Goal: Task Accomplishment & Management: Manage account settings

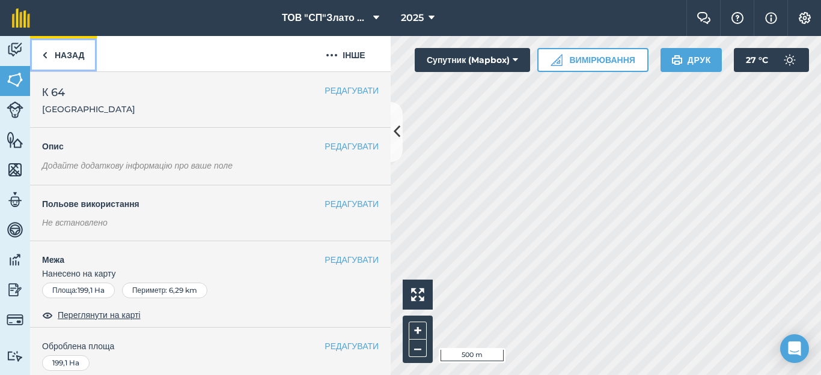
click at [57, 57] on link "Назад" at bounding box center [63, 53] width 67 height 35
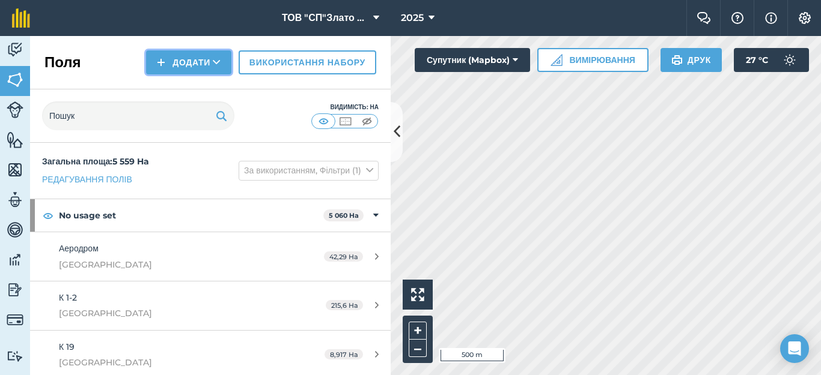
click at [175, 64] on button "Додати" at bounding box center [188, 62] width 85 height 24
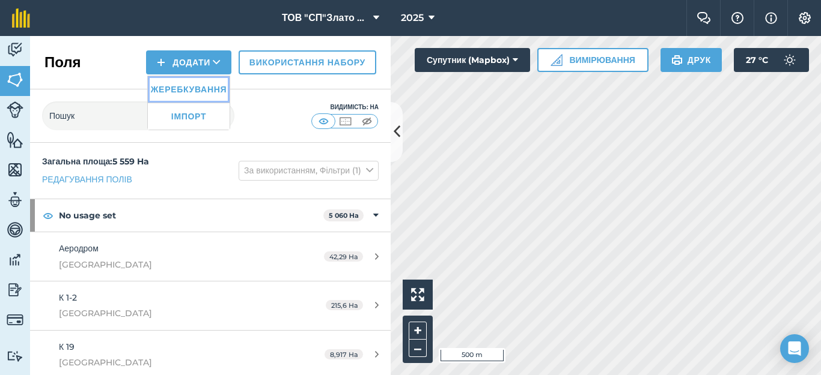
click at [183, 91] on link "Жеребкування" at bounding box center [189, 89] width 82 height 26
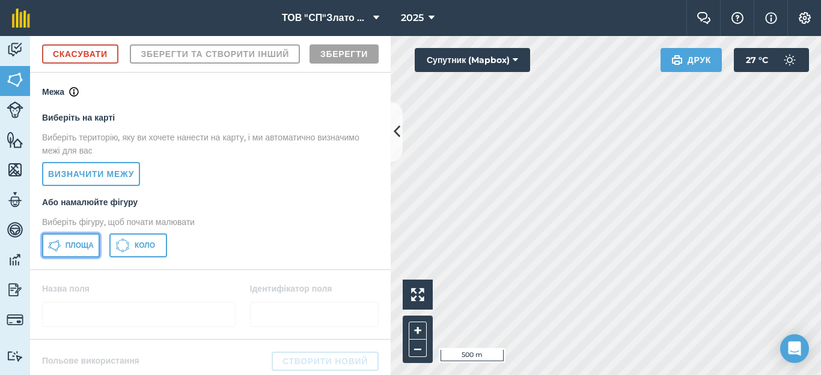
click at [82, 250] on span "Площа" at bounding box center [79, 246] width 28 height 10
click at [591, 30] on div "ТОВ "СП"Злато Таврії" 2025 Фермерський чат Допоможіть! Інформація Налаштування …" at bounding box center [410, 187] width 821 height 375
click at [600, 14] on div "ТОВ "СП"Злато Таврії" 2025 Фермерський чат Допоможіть! Інформація Налаштування …" at bounding box center [410, 187] width 821 height 375
click at [401, 147] on div "Діяльність Поля Худоба Особливості Карти Команда Транспортні засоби Дані Звітні…" at bounding box center [410, 205] width 821 height 339
click at [395, 157] on div "Діяльність Поля Худоба Особливості Карти Команда Транспортні засоби Дані Звітні…" at bounding box center [410, 205] width 821 height 339
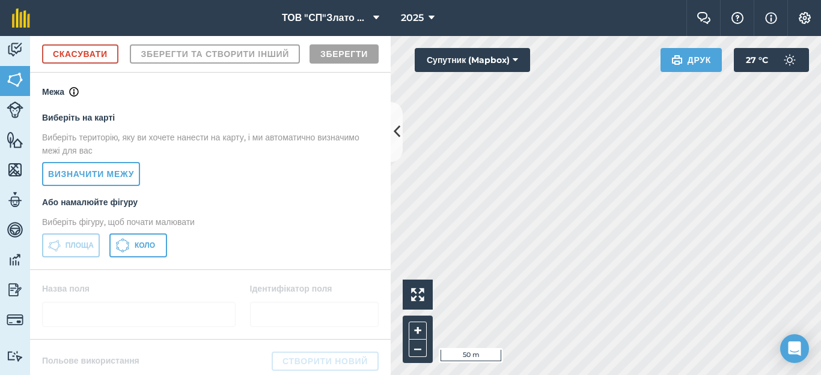
click at [413, 375] on html "ТОВ "СП"Злато Таврії" 2025 Фермерський чат Допоможіть! Інформація Налаштування …" at bounding box center [410, 187] width 821 height 375
click at [404, 375] on html "ТОВ "СП"Злато Таврії" 2025 Фермерський чат Допоможіть! Інформація Налаштування …" at bounding box center [410, 187] width 821 height 375
click at [419, 375] on html "ТОВ "СП"Злато Таврії" 2025 Фермерський чат Допоможіть! Інформація Налаштування …" at bounding box center [410, 187] width 821 height 375
click at [661, 375] on html "ТОВ "СП"Злато Таврії" 2025 Фермерський чат Допоможіть! Інформація Налаштування …" at bounding box center [410, 187] width 821 height 375
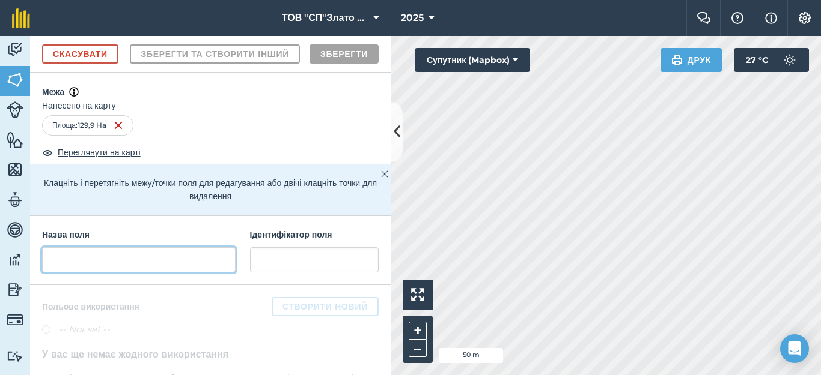
click at [63, 273] on input "text" at bounding box center [138, 259] width 193 height 25
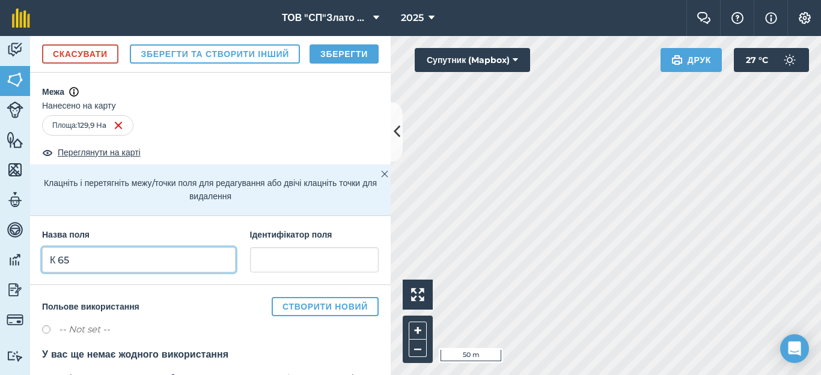
type input "К 65"
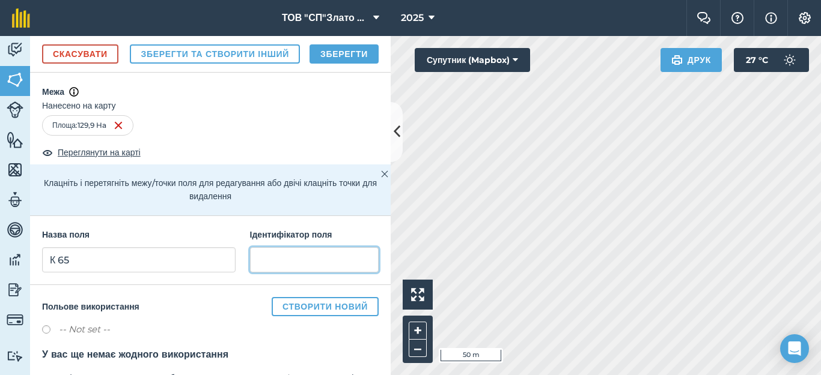
click at [274, 273] on input "text" at bounding box center [314, 259] width 129 height 25
type input "[GEOGRAPHIC_DATA]"
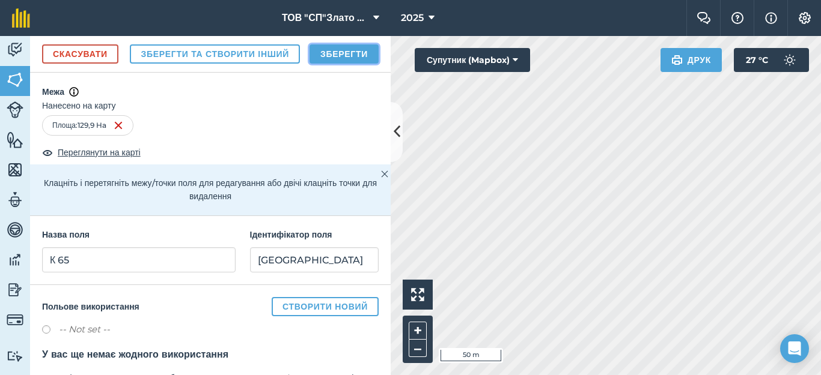
click at [335, 64] on button "Зберегти" at bounding box center [343, 53] width 69 height 19
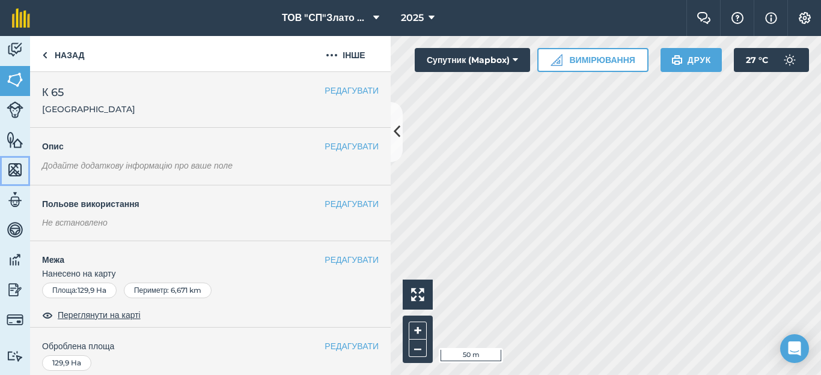
click at [9, 171] on img at bounding box center [15, 170] width 17 height 18
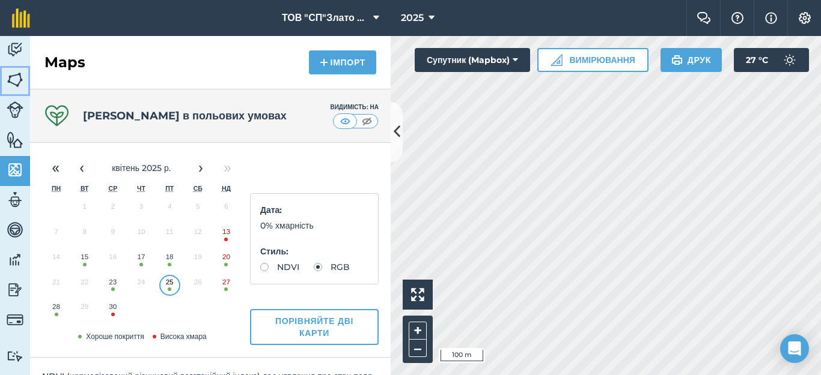
click at [15, 76] on img at bounding box center [15, 80] width 17 height 18
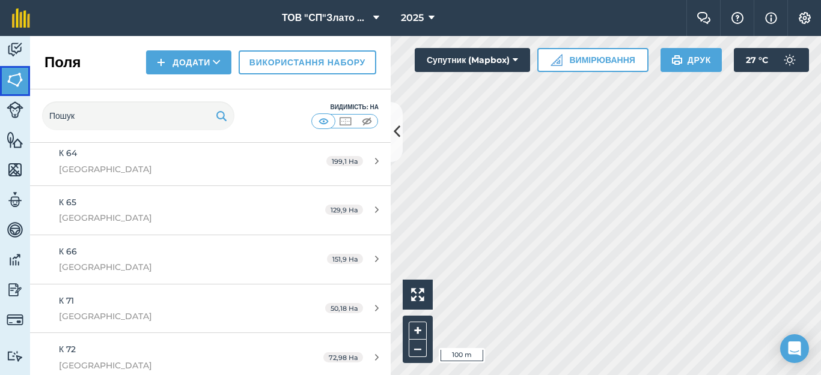
scroll to position [1041, 0]
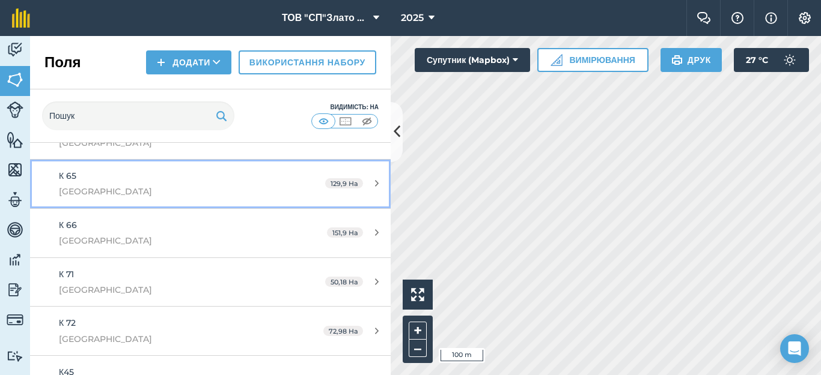
click at [375, 183] on icon at bounding box center [377, 183] width 4 height 9
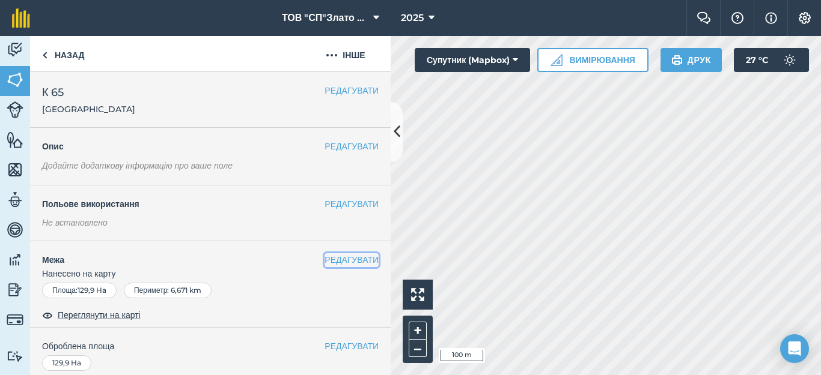
click at [345, 257] on button "РЕДАГУВАТИ" at bounding box center [351, 260] width 54 height 13
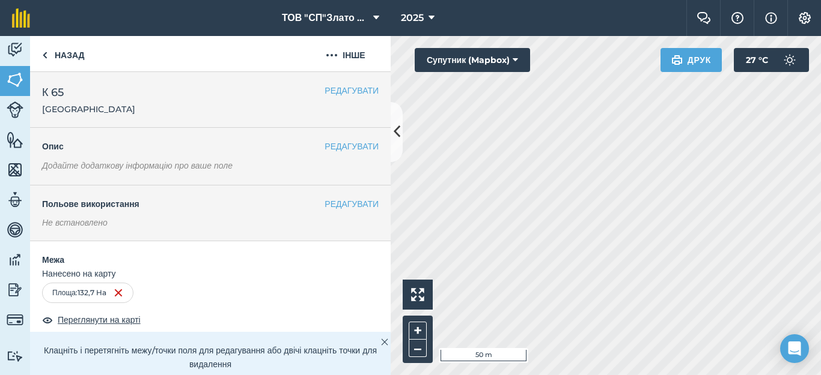
click at [513, 70] on div "Click to start drawing i 50 m + – Супутник (Mapbox) Друк 27 ° C" at bounding box center [605, 205] width 430 height 339
click at [11, 169] on img at bounding box center [15, 170] width 17 height 18
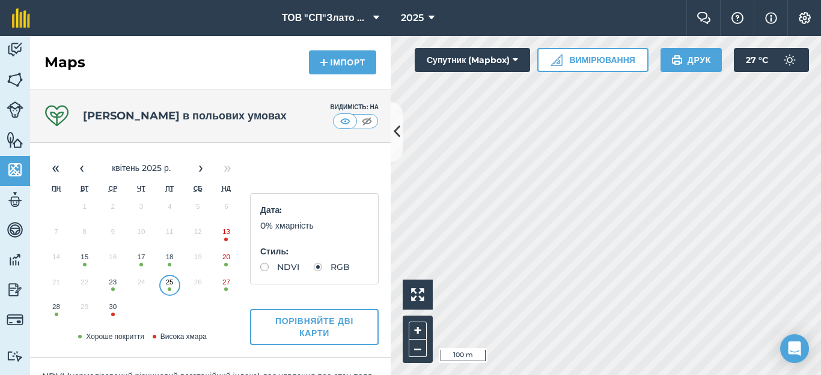
click at [169, 258] on button "18" at bounding box center [170, 259] width 28 height 25
click at [263, 266] on label "NDVI" at bounding box center [279, 267] width 39 height 8
radio input "true"
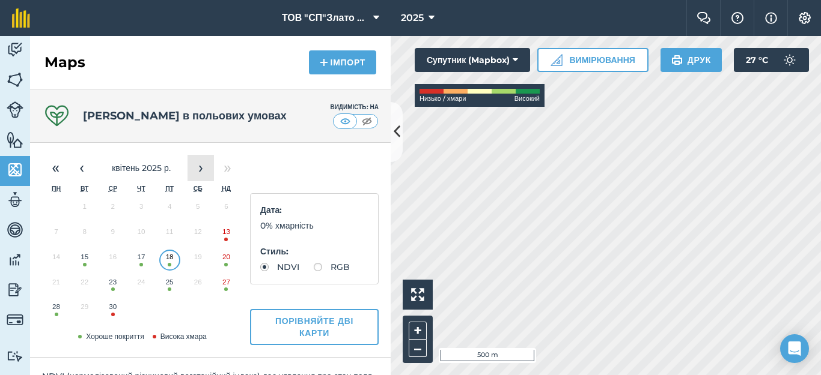
click at [195, 168] on button "›" at bounding box center [200, 168] width 26 height 26
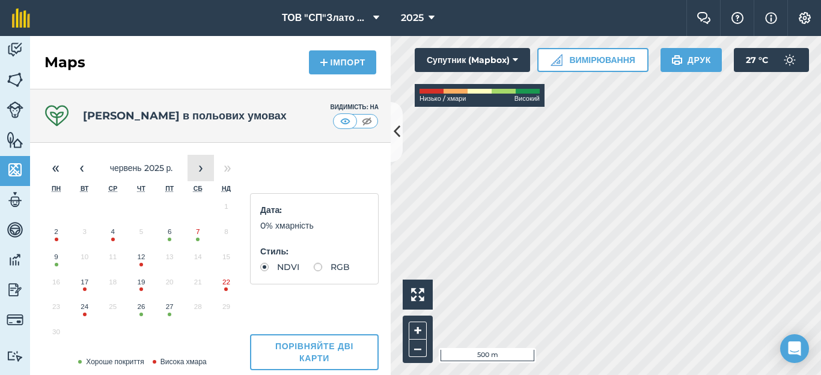
click at [195, 168] on button "›" at bounding box center [200, 168] width 26 height 26
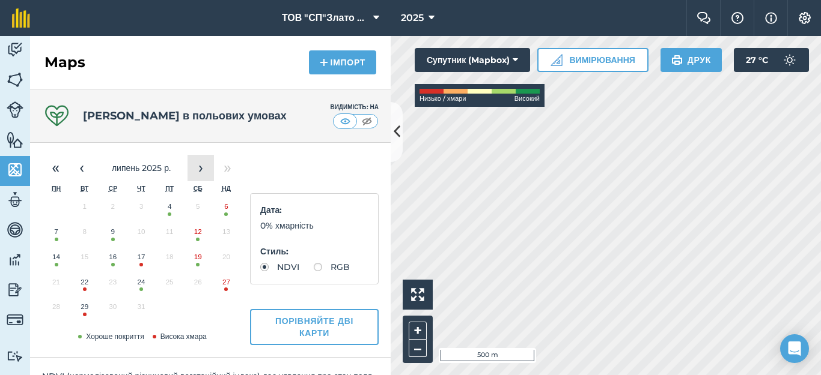
click at [195, 168] on button "›" at bounding box center [200, 168] width 26 height 26
click at [167, 262] on button "15" at bounding box center [170, 259] width 28 height 25
click at [83, 235] on button "5" at bounding box center [84, 234] width 28 height 25
click at [83, 165] on button "‹" at bounding box center [81, 168] width 26 height 26
click at [172, 211] on button "4" at bounding box center [170, 209] width 28 height 25
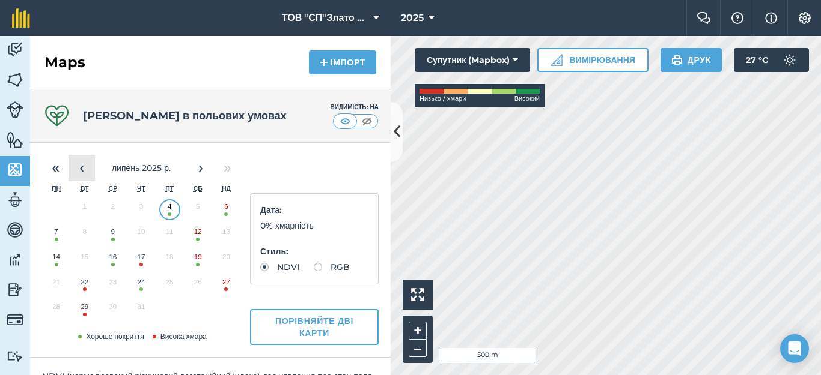
click at [86, 168] on button "‹" at bounding box center [81, 168] width 26 height 26
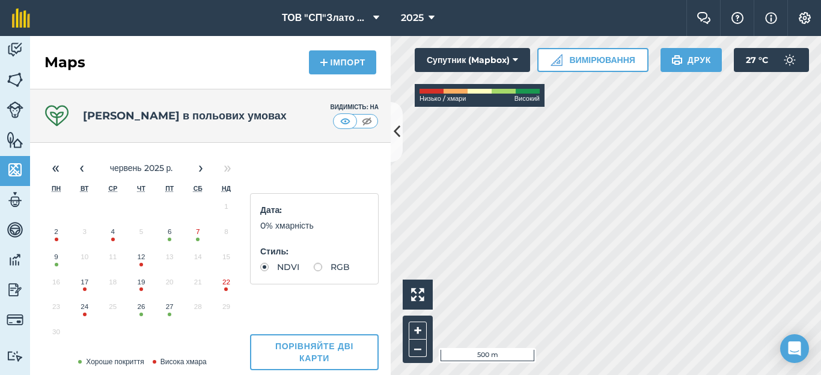
click at [166, 234] on button "6" at bounding box center [170, 234] width 28 height 25
click at [15, 79] on img at bounding box center [15, 80] width 17 height 18
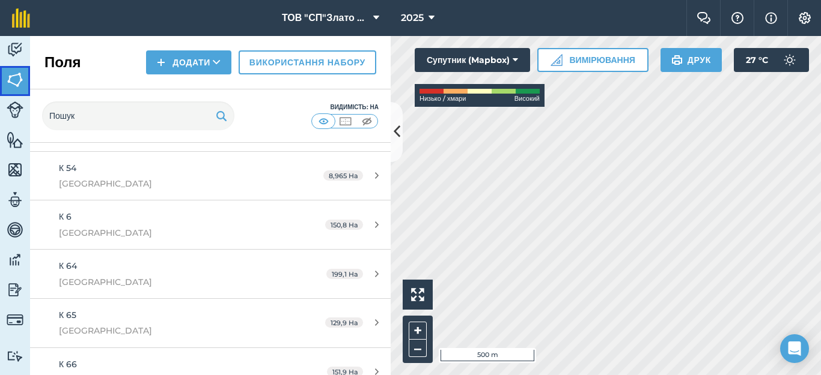
scroll to position [961, 0]
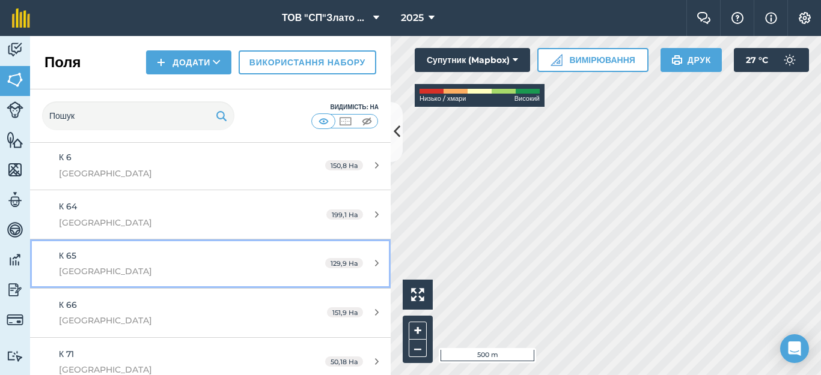
click at [375, 263] on icon at bounding box center [377, 263] width 4 height 9
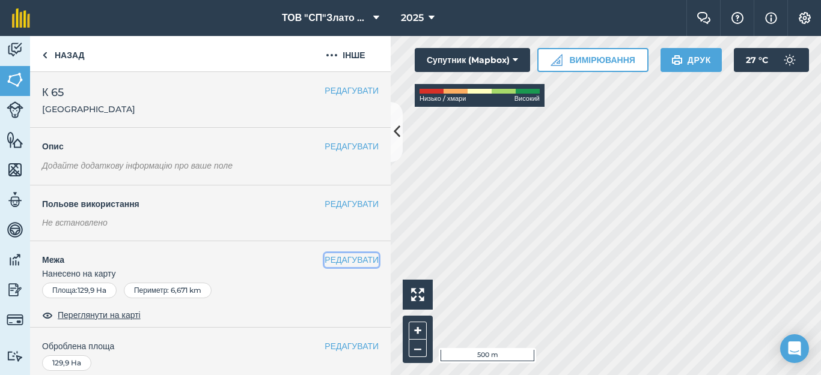
click at [351, 262] on button "РЕДАГУВАТИ" at bounding box center [351, 260] width 54 height 13
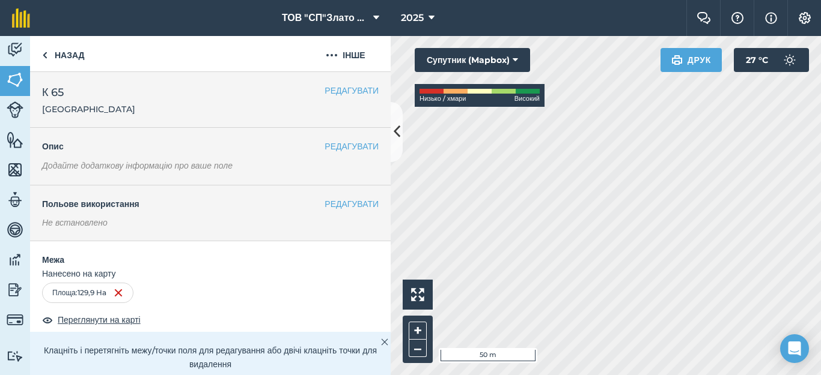
click at [559, 25] on div "ТОВ "СП"Злато Таврії" 2025 Фермерський чат Допоможіть! Інформація Налаштування …" at bounding box center [410, 187] width 821 height 375
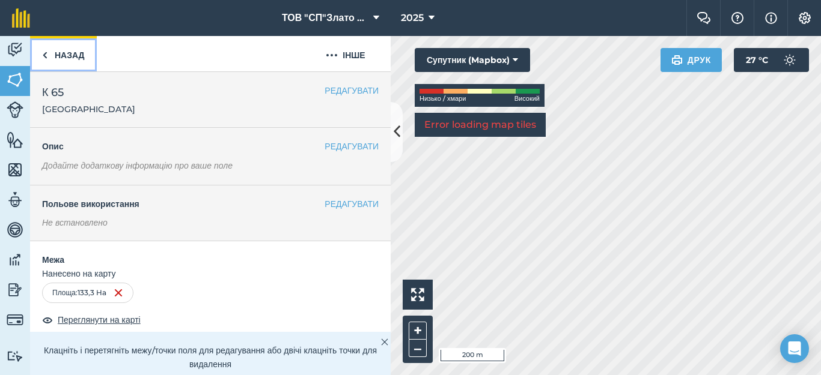
click at [44, 58] on img at bounding box center [44, 55] width 5 height 14
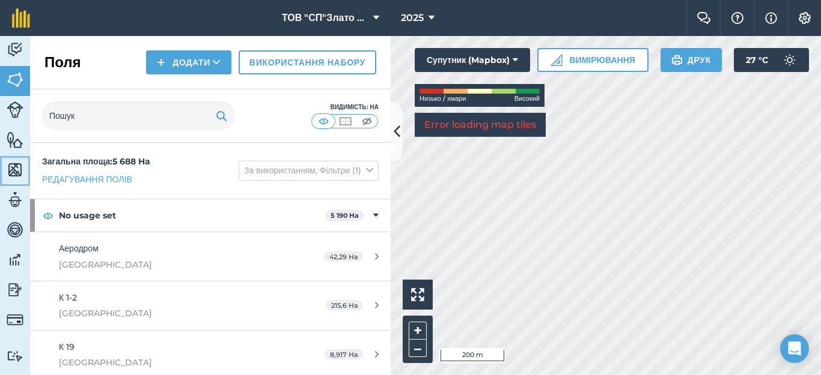
click at [14, 168] on img at bounding box center [15, 170] width 17 height 18
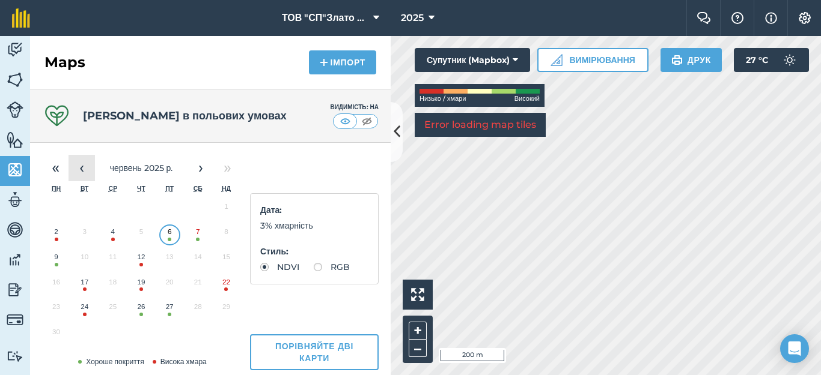
click at [79, 172] on button "‹" at bounding box center [81, 168] width 26 height 26
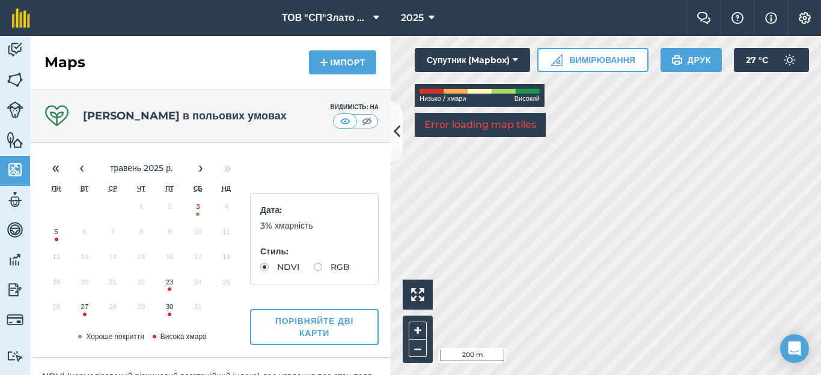
click at [194, 214] on button "3" at bounding box center [198, 209] width 28 height 25
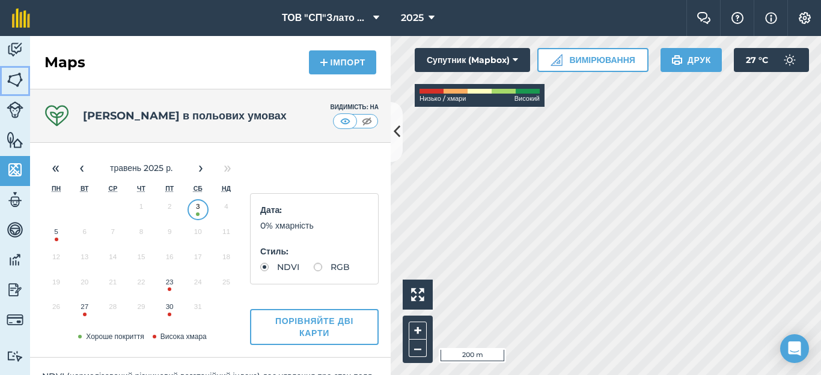
click at [17, 78] on img at bounding box center [15, 80] width 17 height 18
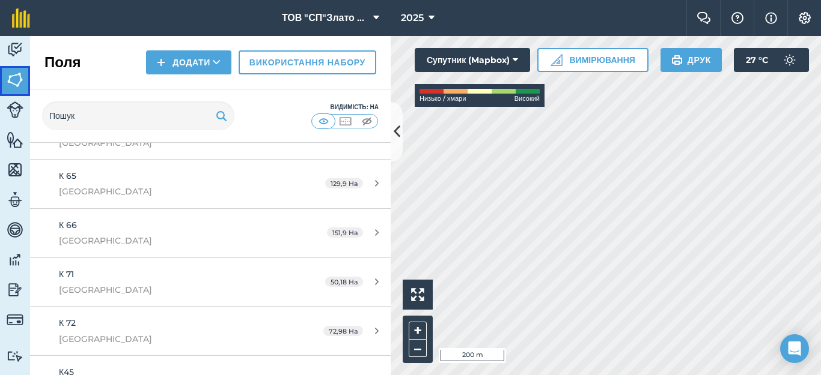
scroll to position [961, 0]
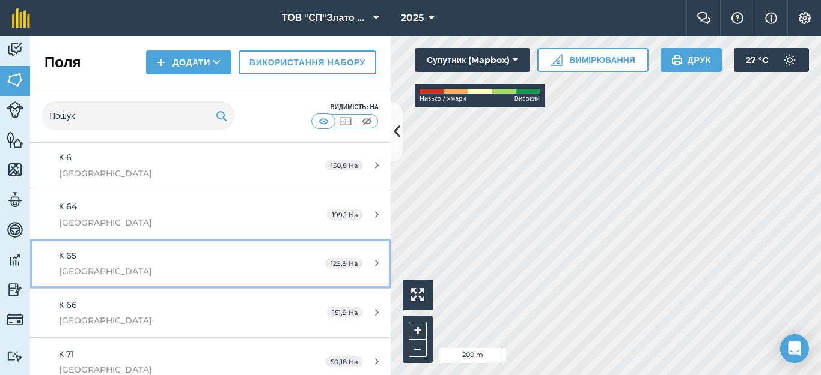
click at [366, 264] on div "129,9 Ha" at bounding box center [351, 264] width 77 height 10
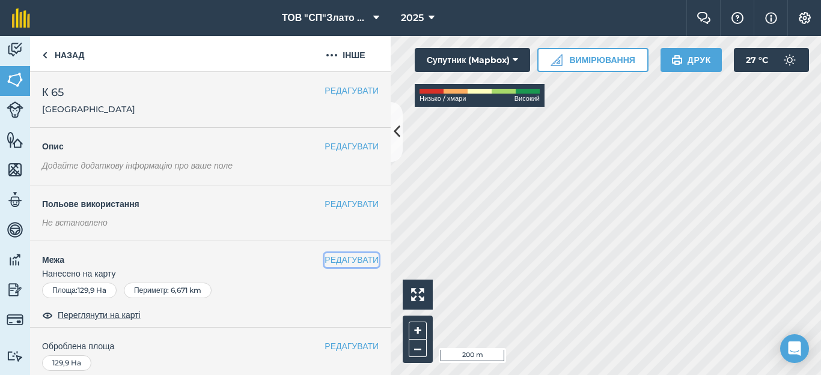
click at [324, 260] on button "РЕДАГУВАТИ" at bounding box center [351, 260] width 54 height 13
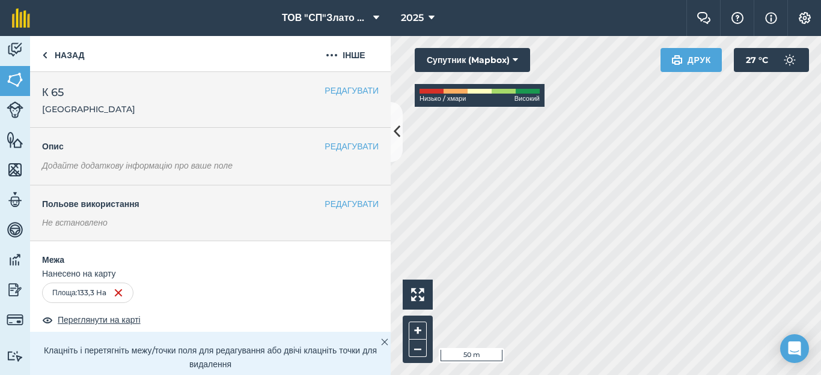
click at [517, 375] on html "ТОВ "СП"Злато Таврії" 2025 Фермерський чат Допоможіть! Інформація Налаштування …" at bounding box center [410, 187] width 821 height 375
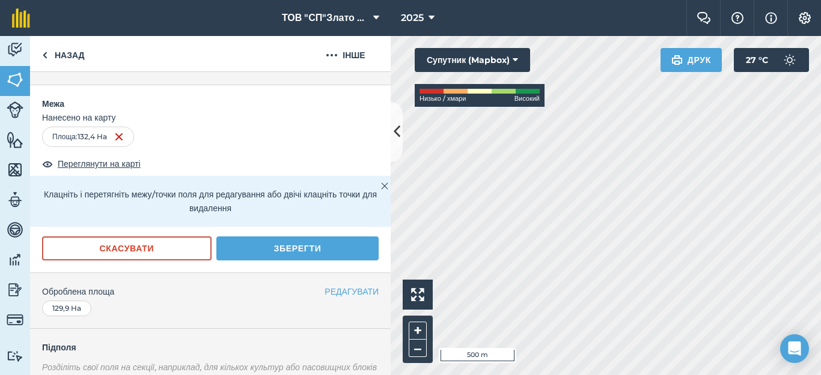
scroll to position [160, 0]
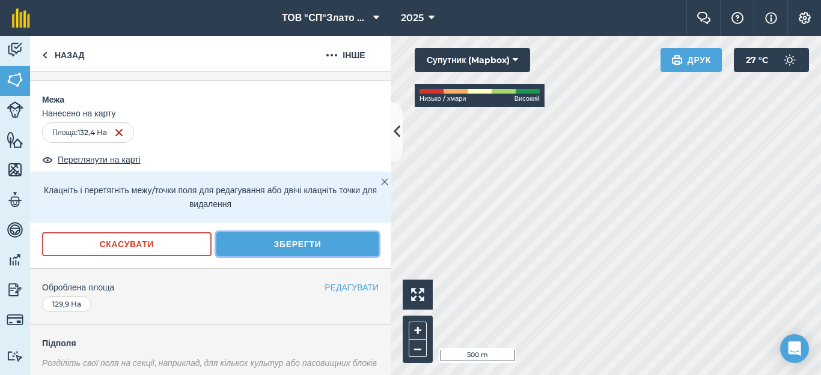
click at [298, 246] on button "Зберегти" at bounding box center [297, 244] width 162 height 24
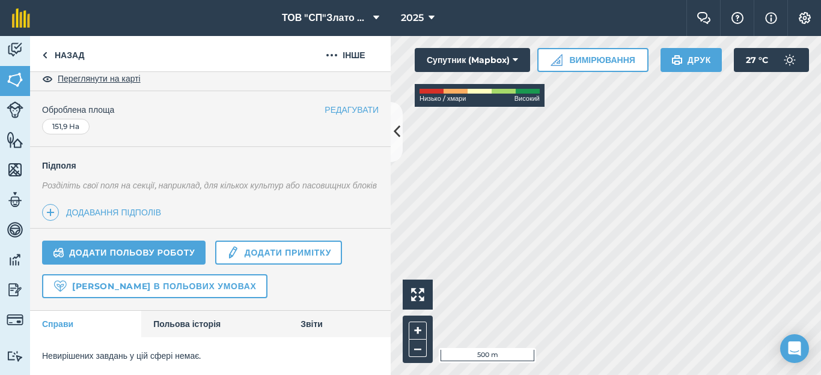
scroll to position [250, 0]
click at [62, 49] on link "Назад" at bounding box center [63, 53] width 67 height 35
click at [61, 56] on link "Назад" at bounding box center [63, 53] width 67 height 35
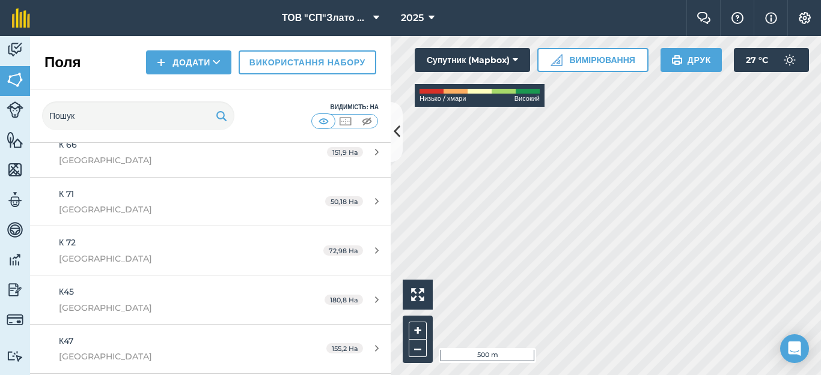
scroll to position [1041, 0]
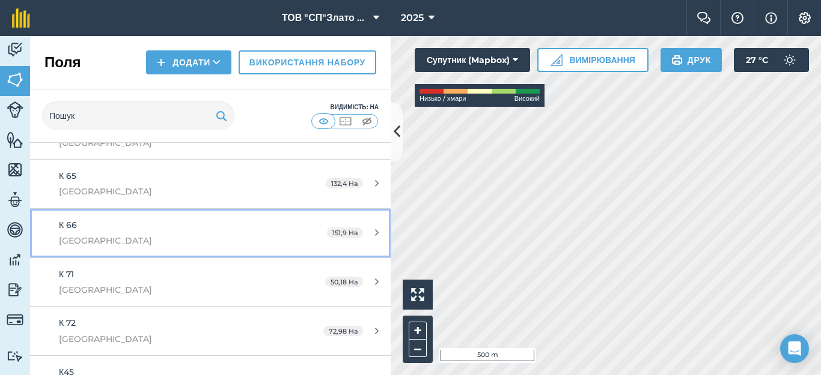
click at [375, 229] on icon at bounding box center [377, 232] width 4 height 9
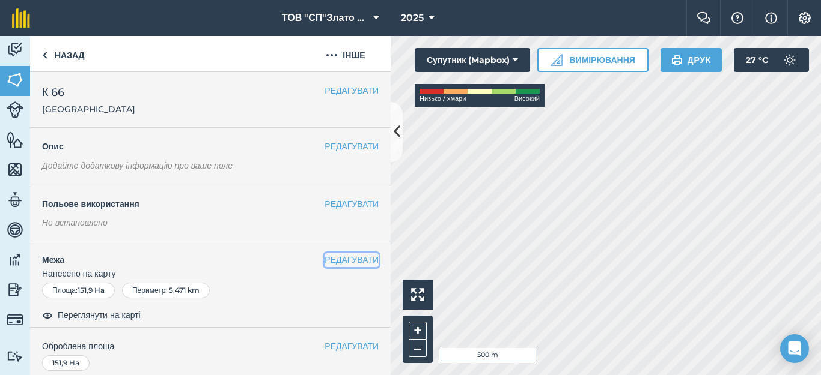
click at [324, 257] on button "РЕДАГУВАТИ" at bounding box center [351, 260] width 54 height 13
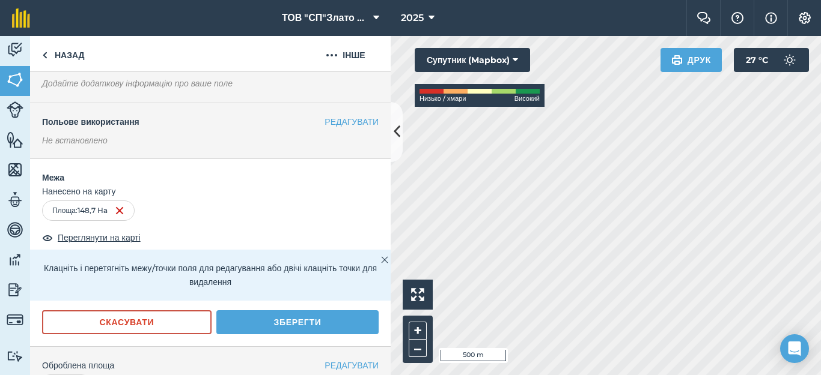
scroll to position [160, 0]
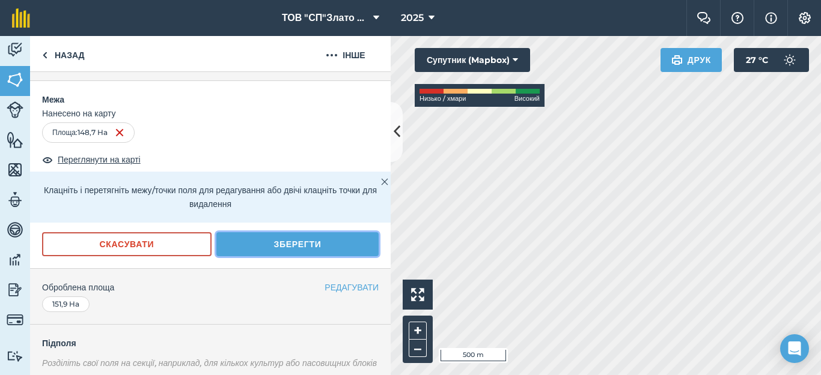
click at [284, 244] on button "Зберегти" at bounding box center [297, 244] width 162 height 24
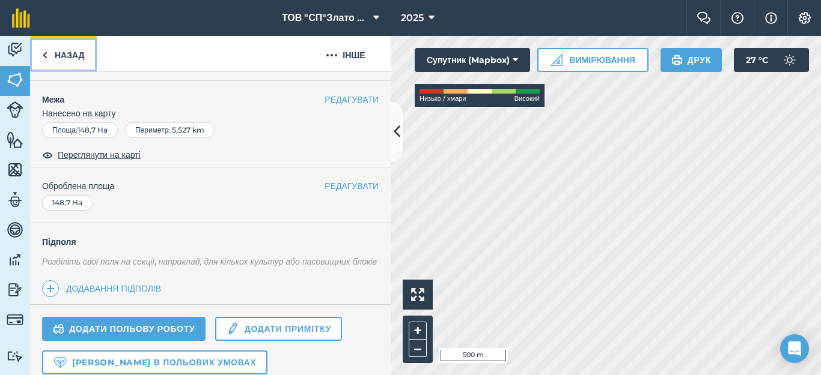
click at [49, 57] on link "Назад" at bounding box center [63, 53] width 67 height 35
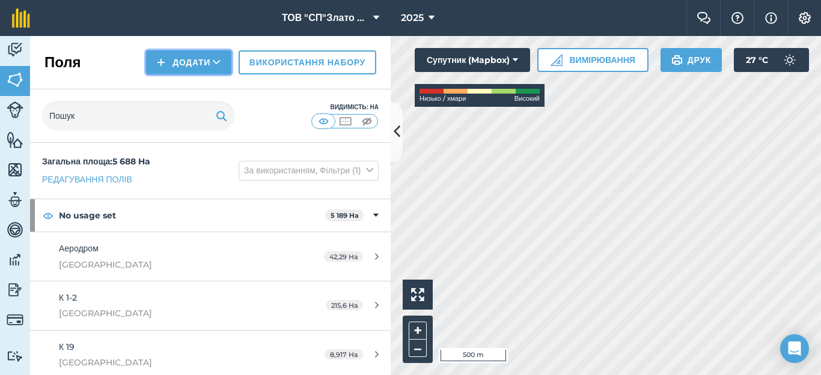
click at [195, 59] on button "Додати" at bounding box center [188, 62] width 85 height 24
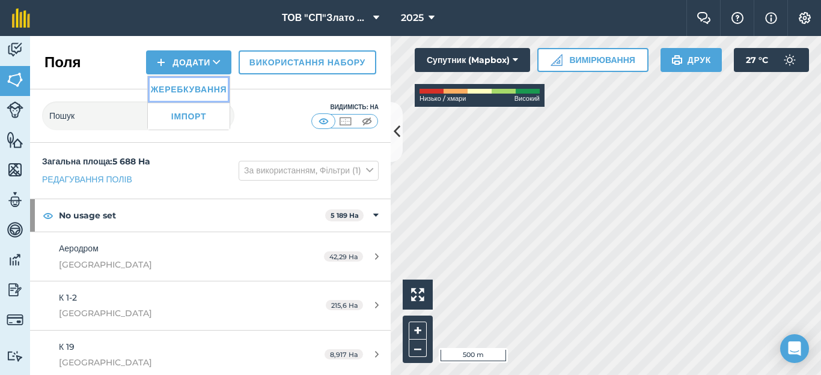
click at [161, 84] on link "Жеребкування" at bounding box center [189, 89] width 82 height 26
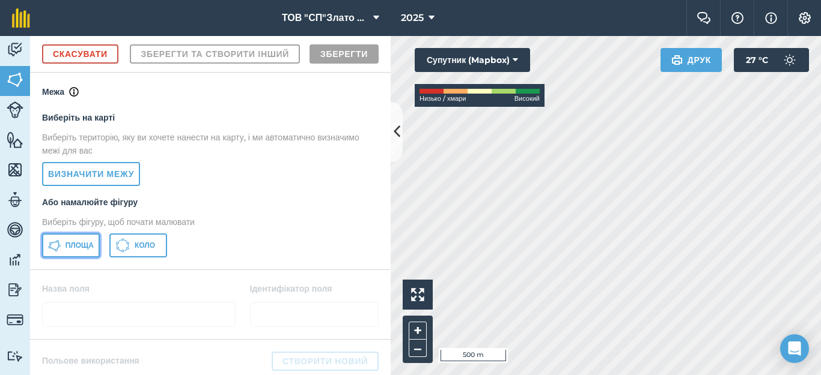
click at [82, 250] on span "Площа" at bounding box center [79, 246] width 28 height 10
click at [310, 360] on div "Діяльність Поля Худоба Особливості Карти Команда Транспортні засоби Дані Звітні…" at bounding box center [410, 205] width 821 height 339
click at [374, 375] on html "ТОВ "СП"Злато Таврії" 2025 Фермерський чат Допоможіть! Інформація Налаштування …" at bounding box center [410, 187] width 821 height 375
click at [402, 375] on html "ТОВ "СП"Злато Таврії" 2025 Фермерський чат Допоможіть! Інформація Налаштування …" at bounding box center [410, 187] width 821 height 375
click at [343, 375] on html "ТОВ "СП"Злато Таврії" 2025 Фермерський чат Допоможіть! Інформація Налаштування …" at bounding box center [410, 187] width 821 height 375
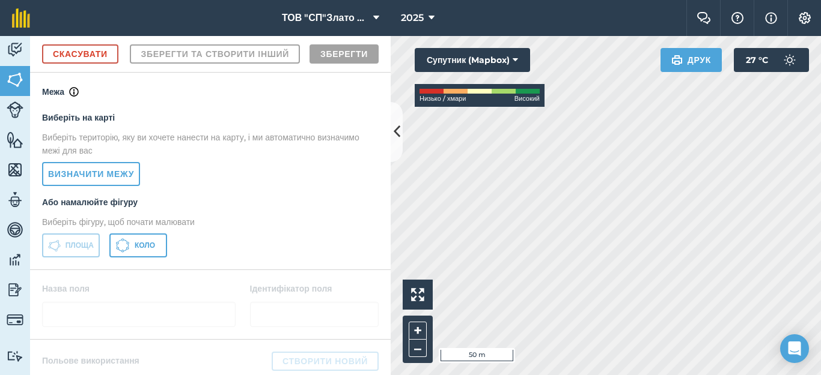
click at [369, 184] on div "Діяльність Поля Худоба Особливості Карти Команда Транспортні засоби Дані Звітні…" at bounding box center [410, 205] width 821 height 339
click at [343, 129] on div "Діяльність Поля Худоба Особливості Карти Команда Транспортні засоби Дані Звітні…" at bounding box center [410, 205] width 821 height 339
click at [593, 20] on div "ТОВ "СП"Злато Таврії" 2025 Фермерський чат Допоможіть! Інформація Налаштування …" at bounding box center [410, 187] width 821 height 375
click at [589, 0] on html "ТОВ "СП"Злато Таврії" 2025 Фермерський чат Допоможіть! Інформація Налаштування …" at bounding box center [410, 187] width 821 height 375
click at [820, 375] on html "ТОВ "СП"Злато Таврії" 2025 Фермерський чат Допоможіть! Інформація Налаштування …" at bounding box center [410, 187] width 821 height 375
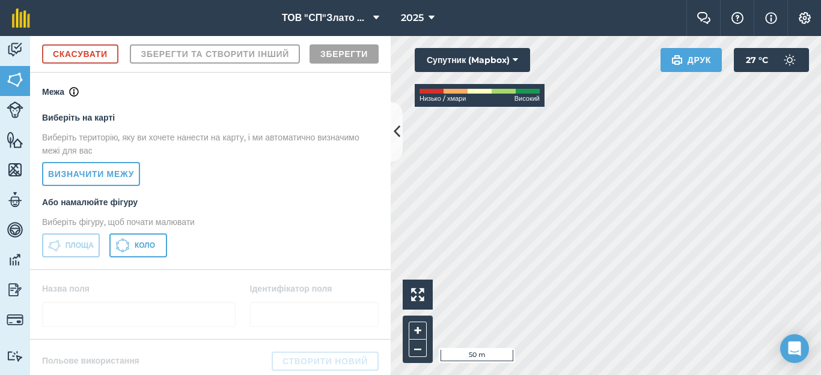
click at [819, 375] on html "ТОВ "СП"Злато Таврії" 2025 Фермерський чат Допоможіть! Інформація Налаштування …" at bounding box center [410, 187] width 821 height 375
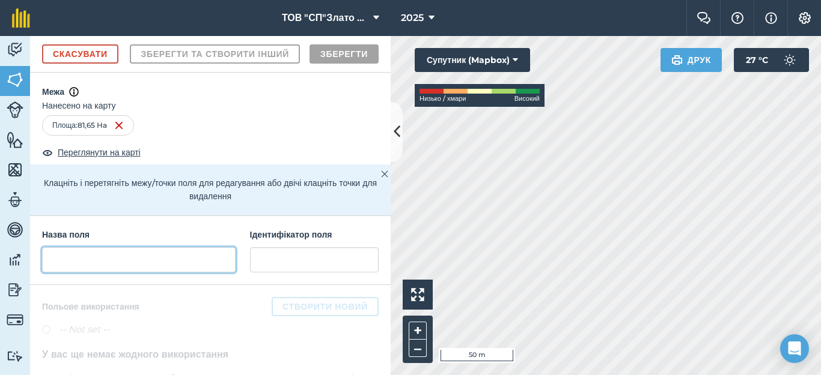
click at [70, 273] on input "text" at bounding box center [138, 259] width 193 height 25
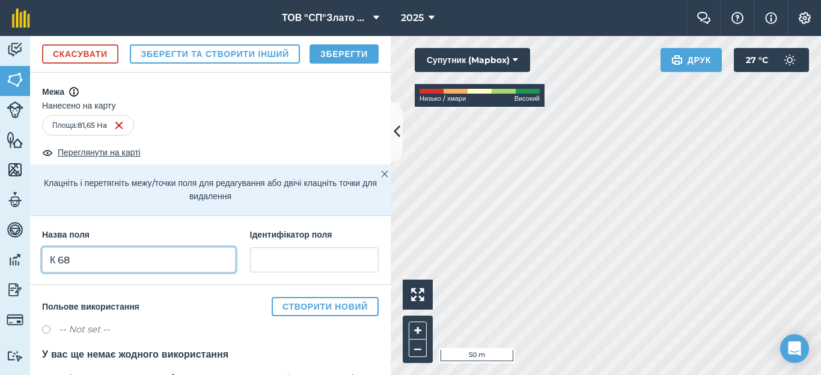
type input "К 68"
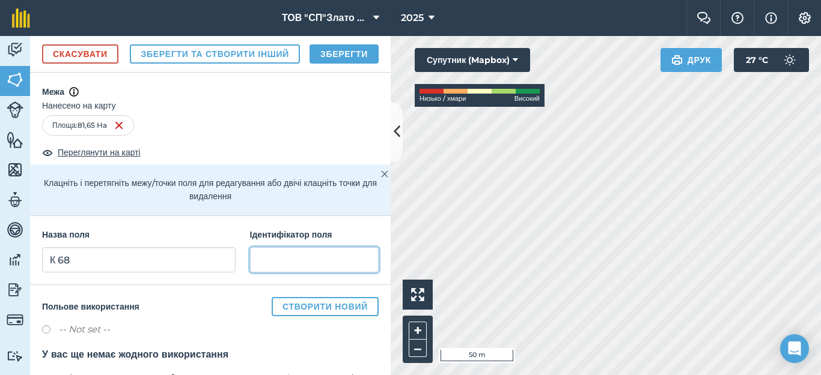
click at [286, 273] on input "text" at bounding box center [314, 259] width 129 height 25
type input "[GEOGRAPHIC_DATA]"
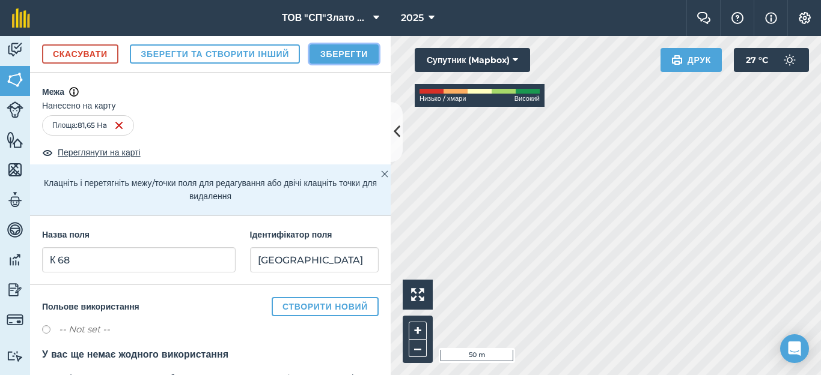
click at [333, 64] on button "Зберегти" at bounding box center [343, 53] width 69 height 19
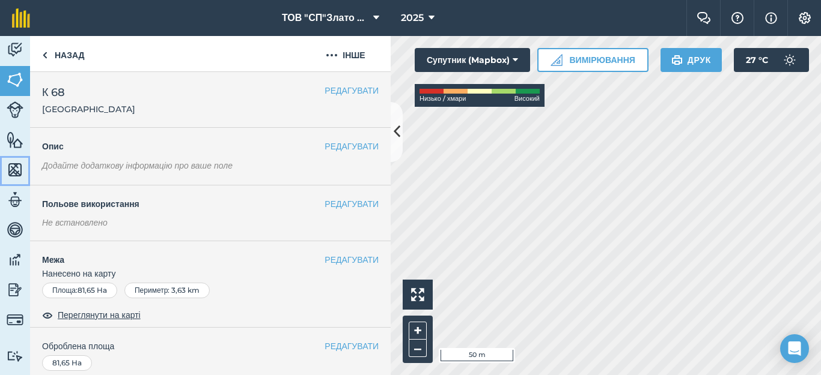
click at [18, 163] on img at bounding box center [15, 170] width 17 height 18
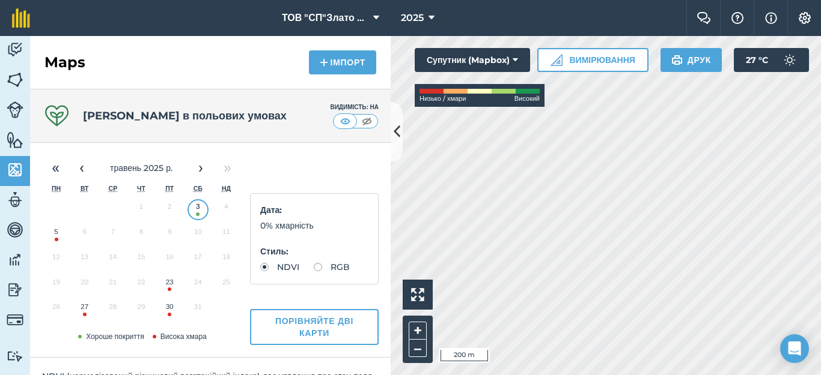
click at [362, 214] on div "Діяльність Поля Худоба Особливості Карти Команда Транспортні засоби Дані Звітні…" at bounding box center [410, 205] width 821 height 339
click at [17, 86] on img at bounding box center [15, 80] width 17 height 18
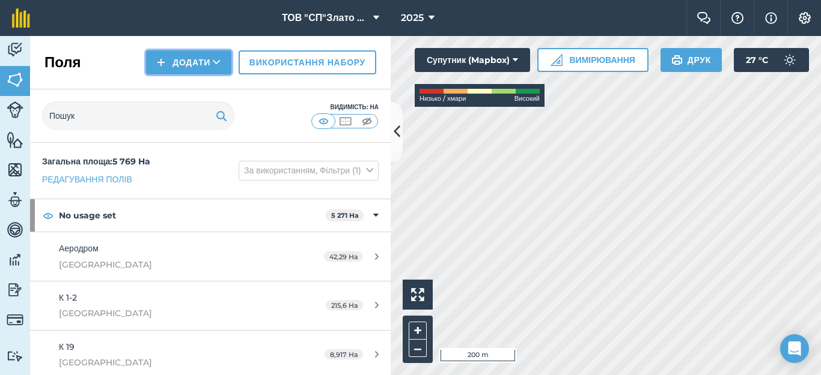
click at [180, 62] on button "Додати" at bounding box center [188, 62] width 85 height 24
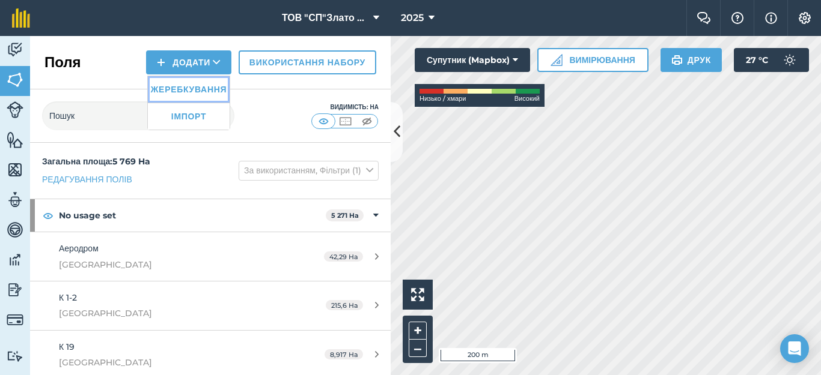
click at [187, 91] on link "Жеребкування" at bounding box center [189, 89] width 82 height 26
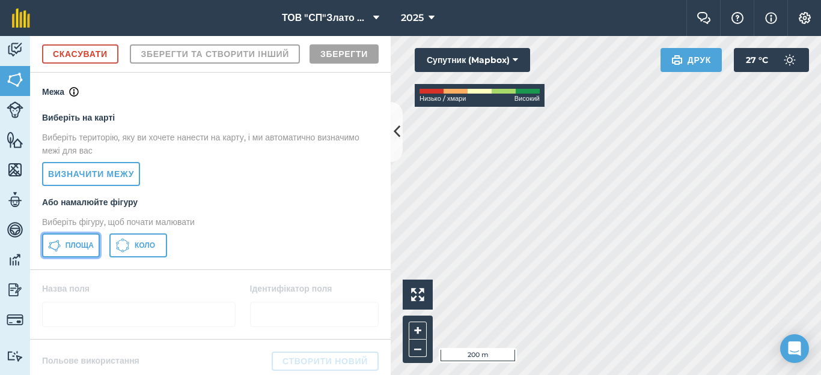
click at [75, 250] on span "Площа" at bounding box center [79, 246] width 28 height 10
click at [789, 357] on body "ТОВ "СП"Злато Таврії" 2025 Фермерський чат Допоможіть! Інформація Налаштування …" at bounding box center [410, 187] width 821 height 375
click at [379, 308] on div "Діяльність Поля Худоба Особливості Карти Команда Транспортні засоби Дані Звітні…" at bounding box center [410, 205] width 821 height 339
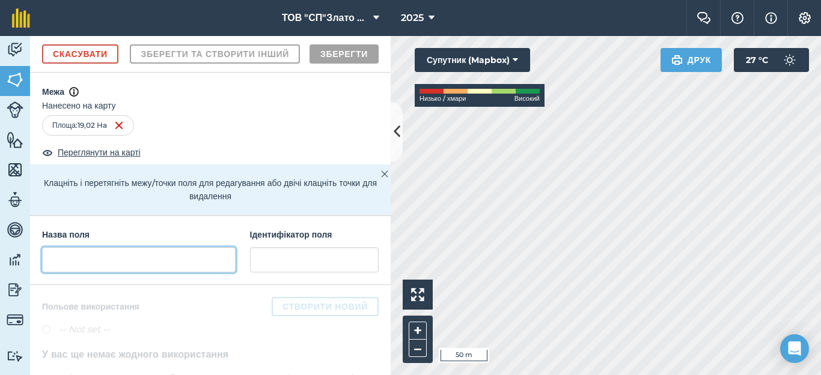
click at [99, 273] on input "text" at bounding box center [138, 259] width 193 height 25
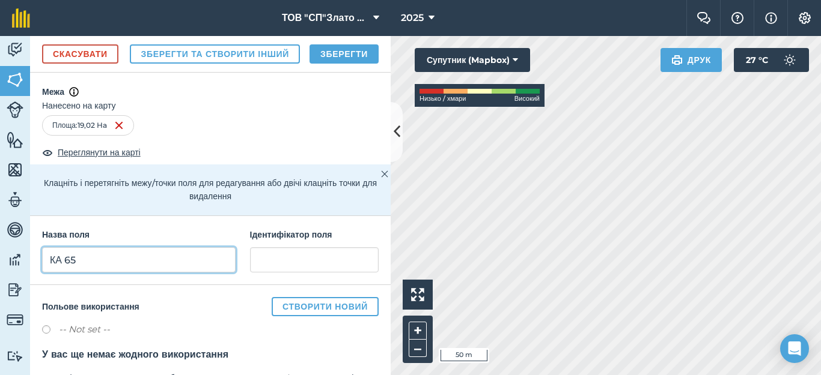
type input "КА 65"
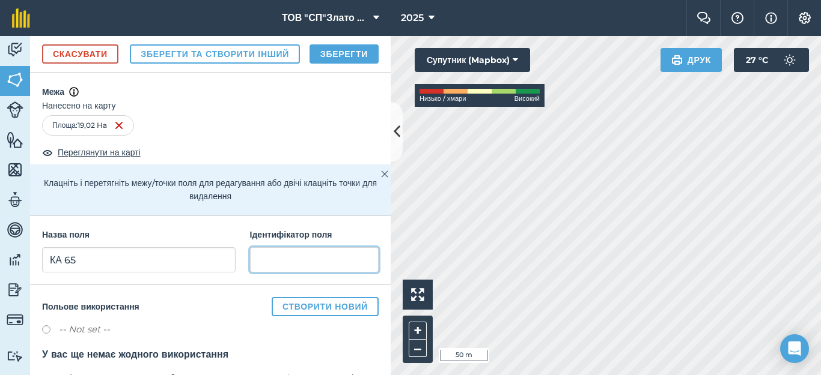
click at [279, 273] on input "text" at bounding box center [314, 259] width 129 height 25
type input "Кам'янка"
click at [333, 64] on button "Зберегти" at bounding box center [343, 53] width 69 height 19
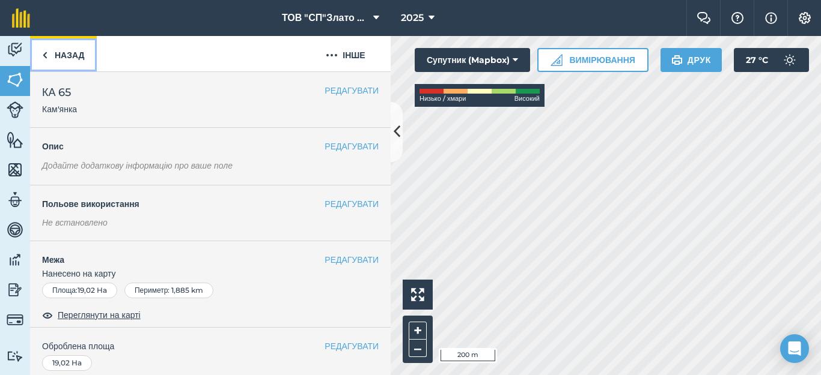
click at [49, 56] on link "Назад" at bounding box center [63, 53] width 67 height 35
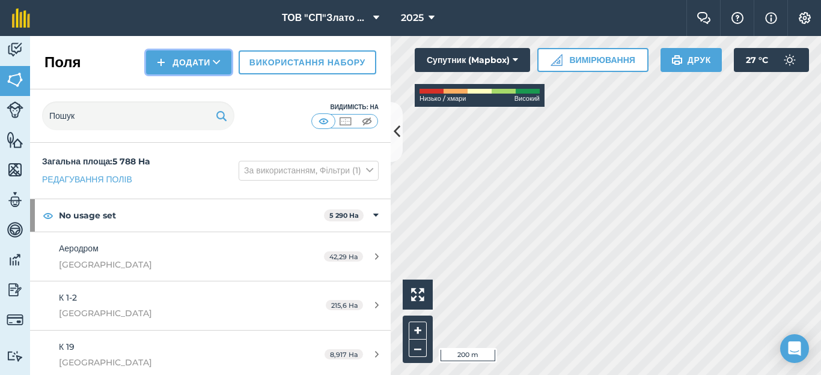
click at [162, 61] on button "Додати" at bounding box center [188, 62] width 85 height 24
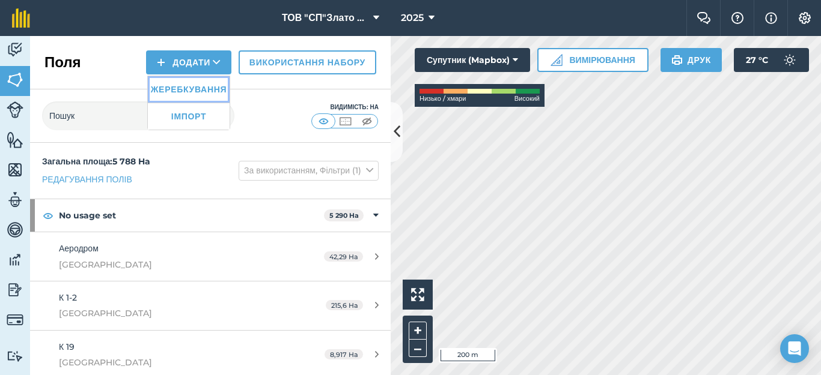
click at [171, 88] on link "Жеребкування" at bounding box center [189, 89] width 82 height 26
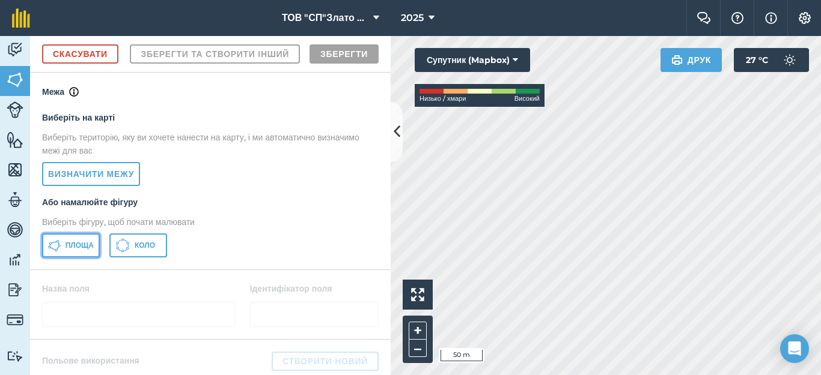
click at [59, 258] on button "Площа" at bounding box center [71, 246] width 58 height 24
click at [423, 286] on button at bounding box center [417, 295] width 30 height 30
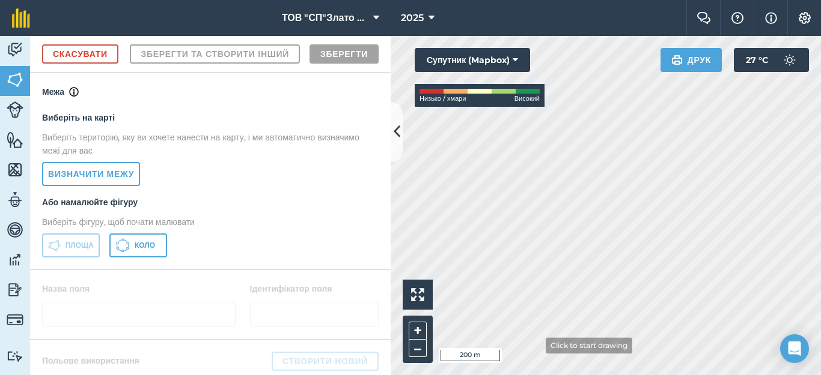
click at [528, 375] on html "ТОВ "СП"Злато Таврії" 2025 Фермерський чат Допоможіть! Інформація Налаштування …" at bounding box center [410, 187] width 821 height 375
click at [372, 203] on div "Діяльність Поля Худоба Особливості Карти Команда Транспортні засоби Дані Звітні…" at bounding box center [410, 205] width 821 height 339
click at [377, 175] on div "Діяльність Поля Худоба Особливості Карти Команда Транспортні засоби Дані Звітні…" at bounding box center [410, 205] width 821 height 339
click at [270, 101] on div "Діяльність Поля Худоба Особливості Карти Команда Транспортні засоби Дані Звітні…" at bounding box center [410, 205] width 821 height 339
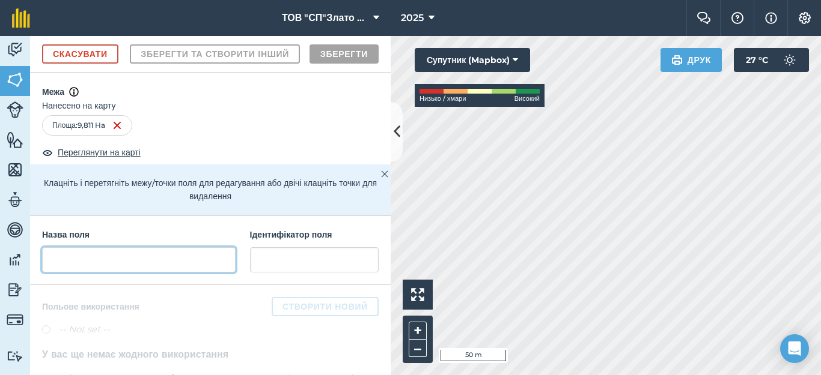
click at [91, 273] on input "text" at bounding box center [138, 259] width 193 height 25
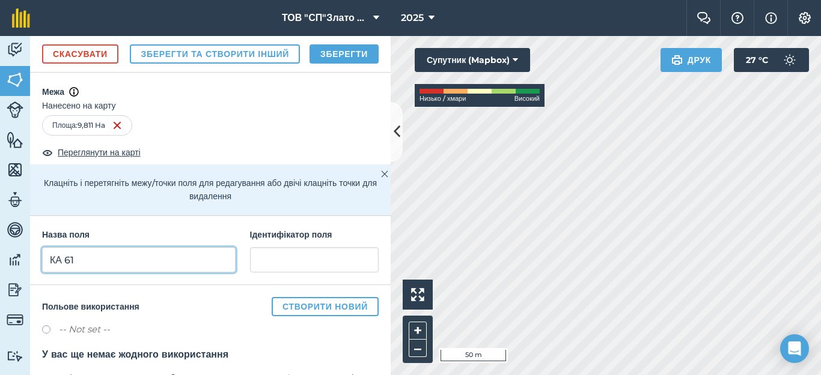
type input "КА 61"
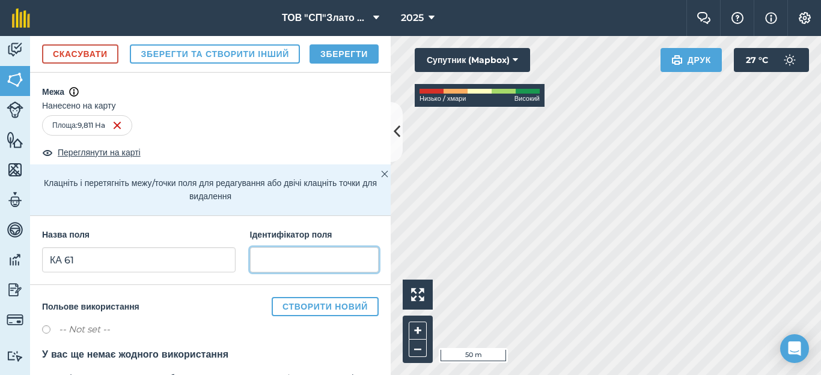
click at [277, 273] on input "text" at bounding box center [314, 259] width 129 height 25
type input "Кам'янка"
click at [330, 64] on button "Зберегти" at bounding box center [343, 53] width 69 height 19
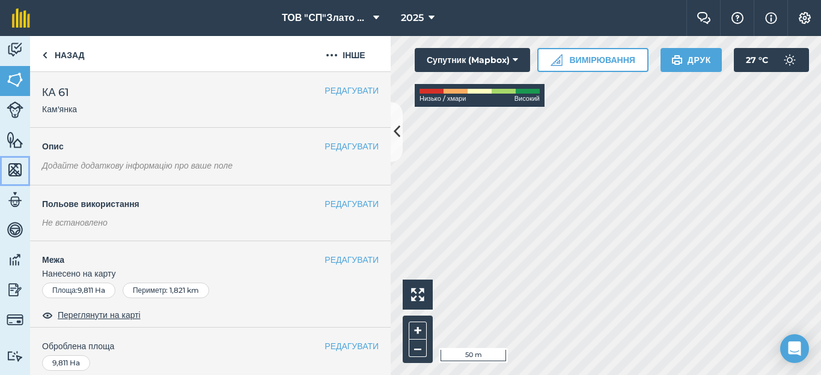
click at [13, 178] on img at bounding box center [15, 170] width 17 height 18
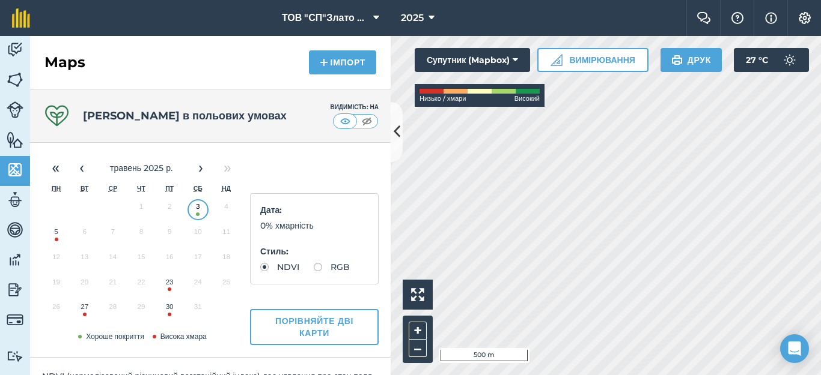
click at [314, 272] on label "RGB" at bounding box center [332, 267] width 36 height 8
radio input "true"
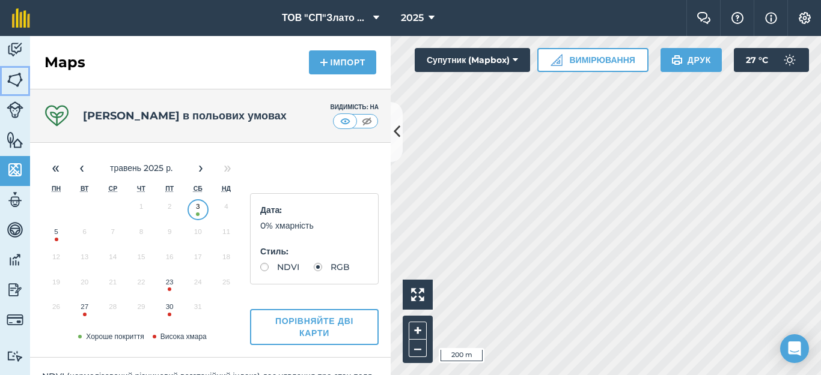
click at [9, 80] on img at bounding box center [15, 80] width 17 height 18
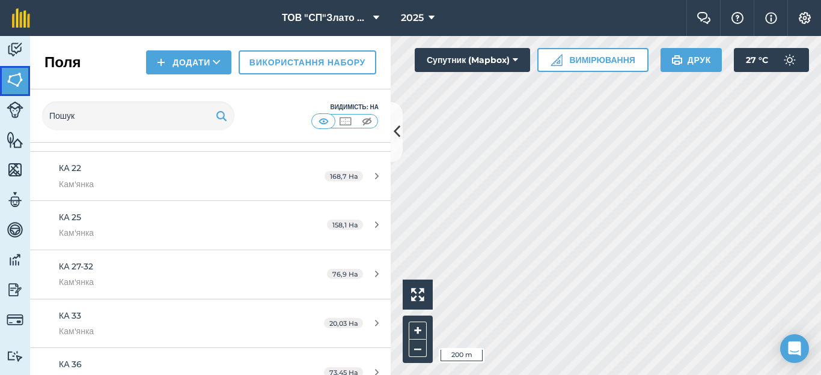
scroll to position [1682, 0]
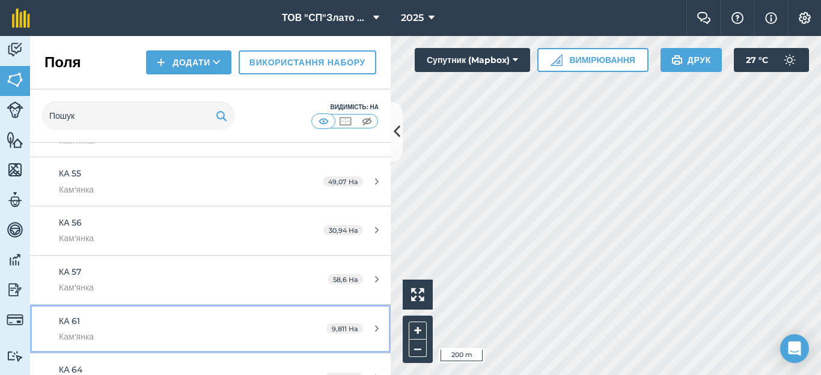
click at [375, 326] on icon at bounding box center [377, 328] width 4 height 9
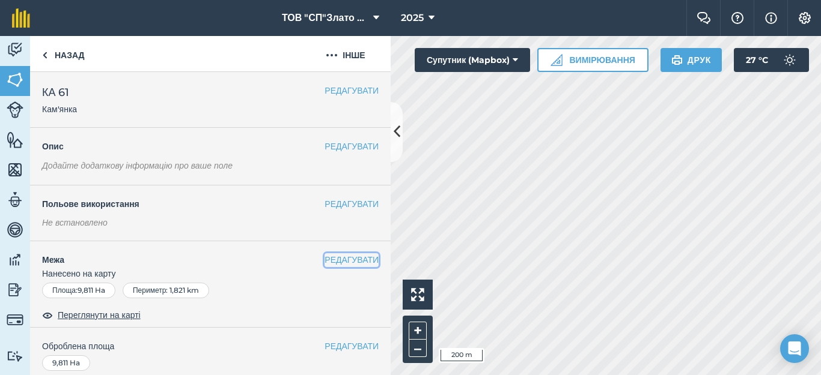
click at [340, 261] on button "РЕДАГУВАТИ" at bounding box center [351, 260] width 54 height 13
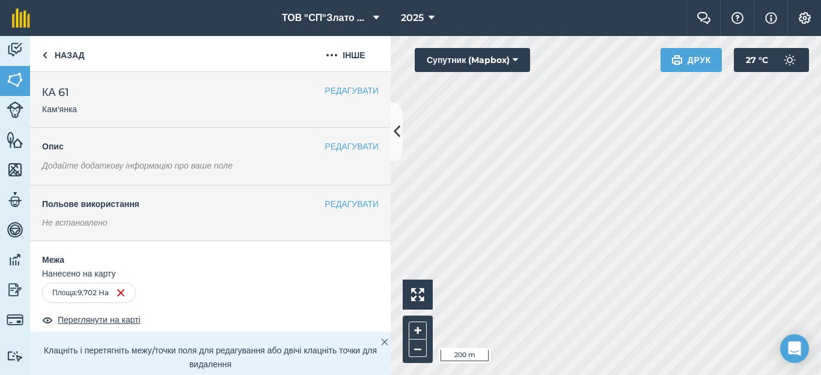
scroll to position [80, 0]
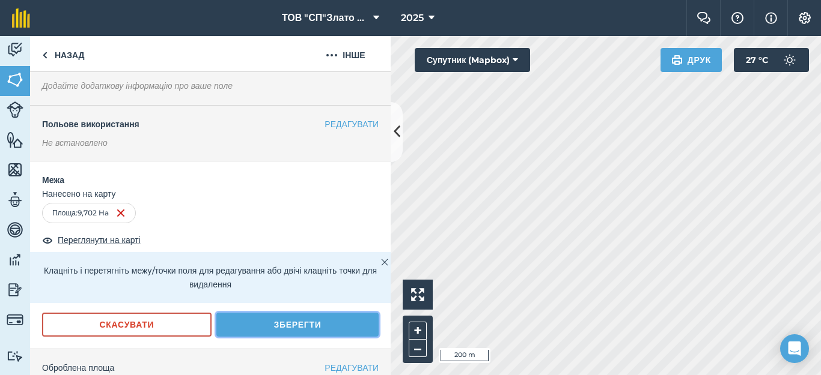
click at [279, 324] on button "Зберегти" at bounding box center [297, 325] width 162 height 24
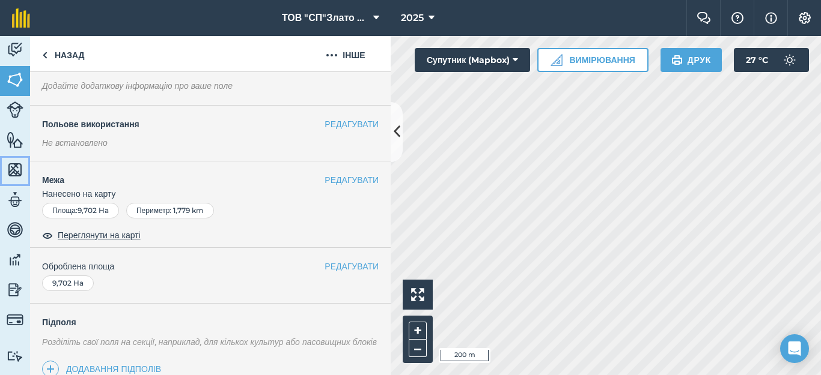
click at [13, 169] on img at bounding box center [15, 170] width 17 height 18
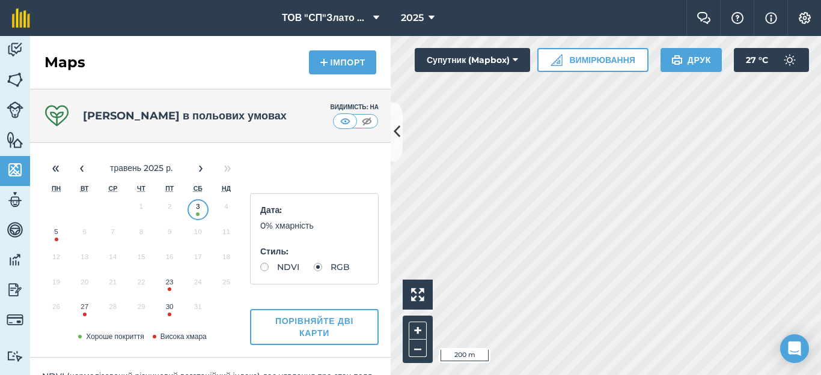
click at [267, 264] on label "NDVI" at bounding box center [279, 267] width 39 height 8
radio input "true"
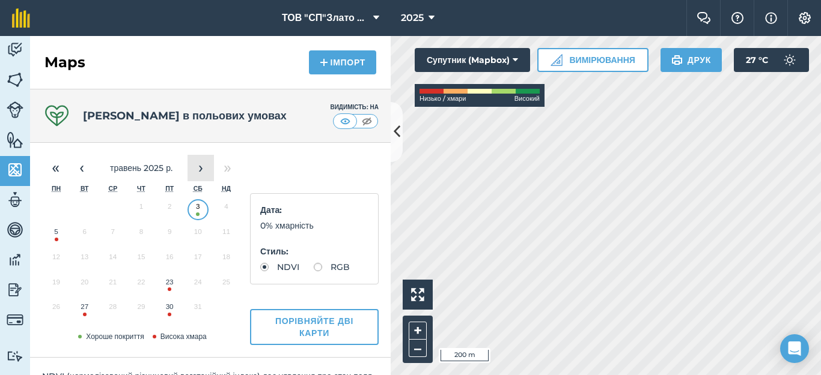
click at [201, 167] on button "›" at bounding box center [200, 168] width 26 height 26
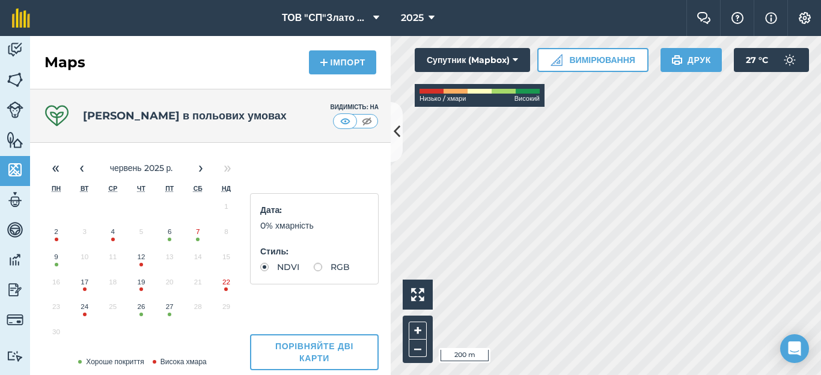
click at [195, 238] on button "7" at bounding box center [198, 234] width 28 height 25
click at [166, 313] on button "27" at bounding box center [170, 309] width 28 height 25
click at [82, 171] on button "‹" at bounding box center [81, 168] width 26 height 26
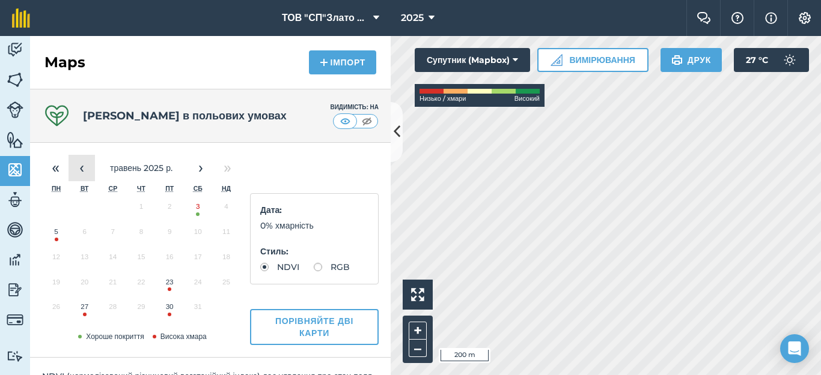
click at [82, 171] on button "‹" at bounding box center [81, 168] width 26 height 26
click at [145, 265] on button "17" at bounding box center [141, 259] width 28 height 25
click at [87, 257] on button "15" at bounding box center [84, 259] width 28 height 25
click at [6, 79] on link "Поля" at bounding box center [15, 81] width 30 height 30
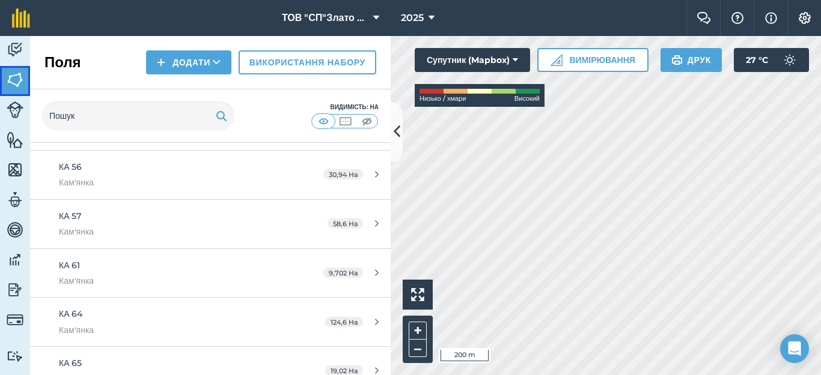
scroll to position [1762, 0]
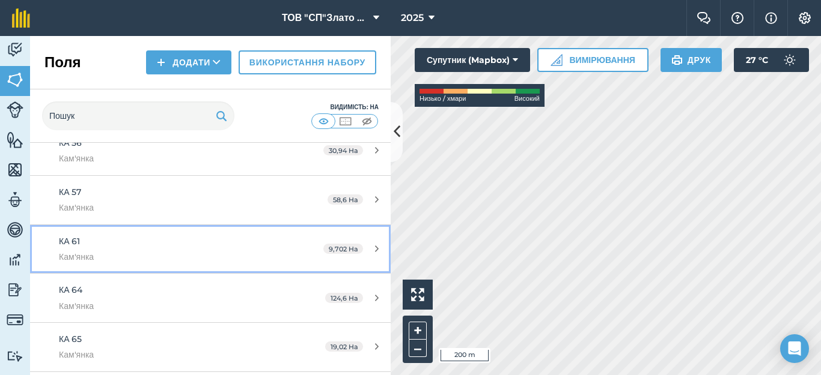
click at [375, 247] on icon at bounding box center [377, 248] width 4 height 9
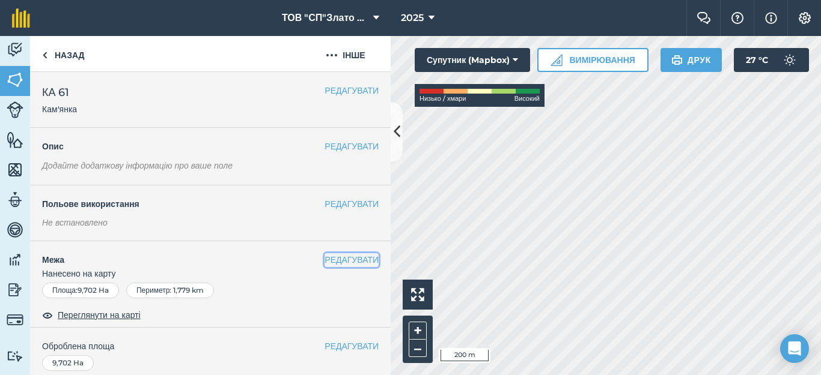
click at [324, 259] on button "РЕДАГУВАТИ" at bounding box center [351, 260] width 54 height 13
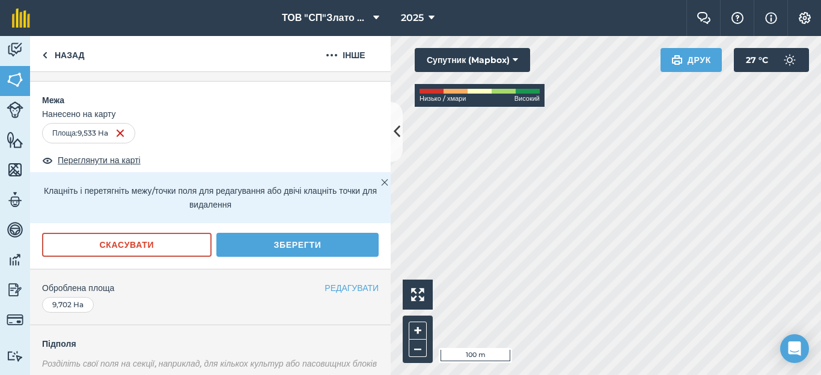
scroll to position [160, 0]
click at [286, 247] on button "Зберегти" at bounding box center [297, 244] width 162 height 24
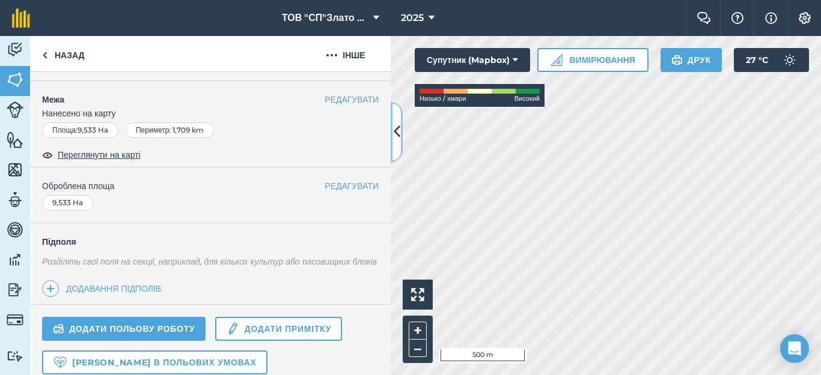
click at [398, 131] on icon at bounding box center [396, 131] width 7 height 21
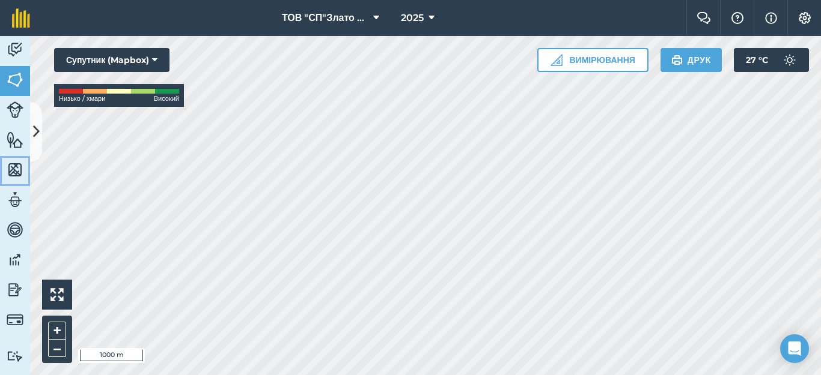
click at [19, 165] on img at bounding box center [15, 170] width 17 height 18
click at [29, 133] on link "Особливості" at bounding box center [15, 141] width 30 height 30
click at [36, 140] on icon at bounding box center [36, 131] width 7 height 21
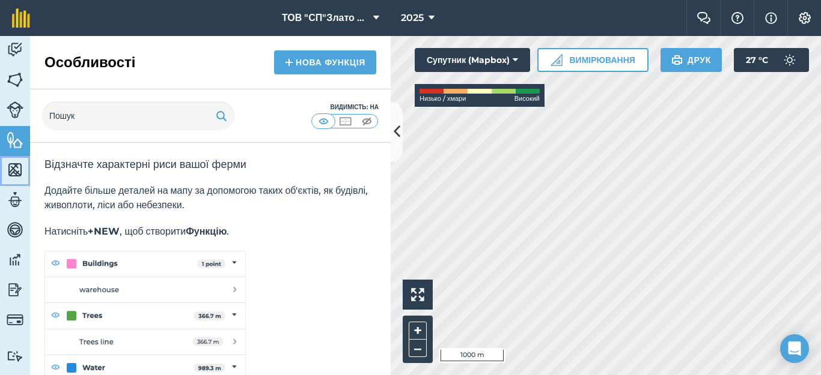
click at [16, 171] on img at bounding box center [15, 170] width 17 height 18
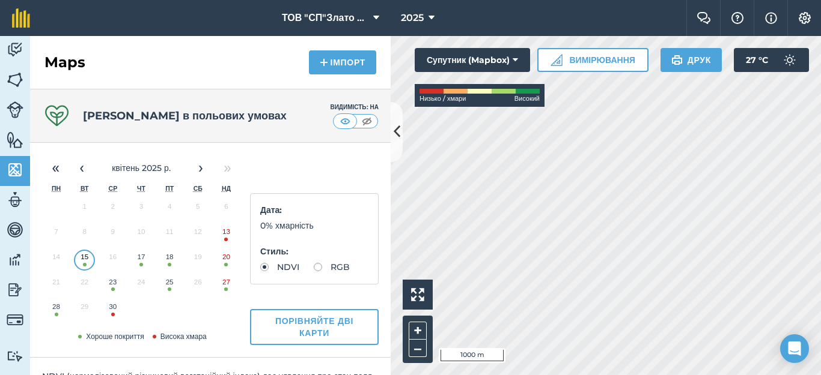
click at [223, 259] on button "20" at bounding box center [226, 259] width 28 height 25
click at [223, 286] on button "27" at bounding box center [226, 285] width 28 height 25
click at [19, 71] on img at bounding box center [15, 80] width 17 height 18
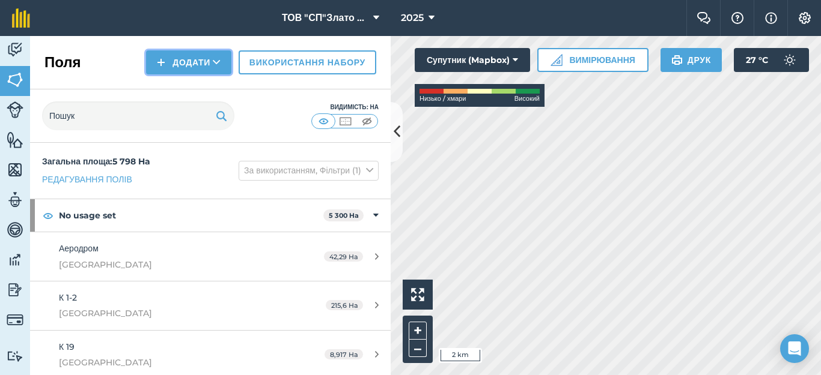
click at [189, 58] on button "Додати" at bounding box center [188, 62] width 85 height 24
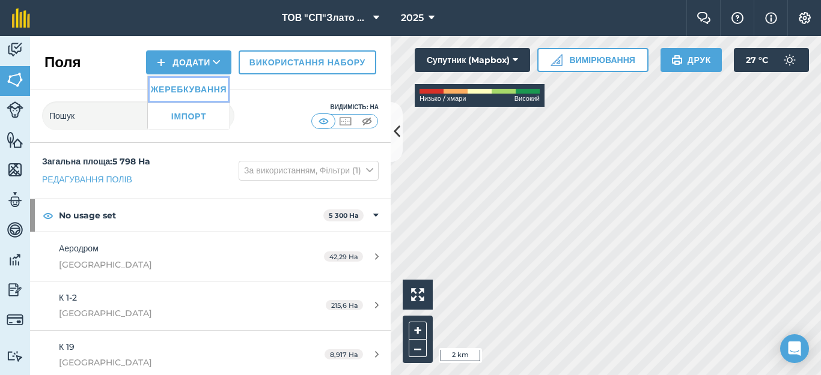
click at [186, 87] on link "Жеребкування" at bounding box center [189, 89] width 82 height 26
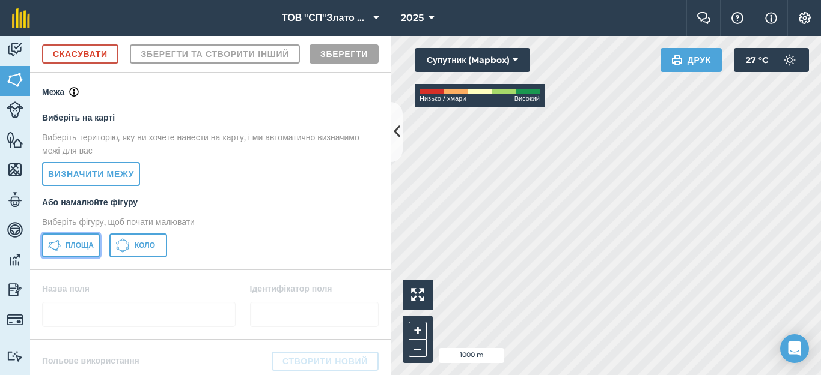
drag, startPoint x: 64, startPoint y: 275, endPoint x: 112, endPoint y: 298, distance: 52.9
click at [65, 250] on span "Площа" at bounding box center [79, 246] width 28 height 10
click at [380, 258] on div "Діяльність Поля Худоба Особливості Карти Команда Транспортні засоби Дані Звітні…" at bounding box center [410, 205] width 821 height 339
click at [296, 375] on html "ТОВ "СП"Злато Таврії" 2025 Фермерський чат Допоможіть! Інформація Налаштування …" at bounding box center [410, 187] width 821 height 375
click at [605, 375] on html "ТОВ "СП"Злато Таврії" 2025 Фермерський чат Допоможіть! Інформація Налаштування …" at bounding box center [410, 187] width 821 height 375
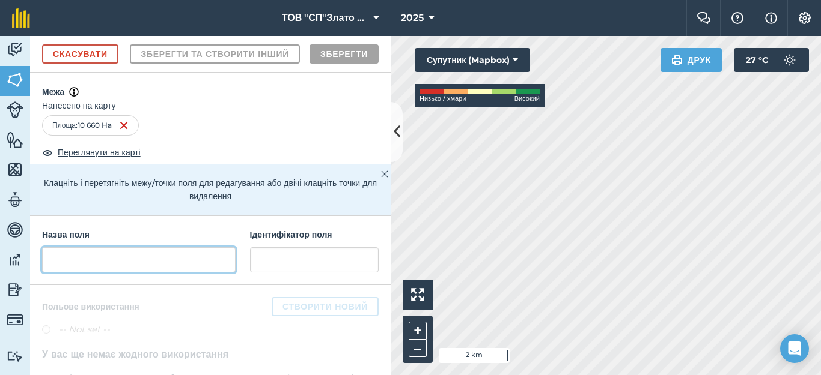
click at [99, 273] on input "text" at bounding box center [138, 259] width 193 height 25
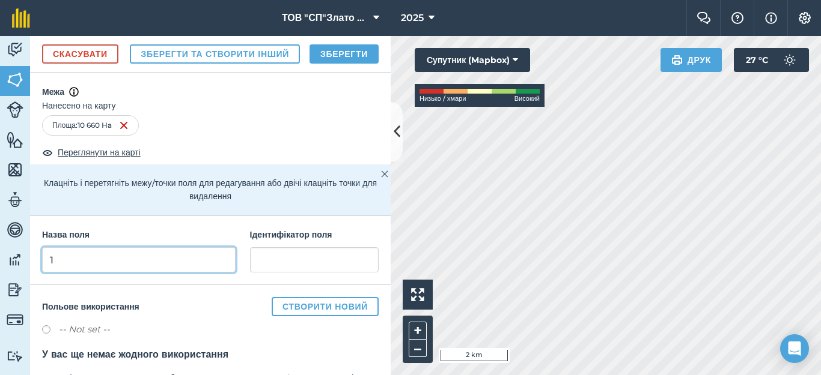
type input "1"
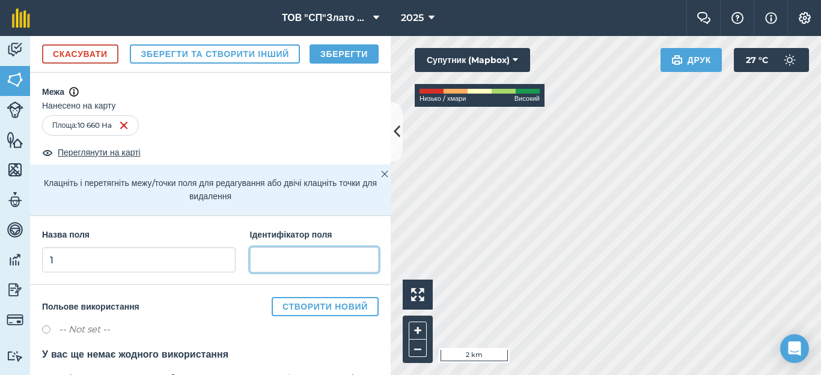
click at [269, 273] on input "text" at bounding box center [314, 259] width 129 height 25
click at [344, 64] on button "Зберегти" at bounding box center [343, 53] width 69 height 19
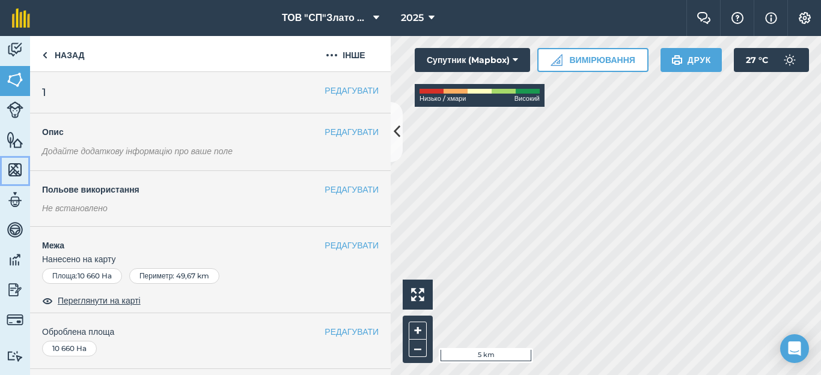
click at [19, 170] on img at bounding box center [15, 170] width 17 height 18
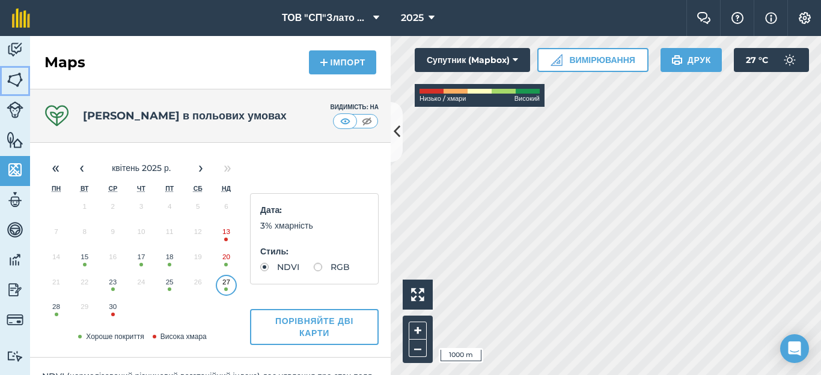
click at [11, 81] on img at bounding box center [15, 80] width 17 height 18
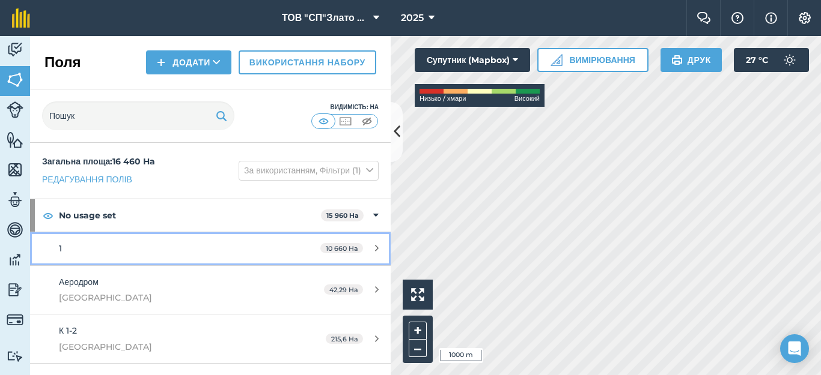
click at [375, 245] on icon at bounding box center [377, 248] width 4 height 9
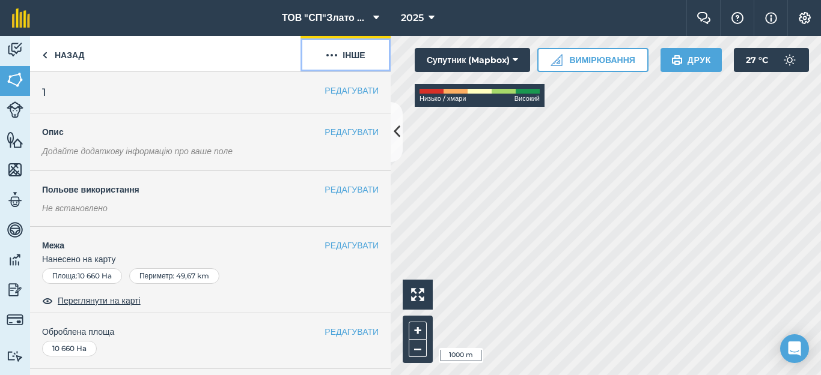
click at [345, 56] on button "Інше" at bounding box center [345, 53] width 90 height 35
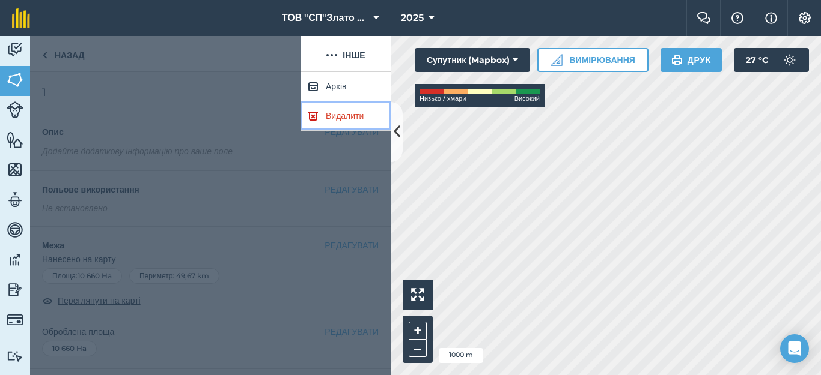
click at [352, 118] on link "Видалити" at bounding box center [345, 116] width 90 height 29
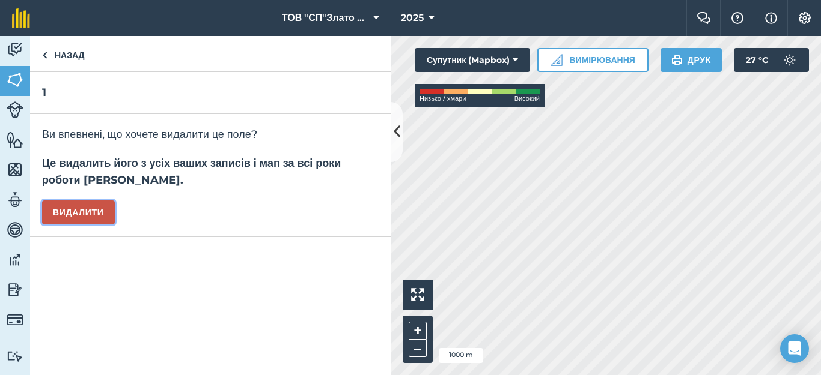
click at [91, 213] on button "Видалити" at bounding box center [78, 213] width 73 height 24
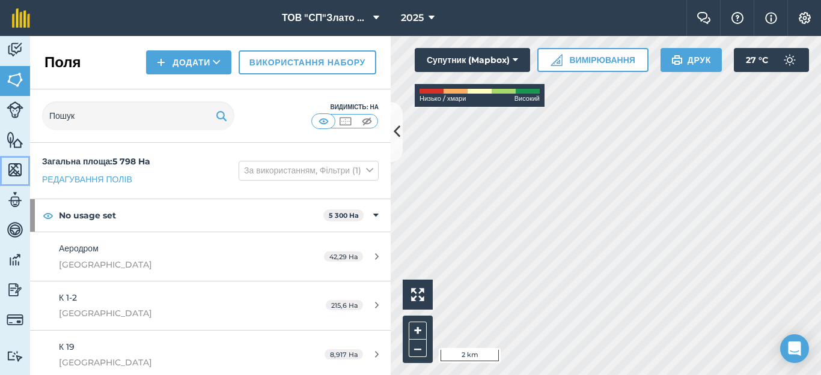
click at [13, 170] on img at bounding box center [15, 170] width 17 height 18
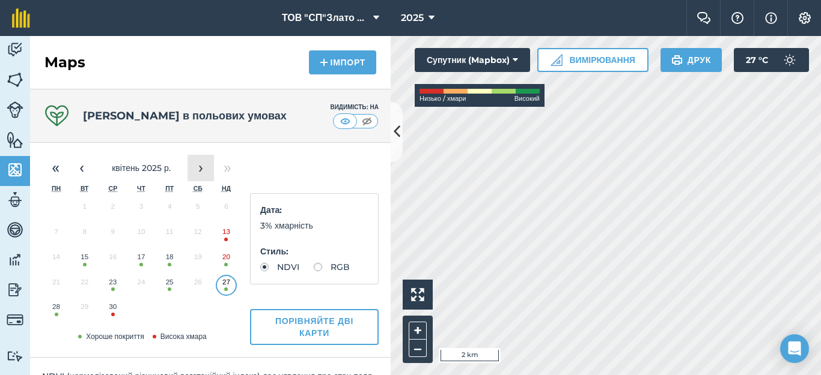
click at [196, 169] on button "›" at bounding box center [200, 168] width 26 height 26
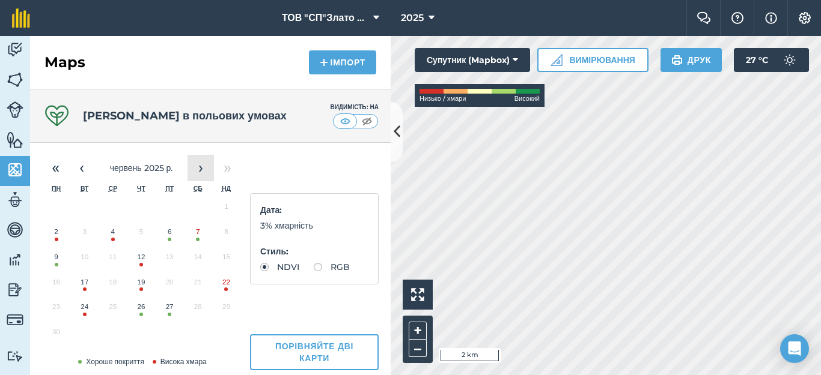
click at [196, 169] on button "›" at bounding box center [200, 168] width 26 height 26
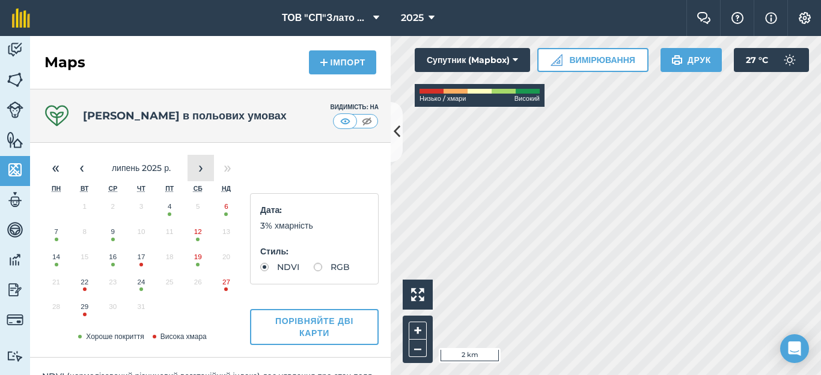
click at [196, 169] on button "›" at bounding box center [200, 168] width 26 height 26
click at [135, 312] on button "28" at bounding box center [141, 309] width 28 height 25
click at [314, 272] on label "RGB" at bounding box center [332, 267] width 36 height 8
radio input "true"
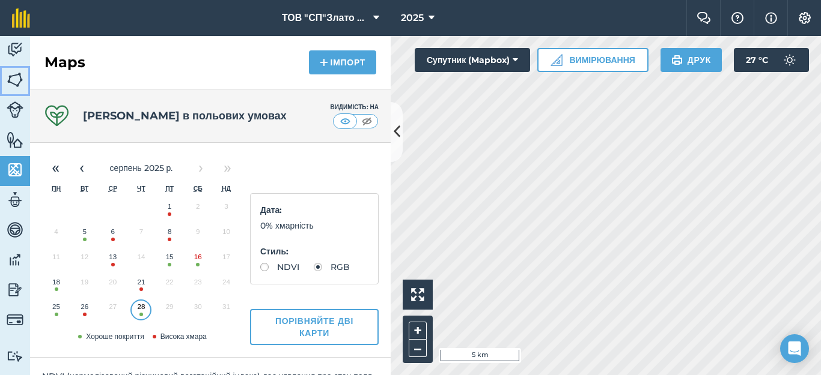
click at [13, 81] on img at bounding box center [15, 80] width 17 height 18
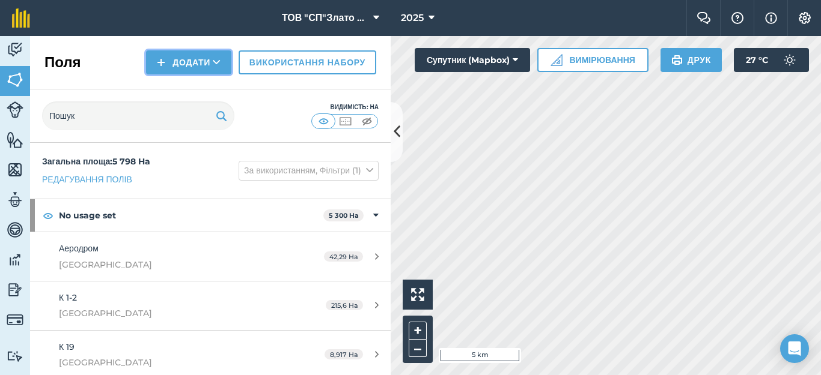
click at [187, 59] on button "Додати" at bounding box center [188, 62] width 85 height 24
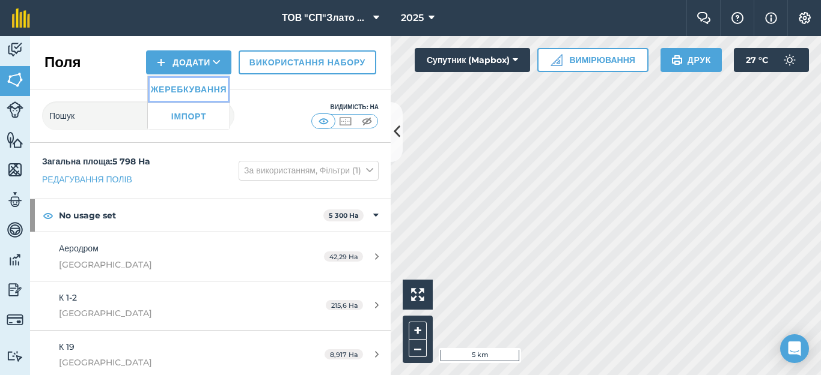
click at [182, 91] on link "Жеребкування" at bounding box center [189, 89] width 82 height 26
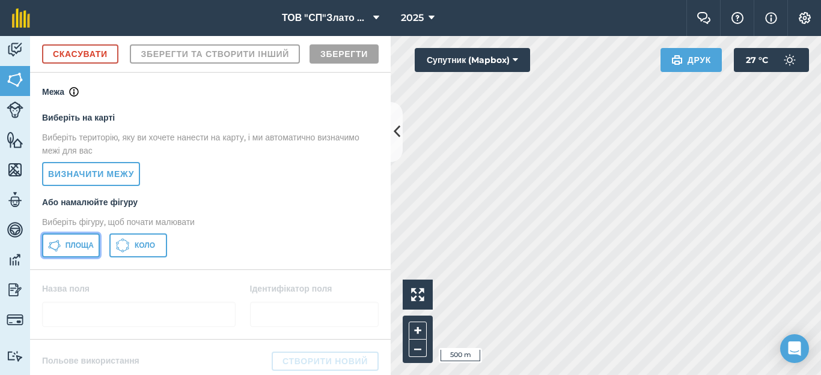
click at [71, 258] on button "Площа" at bounding box center [71, 246] width 58 height 24
click at [276, 216] on div "Діяльність Поля Худоба Особливості Карти Команда Транспортні засоби Дані Звітні…" at bounding box center [410, 205] width 821 height 339
click at [419, 327] on div "Click to start drawing i 500 m + –" at bounding box center [605, 205] width 430 height 339
click at [422, 342] on div "Click to start drawing i 500 m + –" at bounding box center [605, 205] width 430 height 339
click at [419, 375] on html "ТОВ "СП"Злато Таврії" 2025 Фермерський чат Допоможіть! Інформація Налаштування …" at bounding box center [410, 187] width 821 height 375
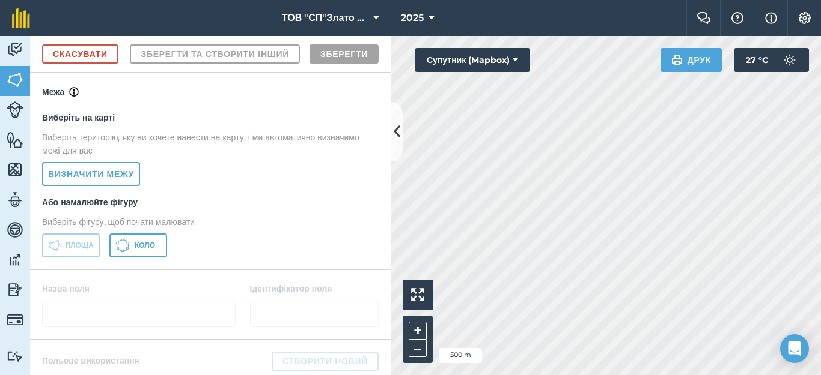
drag, startPoint x: 406, startPoint y: 330, endPoint x: 386, endPoint y: 318, distance: 23.7
click at [386, 318] on div "Діяльність Поля Худоба Особливості Карти Команда Транспортні засоби Дані Звітні…" at bounding box center [410, 205] width 821 height 339
click at [542, 375] on html "ТОВ "СП"Злато Таврії" 2025 Фермерський чат Допоможіть! Інформація Налаштування …" at bounding box center [410, 187] width 821 height 375
click at [484, 375] on html "ТОВ "СП"Злато Таврії" 2025 Фермерський чат Допоможіть! Інформація Налаштування …" at bounding box center [410, 187] width 821 height 375
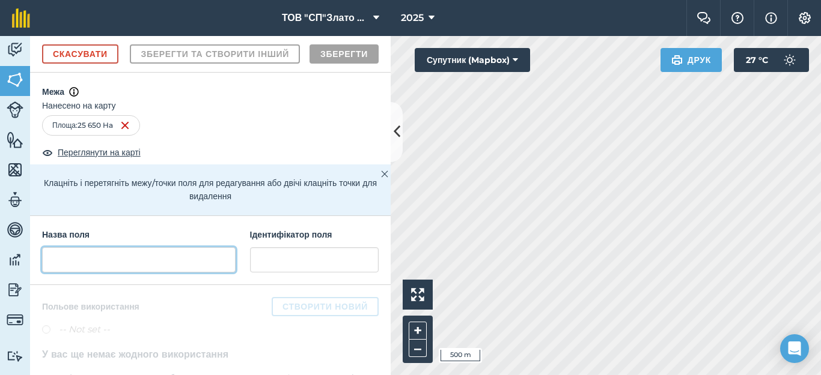
click at [73, 273] on input "text" at bounding box center [138, 259] width 193 height 25
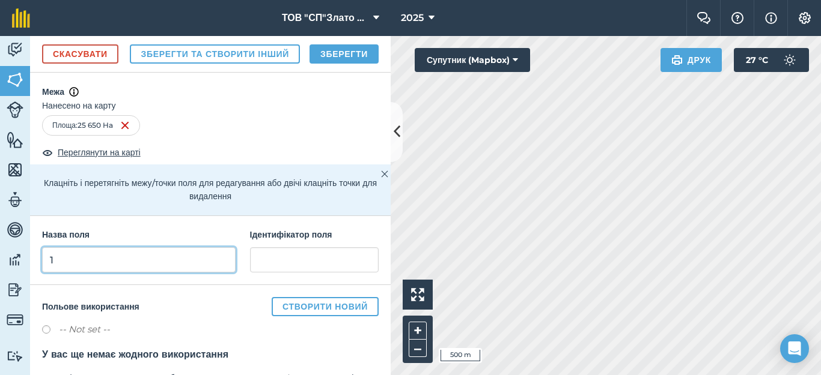
type input "1"
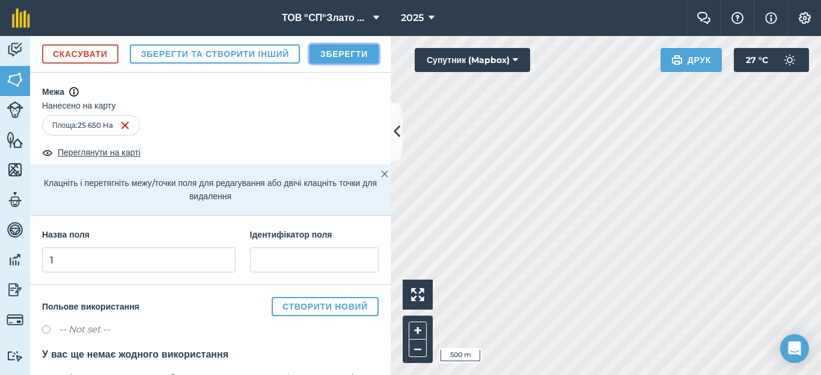
click at [350, 64] on button "Зберегти" at bounding box center [343, 53] width 69 height 19
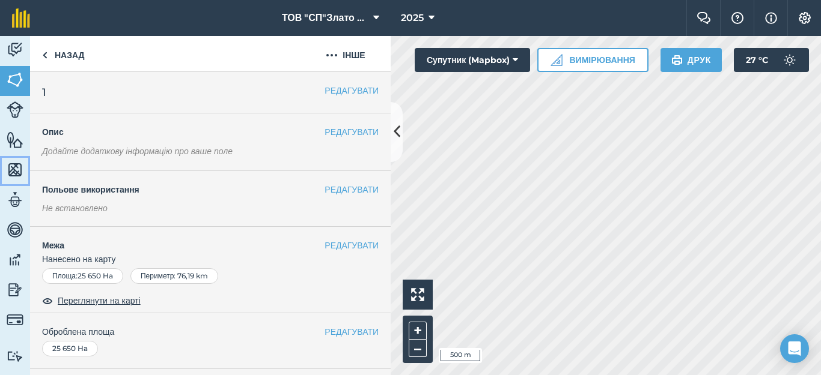
click at [17, 165] on img at bounding box center [15, 170] width 17 height 18
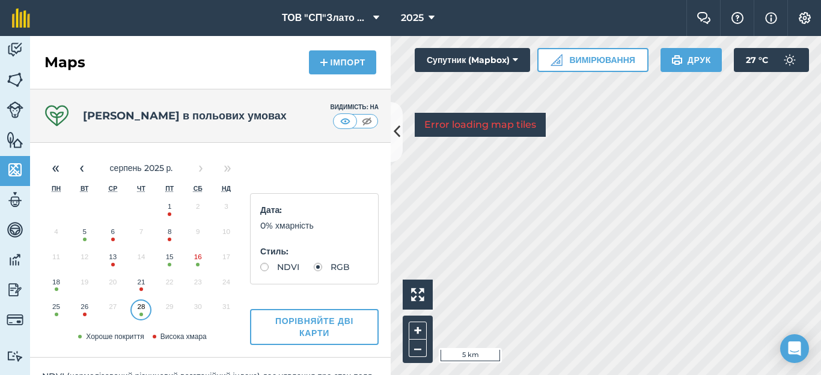
click at [261, 270] on label "NDVI" at bounding box center [279, 267] width 39 height 8
radio input "true"
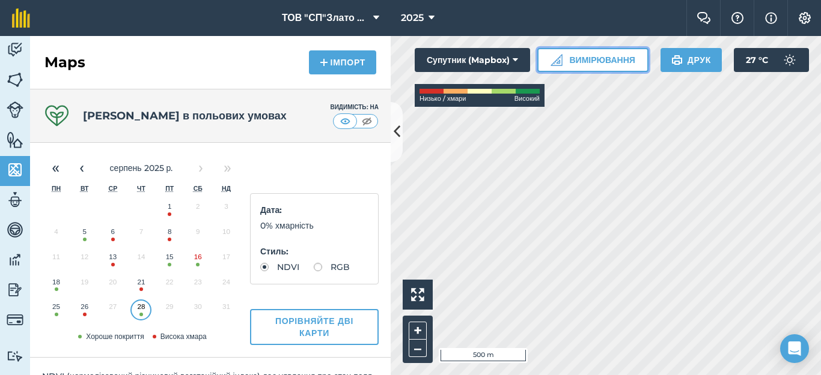
click at [575, 61] on button "Вимірювання" at bounding box center [592, 60] width 111 height 24
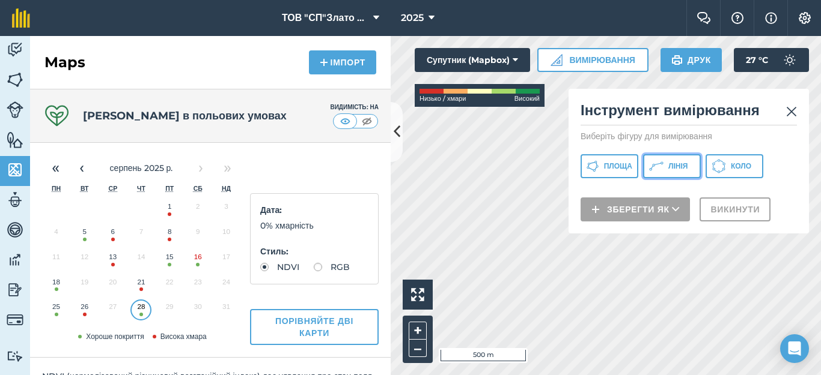
click at [667, 164] on button "Лінія" at bounding box center [672, 166] width 58 height 24
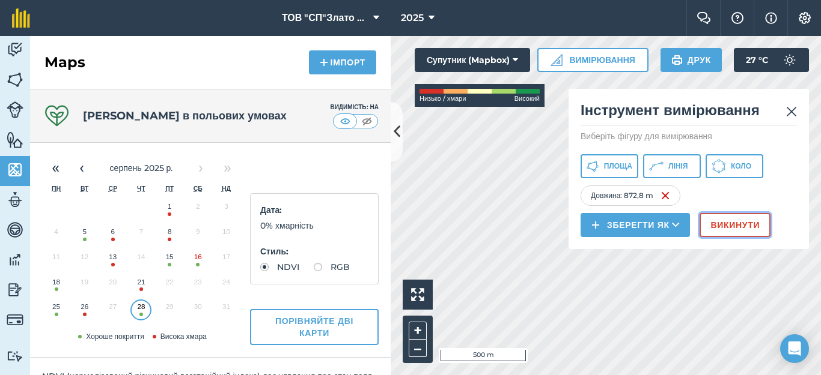
click at [721, 224] on button "Викинути" at bounding box center [734, 225] width 71 height 24
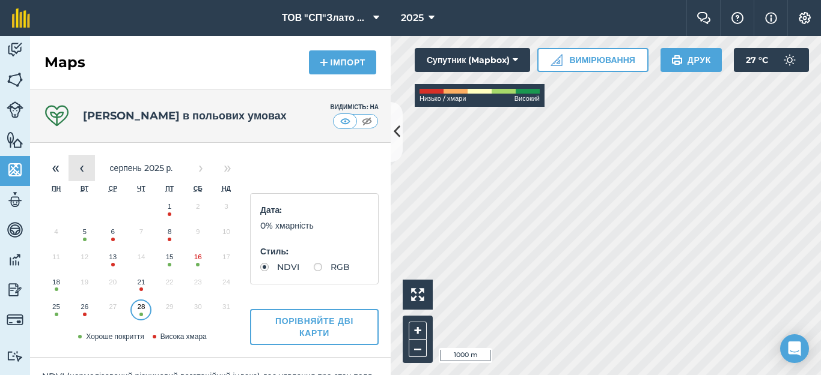
click at [77, 166] on button "‹" at bounding box center [81, 168] width 26 height 26
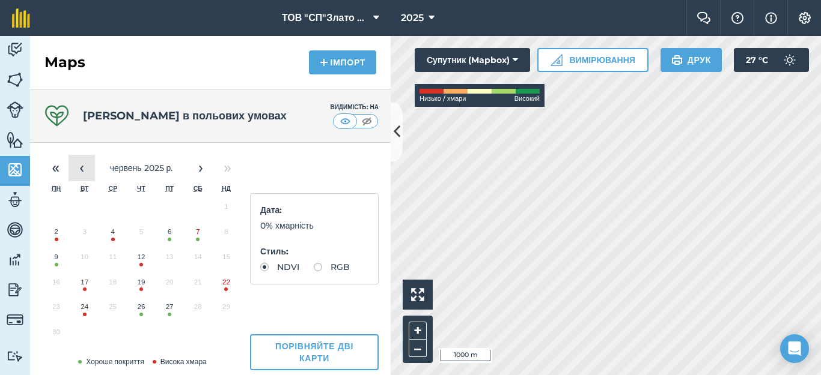
click at [78, 166] on button "‹" at bounding box center [81, 168] width 26 height 26
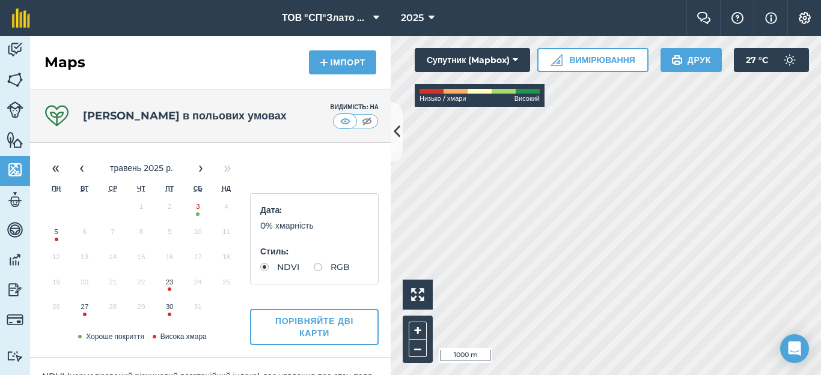
click at [195, 215] on button "3" at bounding box center [198, 209] width 28 height 25
click at [201, 165] on button "›" at bounding box center [200, 168] width 26 height 26
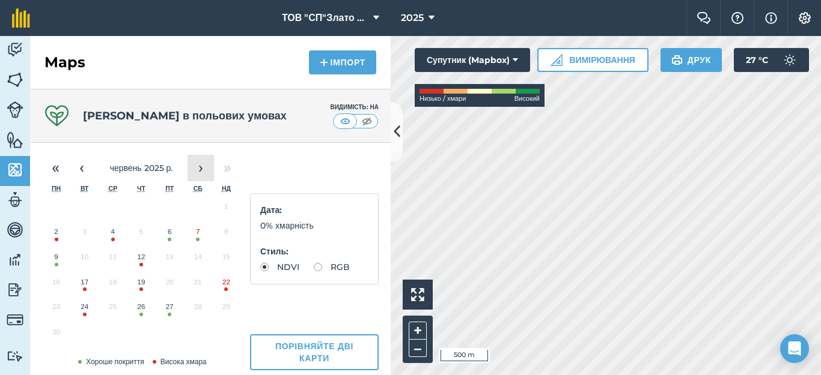
click at [201, 165] on button "›" at bounding box center [200, 168] width 26 height 26
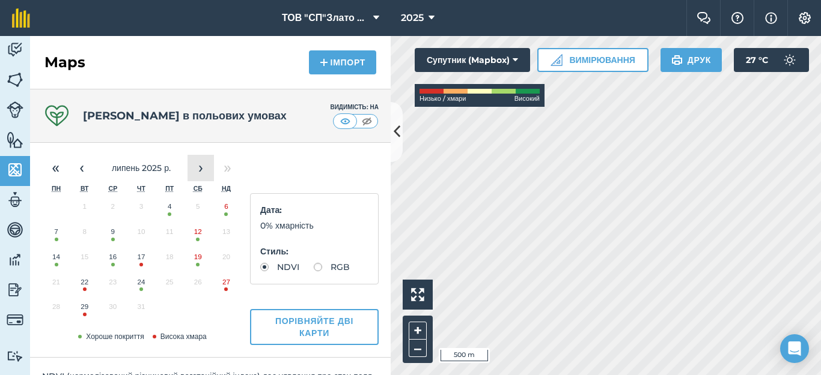
click at [201, 165] on button "›" at bounding box center [200, 168] width 26 height 26
click at [80, 238] on button "5" at bounding box center [84, 234] width 28 height 25
click at [171, 266] on button "15" at bounding box center [170, 259] width 28 height 25
click at [195, 263] on button "16" at bounding box center [198, 259] width 28 height 25
click at [135, 310] on button "28" at bounding box center [141, 309] width 28 height 25
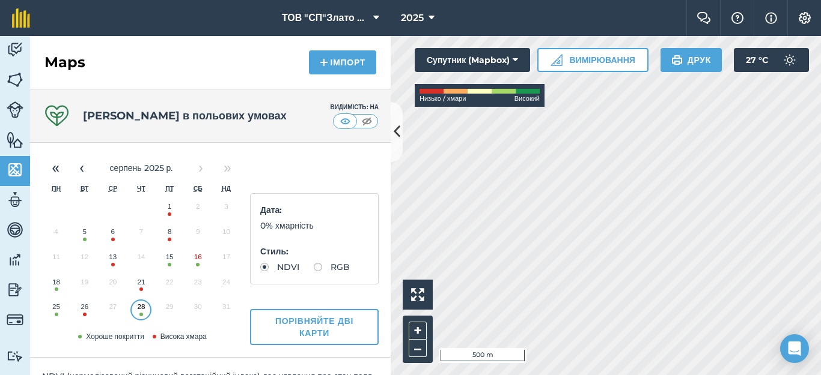
click at [85, 238] on button "5" at bounding box center [84, 234] width 28 height 25
click at [18, 82] on img at bounding box center [15, 80] width 17 height 18
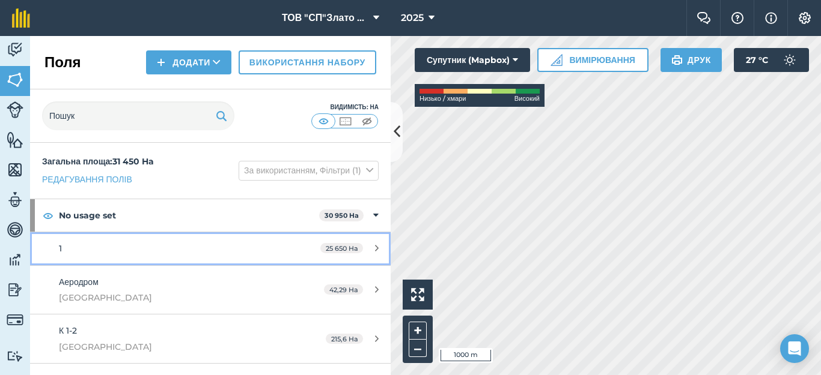
click at [375, 246] on icon at bounding box center [377, 248] width 4 height 9
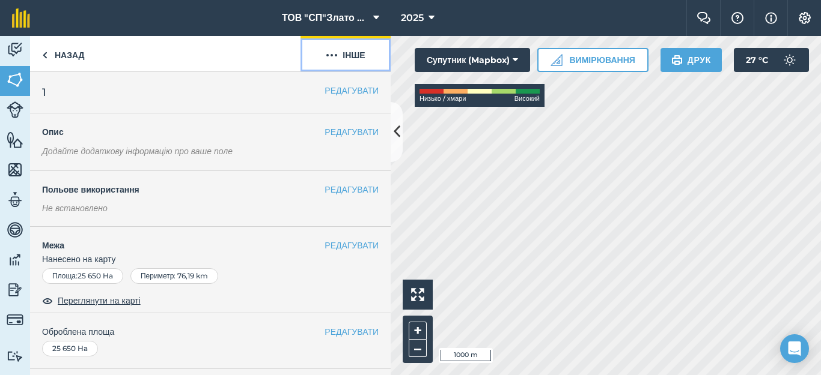
click at [344, 52] on button "Інше" at bounding box center [345, 53] width 90 height 35
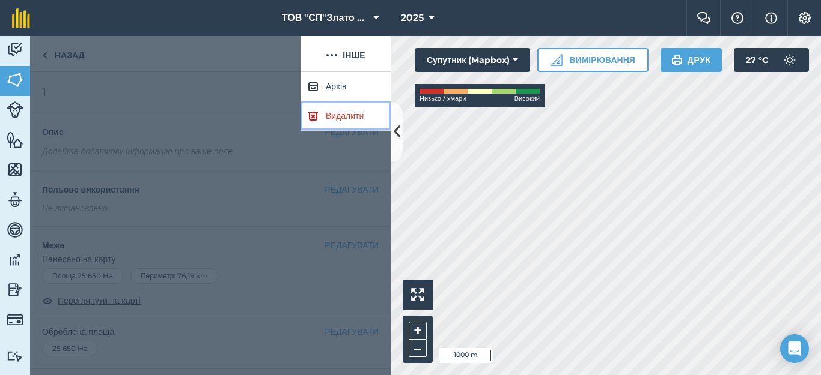
click at [336, 122] on link "Видалити" at bounding box center [345, 116] width 90 height 29
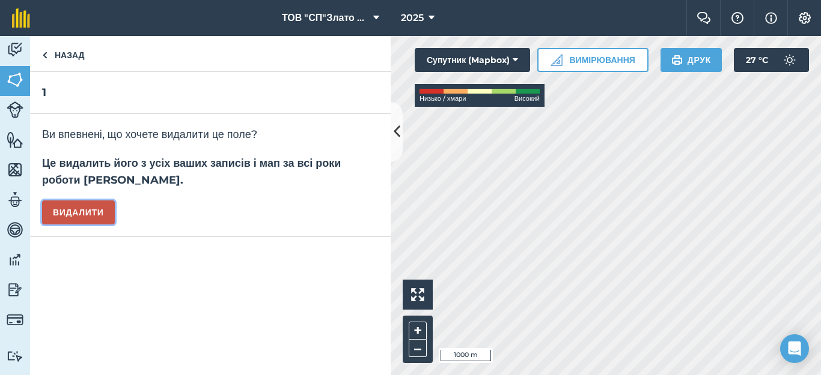
click at [95, 214] on button "Видалити" at bounding box center [78, 213] width 73 height 24
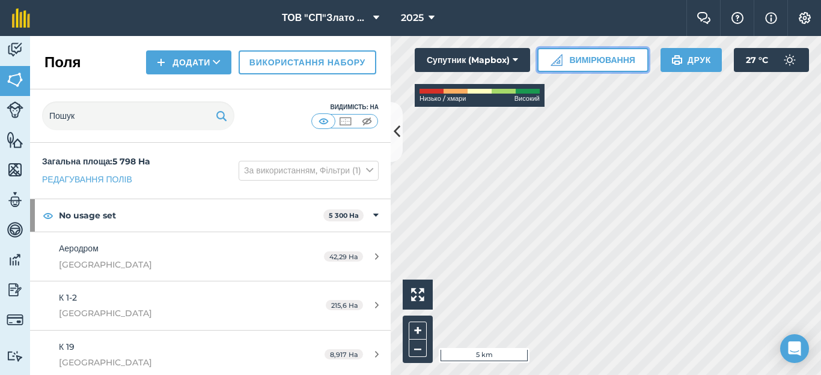
click at [578, 59] on button "Вимірювання" at bounding box center [592, 60] width 111 height 24
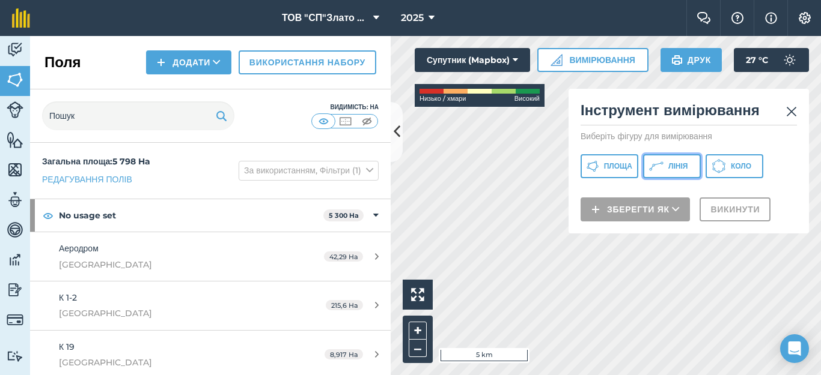
click at [675, 168] on span "Лінія" at bounding box center [677, 167] width 19 height 10
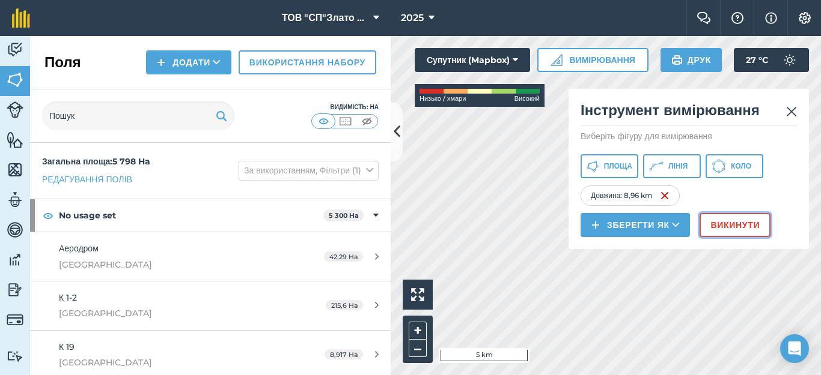
click at [722, 220] on button "Викинути" at bounding box center [734, 225] width 71 height 24
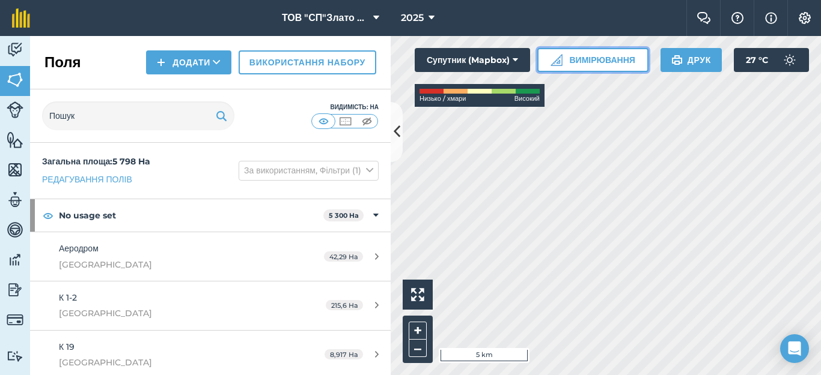
click at [592, 56] on button "Вимірювання" at bounding box center [592, 60] width 111 height 24
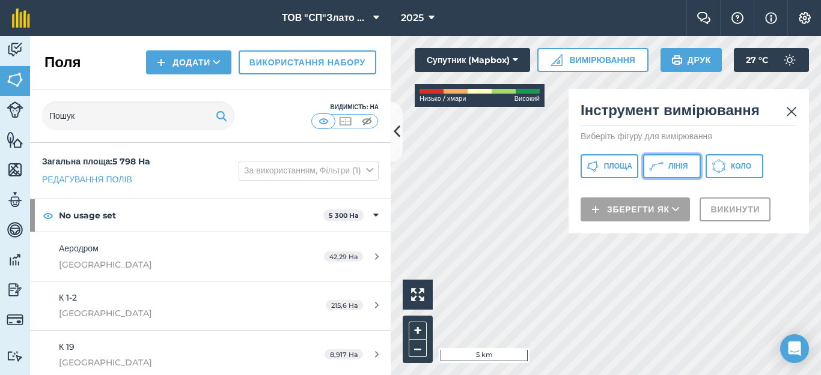
click at [599, 165] on icon at bounding box center [592, 166] width 13 height 13
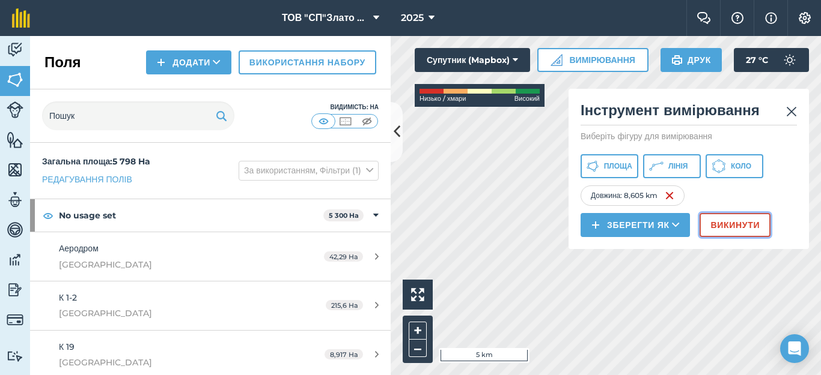
click at [730, 223] on button "Викинути" at bounding box center [734, 225] width 71 height 24
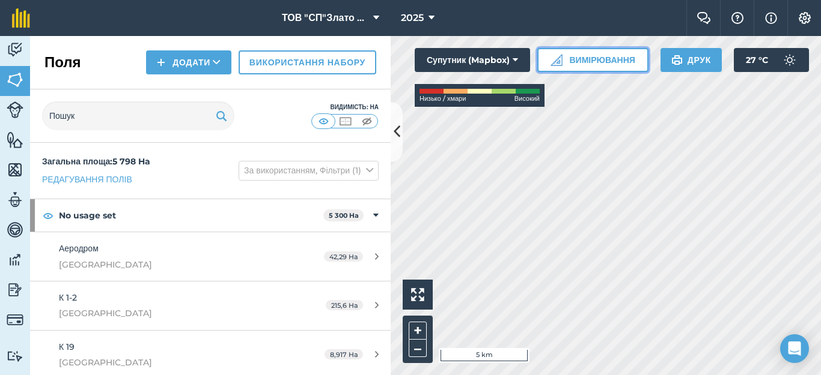
click at [594, 55] on button "Вимірювання" at bounding box center [592, 60] width 111 height 24
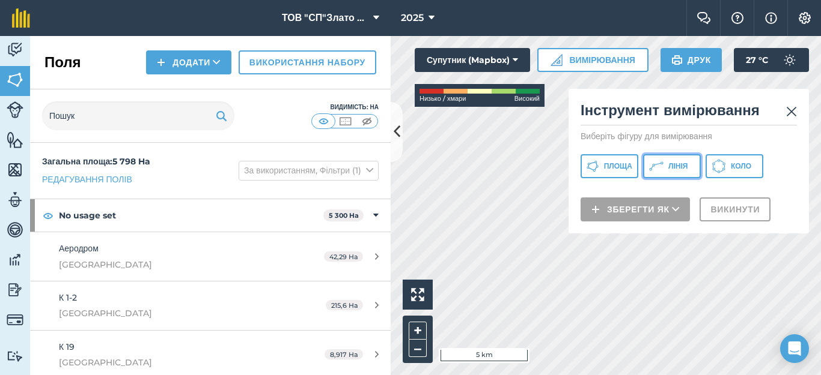
click at [675, 161] on button "Лінія" at bounding box center [672, 166] width 58 height 24
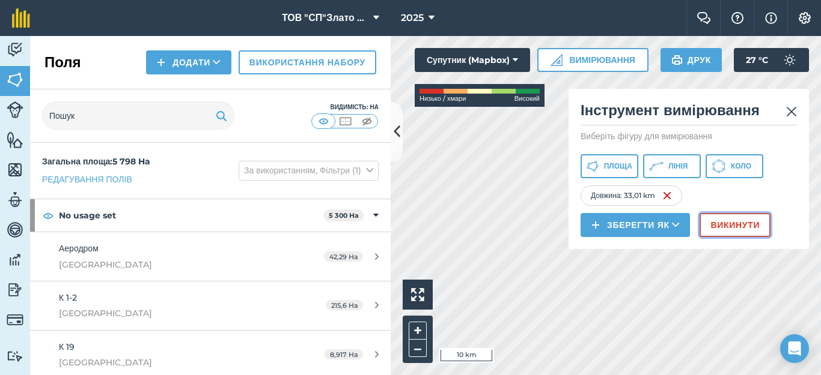
click at [745, 226] on button "Викинути" at bounding box center [734, 225] width 71 height 24
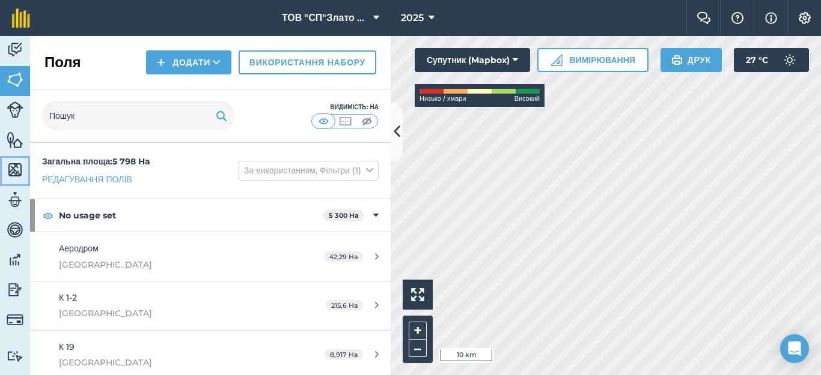
click at [11, 172] on img at bounding box center [15, 170] width 17 height 18
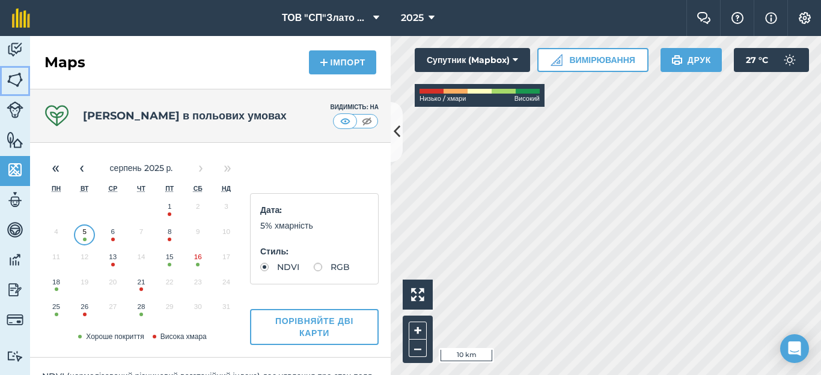
click at [14, 77] on img at bounding box center [15, 80] width 17 height 18
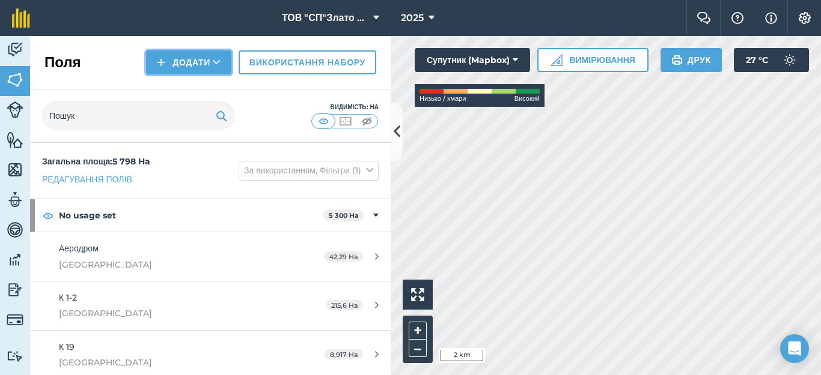
click at [172, 61] on button "Додати" at bounding box center [188, 62] width 85 height 24
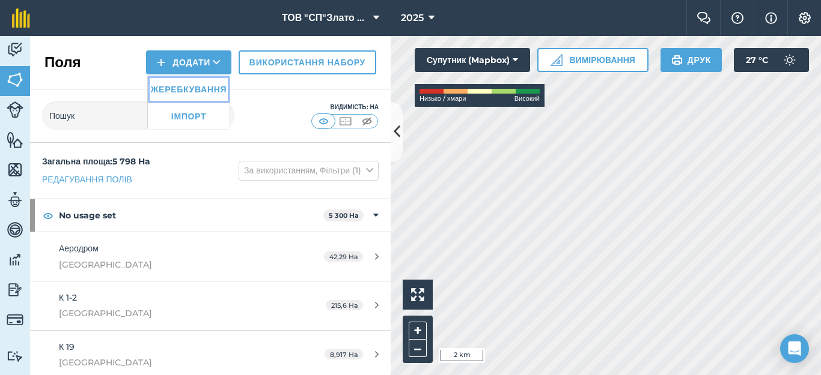
click at [175, 88] on link "Жеребкування" at bounding box center [189, 89] width 82 height 26
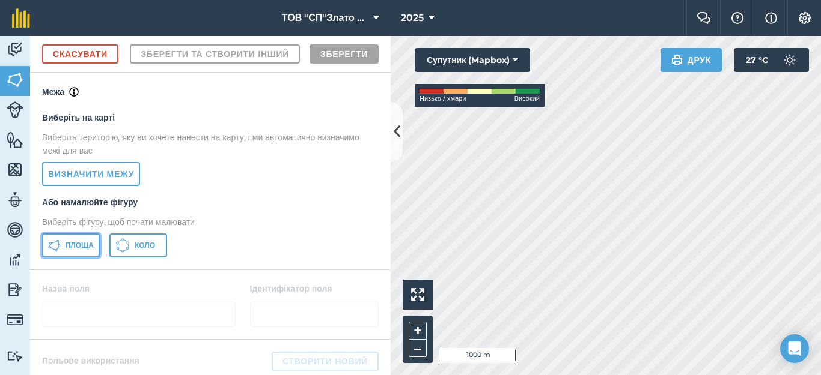
click at [66, 250] on span "Площа" at bounding box center [79, 246] width 28 height 10
click at [806, 340] on div "Open Intercom Messenger" at bounding box center [795, 349] width 32 height 32
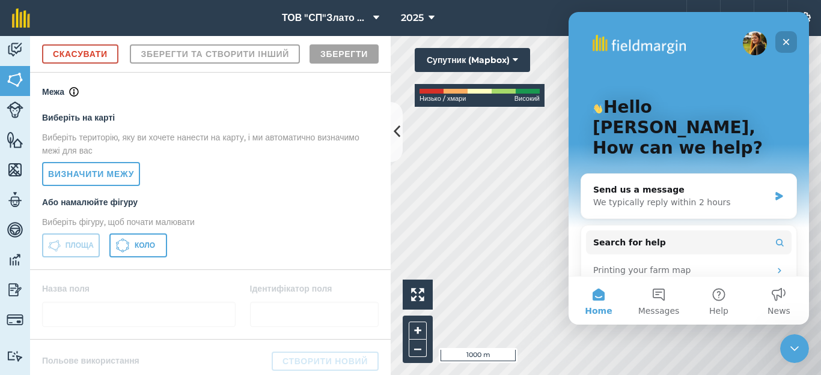
click at [785, 44] on icon "Close" at bounding box center [786, 42] width 10 height 10
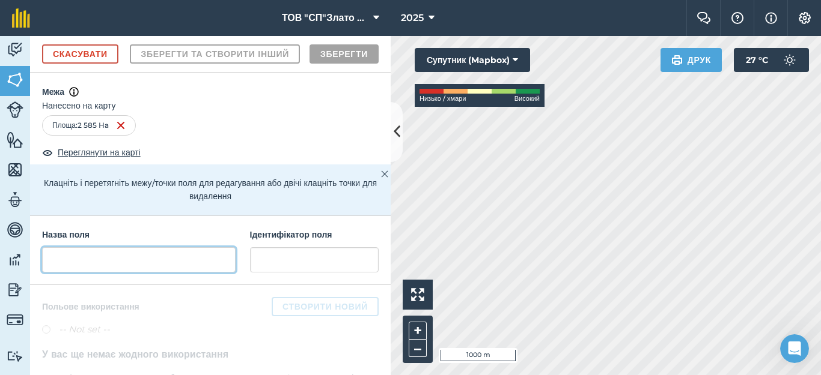
click at [79, 273] on input "text" at bounding box center [138, 259] width 193 height 25
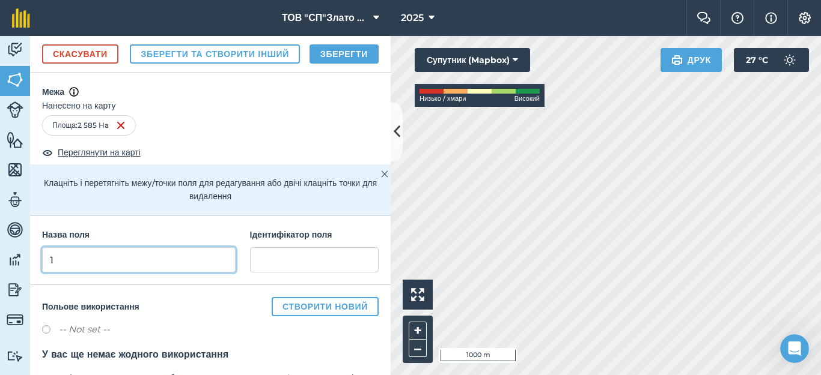
type input "1"
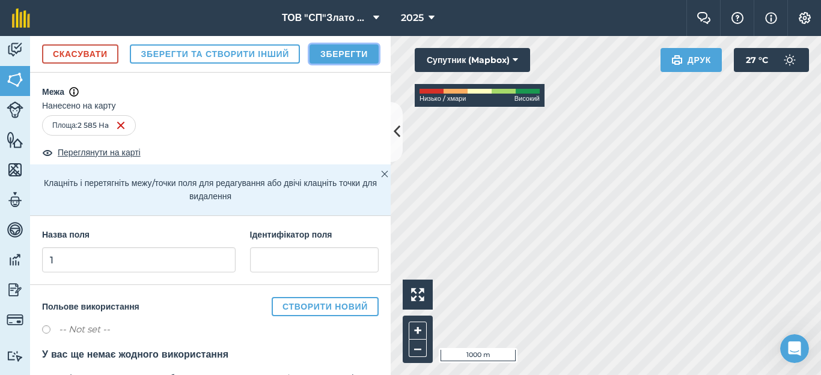
click at [344, 64] on button "Зберегти" at bounding box center [343, 53] width 69 height 19
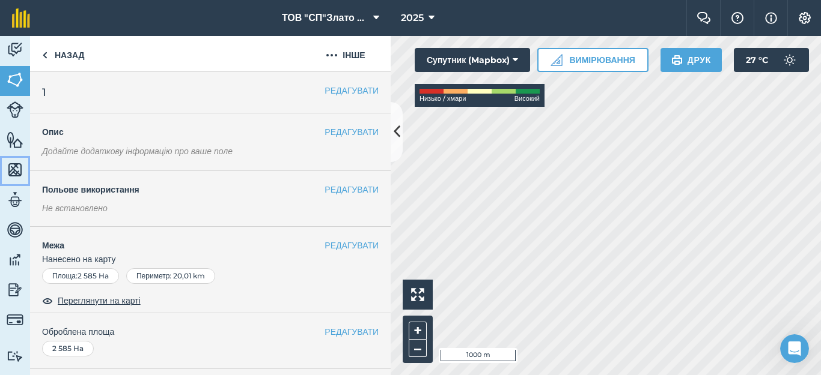
click at [14, 170] on img at bounding box center [15, 170] width 17 height 18
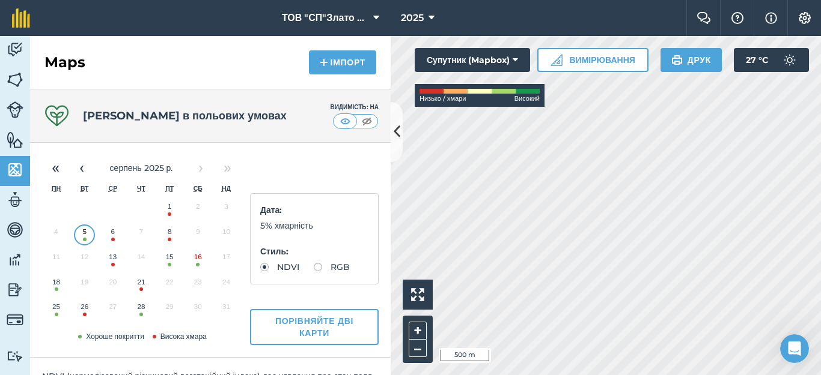
click at [314, 272] on label "RGB" at bounding box center [332, 267] width 36 height 8
radio input "true"
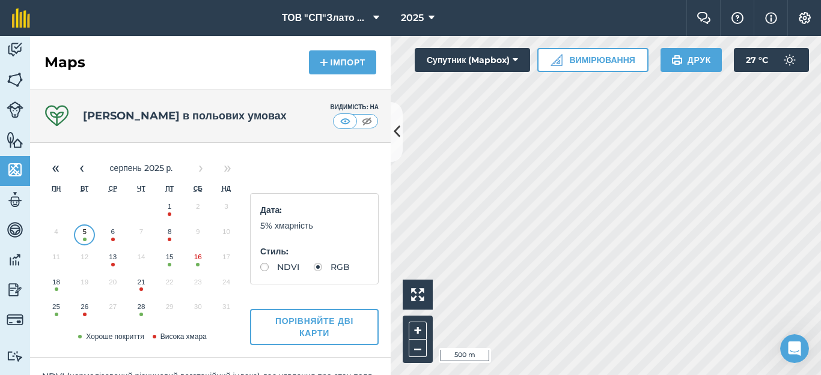
click at [140, 310] on button "28" at bounding box center [141, 309] width 28 height 25
click at [264, 268] on label "NDVI" at bounding box center [279, 267] width 39 height 8
radio input "true"
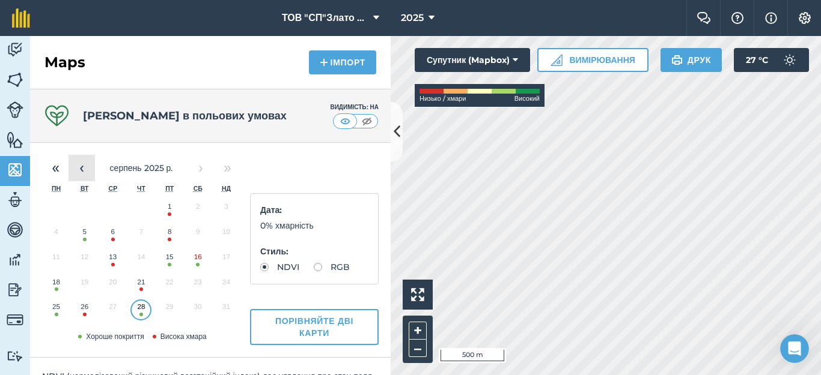
click at [82, 174] on button "‹" at bounding box center [81, 168] width 26 height 26
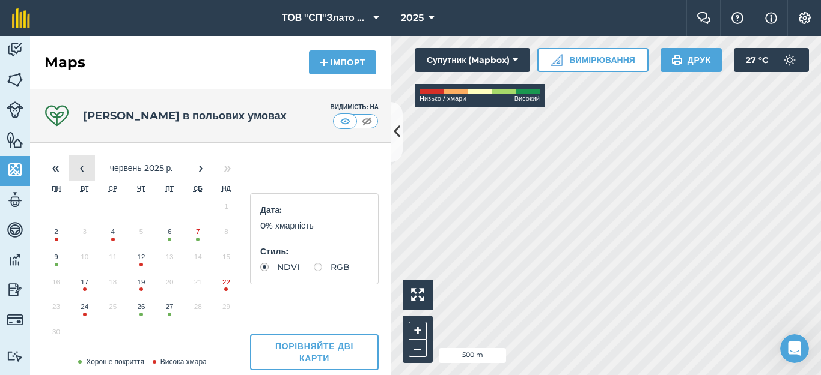
click at [82, 174] on button "‹" at bounding box center [81, 168] width 26 height 26
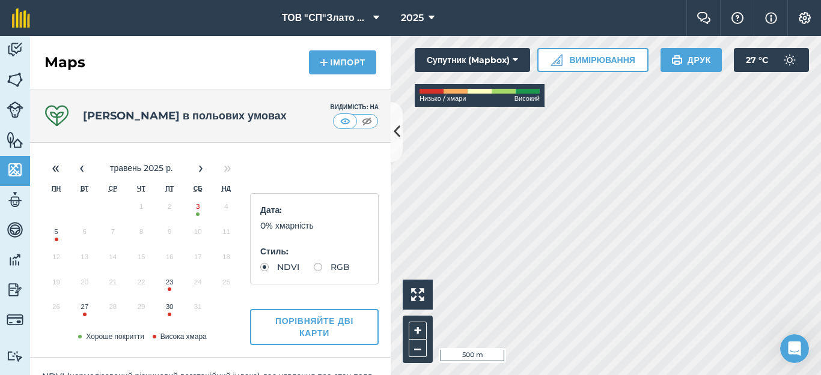
click at [195, 212] on button "3" at bounding box center [198, 209] width 28 height 25
click at [11, 74] on img at bounding box center [15, 80] width 17 height 18
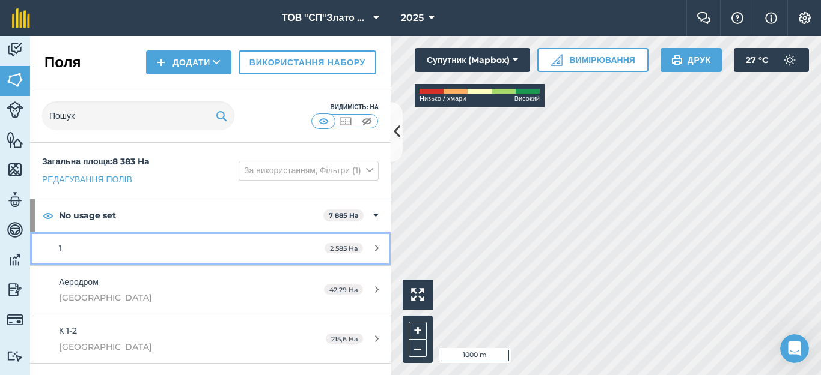
click at [375, 247] on icon at bounding box center [377, 248] width 4 height 9
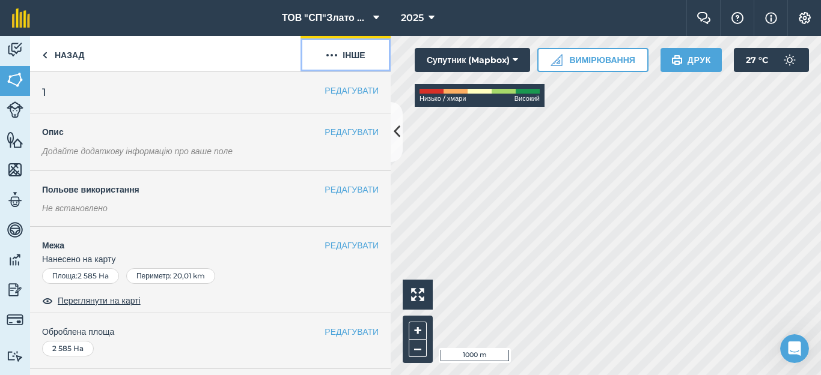
click at [346, 56] on button "Інше" at bounding box center [345, 53] width 90 height 35
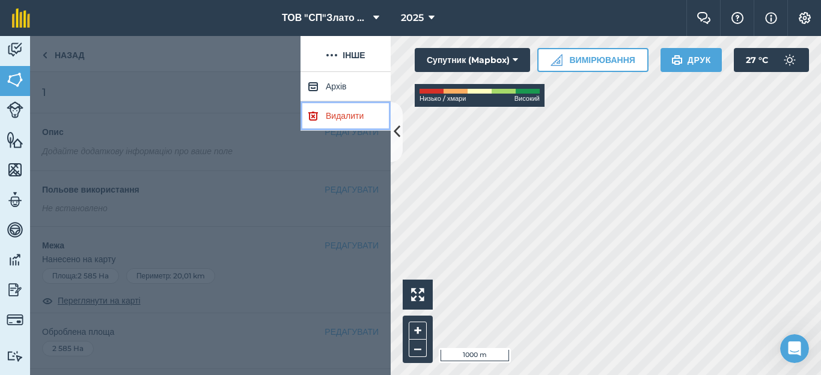
click at [336, 115] on link "Видалити" at bounding box center [345, 116] width 90 height 29
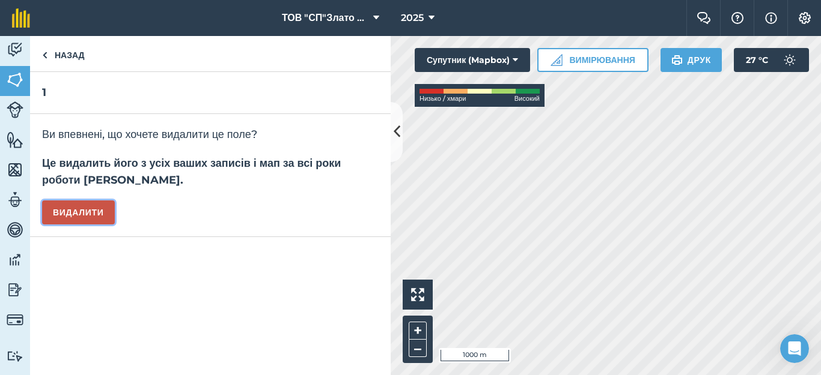
click at [95, 202] on button "Видалити" at bounding box center [78, 213] width 73 height 24
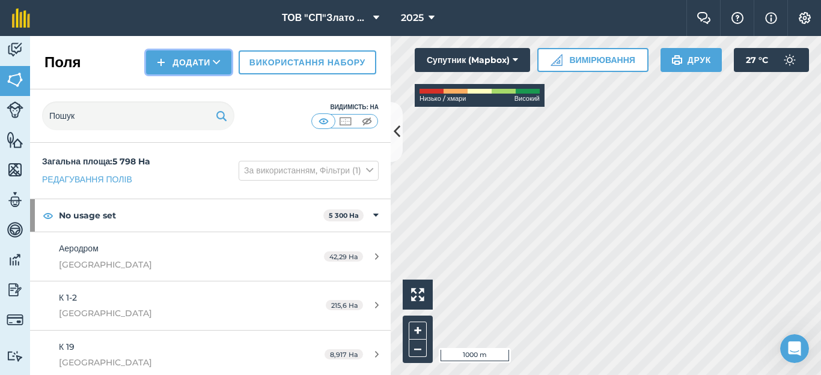
click at [180, 64] on button "Додати" at bounding box center [188, 62] width 85 height 24
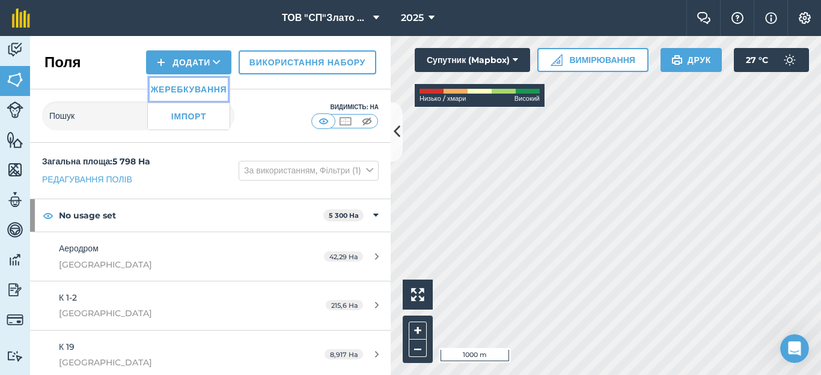
click at [184, 88] on link "Жеребкування" at bounding box center [189, 89] width 82 height 26
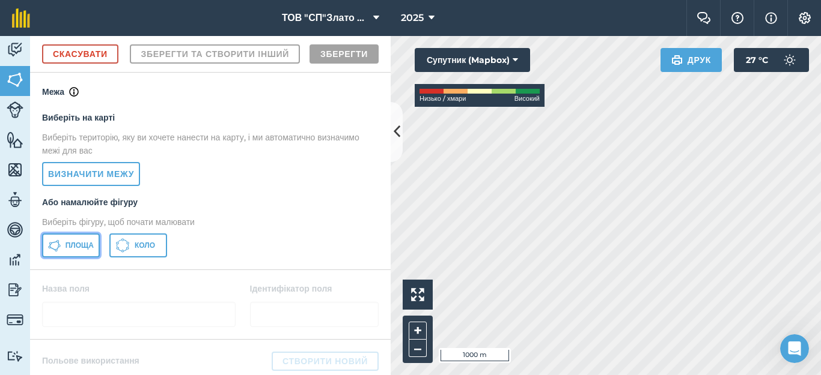
click at [83, 250] on span "Площа" at bounding box center [79, 246] width 28 height 10
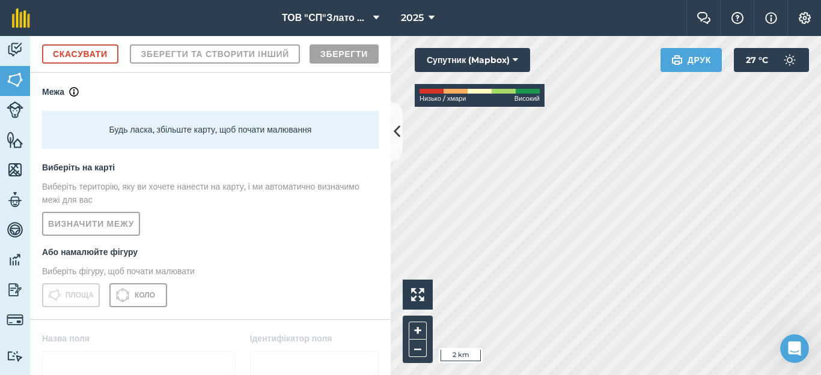
click at [796, 375] on html "ТОВ "СП"Злато Таврії" 2025 Фермерський чат Допоможіть! Інформація Налаштування …" at bounding box center [410, 187] width 821 height 375
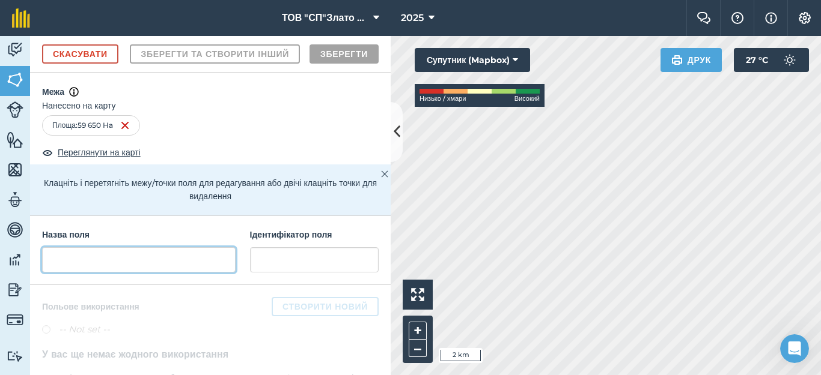
click at [99, 273] on input "text" at bounding box center [138, 259] width 193 height 25
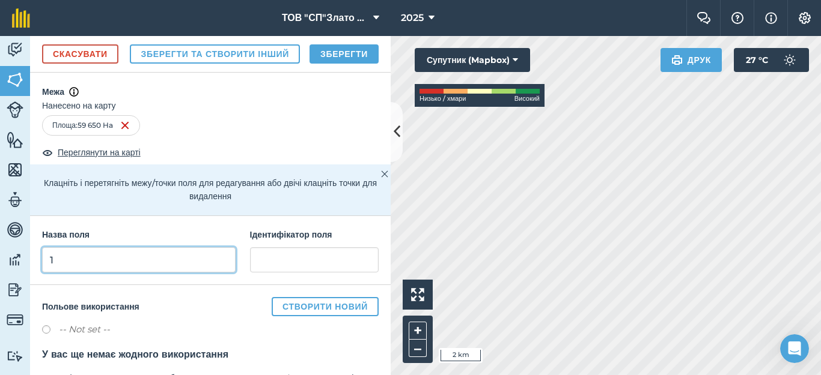
type input "1"
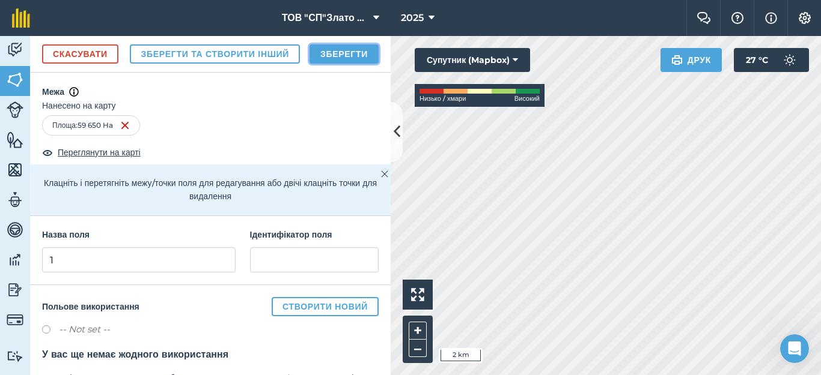
click at [329, 64] on button "Зберегти" at bounding box center [343, 53] width 69 height 19
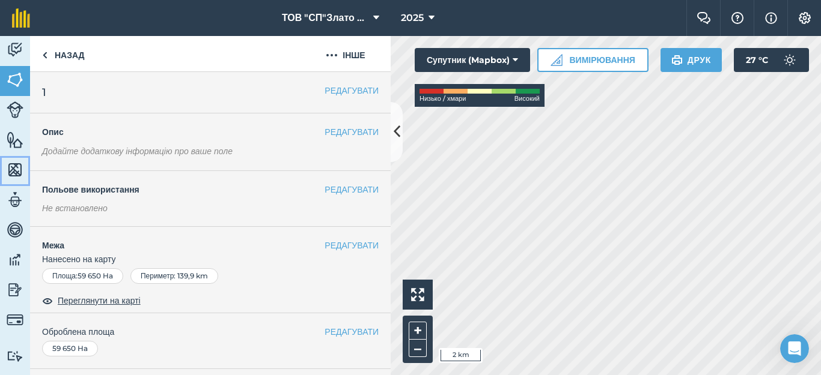
click at [2, 170] on link "Карти" at bounding box center [15, 171] width 30 height 30
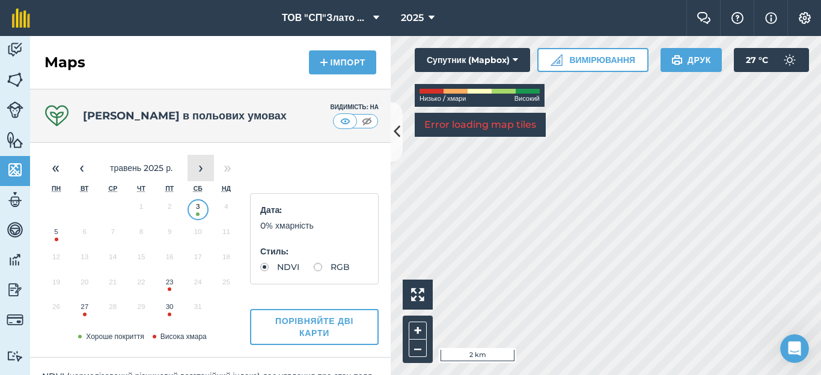
click at [195, 169] on button "›" at bounding box center [200, 168] width 26 height 26
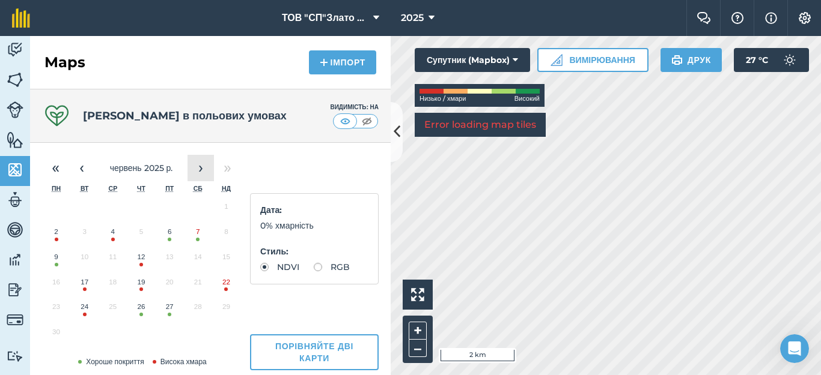
click at [195, 169] on button "›" at bounding box center [200, 168] width 26 height 26
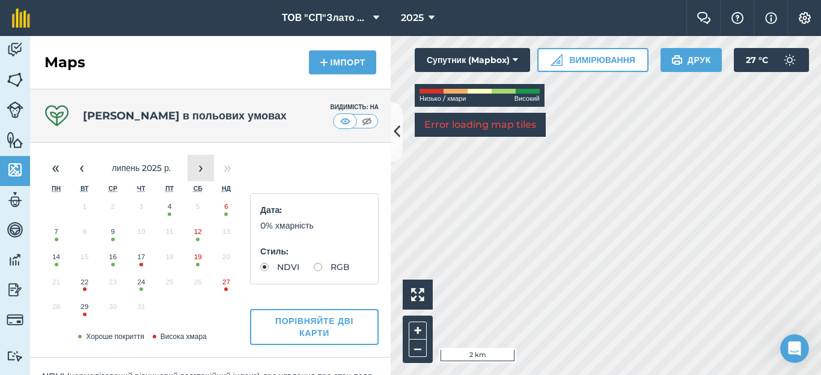
click at [199, 170] on button "›" at bounding box center [200, 168] width 26 height 26
click at [142, 312] on button "28" at bounding box center [141, 309] width 28 height 25
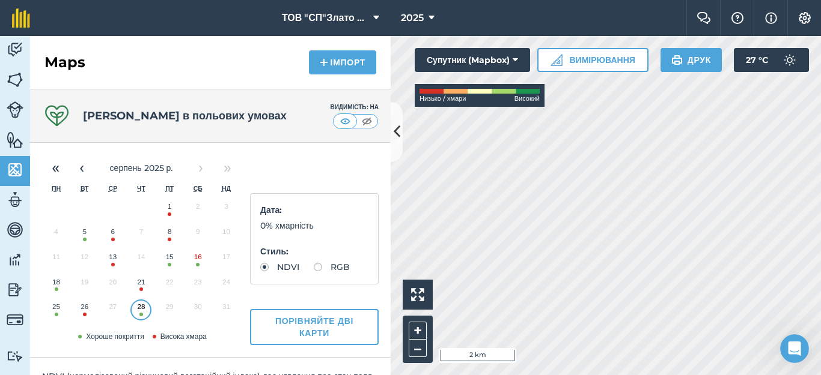
click at [314, 272] on label "RGB" at bounding box center [332, 267] width 36 height 8
radio input "true"
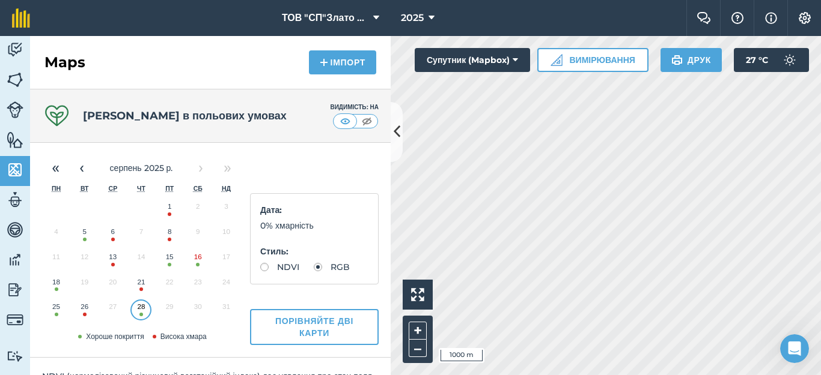
click at [263, 268] on label "NDVI" at bounding box center [279, 267] width 39 height 8
radio input "true"
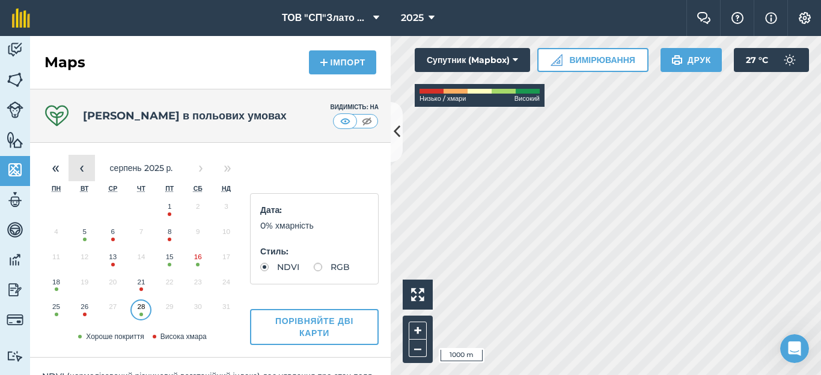
click at [77, 175] on button "‹" at bounding box center [81, 168] width 26 height 26
click at [165, 212] on button "4" at bounding box center [170, 209] width 28 height 25
click at [77, 166] on button "‹" at bounding box center [81, 168] width 26 height 26
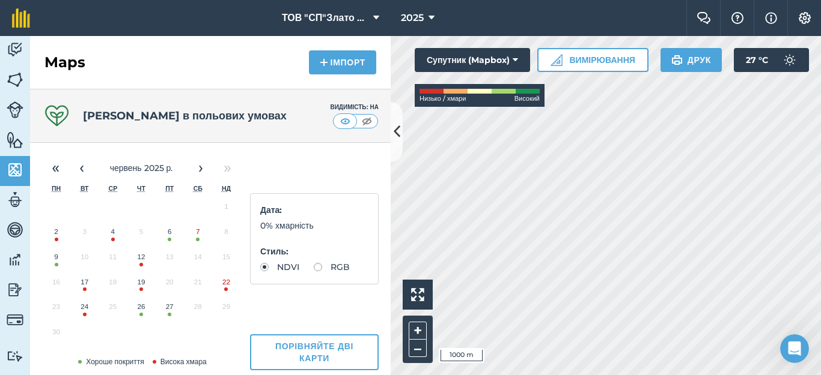
click at [167, 237] on button "6" at bounding box center [170, 234] width 28 height 25
click at [80, 173] on button "‹" at bounding box center [81, 168] width 26 height 26
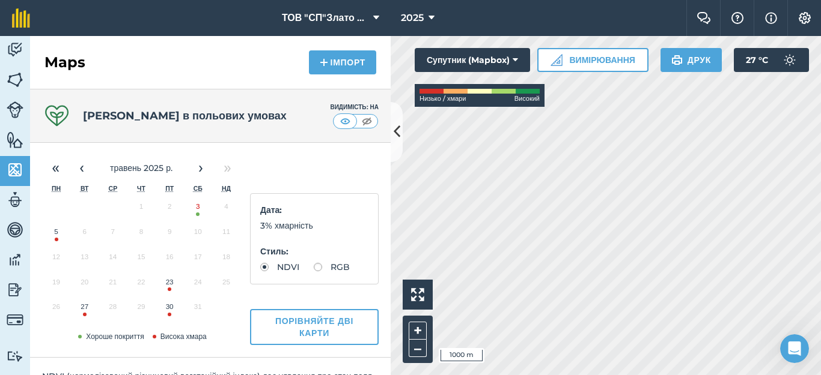
click at [199, 213] on button "3" at bounding box center [198, 209] width 28 height 25
click at [578, 57] on button "Вимірювання" at bounding box center [592, 60] width 111 height 24
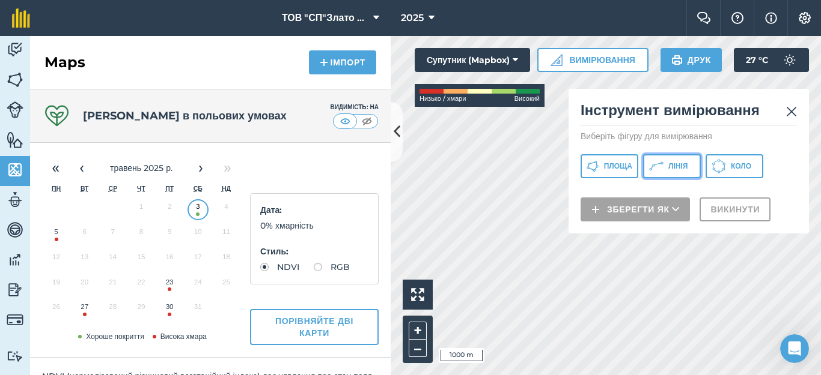
click at [599, 160] on icon at bounding box center [592, 166] width 13 height 13
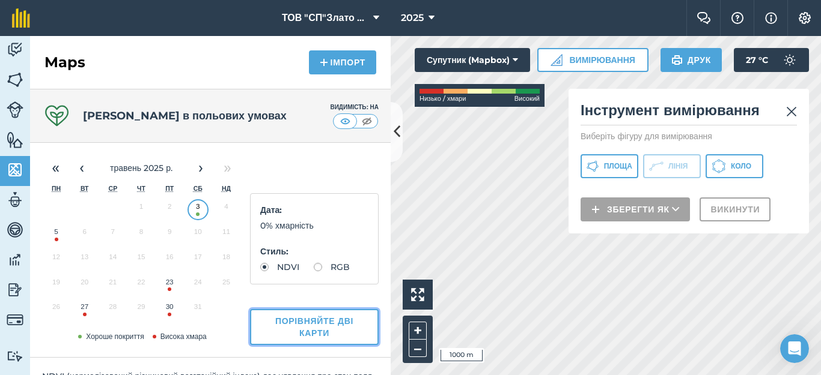
click at [360, 326] on button "Порівняйте дві карти" at bounding box center [314, 327] width 129 height 36
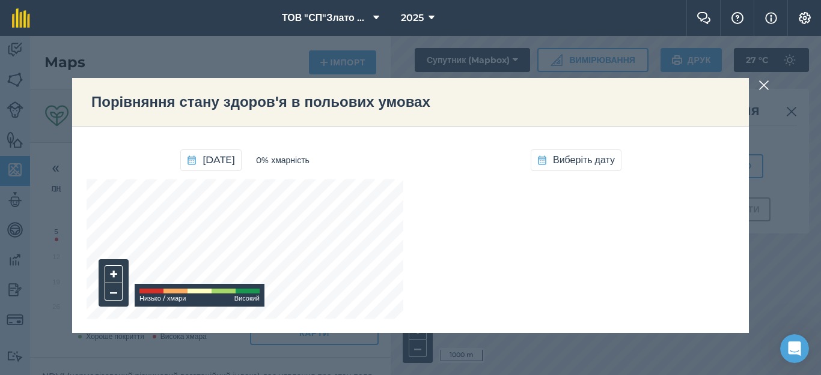
click at [764, 80] on img at bounding box center [763, 85] width 11 height 14
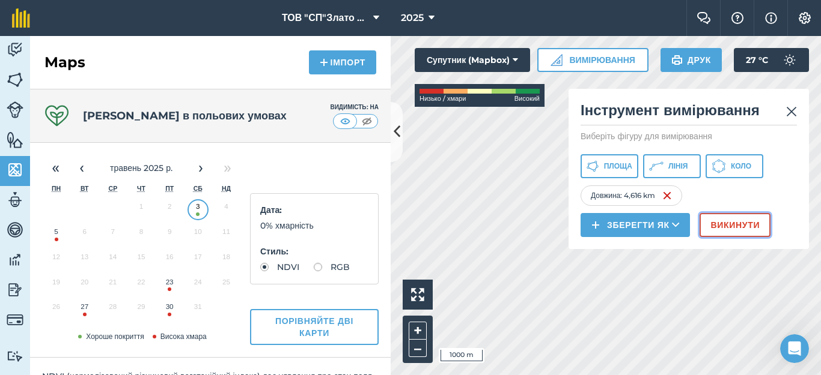
click at [719, 221] on button "Викинути" at bounding box center [734, 225] width 71 height 24
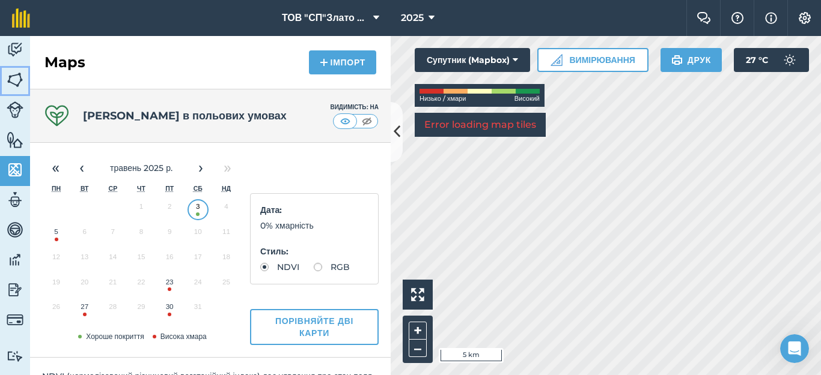
click at [17, 74] on img at bounding box center [15, 80] width 17 height 18
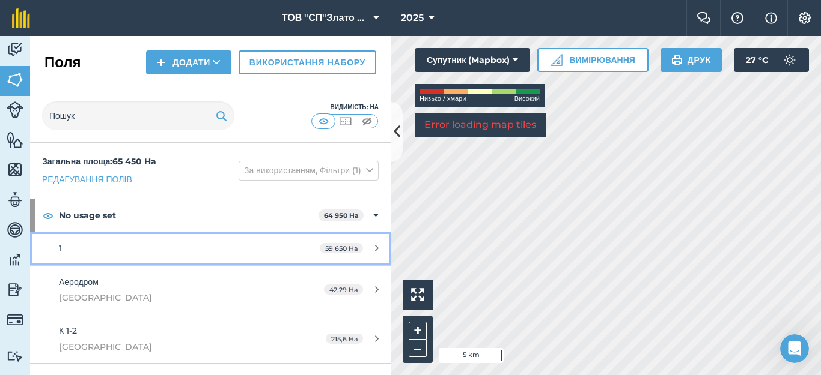
click at [375, 245] on icon at bounding box center [377, 248] width 4 height 9
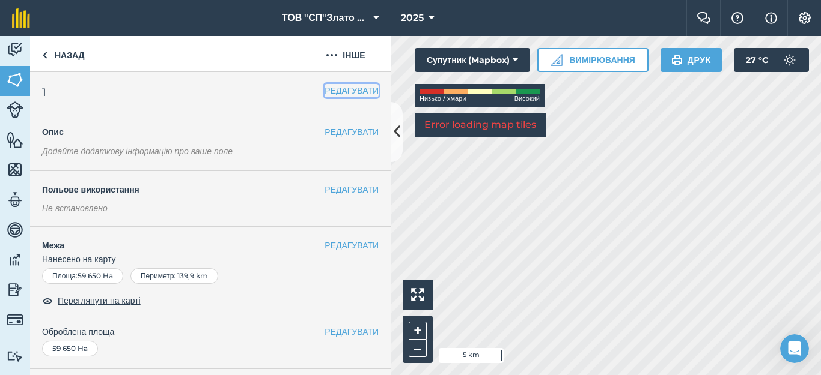
click at [350, 91] on button "РЕДАГУВАТИ" at bounding box center [351, 90] width 54 height 13
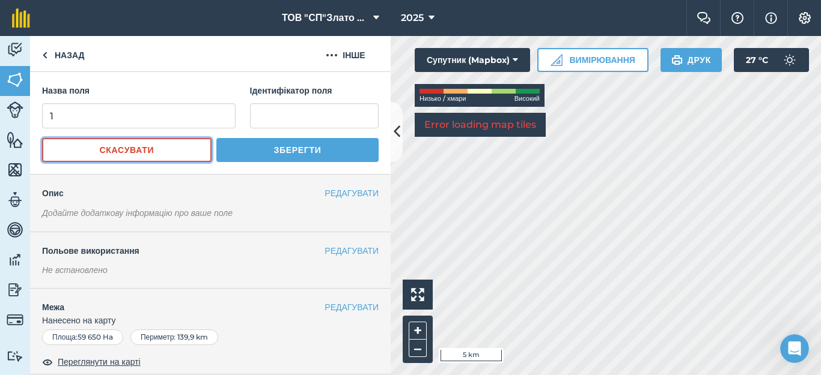
click at [133, 146] on button "Скасувати" at bounding box center [126, 150] width 169 height 24
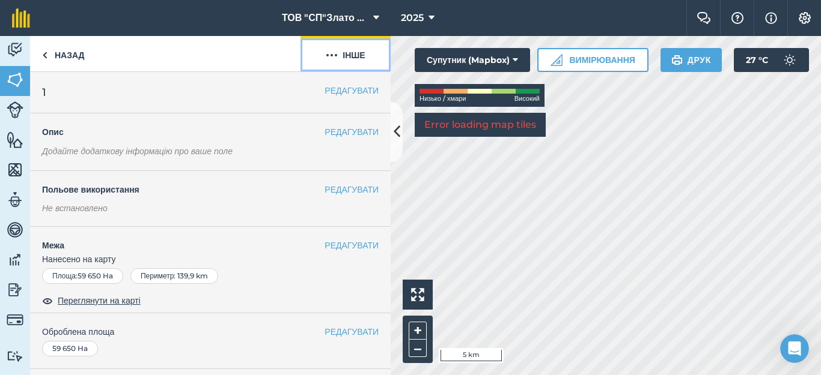
click at [341, 50] on button "Інше" at bounding box center [345, 53] width 90 height 35
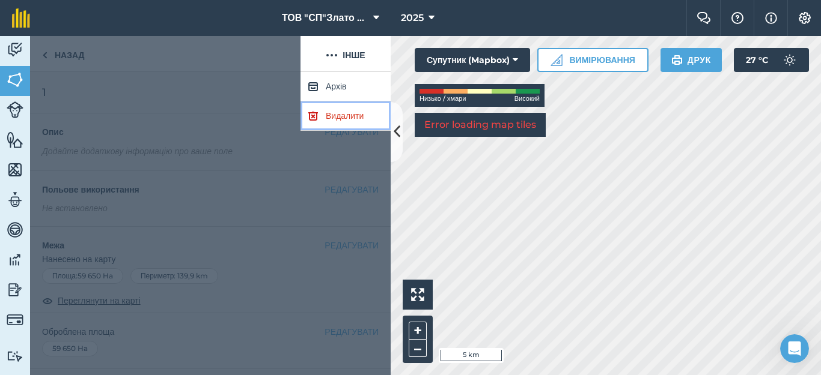
click at [336, 111] on link "Видалити" at bounding box center [345, 116] width 90 height 29
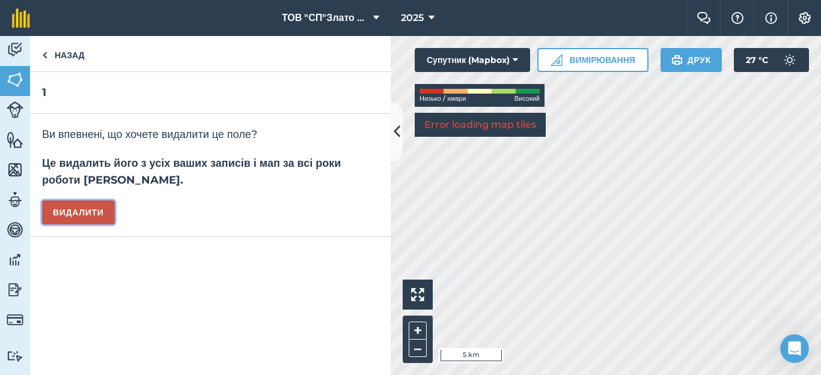
click at [99, 217] on button "Видалити" at bounding box center [78, 213] width 73 height 24
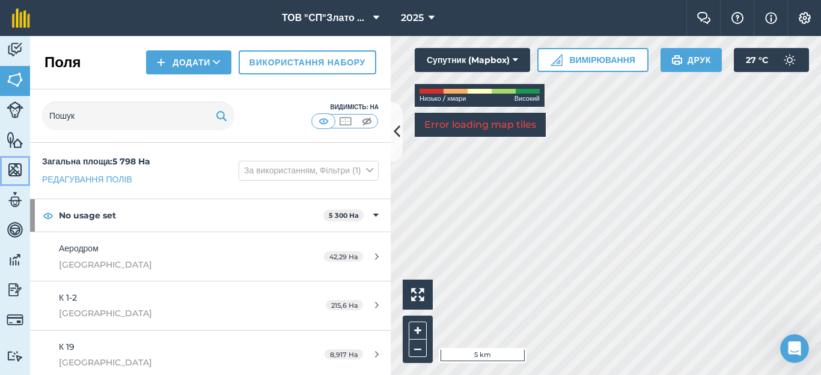
click at [7, 171] on img at bounding box center [15, 170] width 17 height 18
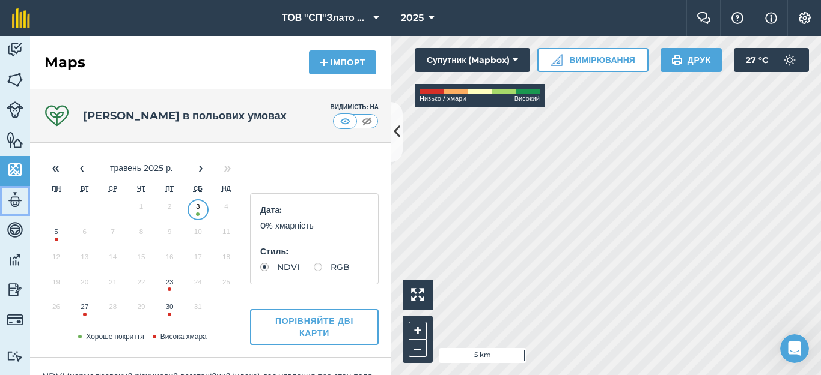
click at [13, 199] on img at bounding box center [15, 200] width 17 height 18
select select "MEMBER"
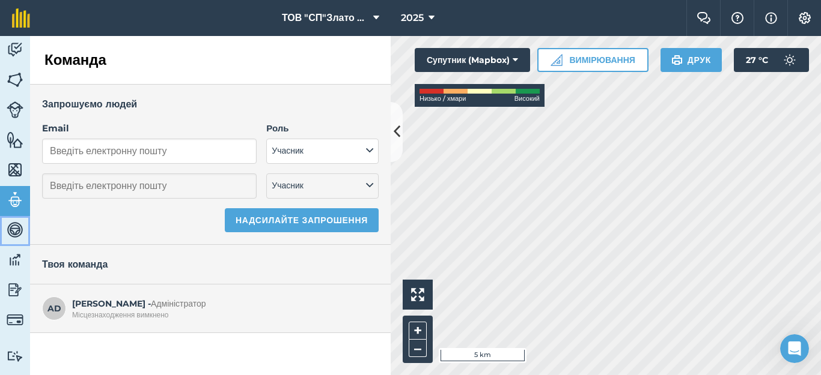
click at [19, 226] on img at bounding box center [15, 230] width 17 height 18
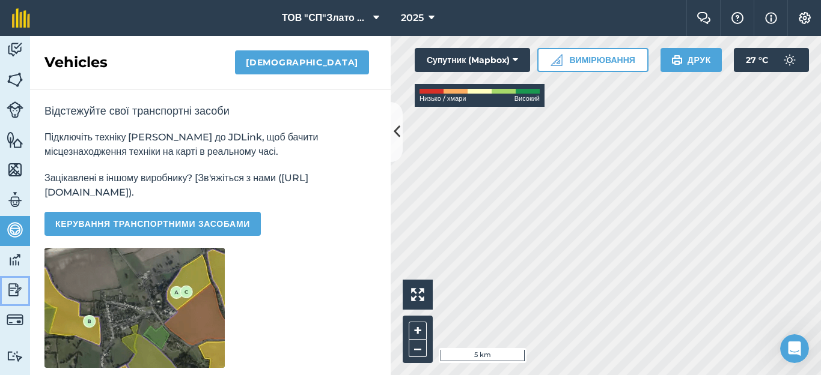
click at [19, 295] on img at bounding box center [15, 290] width 17 height 18
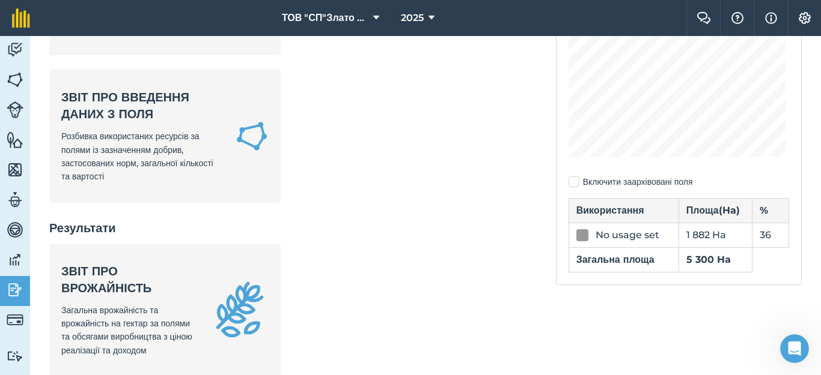
scroll to position [240, 0]
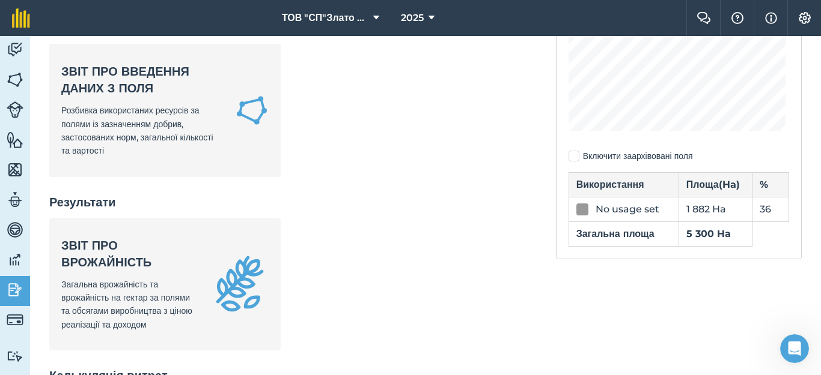
click at [568, 157] on label "Включити заархівовані поля" at bounding box center [678, 156] width 220 height 13
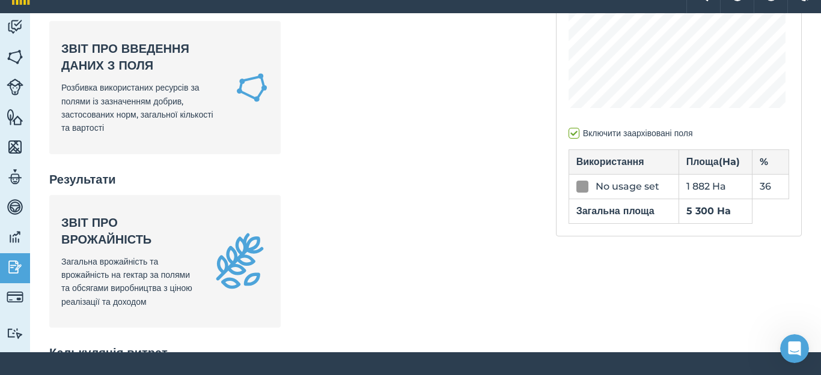
click at [568, 138] on label "Включити заархівовані поля" at bounding box center [678, 133] width 220 height 13
click at [568, 368] on input "Включити заархівовані поля" at bounding box center [572, 372] width 8 height 8
checkbox input "false"
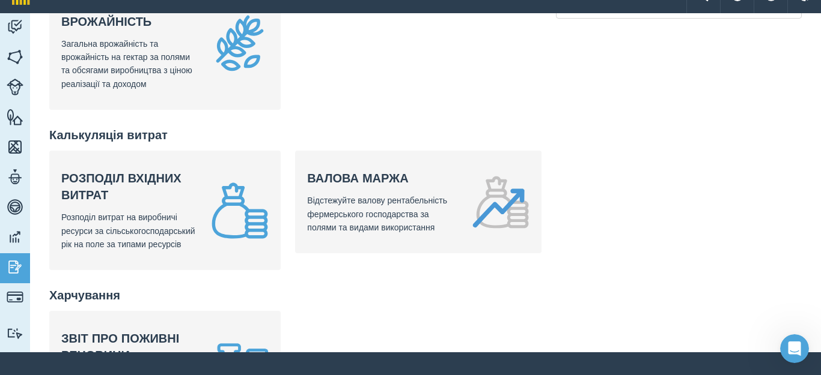
scroll to position [481, 0]
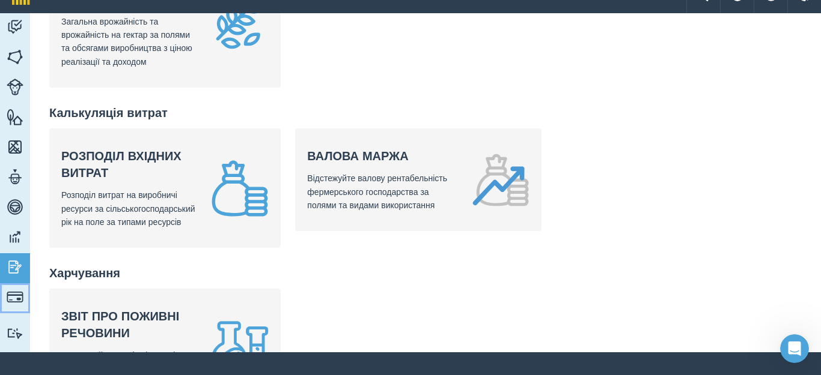
click at [22, 294] on img at bounding box center [15, 297] width 17 height 17
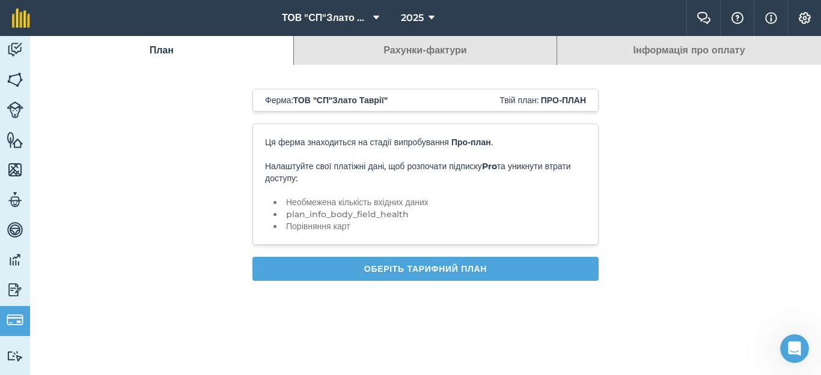
click at [431, 54] on link "Рахунки-фактури" at bounding box center [425, 50] width 263 height 29
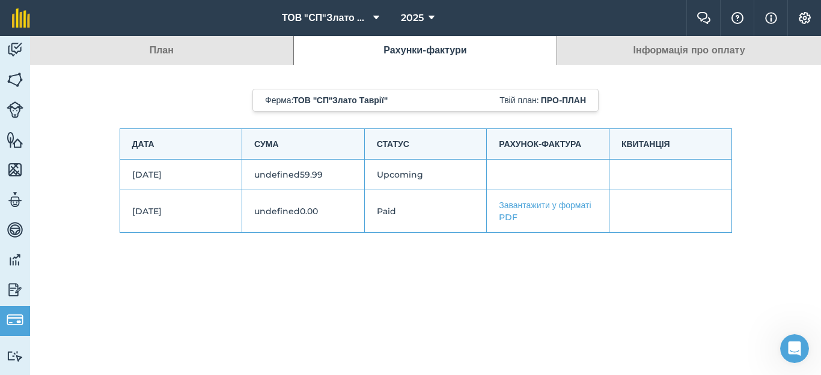
click at [637, 50] on link "Інформація про оплату" at bounding box center [689, 50] width 264 height 29
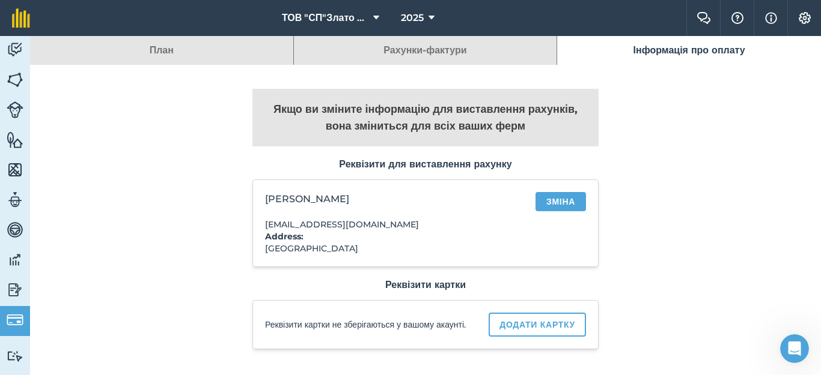
click at [159, 51] on link "План" at bounding box center [161, 50] width 263 height 29
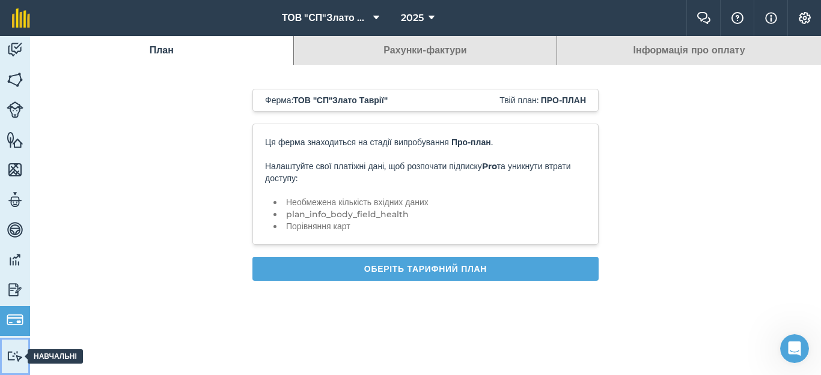
click at [14, 357] on img at bounding box center [15, 356] width 17 height 11
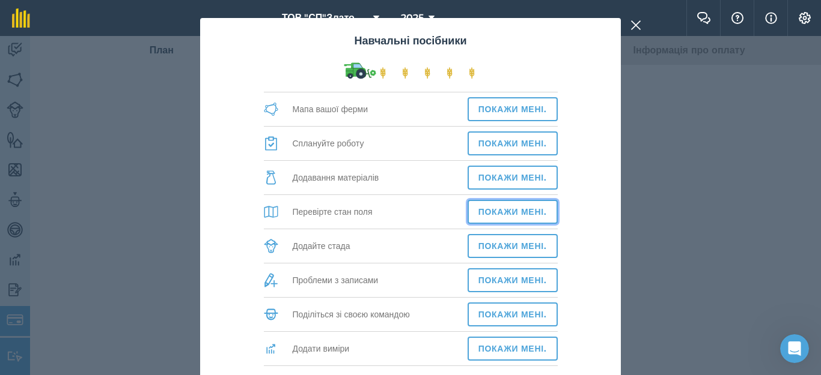
click at [474, 211] on button "Покажи мені." at bounding box center [512, 212] width 90 height 24
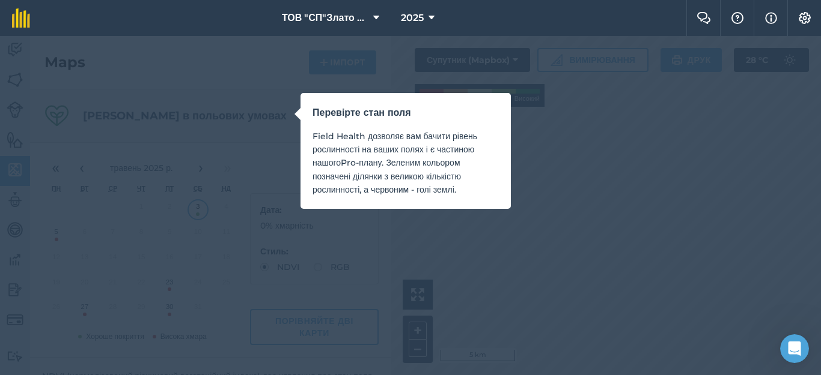
click at [374, 245] on div "Перевірте стан поля Field Health дозволяє вам бачити рівень рослинності на ваши…" at bounding box center [410, 187] width 821 height 375
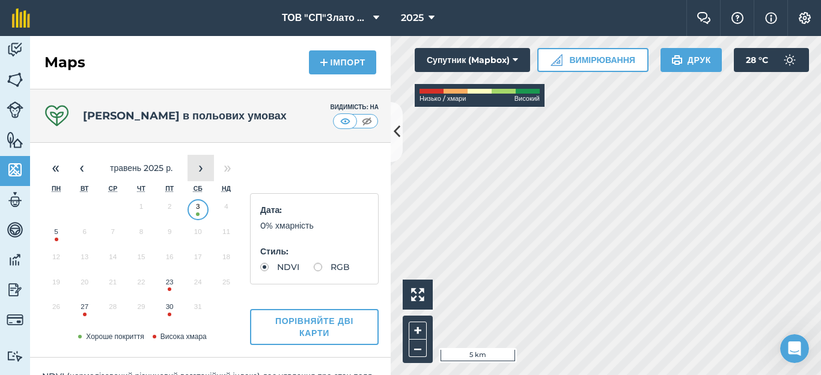
click at [195, 174] on button "›" at bounding box center [200, 168] width 26 height 26
click at [144, 309] on button "28" at bounding box center [141, 309] width 28 height 25
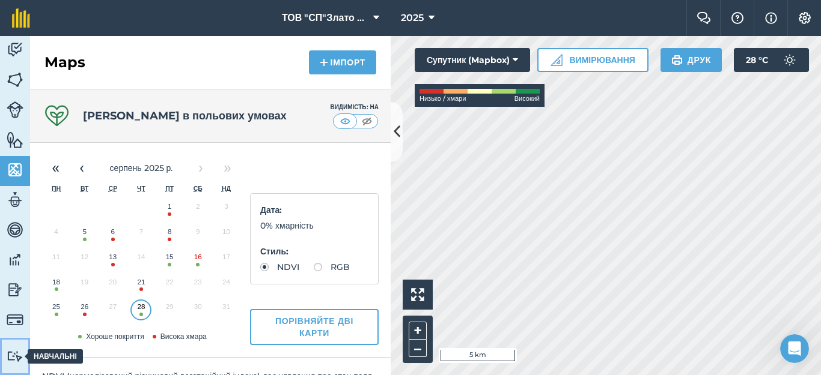
click at [10, 348] on link "Навчальні посібники Навчальні посібники" at bounding box center [15, 356] width 30 height 37
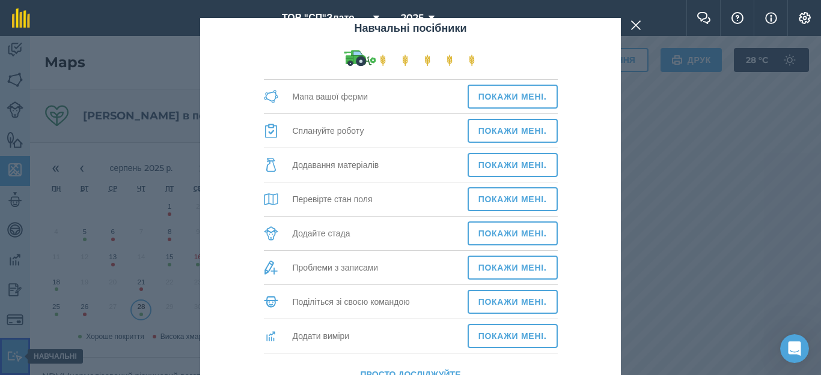
scroll to position [16, 0]
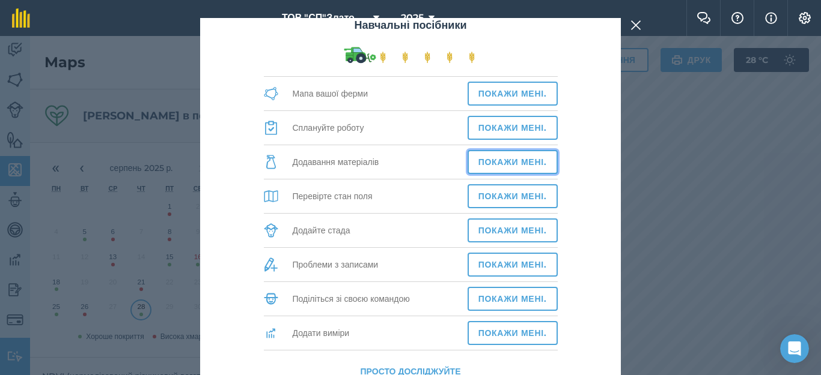
click at [483, 162] on button "Покажи мені." at bounding box center [512, 162] width 90 height 24
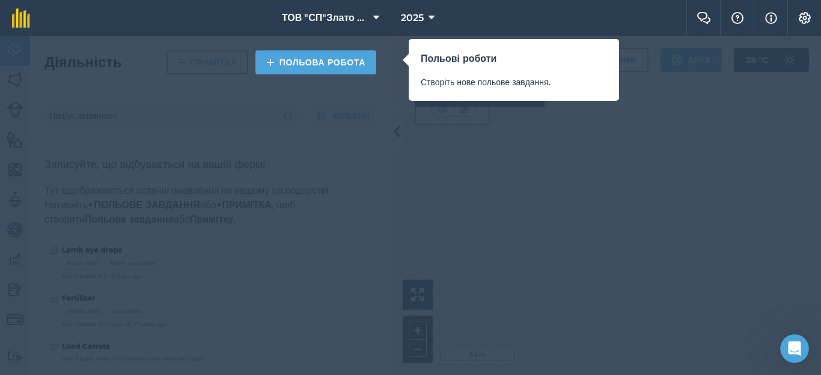
click at [670, 166] on div "Польові роботи Створіть нове польове завдання." at bounding box center [410, 187] width 821 height 375
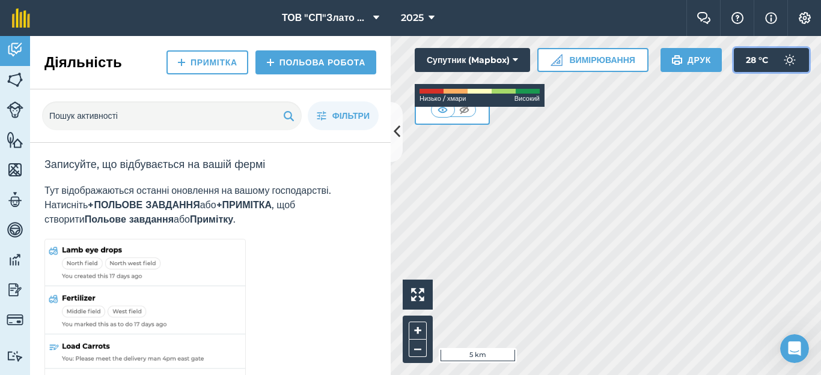
click at [770, 62] on button "28 ° C" at bounding box center [770, 60] width 75 height 24
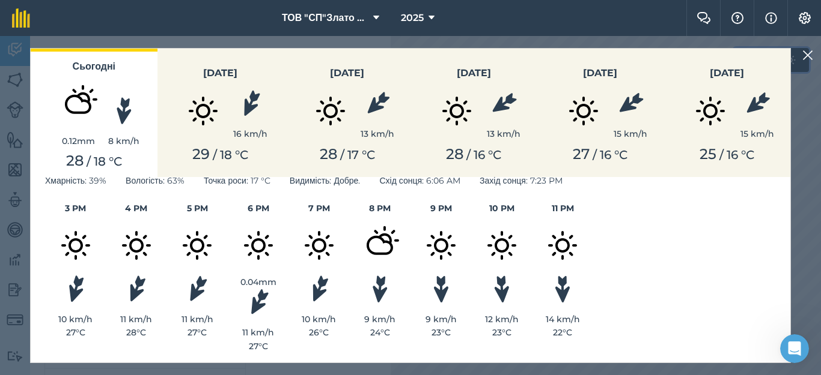
scroll to position [22, 0]
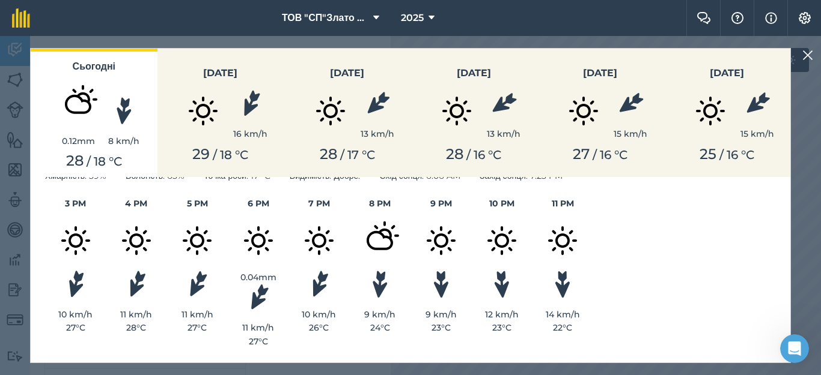
click at [258, 241] on img at bounding box center [258, 241] width 60 height 60
click at [214, 153] on div "29 / 18 ° C" at bounding box center [221, 154] width 112 height 17
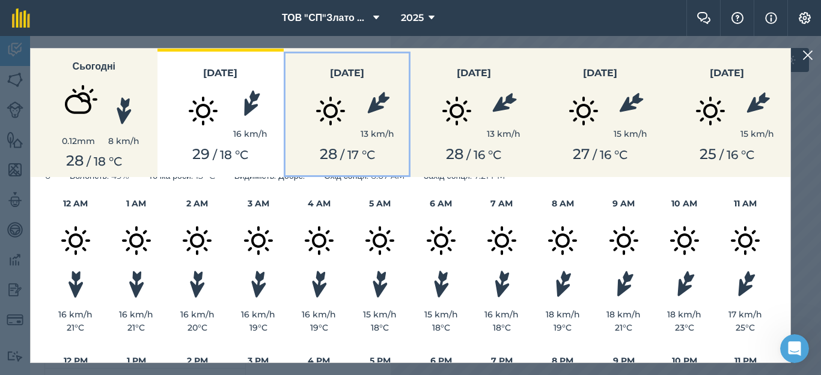
click at [352, 168] on button "Thursday 13 km/h 28 / 17 ° C" at bounding box center [347, 113] width 127 height 129
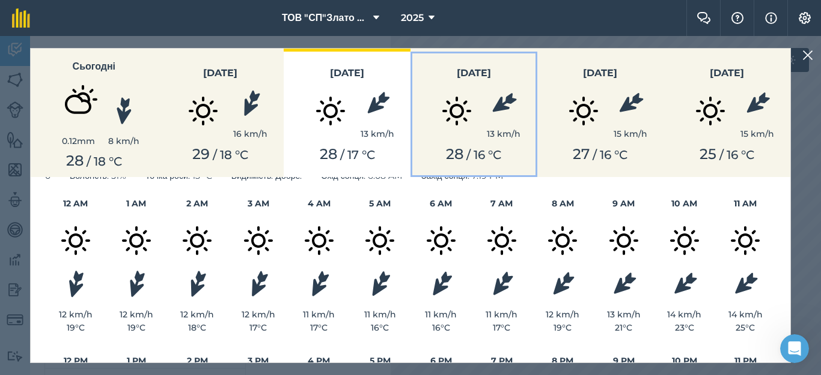
click at [477, 157] on span "16" at bounding box center [478, 155] width 11 height 14
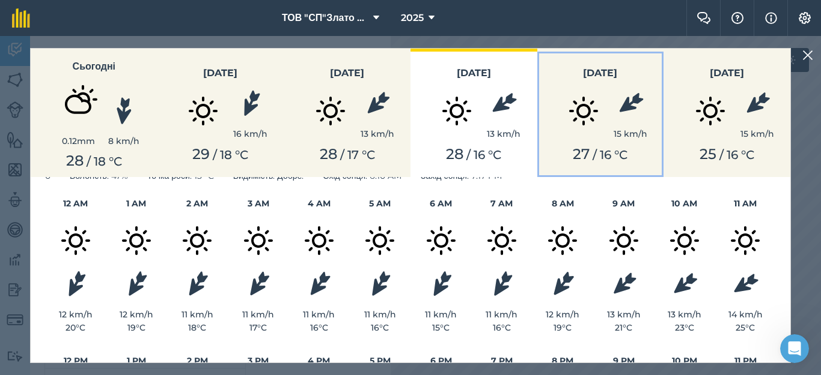
click at [566, 147] on div "27 / 16 ° C" at bounding box center [600, 154] width 112 height 17
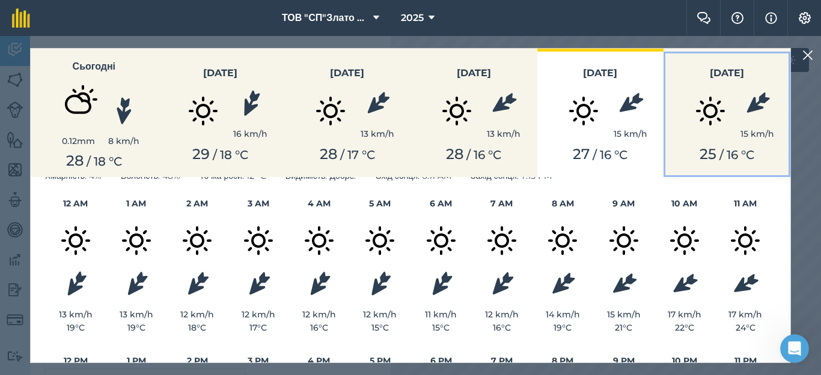
click at [713, 162] on span "25" at bounding box center [707, 153] width 17 height 17
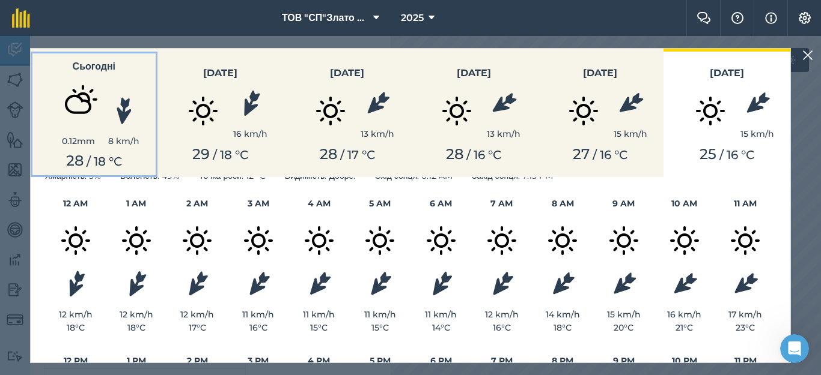
click at [109, 130] on div "8 km/h" at bounding box center [123, 122] width 31 height 50
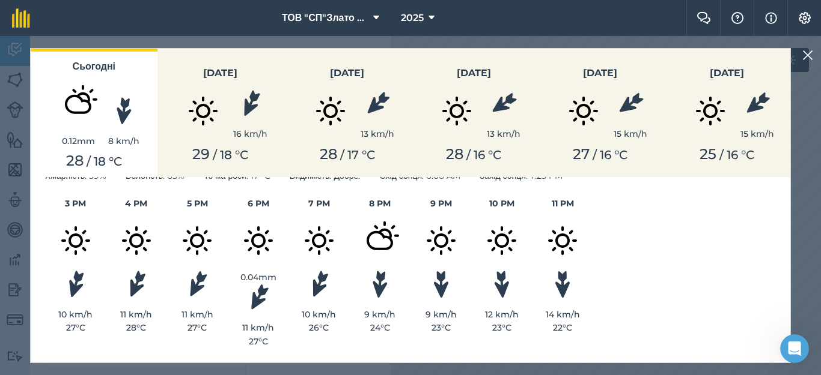
click at [809, 57] on img at bounding box center [807, 55] width 11 height 14
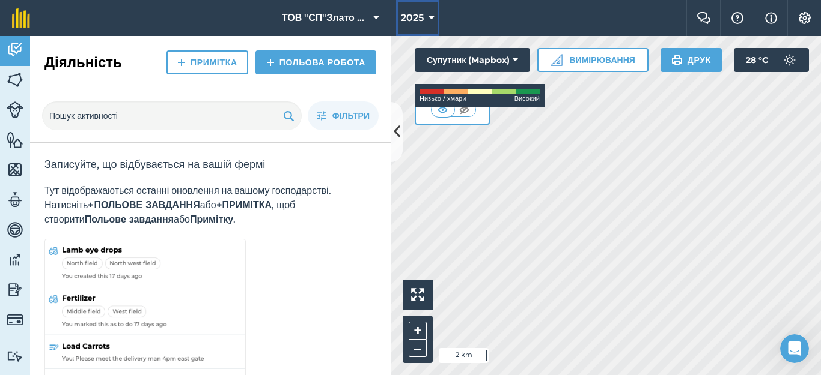
click at [432, 15] on icon at bounding box center [431, 18] width 6 height 14
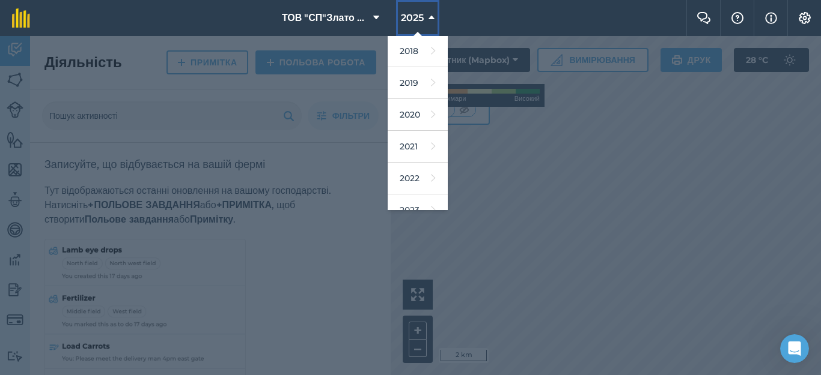
scroll to position [0, 0]
click at [407, 55] on link "2018" at bounding box center [417, 52] width 60 height 32
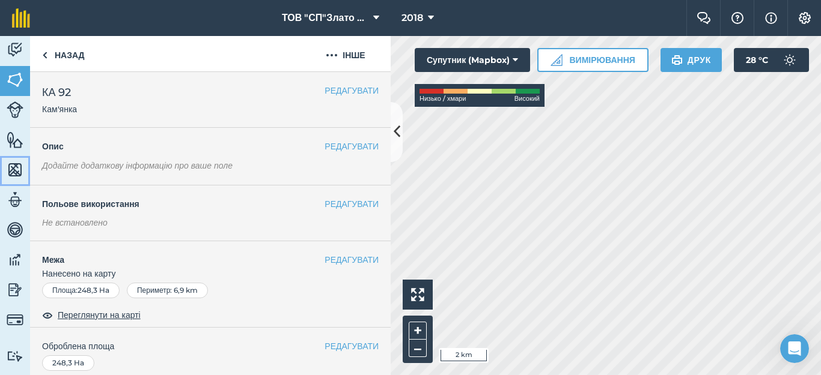
click at [11, 174] on img at bounding box center [15, 170] width 17 height 18
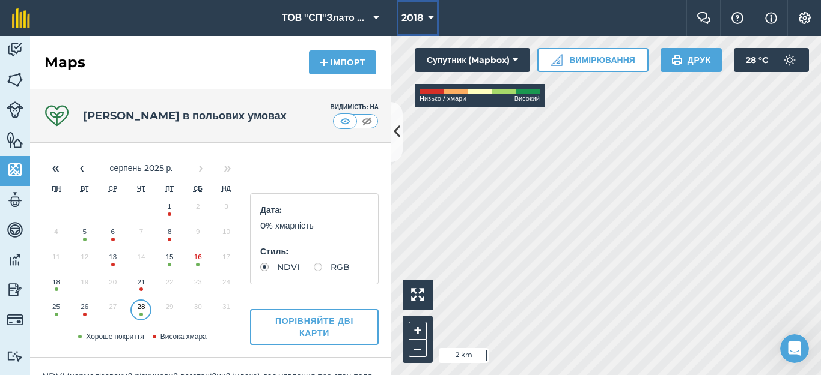
click at [429, 17] on icon at bounding box center [431, 18] width 6 height 14
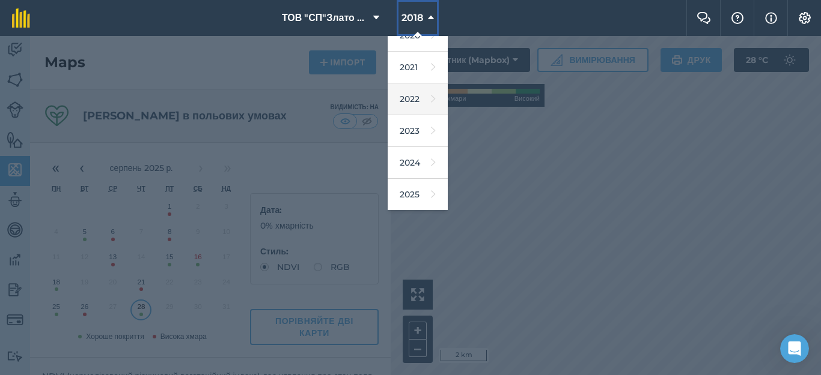
scroll to position [144, 0]
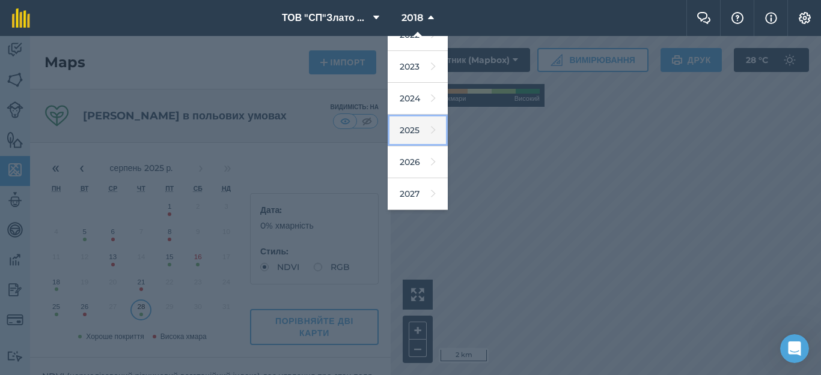
click at [418, 126] on link "2025" at bounding box center [417, 131] width 60 height 32
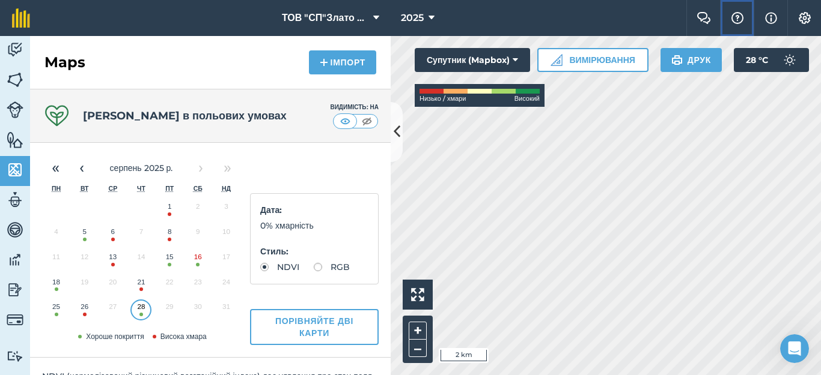
click at [733, 23] on img at bounding box center [737, 18] width 14 height 12
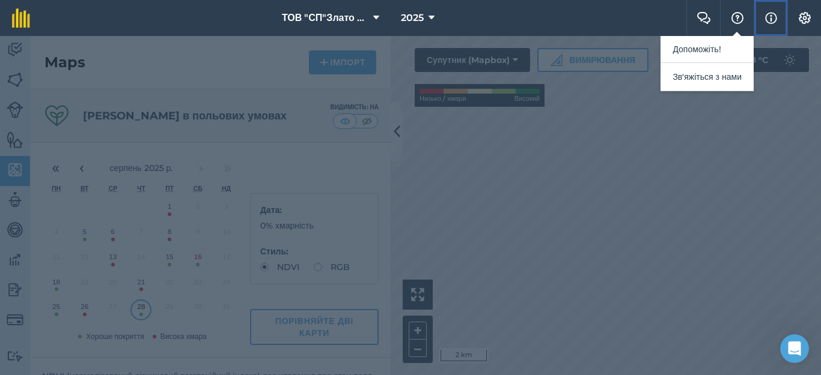
click at [767, 17] on img at bounding box center [771, 18] width 12 height 14
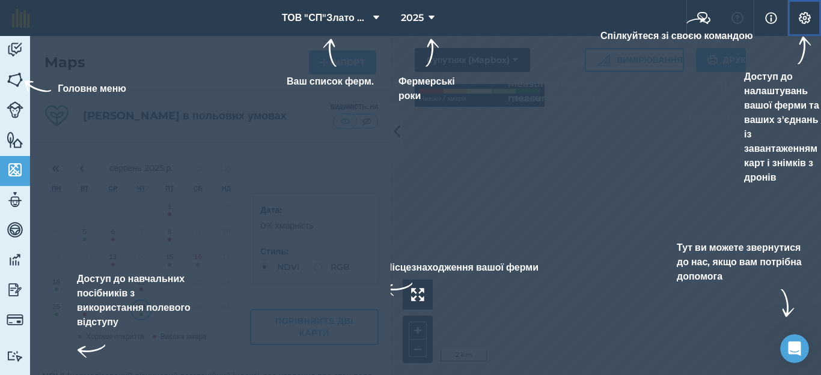
click at [800, 21] on img at bounding box center [804, 18] width 14 height 12
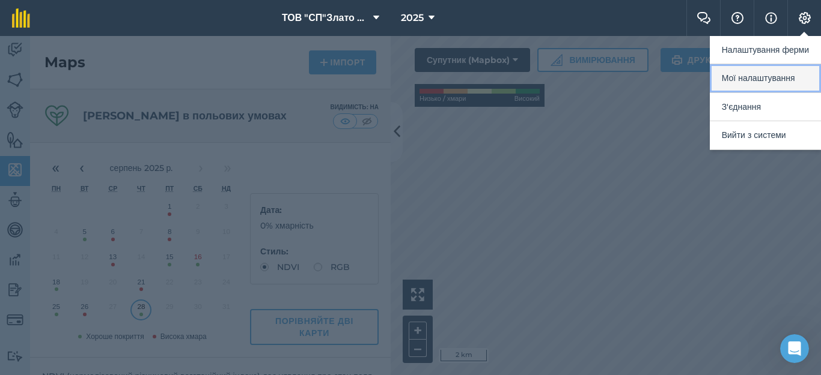
click at [770, 77] on button "Мої налаштування" at bounding box center [764, 78] width 111 height 28
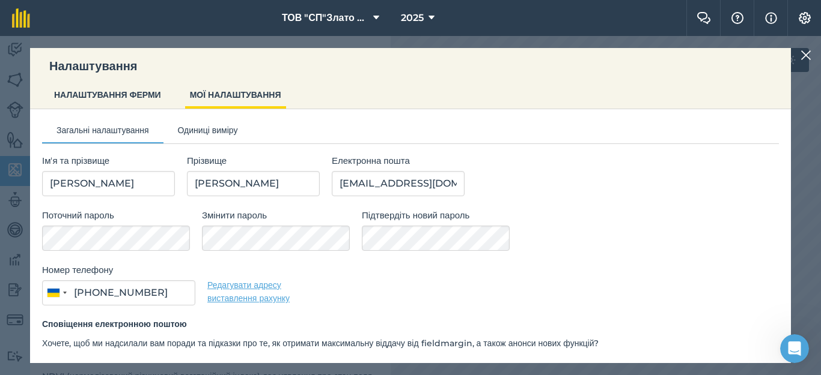
type input "095 195 1809"
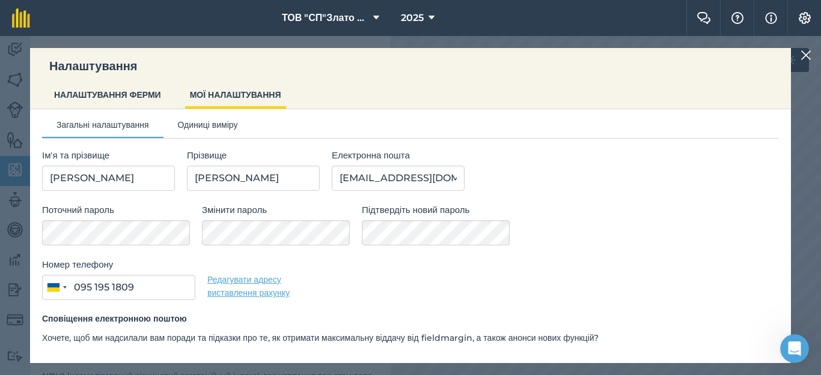
scroll to position [0, 0]
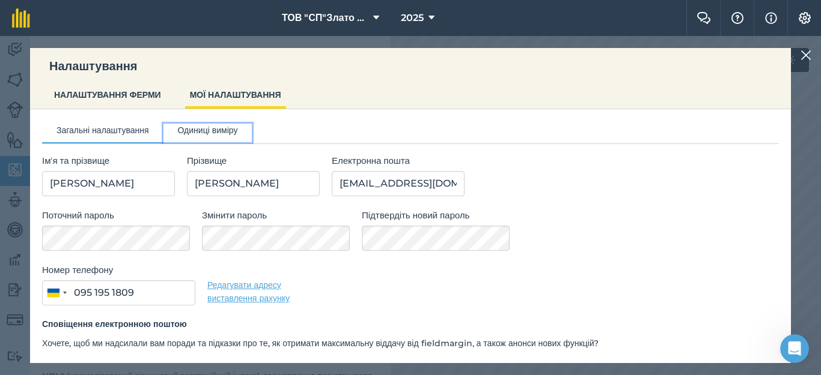
click at [243, 124] on button "Одиниці виміру" at bounding box center [207, 133] width 89 height 18
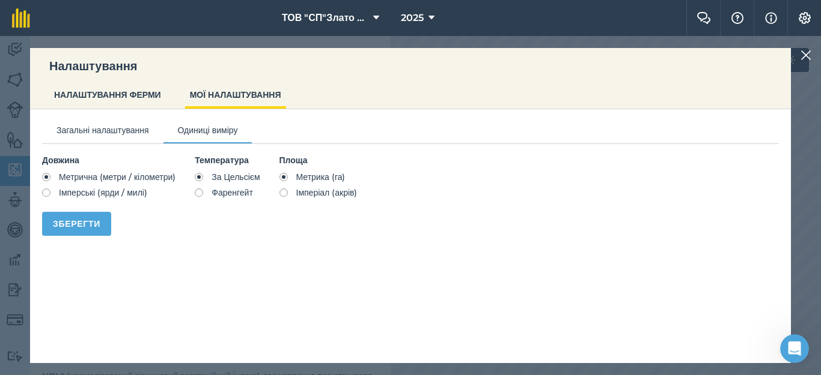
click at [808, 56] on img at bounding box center [805, 55] width 11 height 14
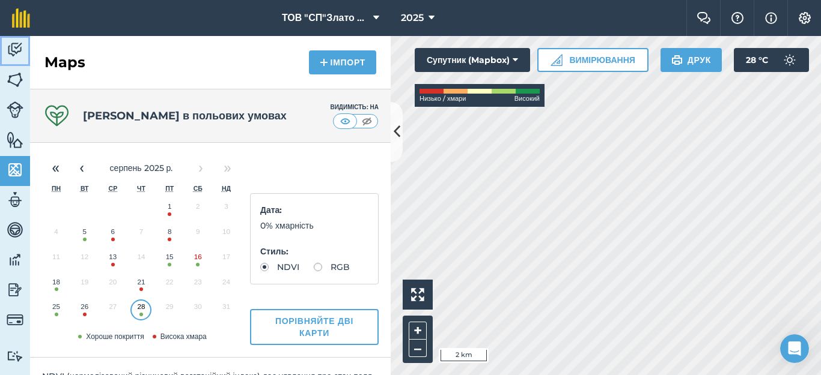
click at [12, 45] on img at bounding box center [15, 50] width 17 height 18
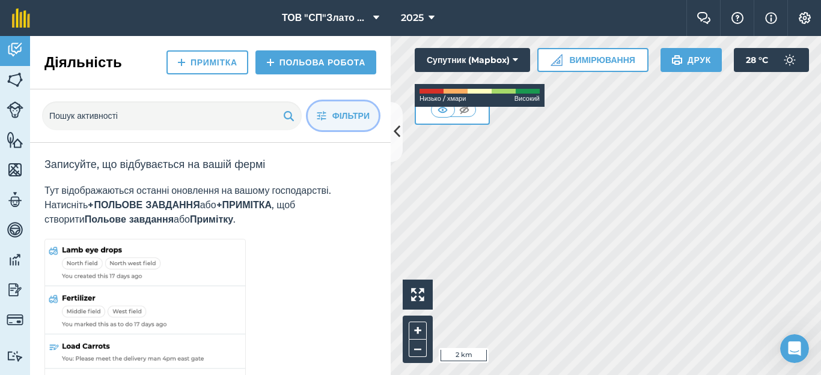
click at [327, 122] on button "Фільтри" at bounding box center [343, 116] width 71 height 29
click at [344, 115] on span "Фільтри" at bounding box center [350, 115] width 37 height 13
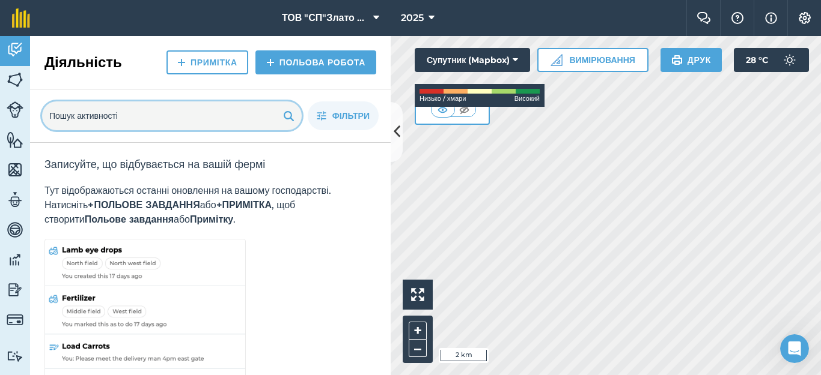
click at [215, 116] on input "text" at bounding box center [172, 116] width 260 height 29
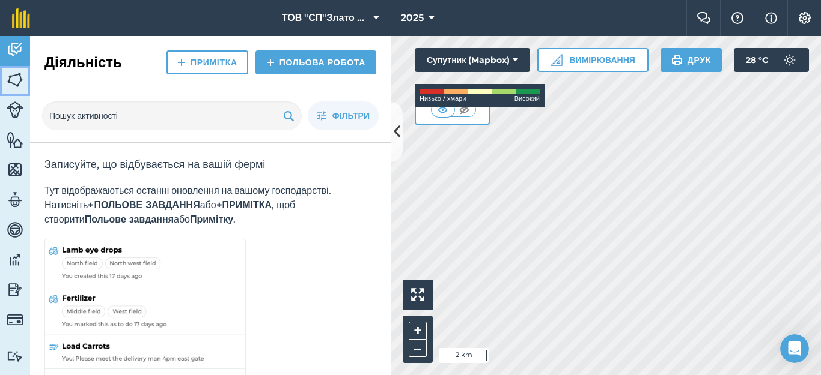
click at [11, 78] on img at bounding box center [15, 80] width 17 height 18
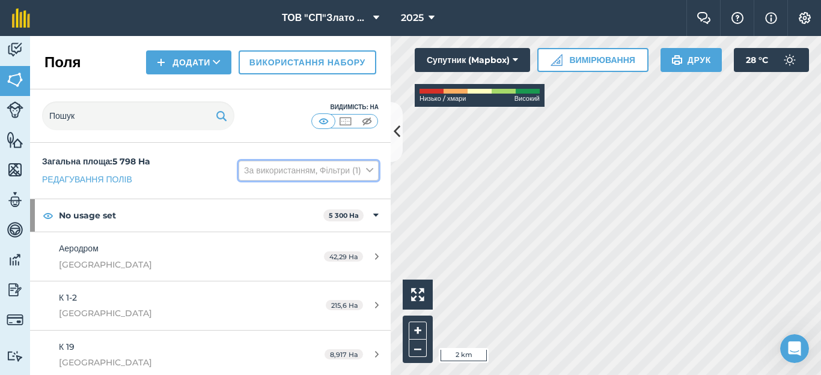
click at [366, 170] on icon at bounding box center [369, 170] width 7 height 13
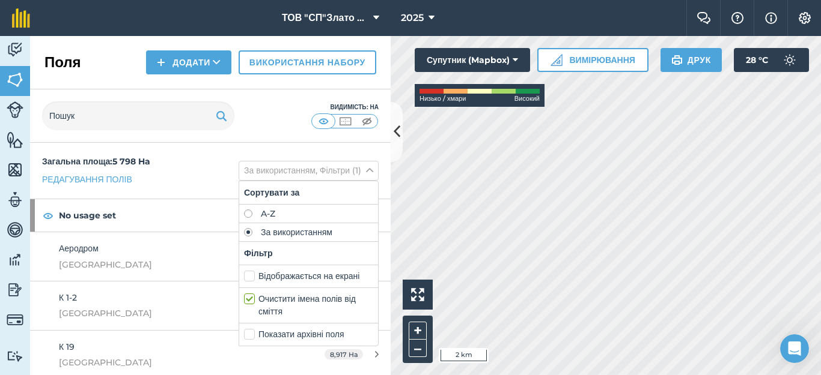
click at [170, 177] on div "Загальна площа : 5 798 Ha Редагування полів За використанням, Фільтри (1) Сорту…" at bounding box center [210, 171] width 360 height 56
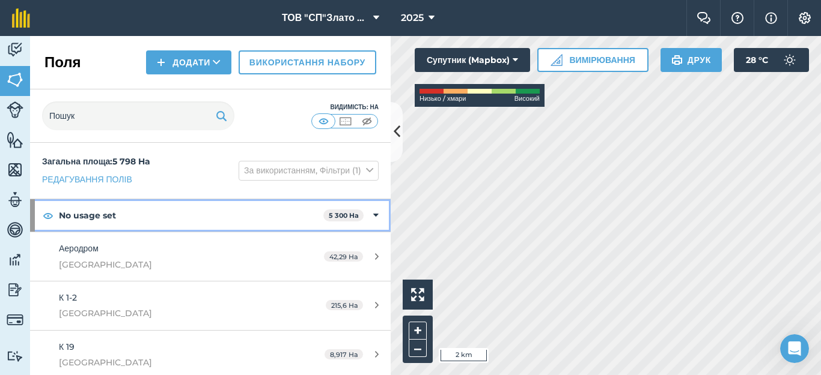
click at [84, 219] on strong "No usage set" at bounding box center [191, 215] width 264 height 32
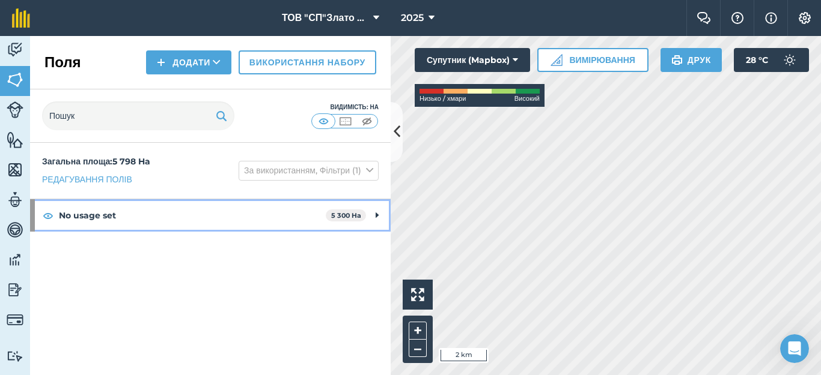
click at [93, 212] on strong "No usage set" at bounding box center [192, 215] width 267 height 32
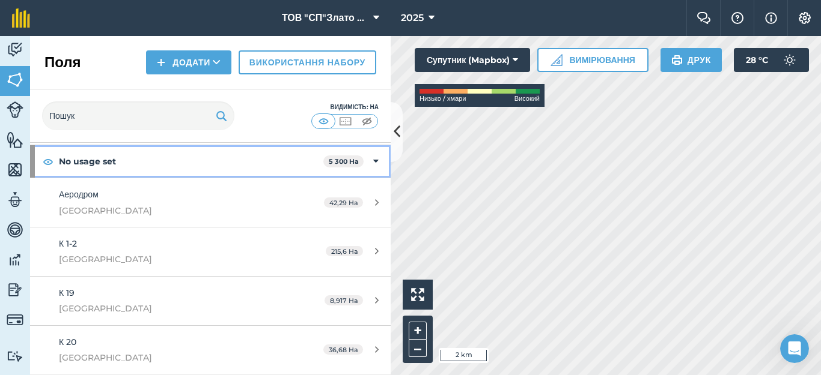
scroll to position [80, 0]
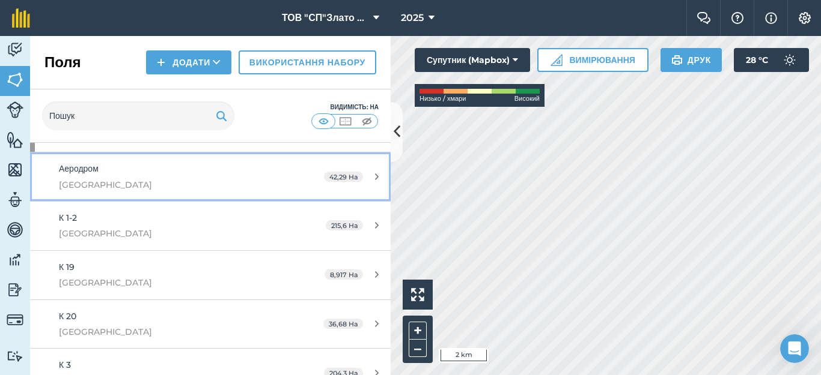
click at [199, 180] on span "[GEOGRAPHIC_DATA]" at bounding box center [172, 184] width 226 height 13
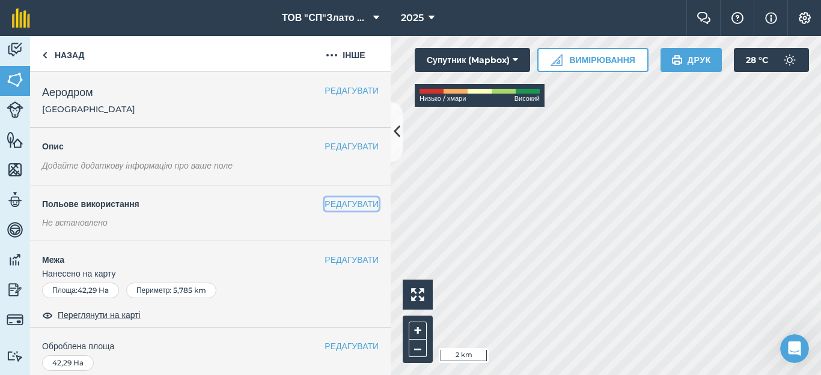
click at [324, 202] on button "РЕДАГУВАТИ" at bounding box center [351, 204] width 54 height 13
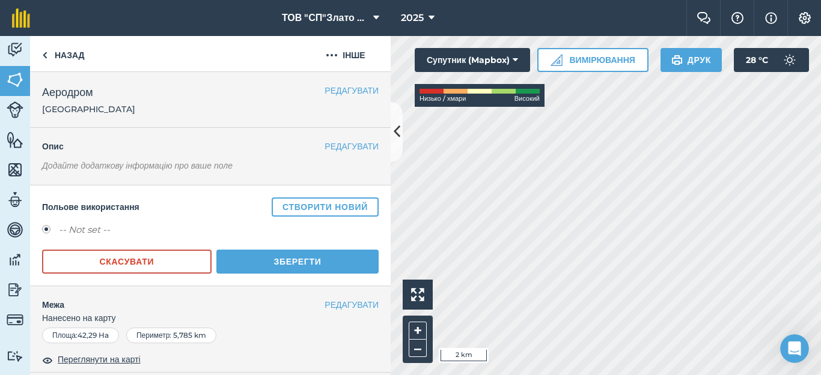
click at [82, 232] on label "-- Not set --" at bounding box center [84, 230] width 51 height 14
click at [82, 231] on label "-- Not set --" at bounding box center [84, 230] width 51 height 14
click at [284, 208] on button "Створити новий" at bounding box center [325, 207] width 107 height 19
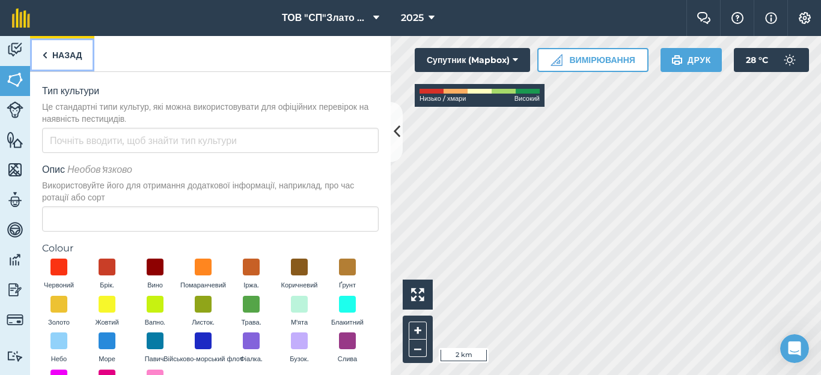
click at [42, 55] on img at bounding box center [44, 55] width 5 height 14
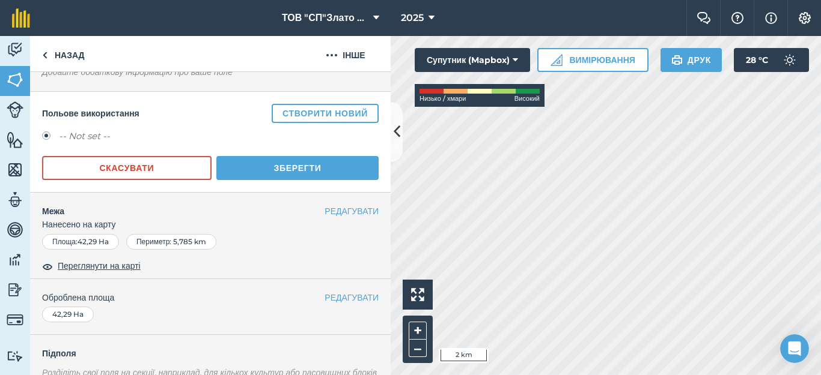
scroll to position [80, 0]
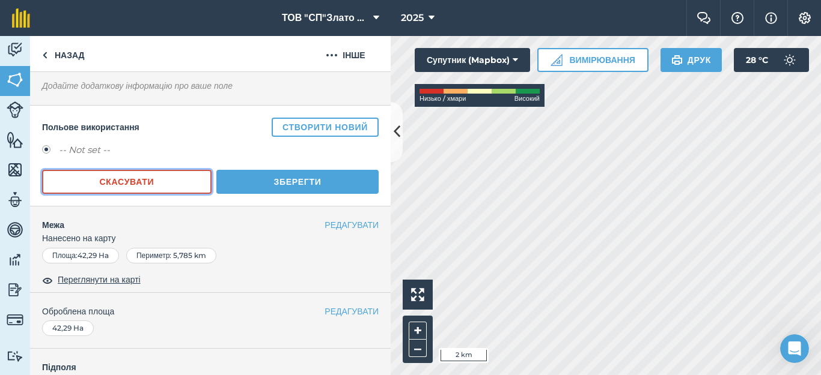
click at [127, 180] on button "Скасувати" at bounding box center [126, 182] width 169 height 24
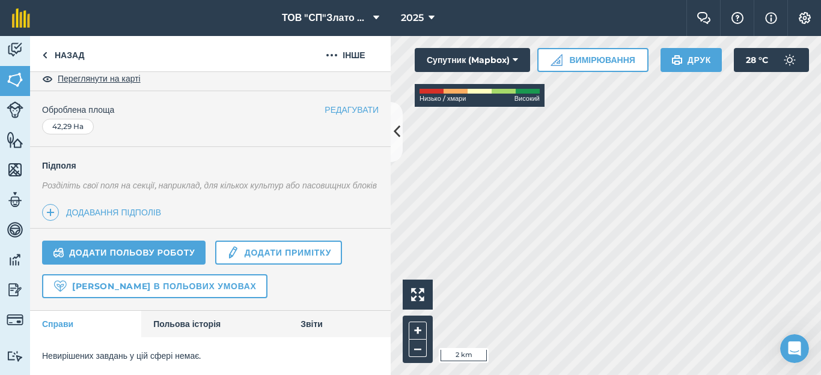
scroll to position [250, 0]
click at [178, 330] on link "Польова історія" at bounding box center [214, 324] width 147 height 26
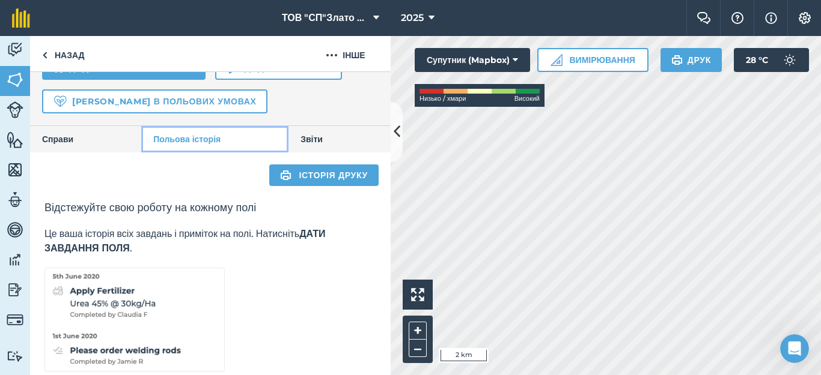
scroll to position [459, 0]
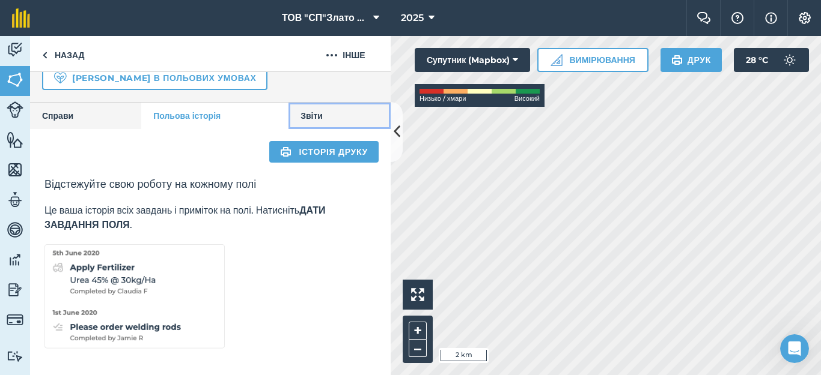
click at [312, 115] on link "Звіти" at bounding box center [339, 116] width 102 height 26
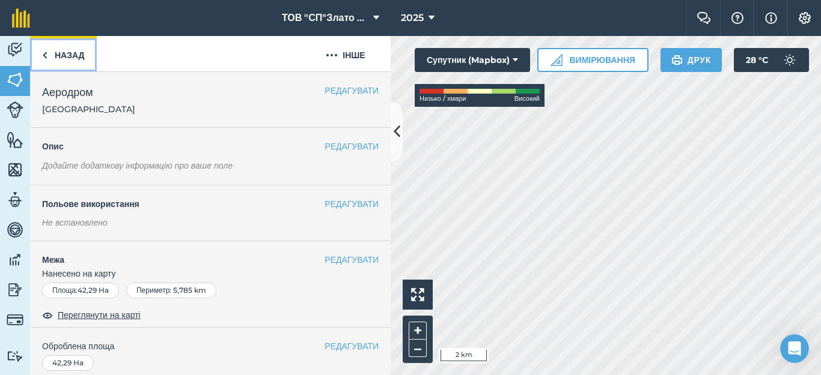
click at [45, 49] on img at bounding box center [44, 55] width 5 height 14
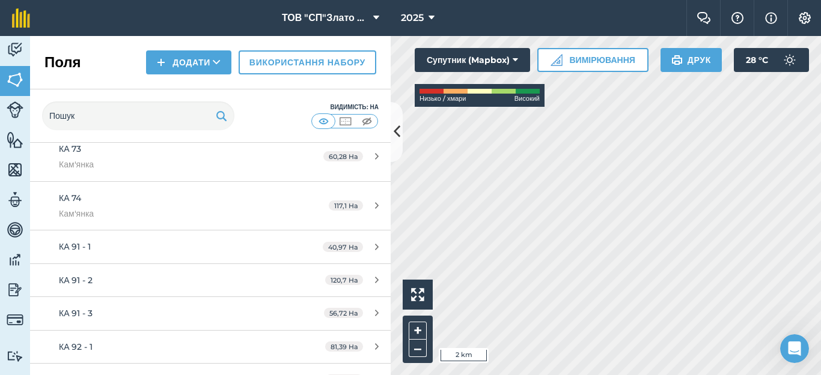
scroll to position [2002, 0]
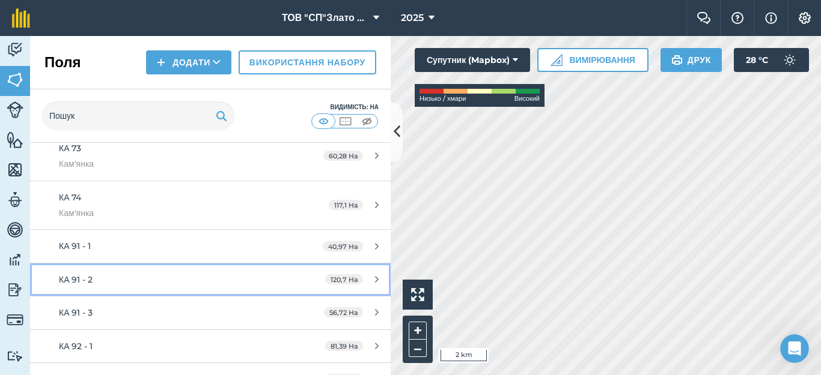
click at [263, 283] on div "КА 91 - 2" at bounding box center [172, 279] width 226 height 13
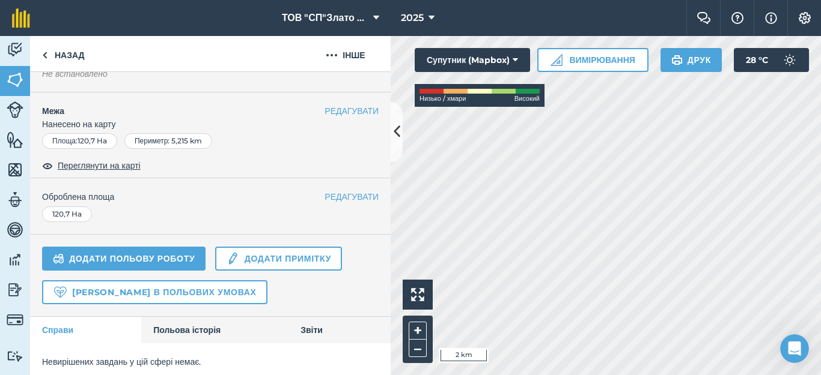
scroll to position [166, 0]
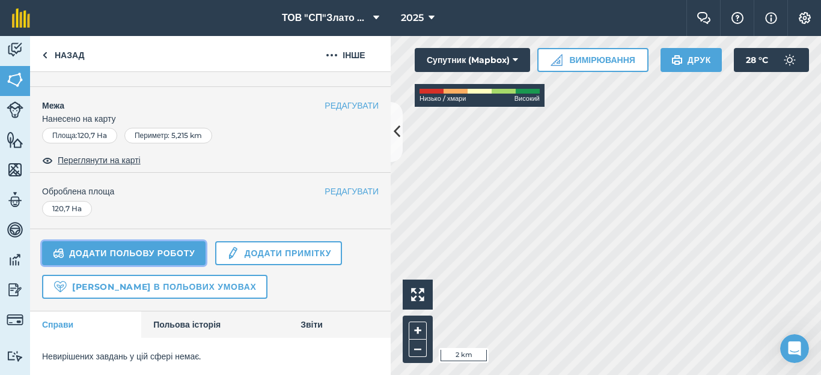
click at [109, 253] on link "Додати польову роботу" at bounding box center [123, 253] width 163 height 24
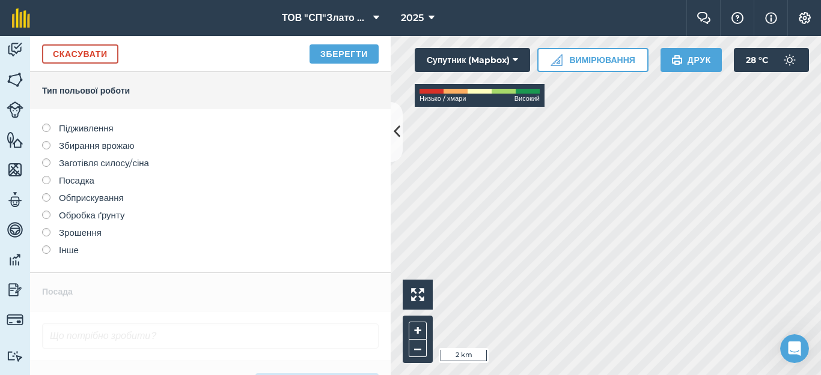
click at [41, 215] on div "Підживлення Збирання врожаю Заготівля силосу/сіна Посадка Обприскування Обробка…" at bounding box center [210, 190] width 360 height 163
click at [47, 211] on label at bounding box center [50, 211] width 17 height 0
type input "Обробка ґрунту"
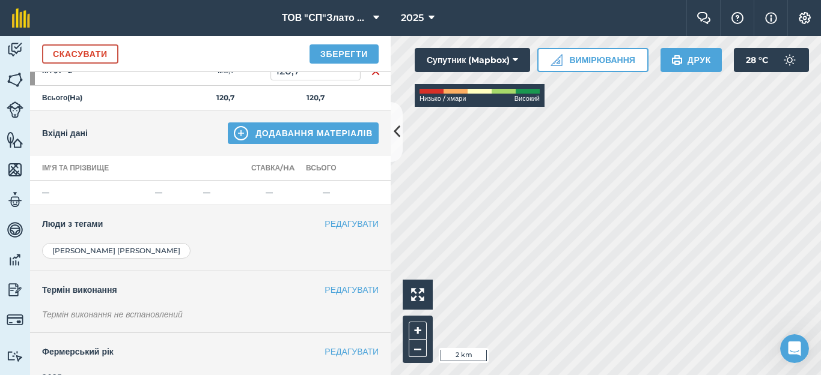
scroll to position [235, 0]
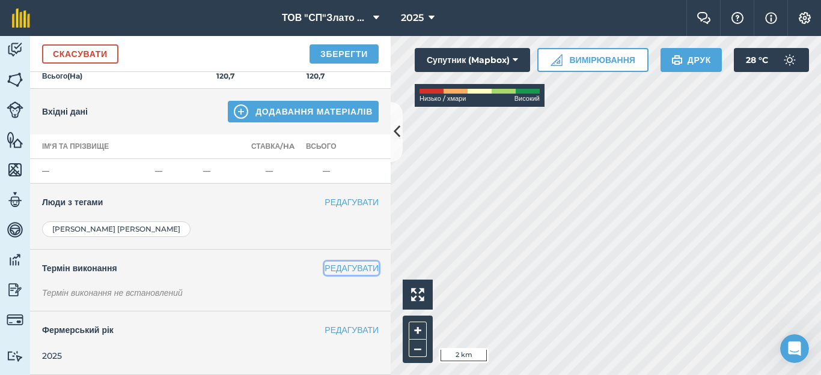
click at [327, 264] on button "РЕДАГУВАТИ" at bounding box center [351, 268] width 54 height 13
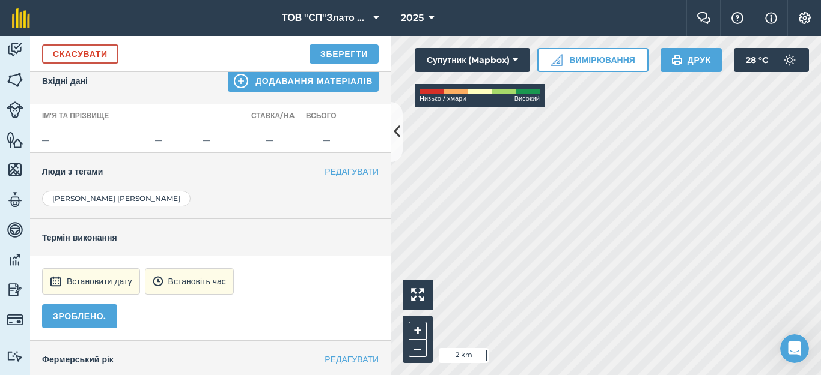
scroll to position [295, 0]
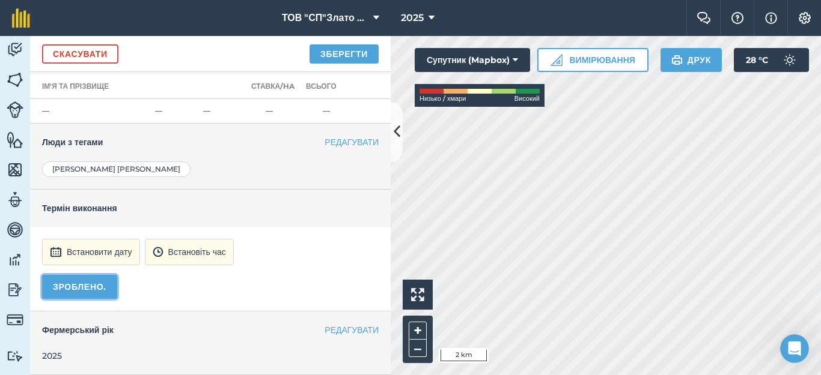
click at [79, 287] on button "ЗРОБЛЕНО." at bounding box center [79, 287] width 75 height 24
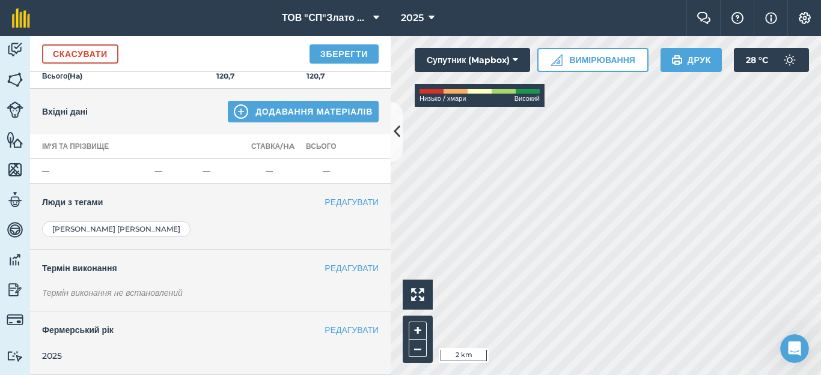
scroll to position [235, 0]
click at [324, 266] on button "РЕДАГУВАТИ" at bounding box center [351, 268] width 54 height 13
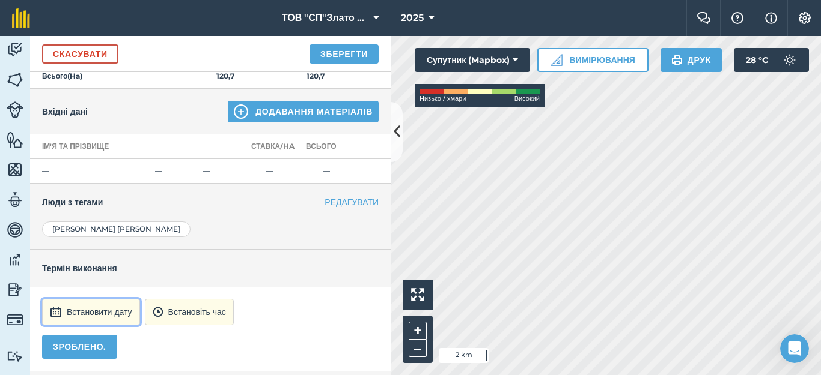
click at [71, 316] on button "Встановити дату" at bounding box center [91, 312] width 98 height 26
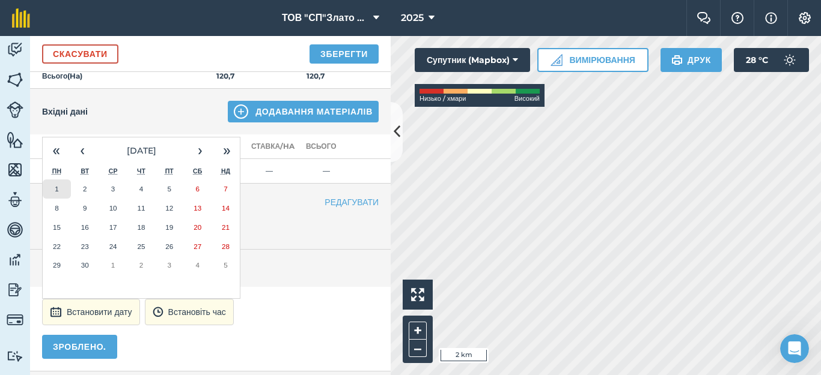
click at [58, 187] on abbr "1" at bounding box center [57, 189] width 4 height 8
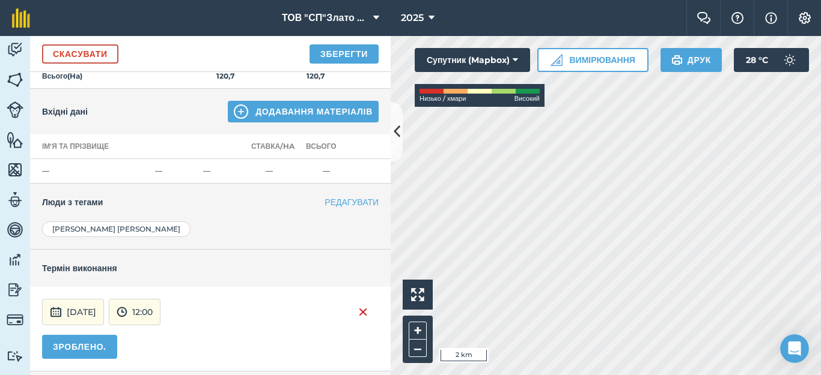
scroll to position [295, 0]
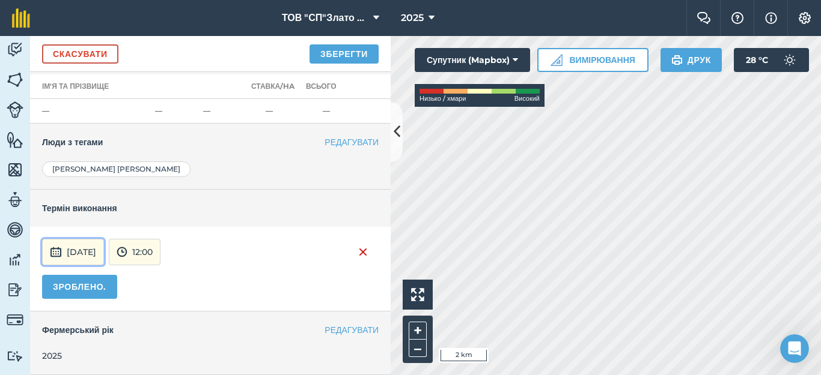
click at [83, 244] on button "1st Sep 2025" at bounding box center [73, 252] width 62 height 26
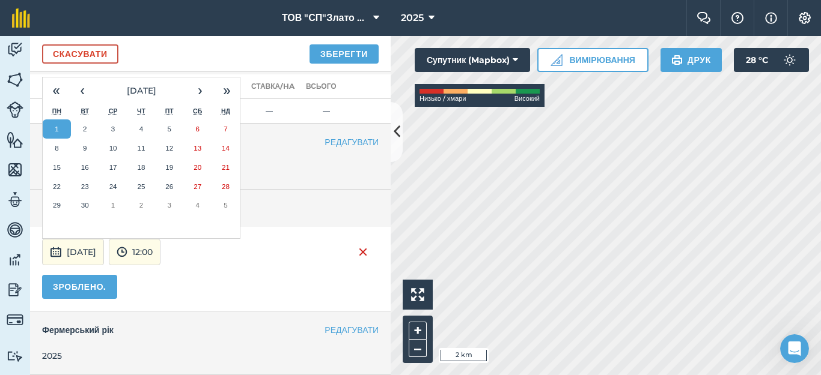
click at [80, 130] on button "2" at bounding box center [85, 129] width 28 height 19
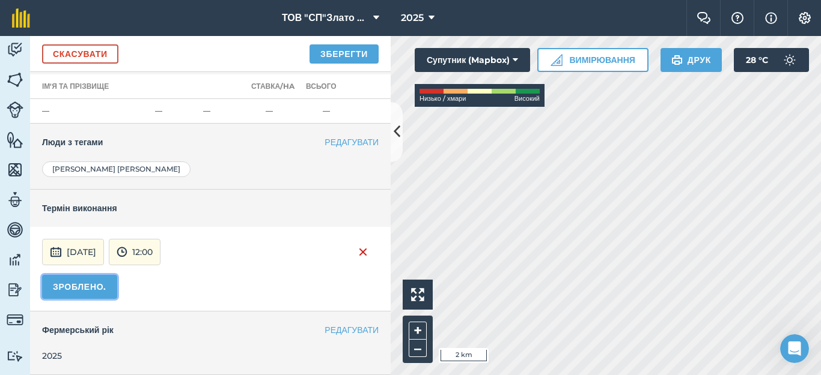
click at [87, 294] on button "ЗРОБЛЕНО." at bounding box center [79, 287] width 75 height 24
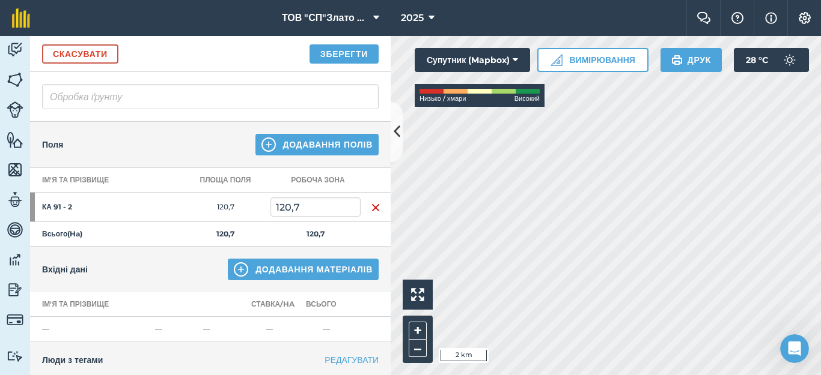
scroll to position [0, 0]
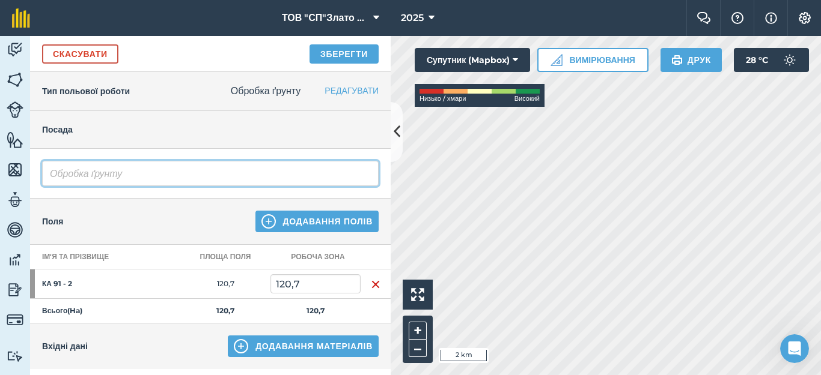
click at [177, 174] on input "Обробка ґрунту" at bounding box center [210, 173] width 336 height 25
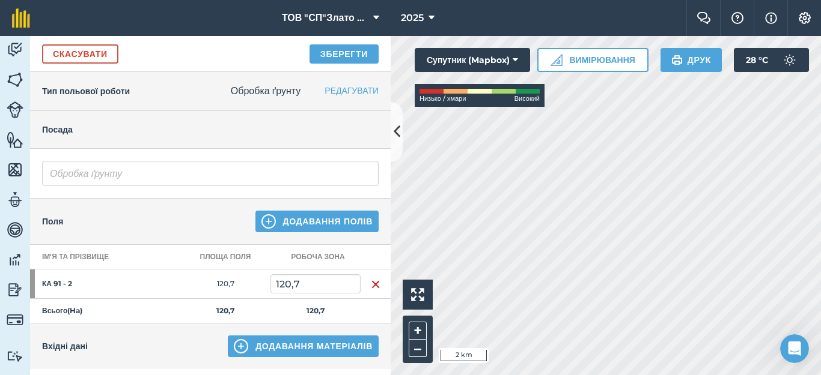
click at [153, 201] on div "Поля Додавання полів" at bounding box center [210, 222] width 360 height 46
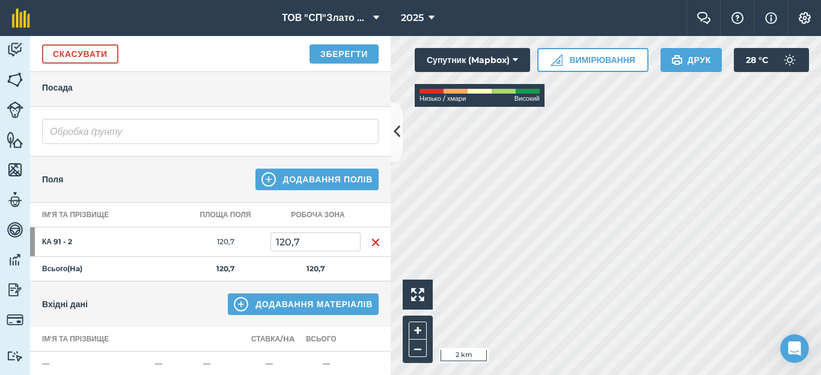
scroll to position [80, 0]
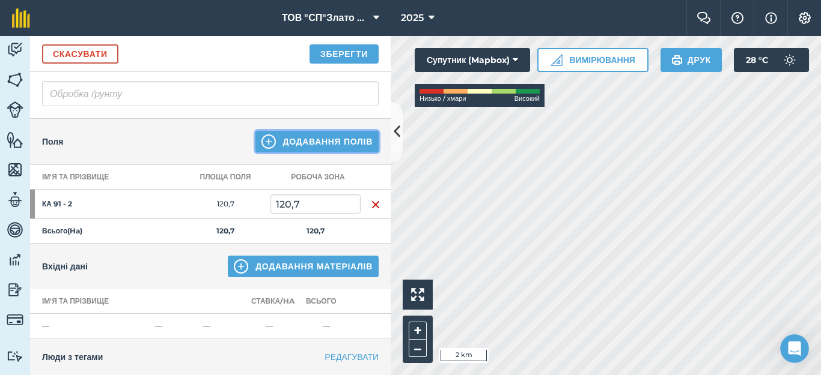
click at [267, 140] on button "Додавання полів" at bounding box center [317, 142] width 124 height 22
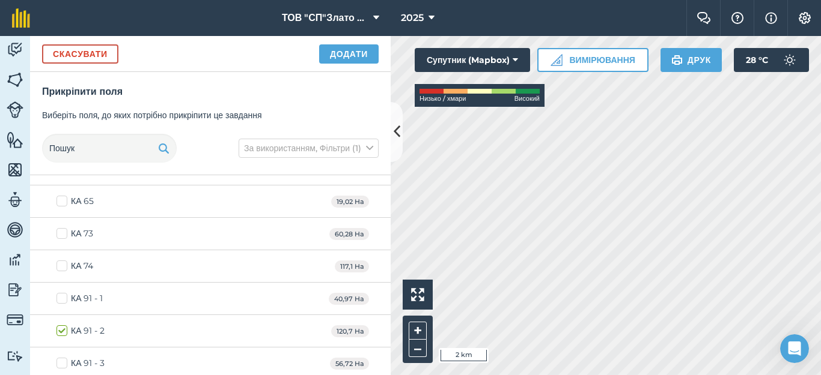
scroll to position [1280, 0]
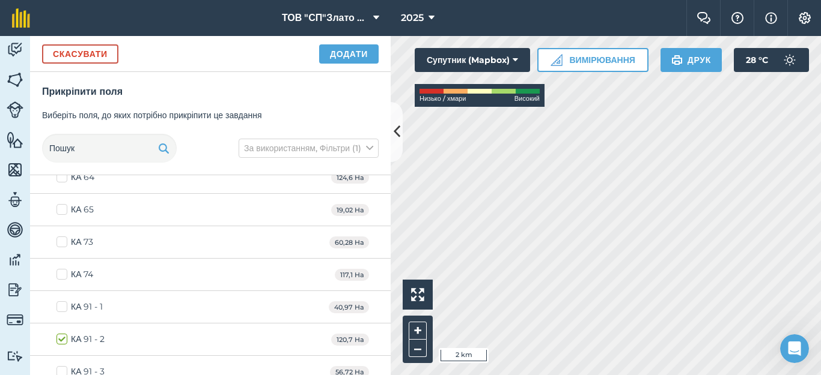
click at [60, 277] on label "КА 74" at bounding box center [74, 275] width 37 height 13
click at [60, 276] on input "КА 74" at bounding box center [60, 273] width 8 height 8
checkbox input "true"
click at [351, 57] on button "Додати" at bounding box center [348, 53] width 59 height 19
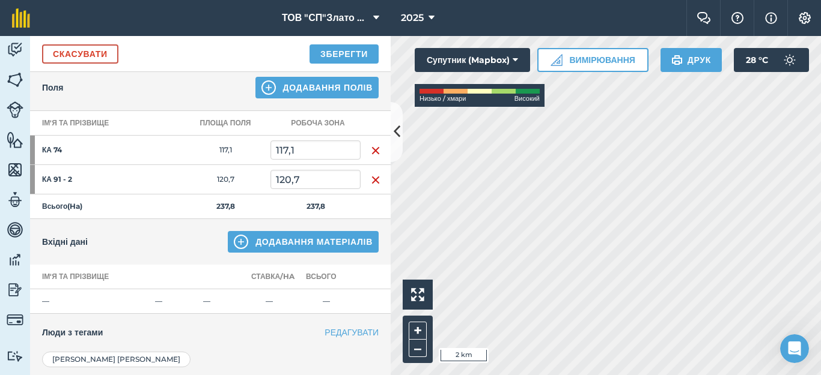
scroll to position [160, 0]
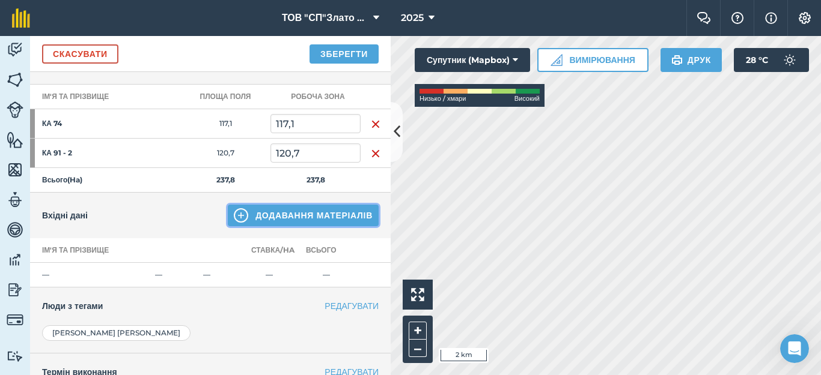
click at [274, 215] on button "Додавання матеріалів" at bounding box center [303, 216] width 151 height 22
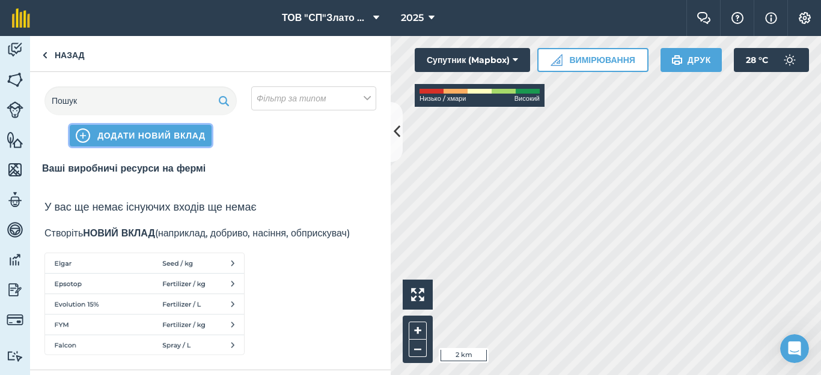
click at [119, 136] on span "ДОДАТИ НОВИЙ ВКЛАД" at bounding box center [151, 136] width 108 height 12
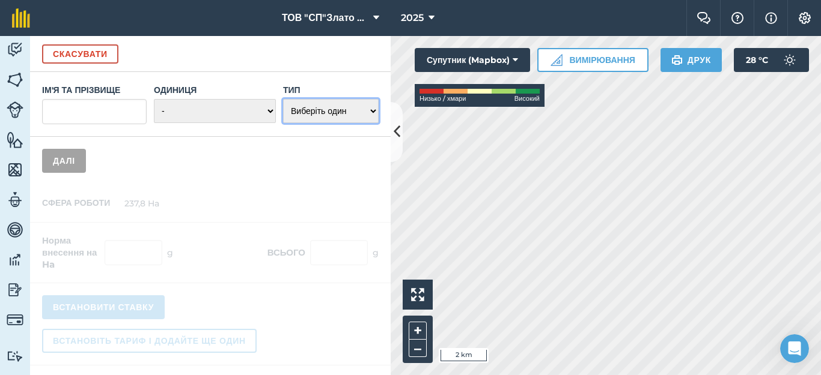
click at [370, 111] on select "Виберіть один Добрива Посівний матеріал Спрей Паливо Інше" at bounding box center [331, 111] width 96 height 24
select select "FUEL"
click at [283, 99] on select "Виберіть один Добрива Посівний матеріал Спрей Паливо Інше" at bounding box center [331, 111] width 96 height 24
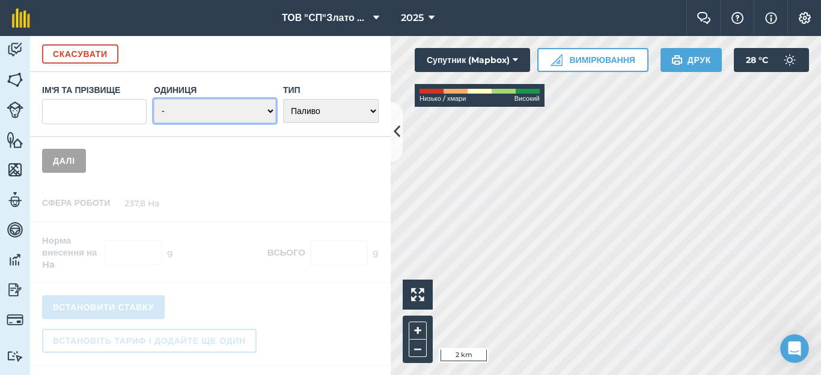
click at [269, 111] on select "- Грами/г Кілограми/кг Метричні тонни/т Мілілітрів/мл Літрів/л Унції/oz Фунт/фу…" at bounding box center [215, 111] width 122 height 24
select select "LITRES"
click at [154, 99] on select "- Грами/г Кілограми/кг Метричні тонни/т Мілілітрів/мл Літрів/л Унції/oz Фунт/фу…" at bounding box center [215, 111] width 122 height 24
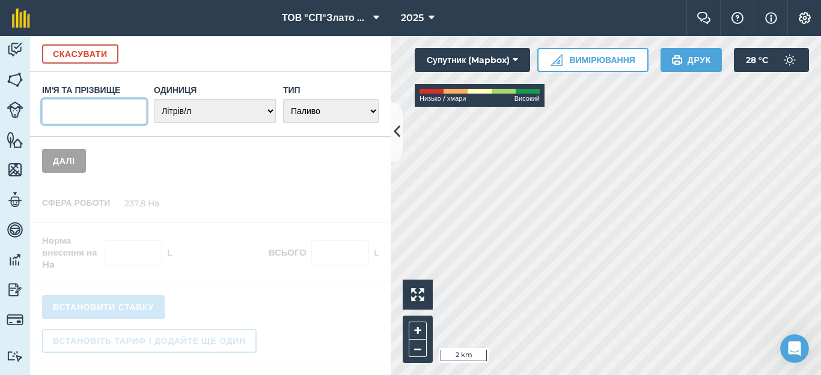
click at [65, 115] on input "Ім'я та прізвище" at bounding box center [94, 111] width 105 height 25
type input "Літвиненко О"
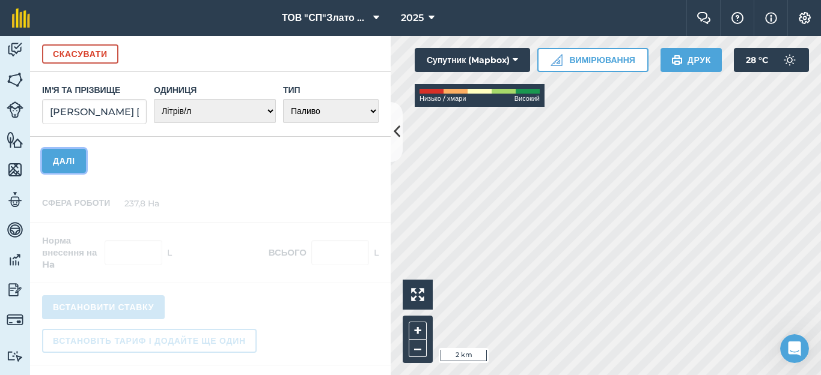
click at [61, 164] on button "Далі" at bounding box center [64, 161] width 44 height 24
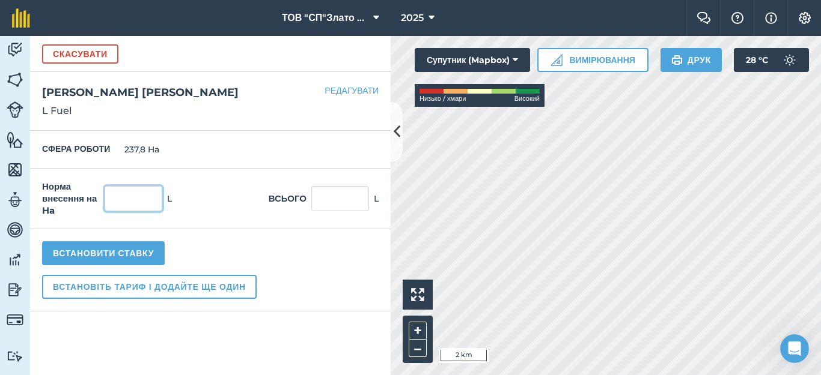
click at [131, 202] on input "text" at bounding box center [134, 198] width 58 height 25
type input "8"
type input "1 902,4"
click at [174, 215] on div "Норма внесення на Ha 8 L Всього 1 902,4 L" at bounding box center [210, 199] width 360 height 61
click at [100, 257] on button "Встановити ставку" at bounding box center [103, 253] width 123 height 24
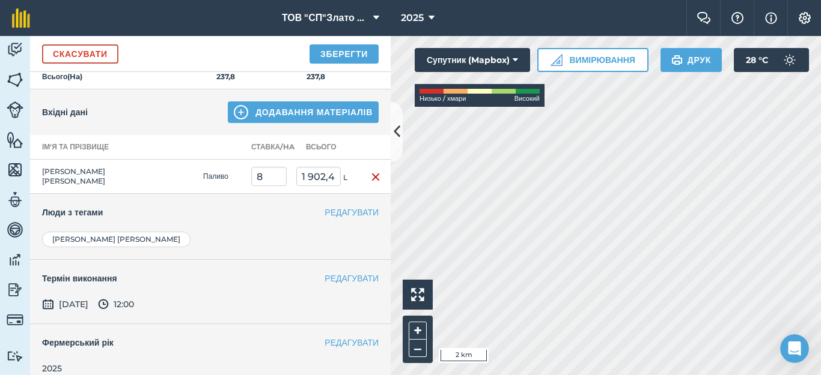
scroll to position [276, 0]
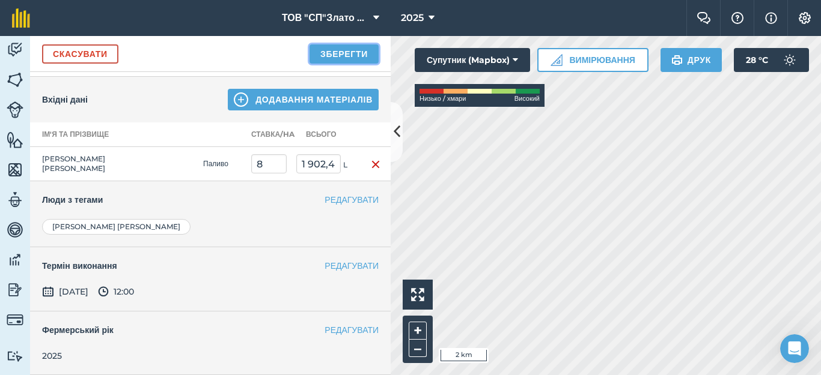
drag, startPoint x: 323, startPoint y: 58, endPoint x: 266, endPoint y: 116, distance: 82.0
click at [323, 57] on button "Зберегти" at bounding box center [343, 53] width 69 height 19
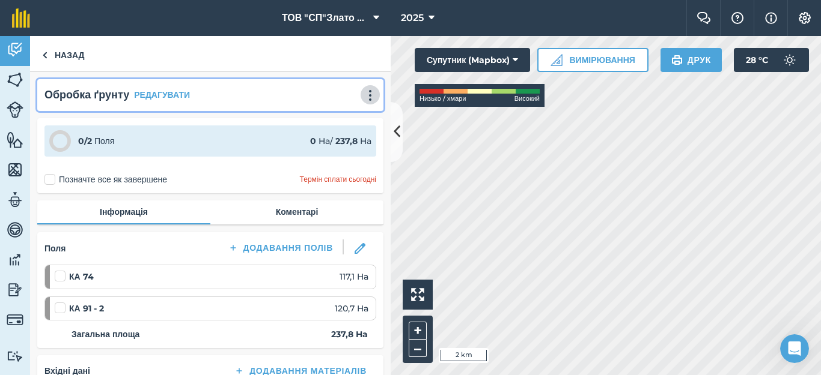
click at [363, 97] on img at bounding box center [370, 96] width 14 height 12
click at [363, 99] on img at bounding box center [370, 96] width 14 height 12
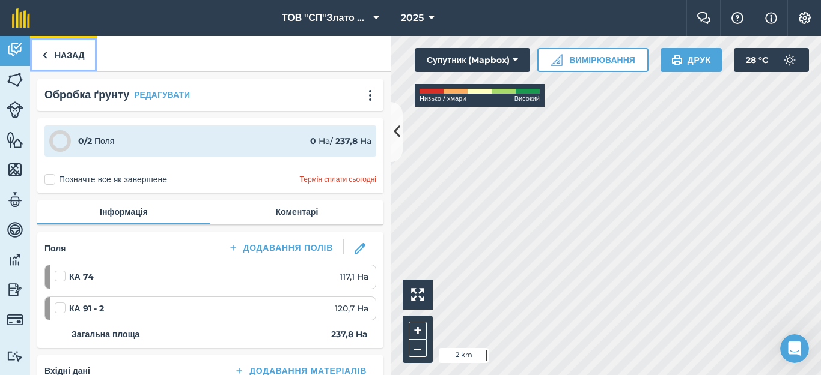
click at [52, 49] on link "Назад" at bounding box center [63, 53] width 67 height 35
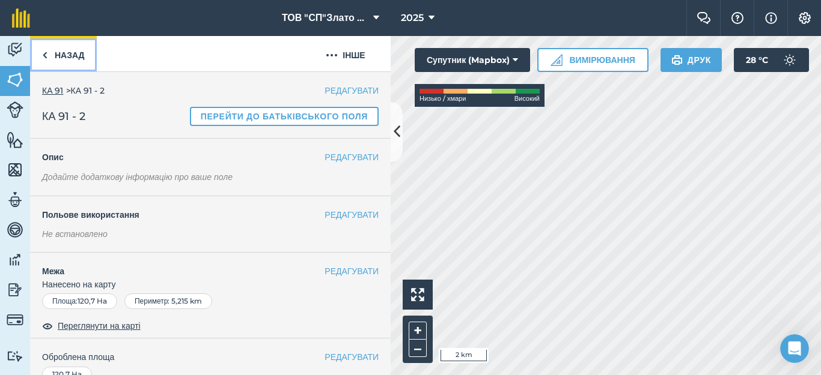
click at [61, 54] on link "Назад" at bounding box center [63, 53] width 67 height 35
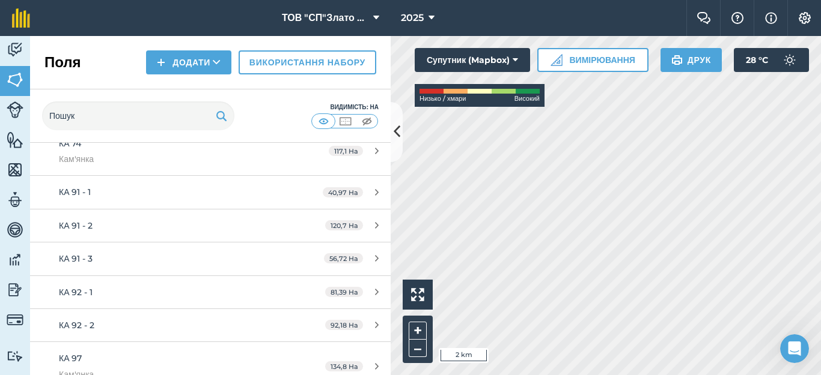
scroll to position [2083, 0]
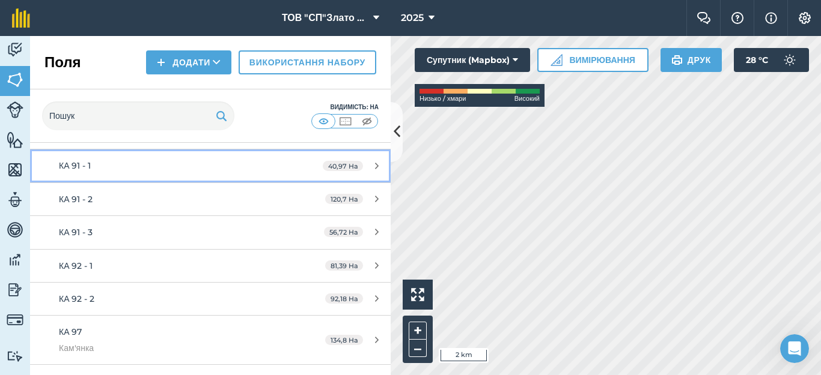
click at [205, 165] on div "КА 91 - 1" at bounding box center [172, 165] width 226 height 13
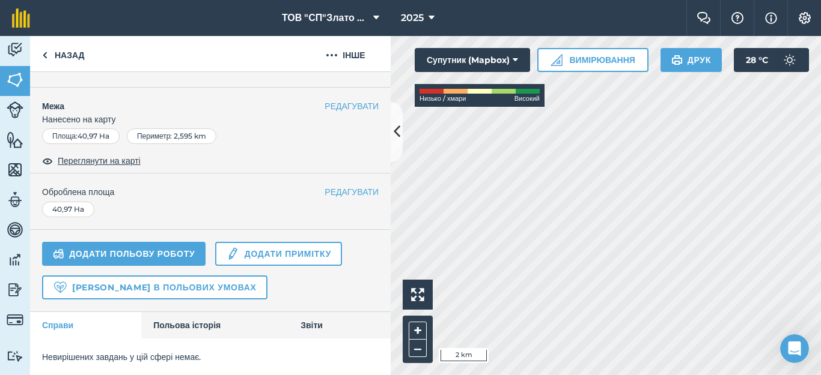
scroll to position [166, 0]
click at [139, 244] on link "Додати польову роботу" at bounding box center [123, 253] width 163 height 24
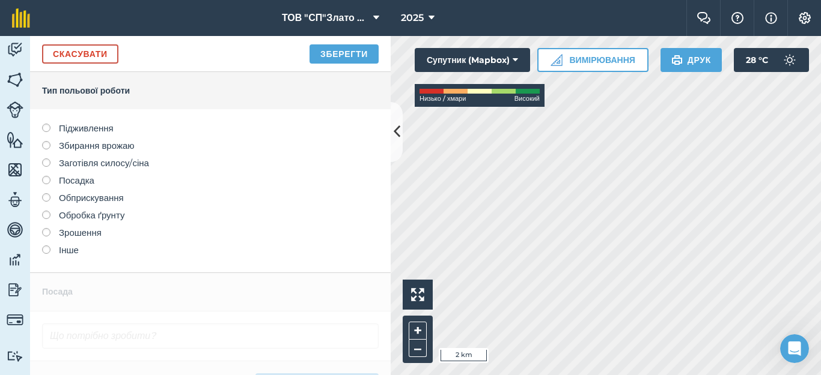
click at [46, 211] on label at bounding box center [50, 211] width 17 height 0
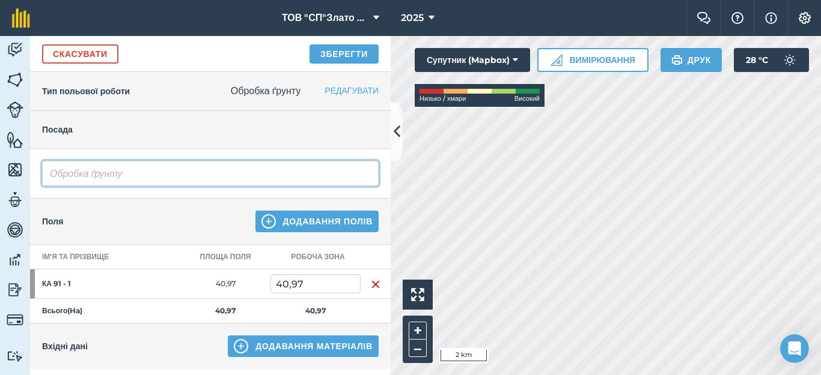
click at [135, 176] on input "Обробка ґрунту" at bounding box center [210, 173] width 336 height 25
type input "О"
type input "Бороновання"
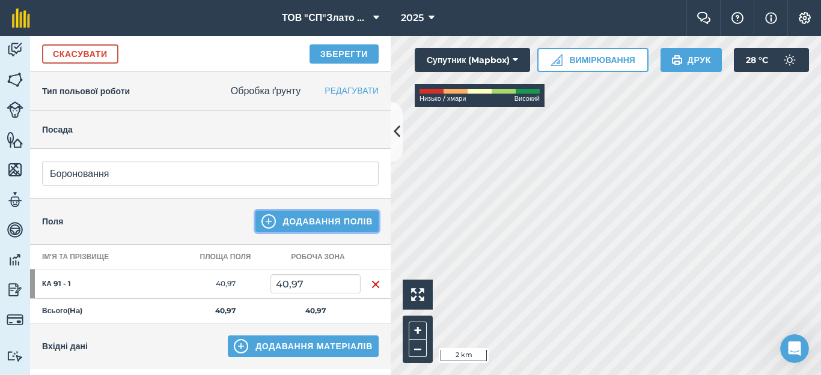
click at [284, 222] on button "Додавання полів" at bounding box center [317, 222] width 124 height 22
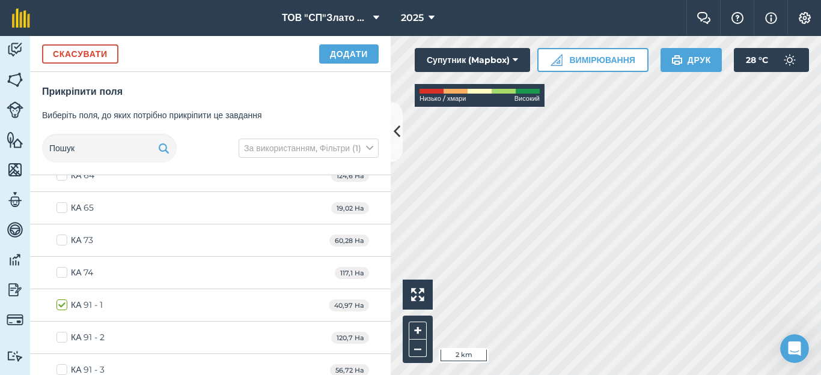
scroll to position [1362, 0]
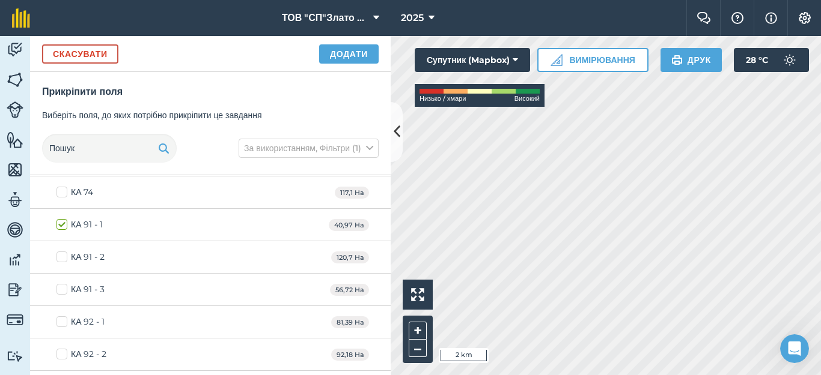
click at [63, 290] on label "КА 91 - 3" at bounding box center [80, 290] width 49 height 13
click at [63, 290] on input "КА 91 - 3" at bounding box center [60, 288] width 8 height 8
checkbox input "true"
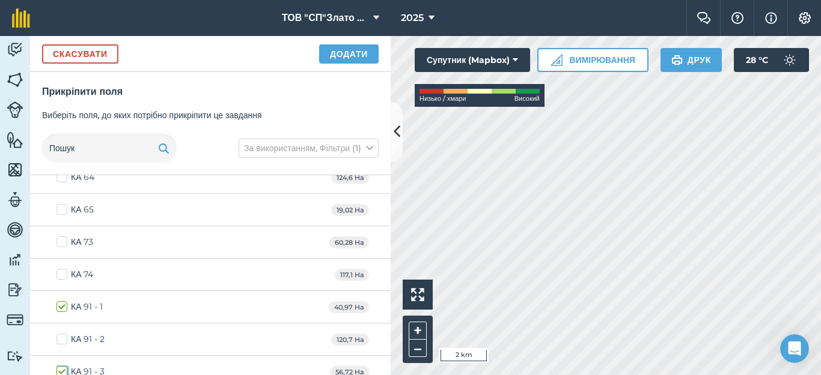
scroll to position [1200, 0]
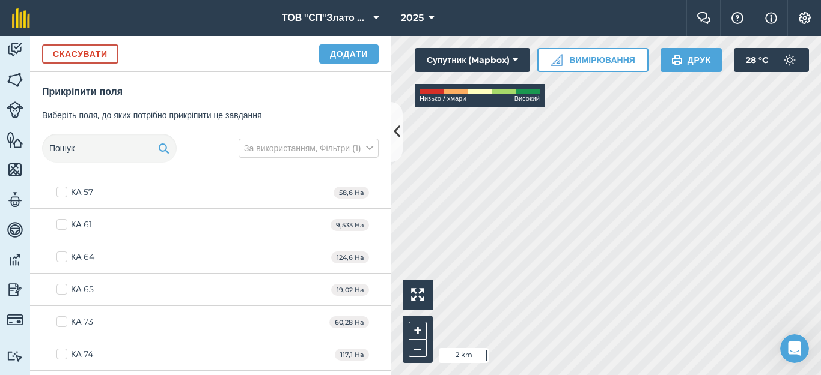
click at [59, 291] on label "КА 65" at bounding box center [75, 290] width 38 height 13
click at [59, 291] on input "КА 65" at bounding box center [60, 288] width 8 height 8
checkbox input "true"
click at [61, 228] on label "КА 61" at bounding box center [74, 225] width 36 height 13
click at [61, 226] on input "КА 61" at bounding box center [60, 223] width 8 height 8
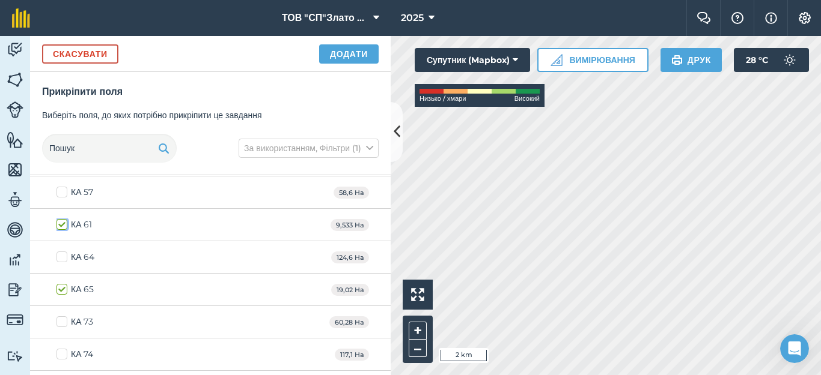
checkbox input "true"
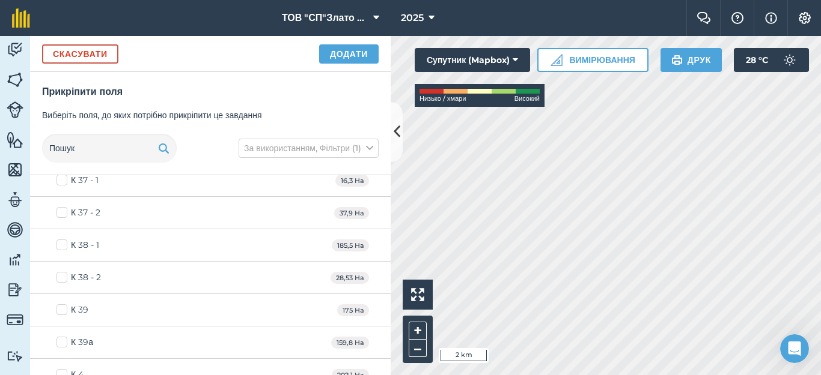
scroll to position [0, 0]
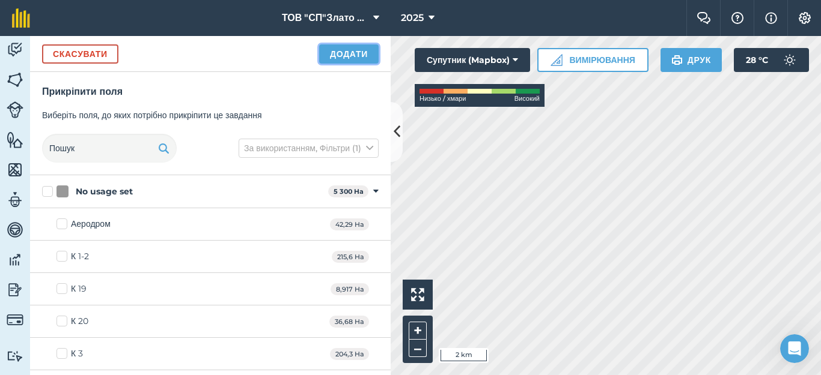
click at [341, 59] on button "Додати" at bounding box center [348, 53] width 59 height 19
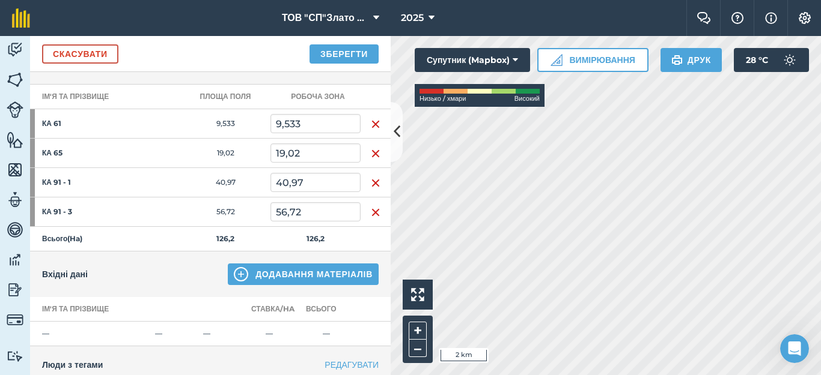
scroll to position [240, 0]
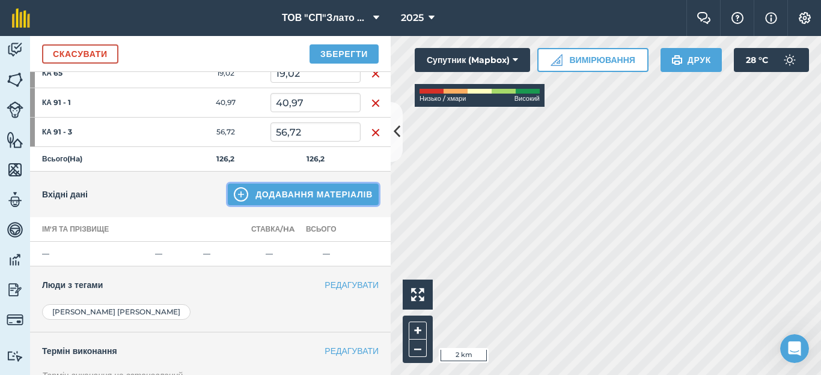
click at [281, 191] on button "Додавання матеріалів" at bounding box center [303, 195] width 151 height 22
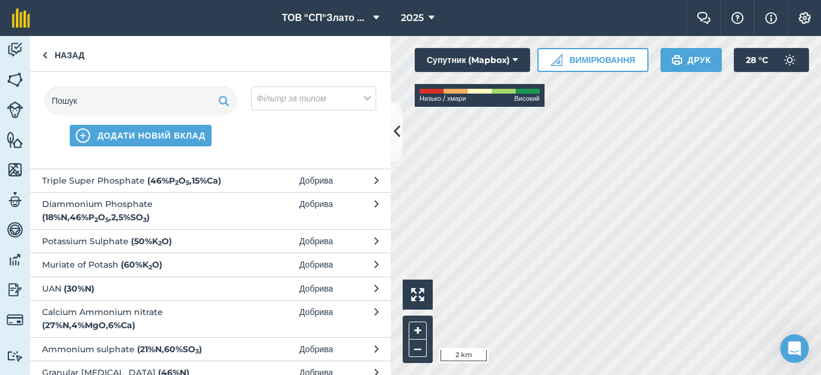
scroll to position [0, 0]
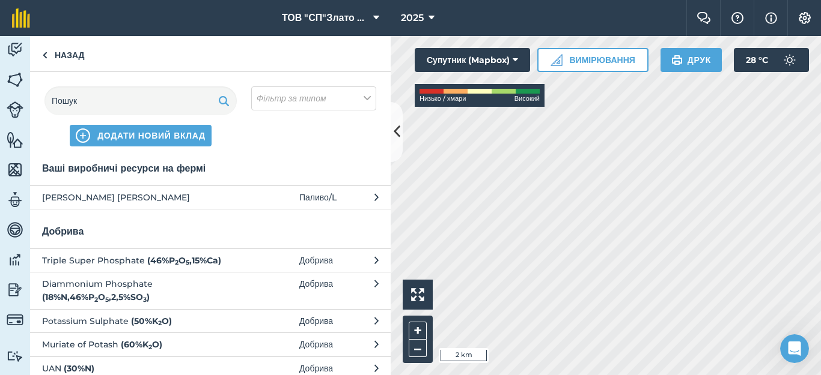
click at [166, 199] on span "Літвиненко О" at bounding box center [140, 197] width 196 height 13
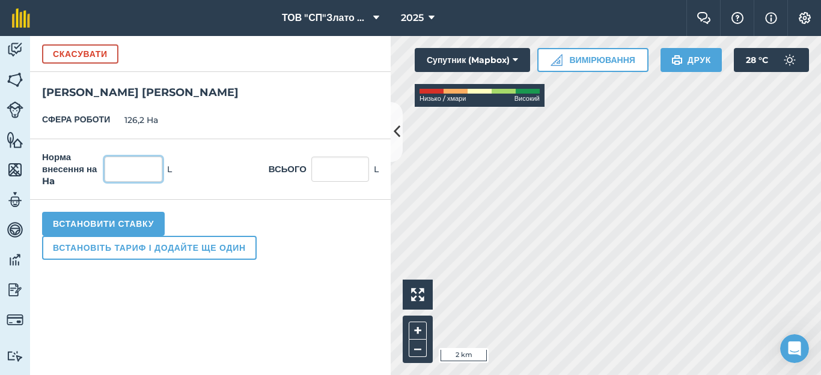
click at [136, 169] on input "text" at bounding box center [134, 169] width 58 height 25
type input "2,5"
type input "315,5"
click at [223, 214] on div "Встановити ставку Встановіть тариф і додайте ще один" at bounding box center [210, 236] width 360 height 72
click at [97, 225] on button "Встановити ставку" at bounding box center [103, 224] width 123 height 24
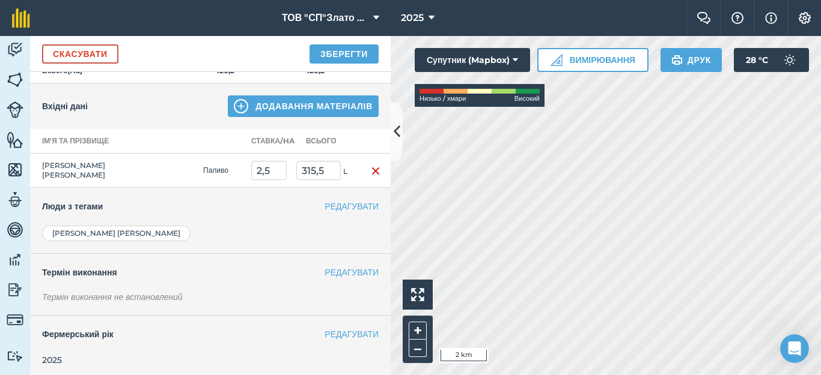
scroll to position [333, 0]
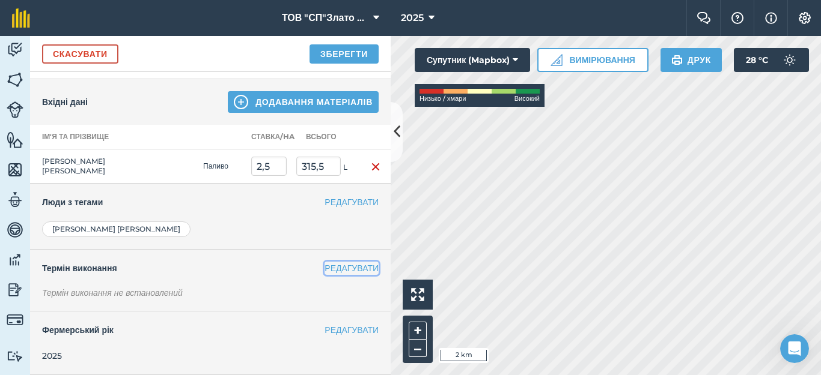
click at [324, 266] on button "РЕДАГУВАТИ" at bounding box center [351, 268] width 54 height 13
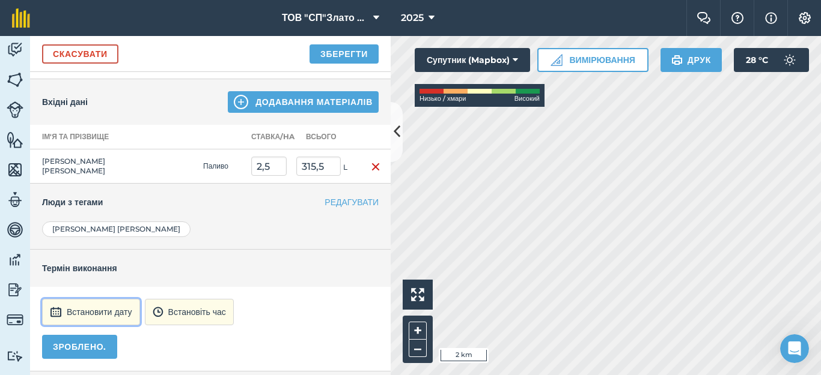
click at [102, 311] on button "Встановити дату" at bounding box center [91, 312] width 98 height 26
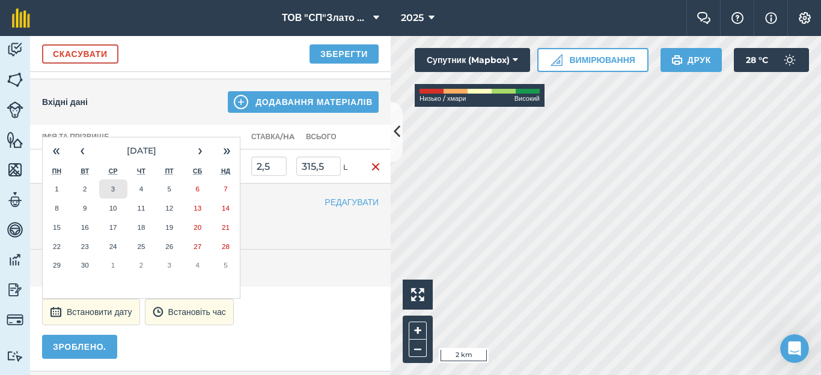
click at [111, 189] on abbr "3" at bounding box center [113, 189] width 4 height 8
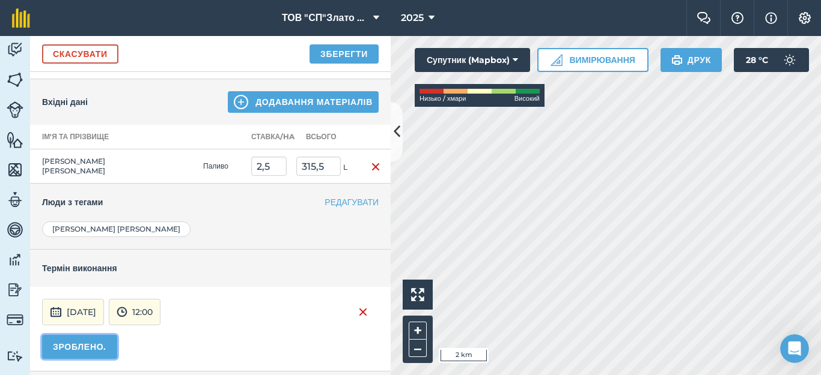
click at [70, 344] on button "ЗРОБЛЕНО." at bounding box center [79, 347] width 75 height 24
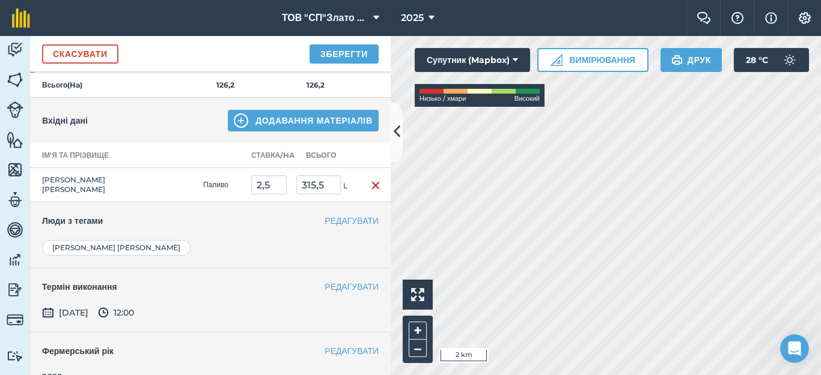
scroll to position [335, 0]
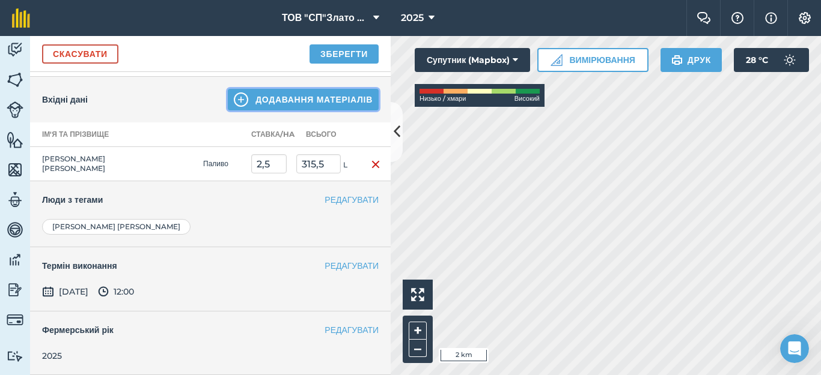
click at [264, 100] on button "Додавання матеріалів" at bounding box center [303, 100] width 151 height 22
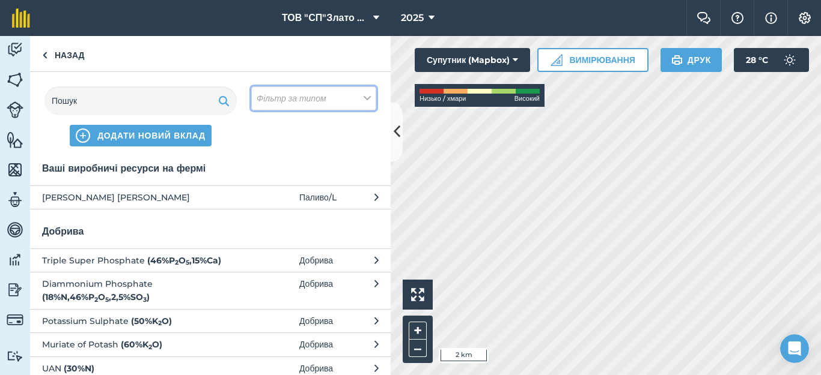
click at [364, 97] on icon at bounding box center [366, 98] width 7 height 13
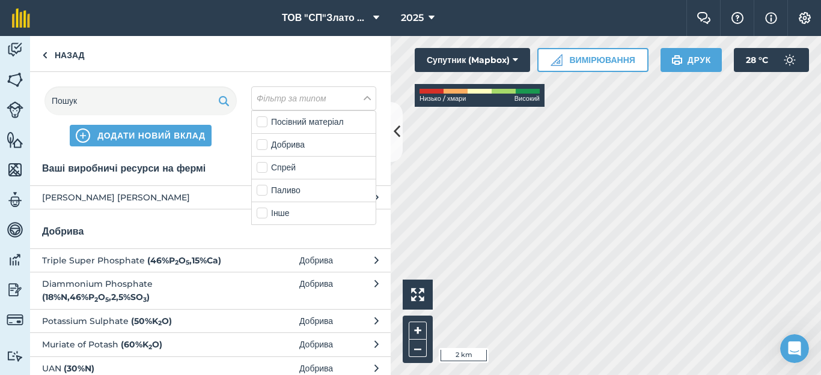
click at [297, 191] on label "Паливо" at bounding box center [314, 190] width 114 height 13
click at [264, 191] on input "Паливо" at bounding box center [261, 188] width 8 height 8
checkbox input "true"
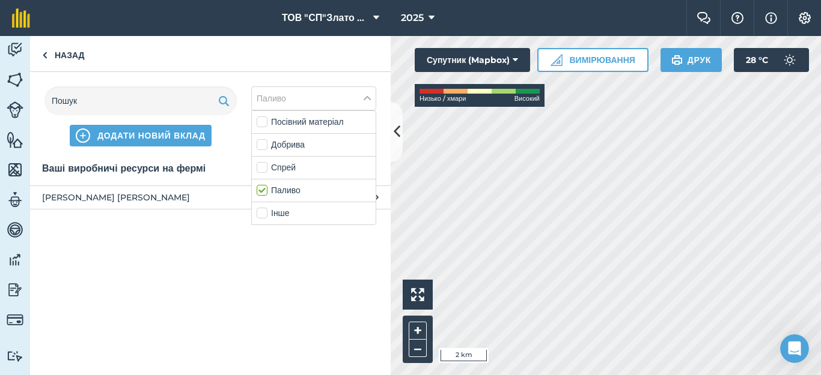
click at [162, 201] on span "Літвиненко О" at bounding box center [140, 197] width 196 height 13
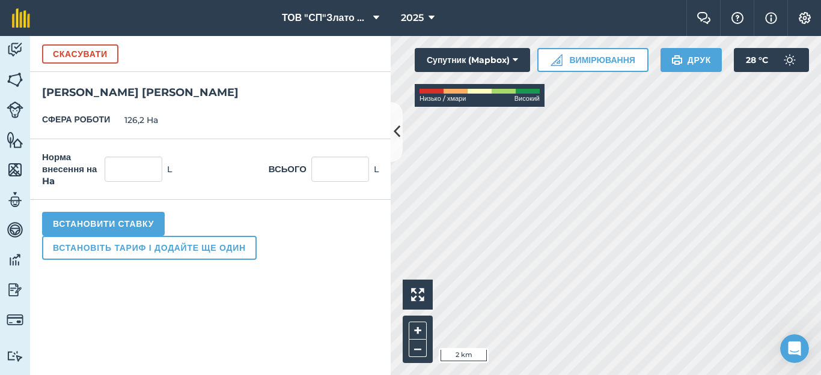
click at [130, 87] on h2 "Літвиненко О" at bounding box center [210, 86] width 360 height 29
click at [99, 57] on button "Скасувати" at bounding box center [80, 53] width 76 height 19
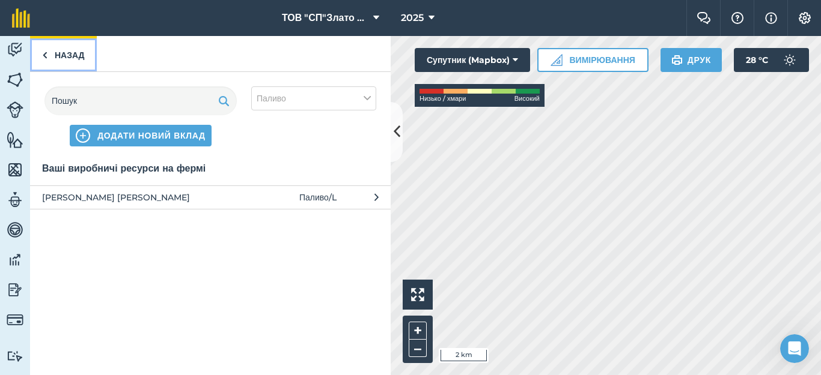
click at [62, 54] on link "Назад" at bounding box center [63, 53] width 67 height 35
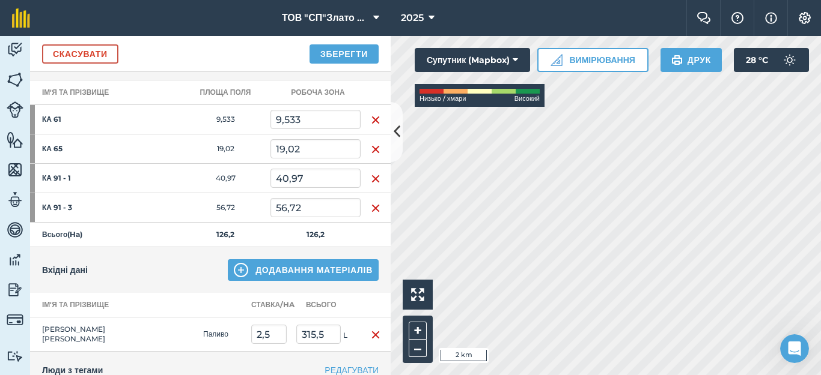
scroll to position [0, 0]
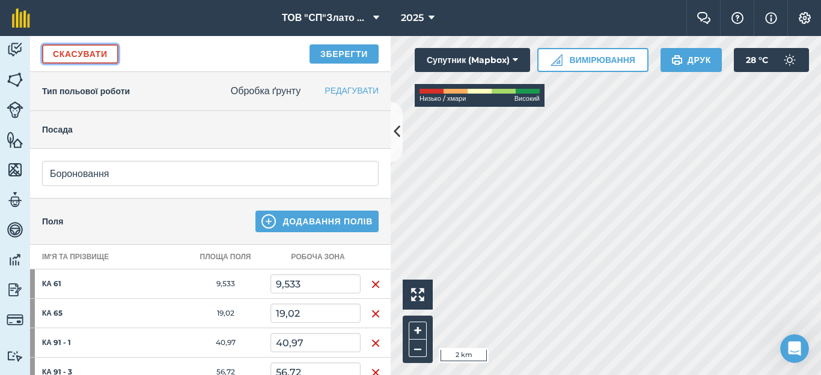
click at [74, 50] on link "Скасувати" at bounding box center [80, 53] width 76 height 19
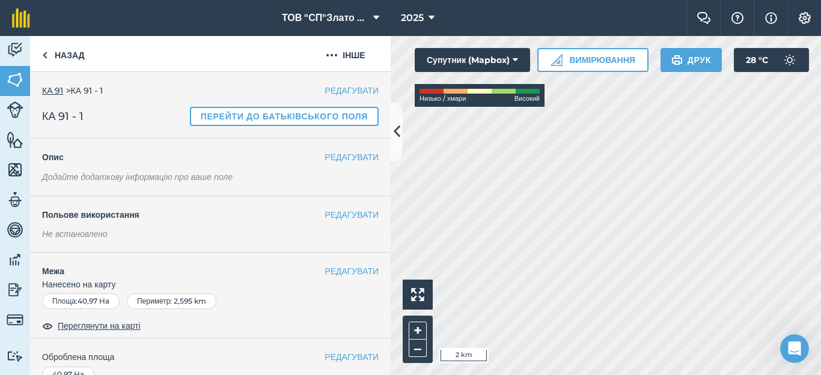
scroll to position [80, 0]
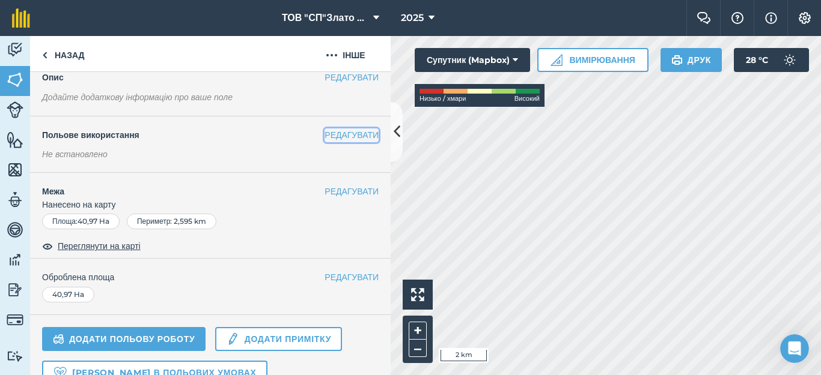
click at [324, 136] on button "РЕДАГУВАТИ" at bounding box center [351, 135] width 54 height 13
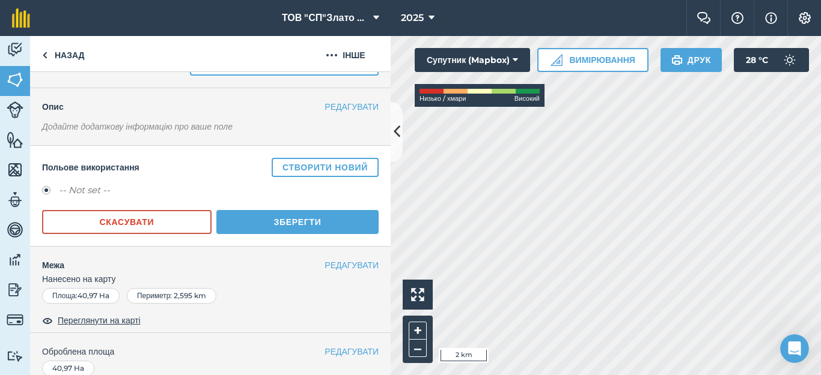
scroll to position [0, 0]
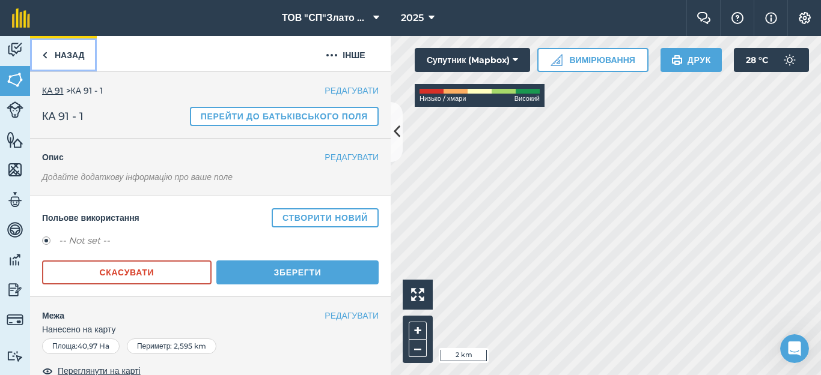
click at [59, 57] on link "Назад" at bounding box center [63, 53] width 67 height 35
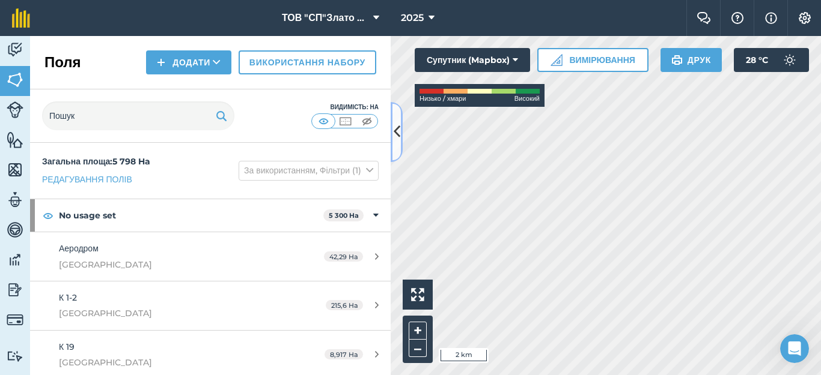
click at [394, 132] on icon at bounding box center [396, 131] width 7 height 21
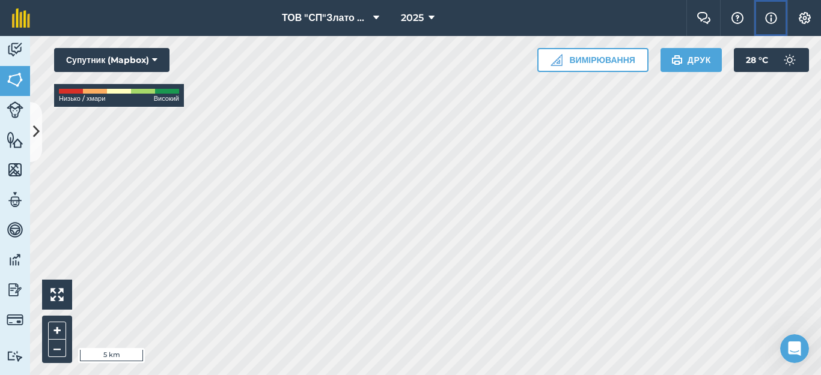
click at [768, 20] on img at bounding box center [771, 18] width 12 height 14
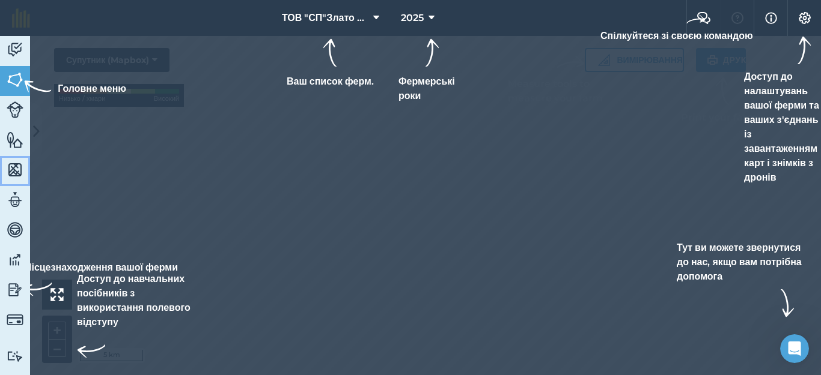
click at [14, 168] on img at bounding box center [15, 170] width 17 height 18
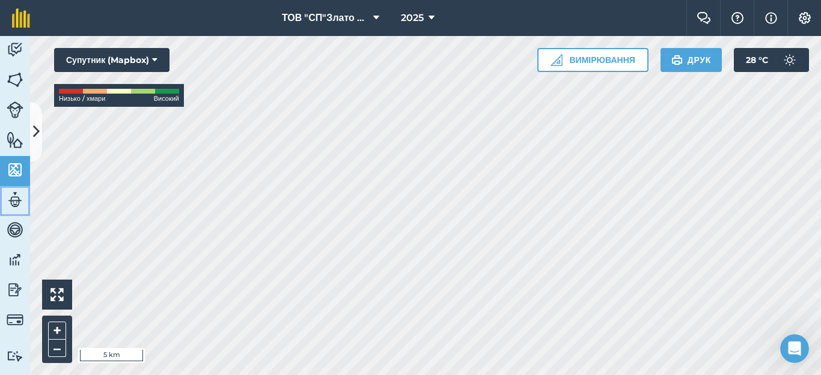
click at [17, 204] on img at bounding box center [15, 200] width 17 height 18
click at [17, 18] on img at bounding box center [21, 17] width 18 height 19
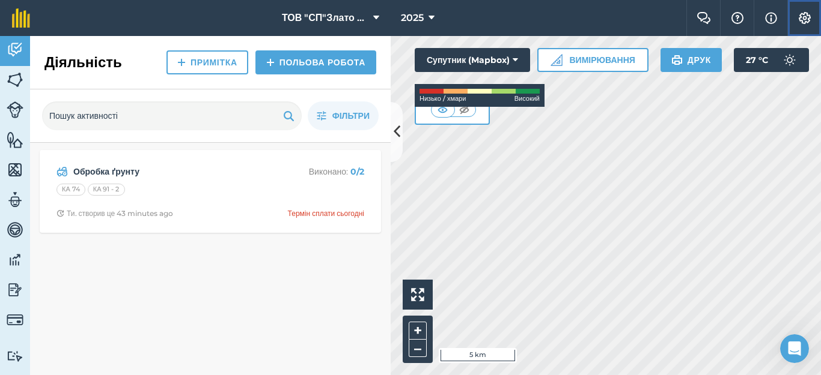
drag, startPoint x: 284, startPoint y: 234, endPoint x: 801, endPoint y: 17, distance: 560.3
click at [801, 17] on img at bounding box center [804, 18] width 14 height 12
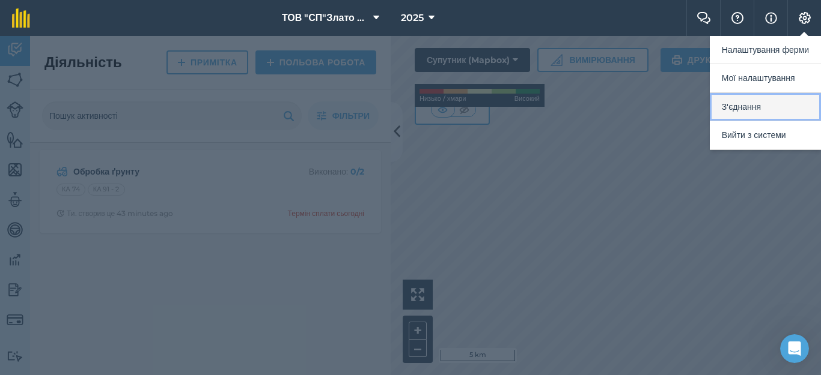
click at [743, 105] on button "З'єднання" at bounding box center [764, 107] width 111 height 28
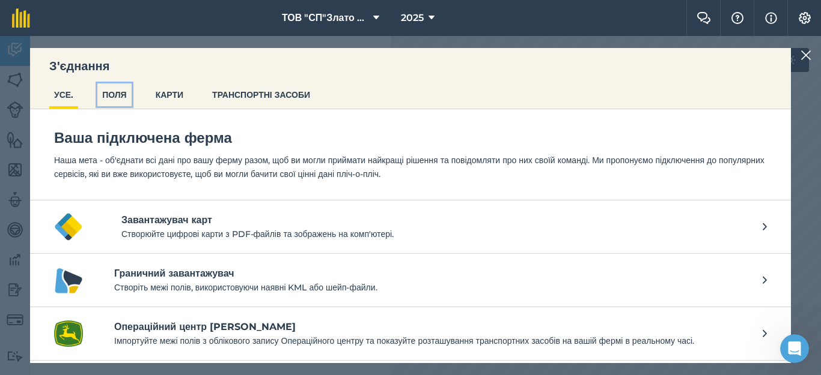
click at [123, 97] on button "ПОЛЯ" at bounding box center [114, 94] width 34 height 23
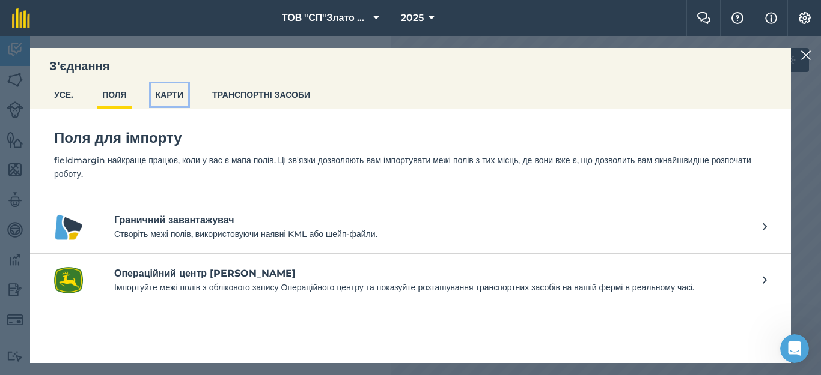
click at [180, 97] on button "КАРТИ" at bounding box center [169, 94] width 37 height 23
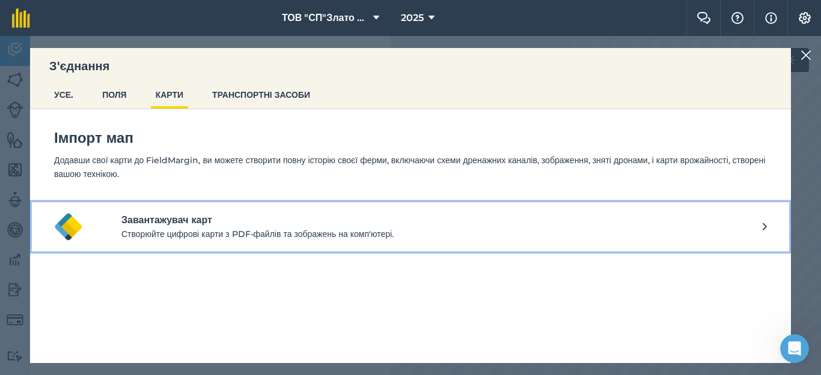
click at [146, 223] on h4 "Завантажувач карт" at bounding box center [441, 220] width 641 height 14
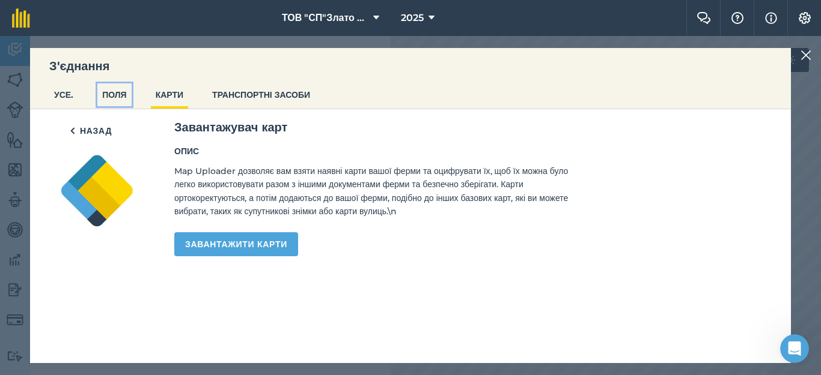
click at [114, 93] on button "ПОЛЯ" at bounding box center [114, 94] width 34 height 23
click at [91, 130] on button "Назад" at bounding box center [91, 131] width 64 height 24
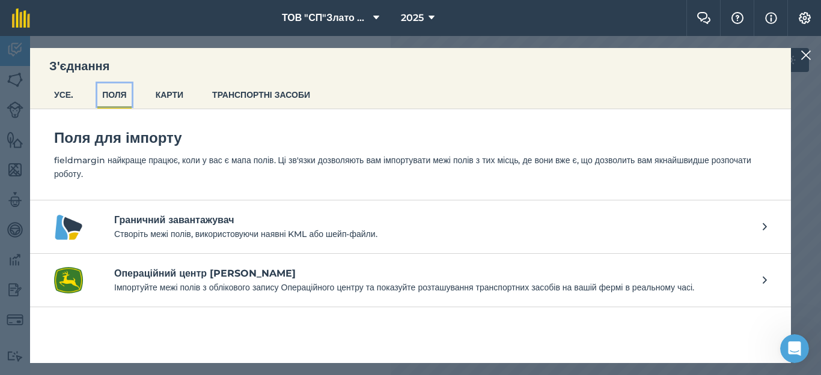
click at [117, 98] on button "ПОЛЯ" at bounding box center [114, 94] width 34 height 23
click at [181, 235] on p "Створіть межі полів, використовуючи наявні KML або шейп-файли." at bounding box center [432, 234] width 636 height 13
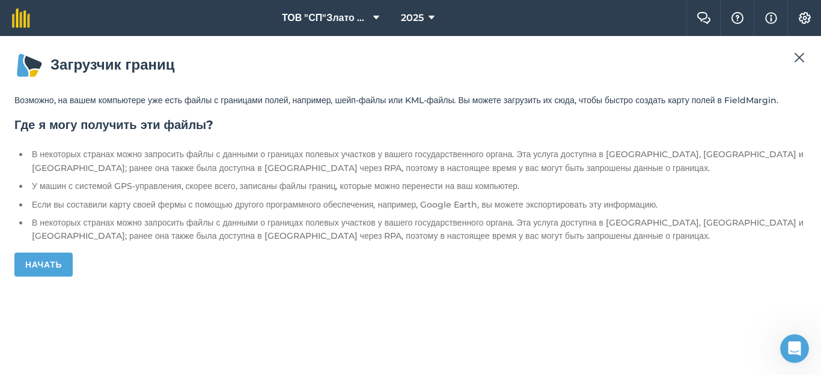
click at [800, 55] on img at bounding box center [799, 57] width 11 height 14
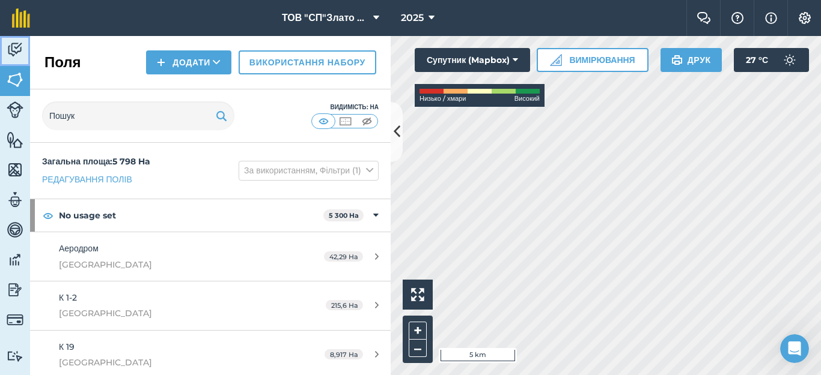
click at [8, 49] on img at bounding box center [15, 50] width 17 height 18
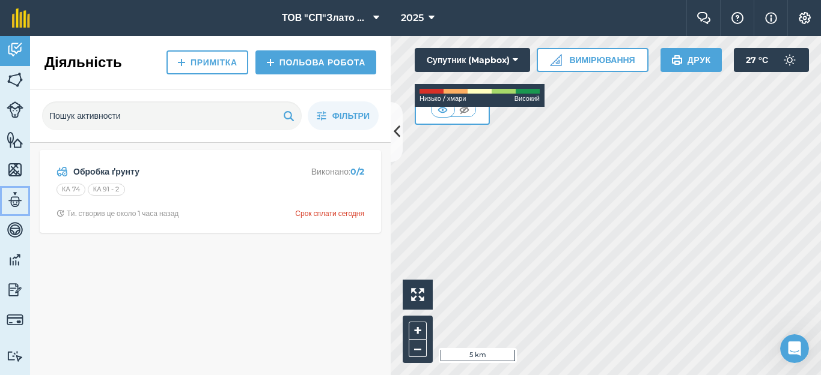
click at [14, 201] on img at bounding box center [15, 200] width 17 height 18
select select "MEMBER"
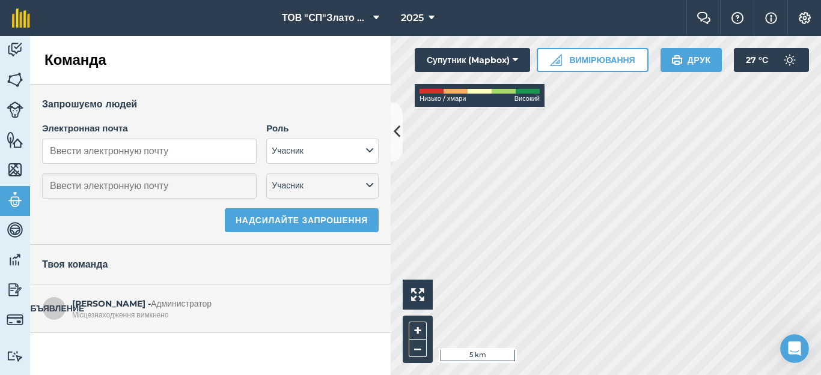
click at [112, 313] on font "Місцезнаходження вимкнено" at bounding box center [120, 315] width 97 height 9
click at [53, 308] on font "ОБЪЯВЛЕНИЕ" at bounding box center [54, 308] width 61 height 11
click at [16, 235] on img at bounding box center [15, 230] width 17 height 18
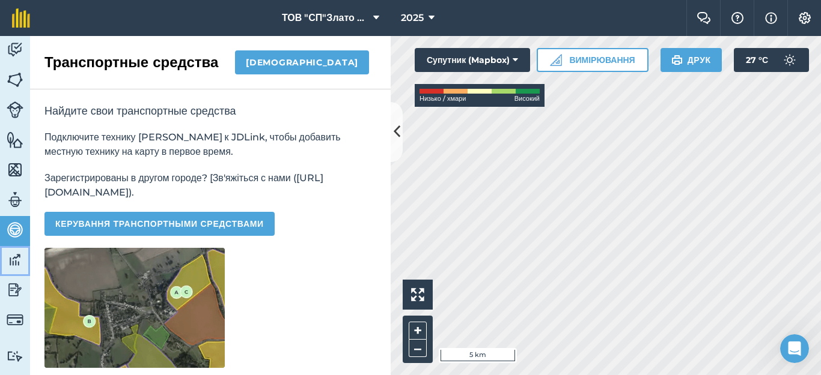
click at [16, 258] on img at bounding box center [15, 260] width 17 height 18
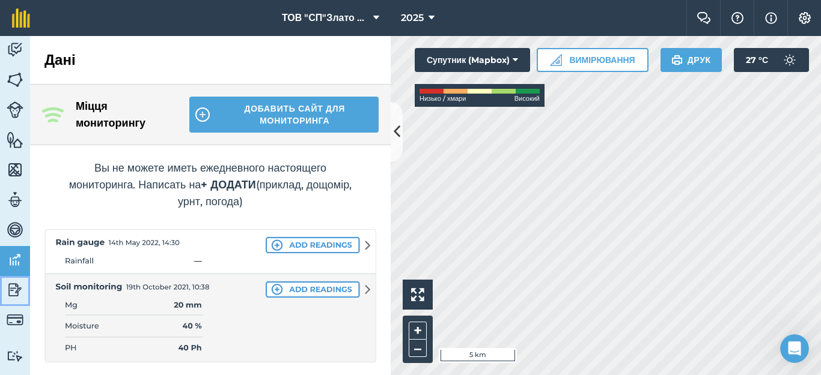
click at [20, 289] on img at bounding box center [15, 290] width 17 height 18
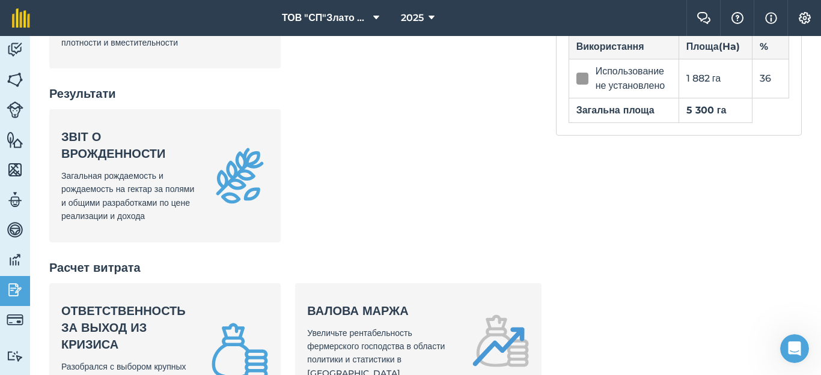
scroll to position [401, 0]
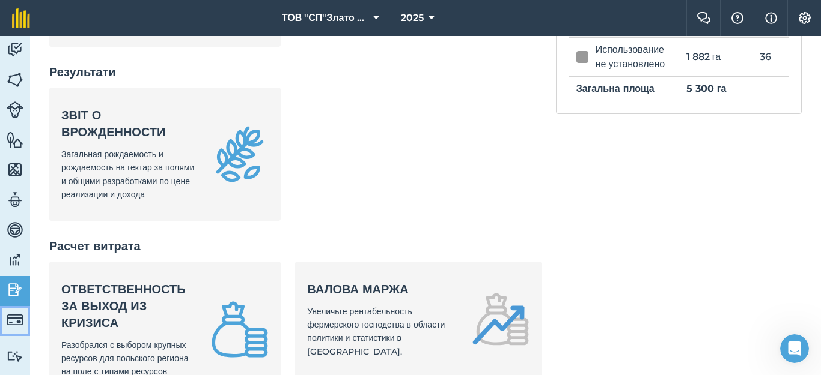
click at [19, 325] on img at bounding box center [15, 320] width 17 height 17
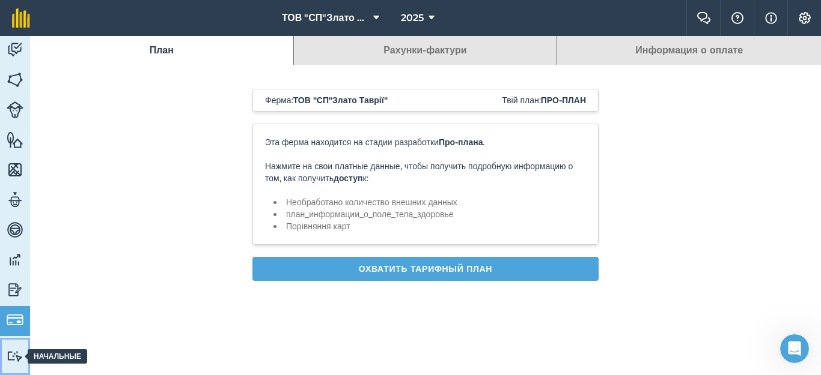
click at [16, 362] on img at bounding box center [15, 356] width 17 height 11
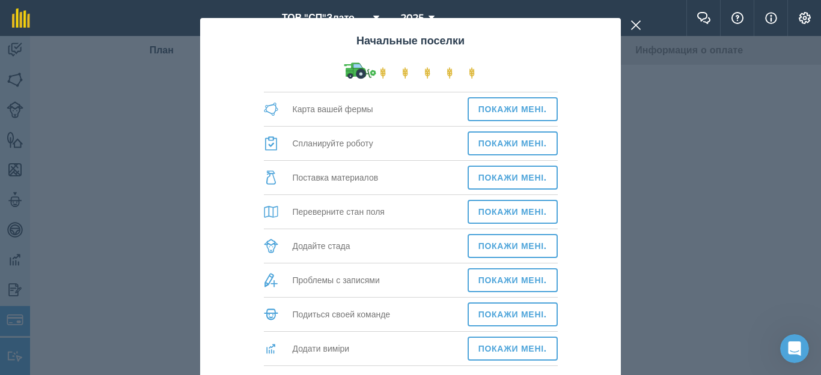
click at [642, 25] on nav "ТОВ "СП"Злато Таврії" 2025" at bounding box center [364, 18] width 644 height 36
click at [637, 23] on nav "ТОВ "СП"Злато Таврії" 2025" at bounding box center [364, 18] width 644 height 36
click at [640, 26] on nav "ТОВ "СП"Злато Таврії" 2025" at bounding box center [364, 18] width 644 height 36
click at [113, 74] on div "Начальные поселки Карта вашей фермы Покажи мені. Спланируйте роботу Покажи мені…" at bounding box center [410, 205] width 821 height 339
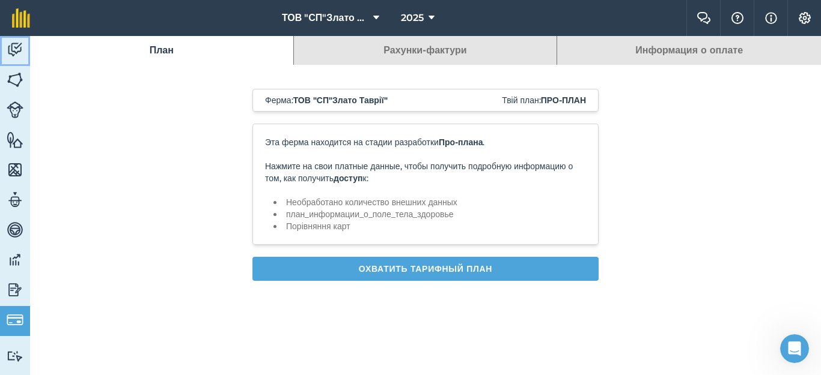
click at [12, 44] on img at bounding box center [15, 50] width 17 height 18
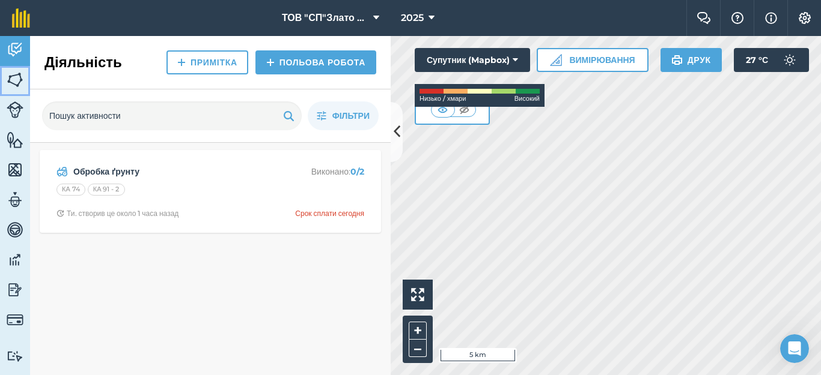
click at [21, 80] on img at bounding box center [15, 80] width 17 height 18
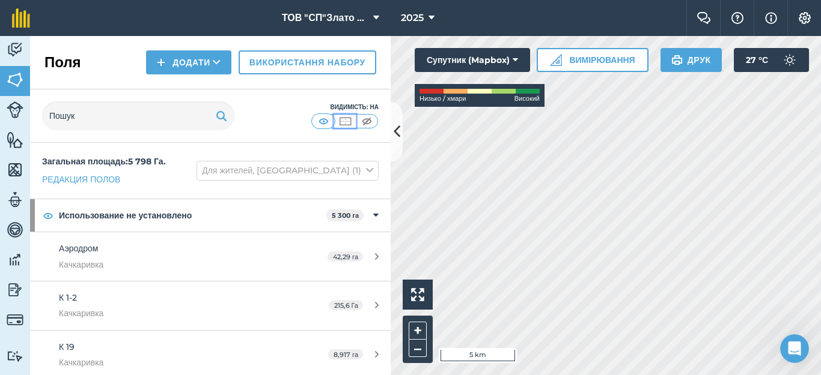
click at [346, 120] on img at bounding box center [345, 121] width 15 height 12
click at [367, 122] on img at bounding box center [366, 121] width 15 height 12
click at [322, 123] on img at bounding box center [323, 121] width 15 height 12
click at [366, 169] on icon at bounding box center [369, 170] width 7 height 13
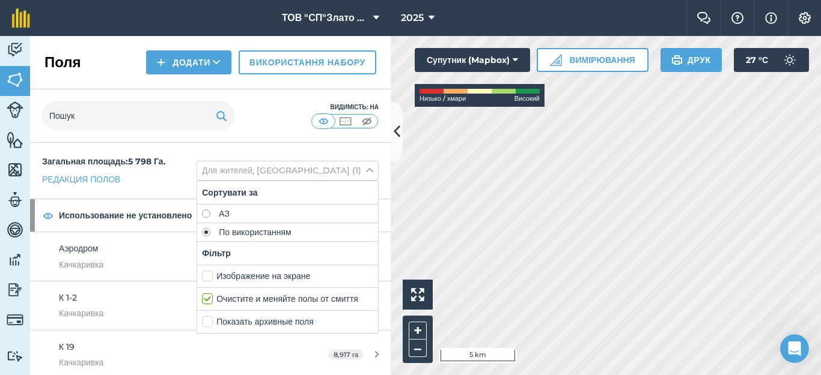
click at [291, 234] on font "По використанням" at bounding box center [255, 232] width 73 height 11
click at [264, 140] on div "Видимість: На" at bounding box center [210, 116] width 360 height 53
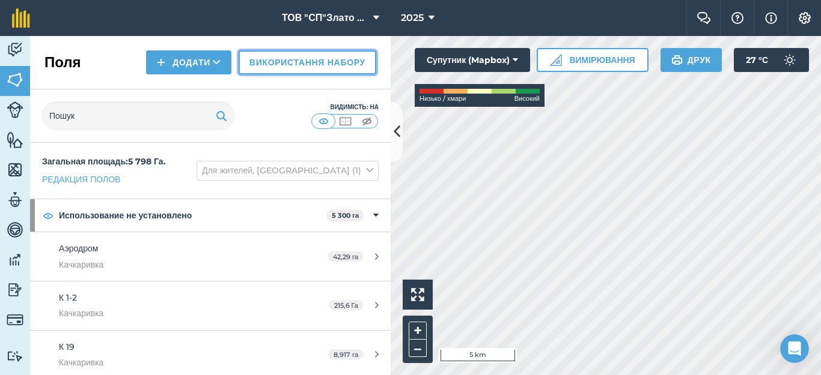
click at [304, 62] on font "Використання набору" at bounding box center [307, 62] width 116 height 11
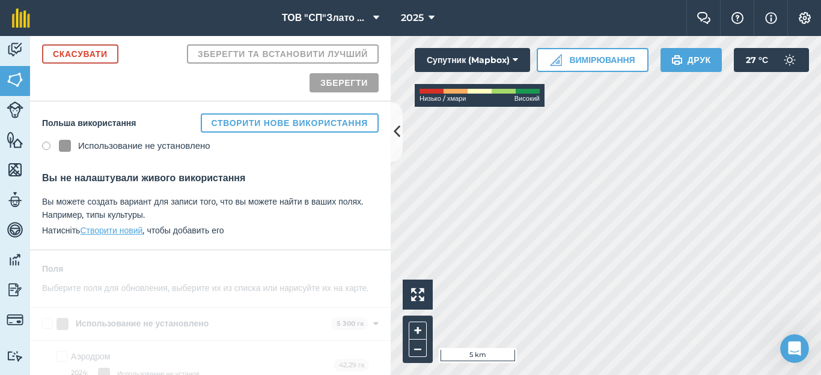
click at [46, 148] on label at bounding box center [50, 148] width 17 height 12
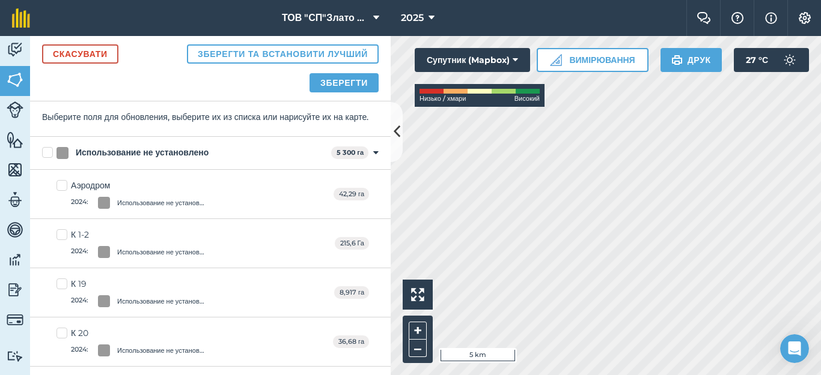
scroll to position [160, 0]
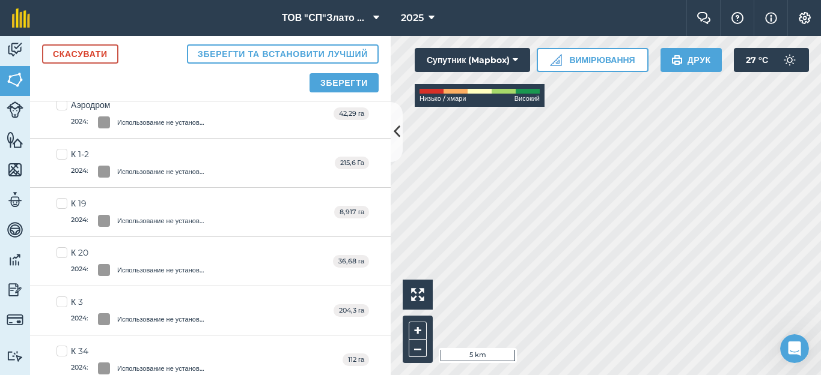
click at [157, 127] on font "Использование не установлено" at bounding box center [165, 122] width 97 height 8
click at [64, 107] on input "Аэродром 2024 : Использование не установлено" at bounding box center [60, 103] width 8 height 8
checkbox input "true"
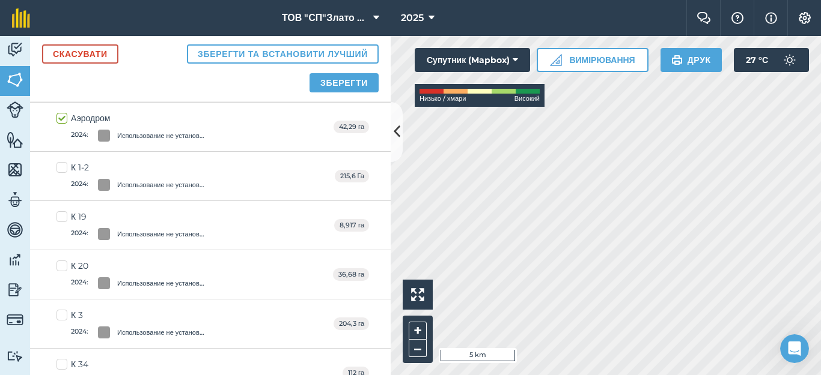
click at [65, 168] on label "К 1-2 2024 : Использование не установлено" at bounding box center [134, 176] width 157 height 29
click at [64, 168] on input "К 1-2 2024 : Использование не установлено" at bounding box center [60, 166] width 8 height 8
checkbox input "true"
click at [59, 218] on label "К 19 2024 : Использование не установлено" at bounding box center [134, 225] width 157 height 29
click at [59, 218] on input "К 19 2024 : Использование не установлено" at bounding box center [60, 215] width 8 height 8
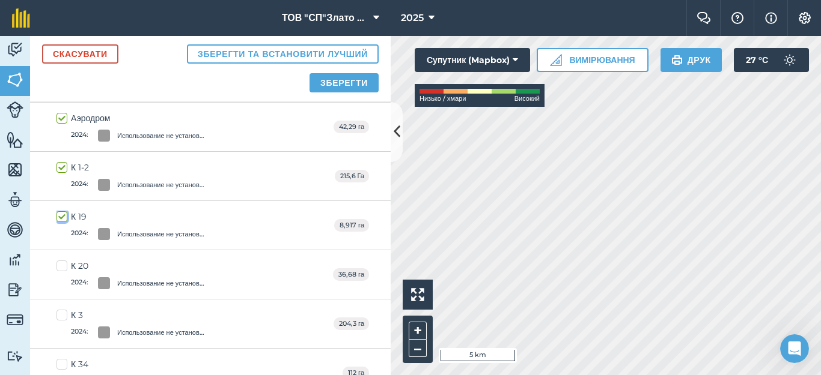
checkbox input "true"
click at [61, 265] on label "К 20 2024 : Использование не установлено" at bounding box center [134, 274] width 157 height 29
click at [61, 265] on input "К 20 2024 : Использование не установлено" at bounding box center [60, 264] width 8 height 8
checkbox input "true"
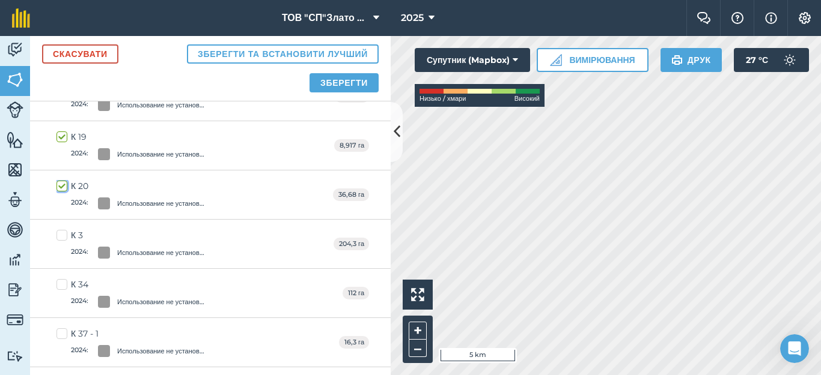
scroll to position [0, 0]
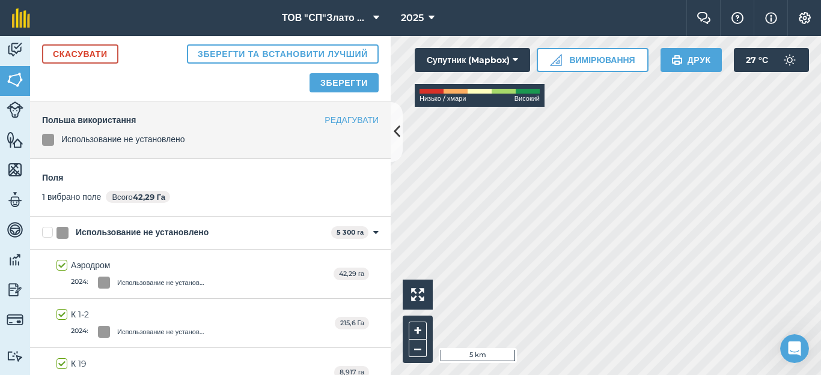
click at [46, 234] on label "Использование не установлено" at bounding box center [184, 232] width 284 height 13
click at [46, 234] on input "Использование не установлено" at bounding box center [46, 230] width 8 height 8
checkbox input "true"
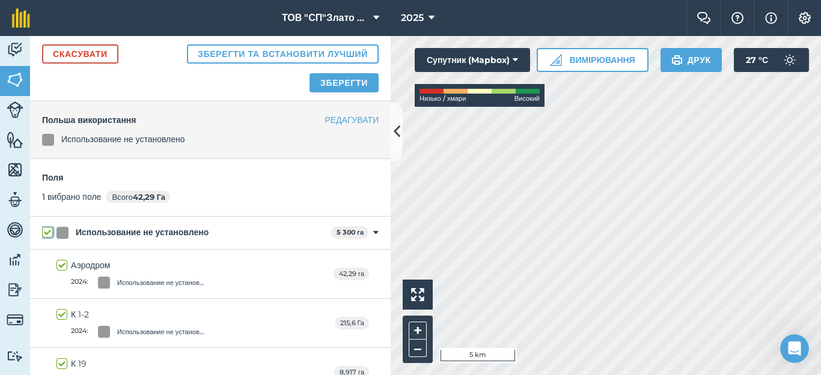
checkbox input "true"
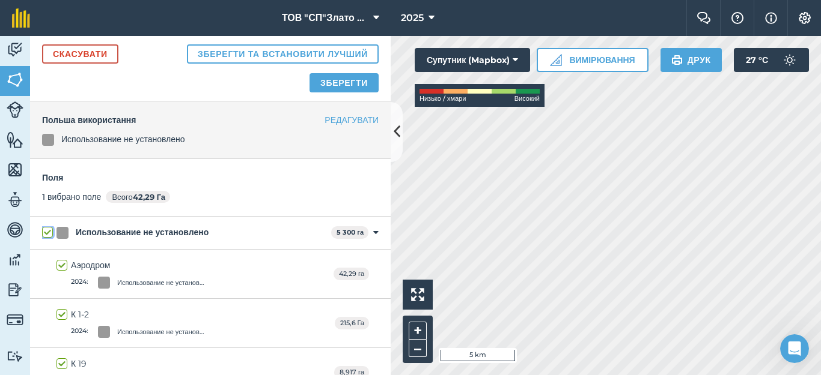
checkbox input "true"
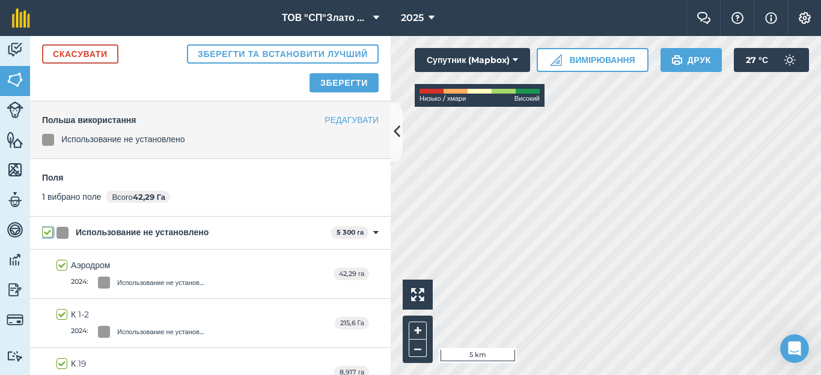
checkbox input "true"
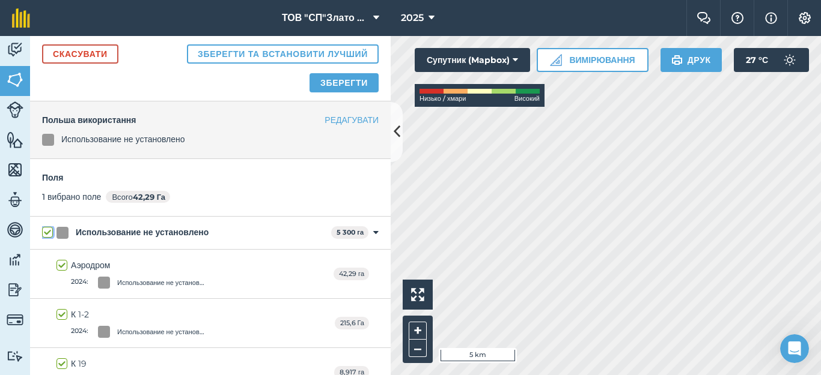
checkbox input "true"
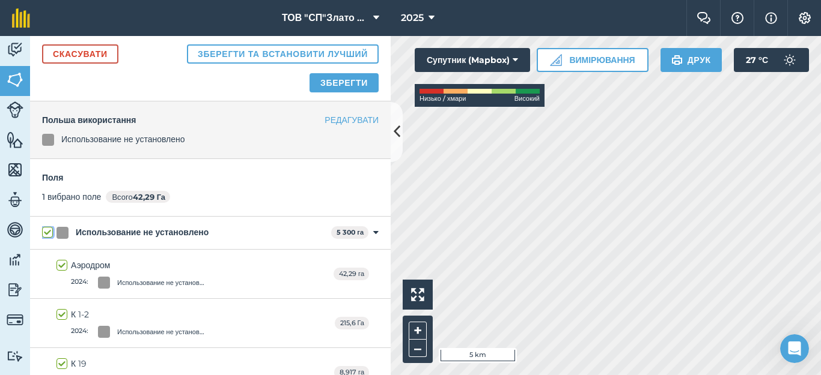
checkbox input "true"
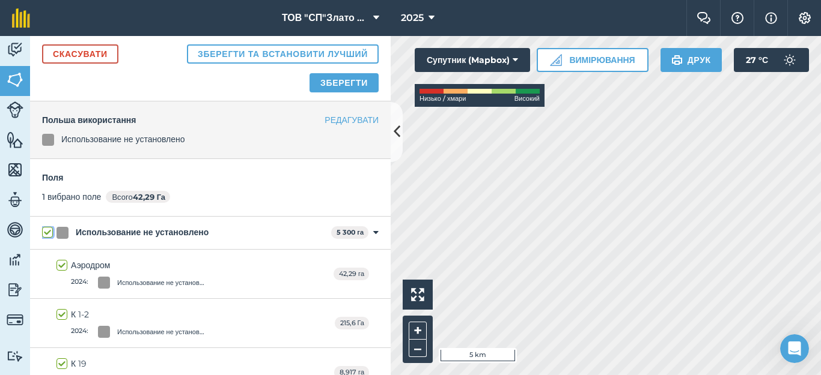
checkbox input "true"
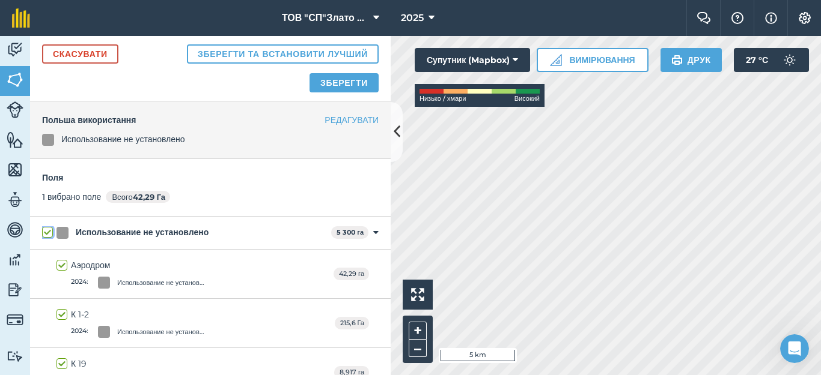
checkbox input "true"
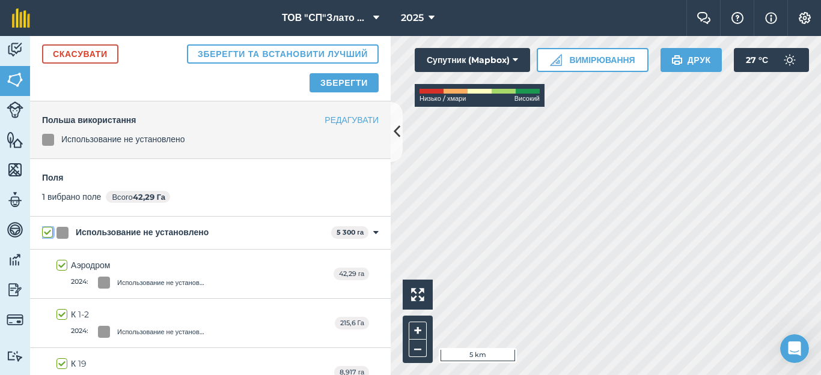
checkbox input "true"
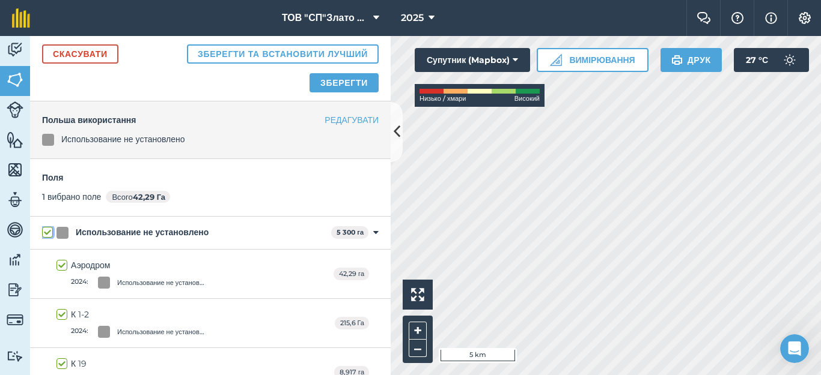
checkbox input "true"
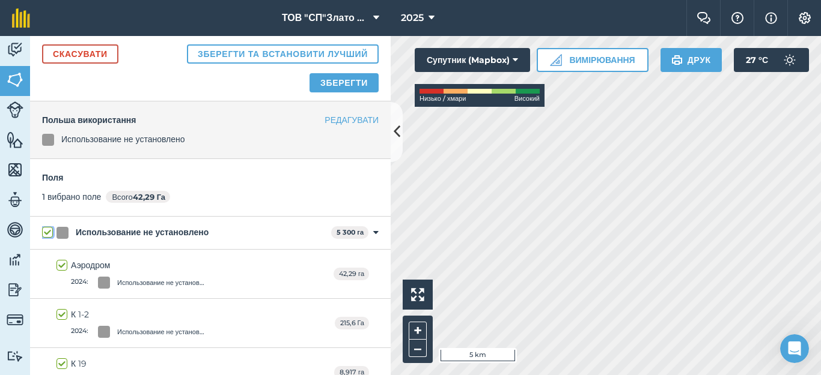
checkbox input "true"
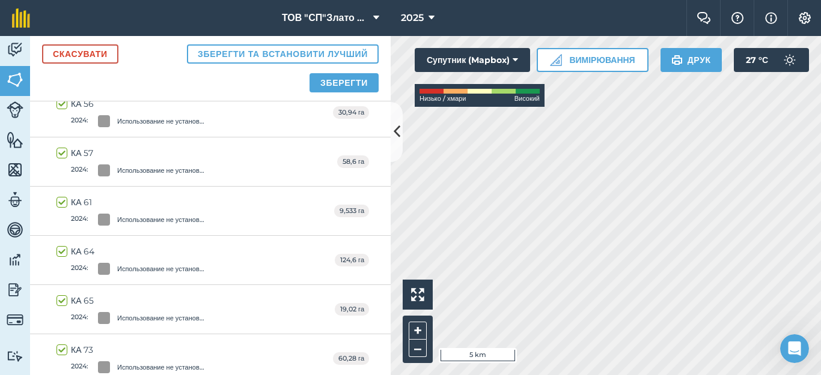
scroll to position [1922, 0]
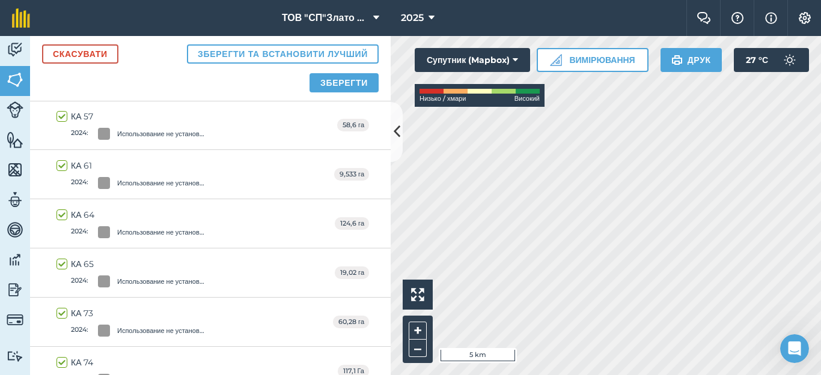
click at [183, 225] on label "КА 64 2024 : Использование не установлено" at bounding box center [134, 223] width 157 height 29
click at [64, 217] on input "КА 64 2024 : Использование не установлено" at bounding box center [60, 213] width 8 height 8
checkbox input "false"
click at [184, 229] on font "Использование не установлено" at bounding box center [165, 232] width 97 height 8
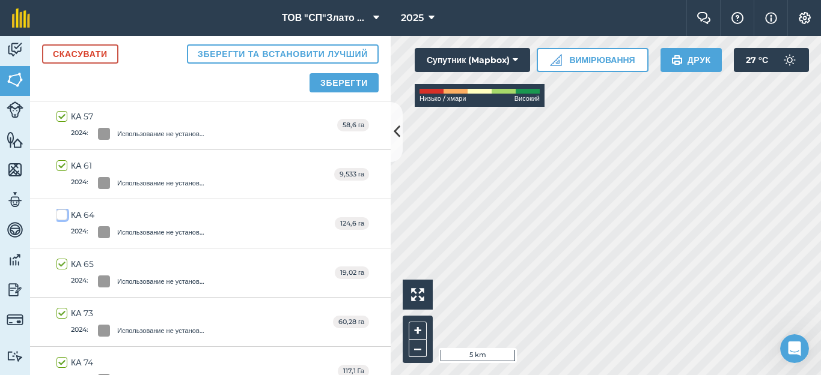
click at [64, 217] on input "КА 64 2024 : Использование не установлено" at bounding box center [60, 213] width 8 height 8
checkbox input "true"
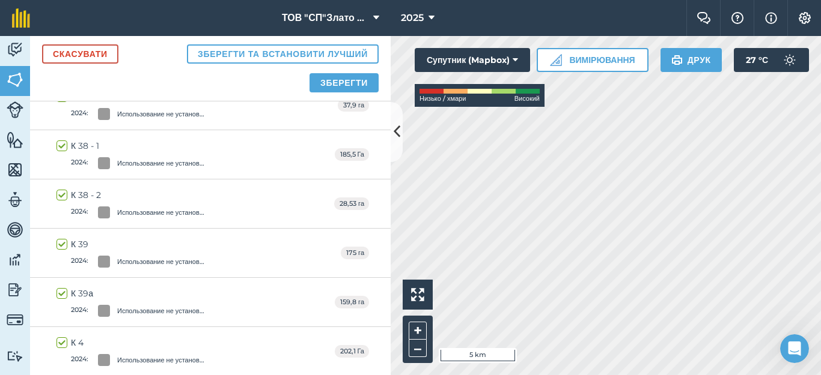
scroll to position [0, 0]
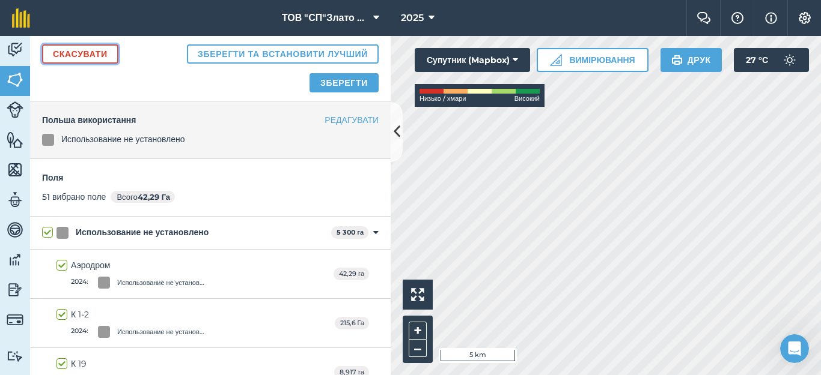
click at [86, 53] on font "Скасувати" at bounding box center [80, 54] width 55 height 11
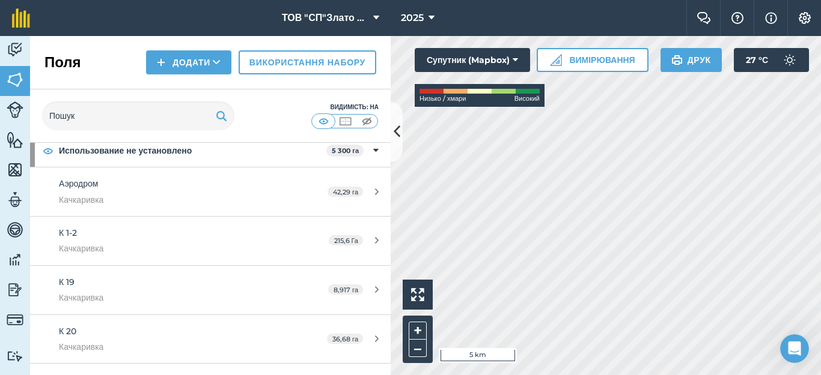
scroll to position [80, 0]
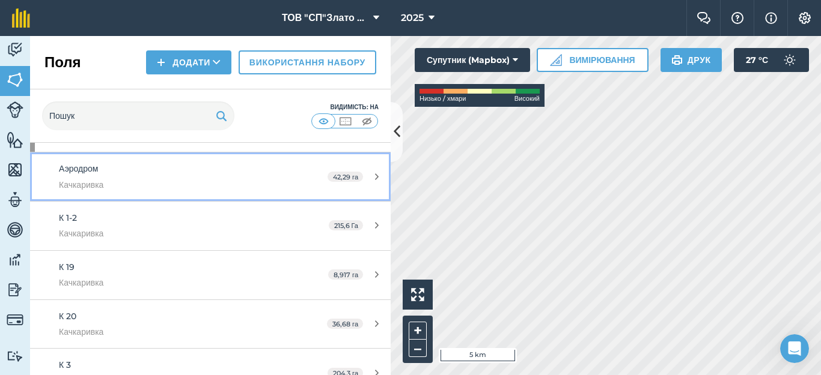
click at [362, 177] on div "42,29 га" at bounding box center [352, 177] width 75 height 10
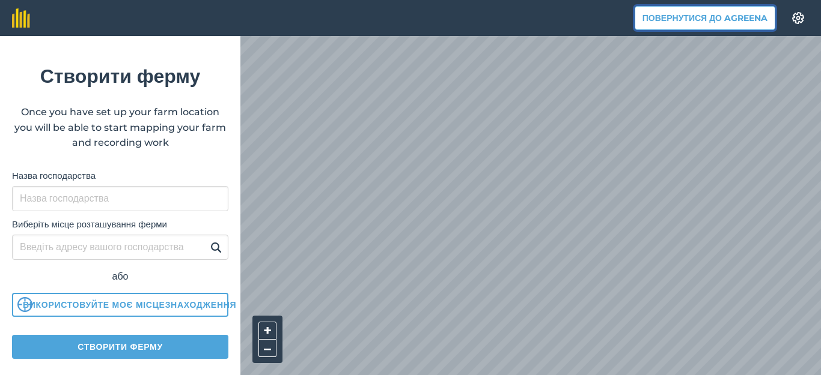
click at [682, 19] on button "Повернутися до Agreena" at bounding box center [704, 18] width 141 height 24
click at [658, 19] on button "Повернутися до Agreena" at bounding box center [704, 18] width 141 height 24
click at [712, 23] on button "Повернутися до Agreena" at bounding box center [704, 18] width 141 height 24
click at [697, 17] on button "Повернутися до Agreena" at bounding box center [704, 18] width 141 height 24
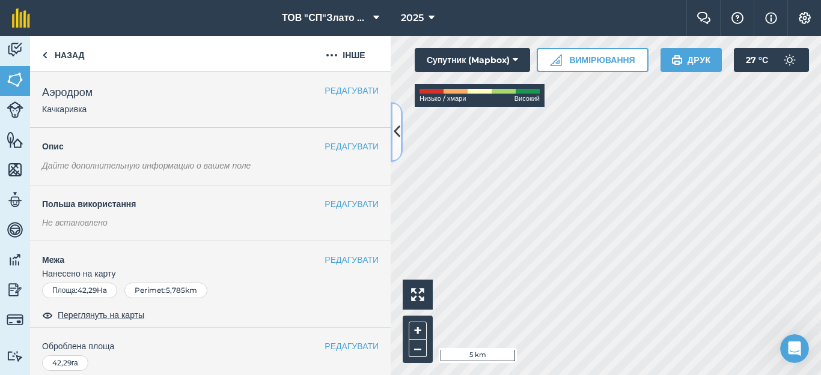
click at [392, 130] on button at bounding box center [396, 132] width 12 height 60
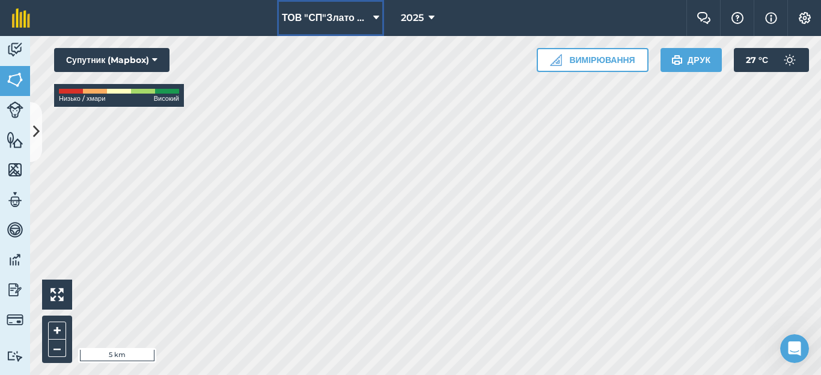
click at [377, 14] on icon at bounding box center [376, 18] width 6 height 14
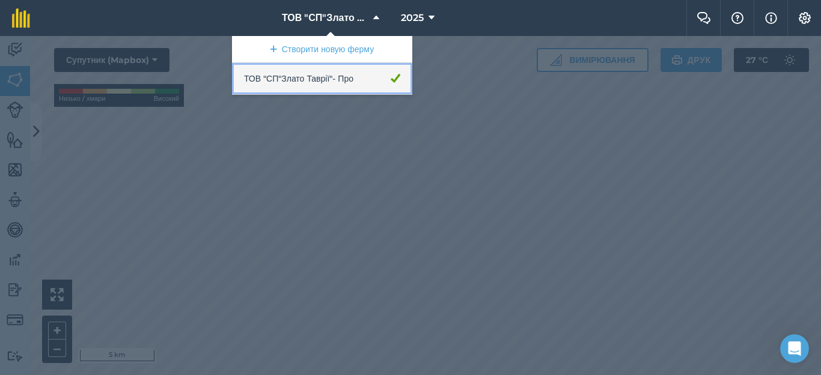
click at [344, 79] on font "- Про" at bounding box center [342, 78] width 21 height 11
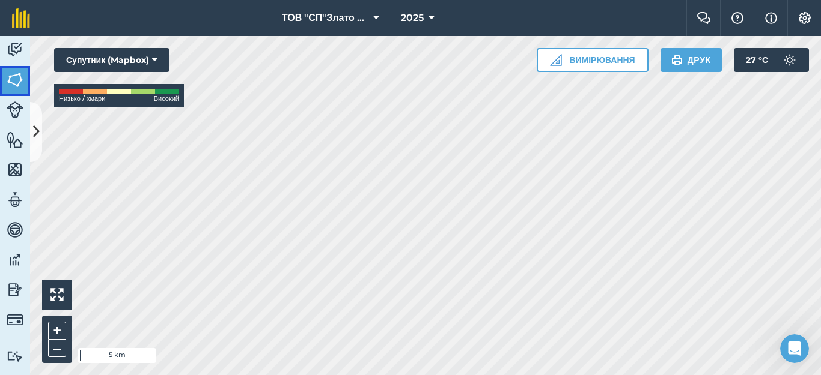
click at [16, 76] on img at bounding box center [15, 80] width 17 height 18
click at [35, 123] on icon at bounding box center [36, 131] width 7 height 21
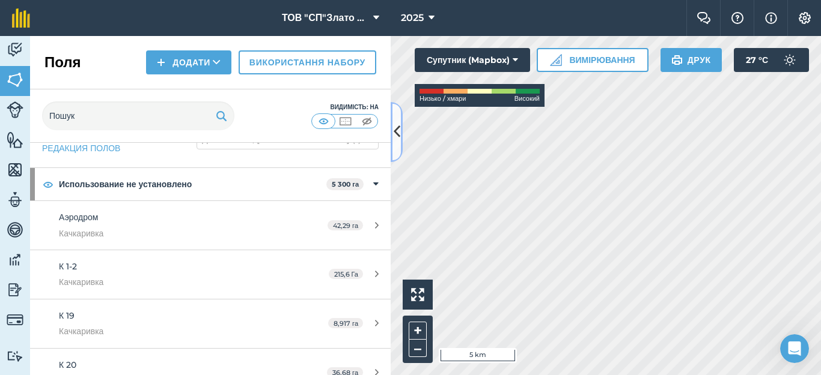
scroll to position [80, 0]
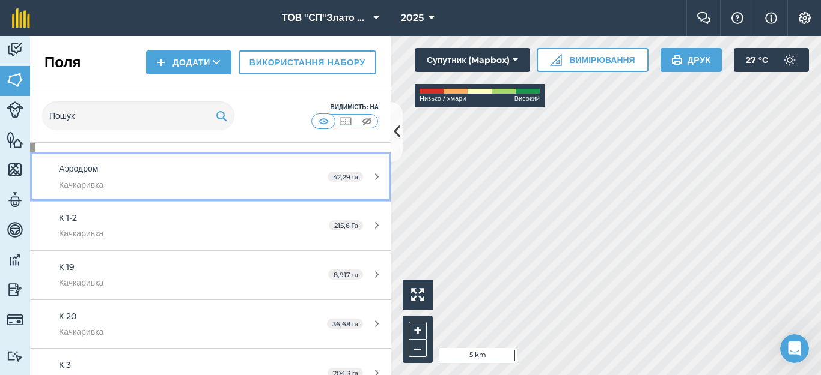
click at [250, 175] on div "Аэродром Качкаривка" at bounding box center [172, 176] width 226 height 29
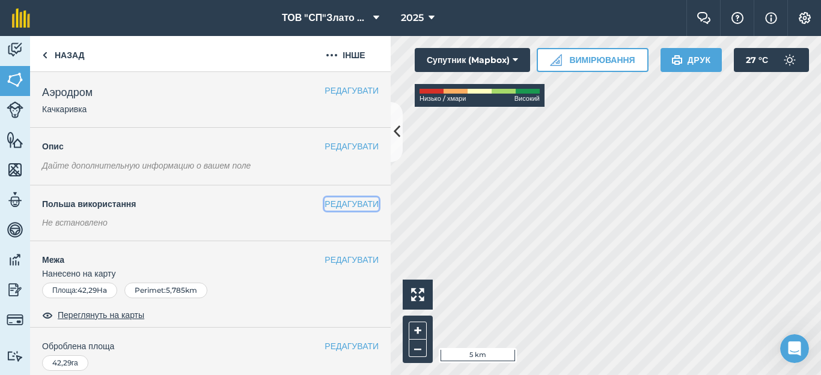
click at [327, 202] on font "РЕДАГУВАТИ" at bounding box center [351, 204] width 54 height 11
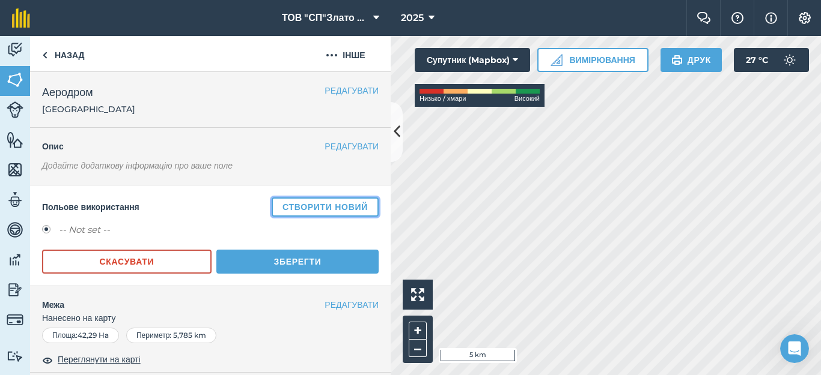
click at [315, 211] on button "Створити новий" at bounding box center [325, 207] width 107 height 19
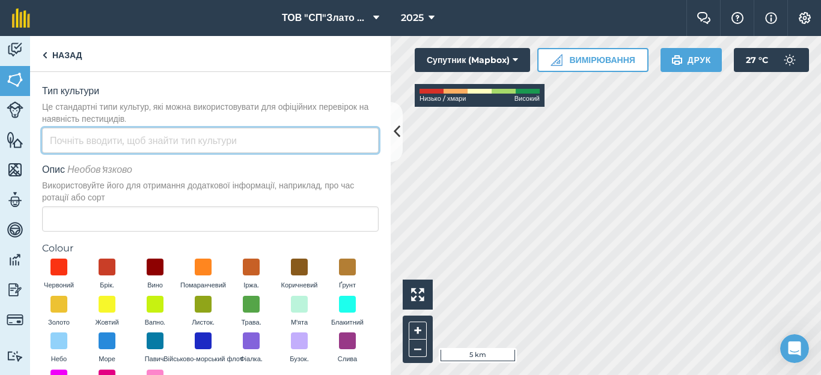
click at [117, 140] on input "Тип культури Це стандартні типи культур, які можна використовувати для офіційни…" at bounding box center [210, 140] width 336 height 25
type input "с"
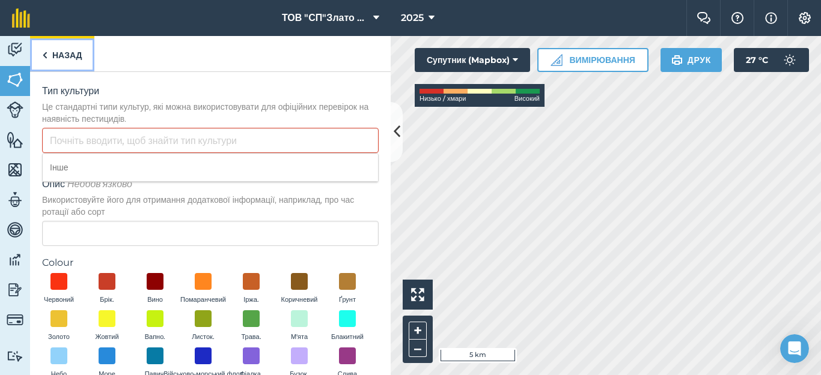
click at [47, 45] on link "Назад" at bounding box center [62, 53] width 64 height 35
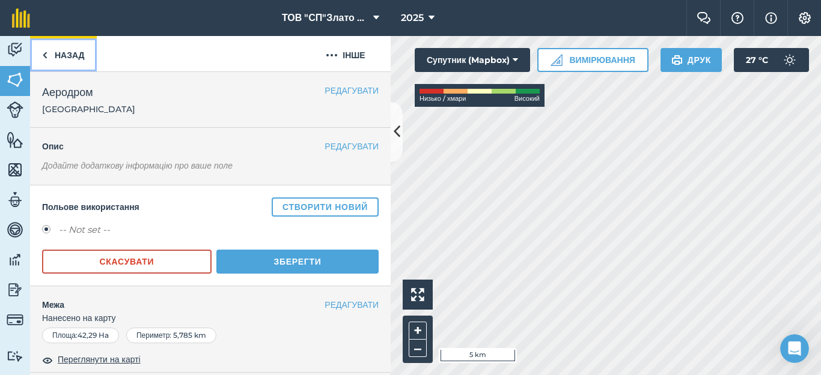
click at [52, 53] on link "Назад" at bounding box center [63, 53] width 67 height 35
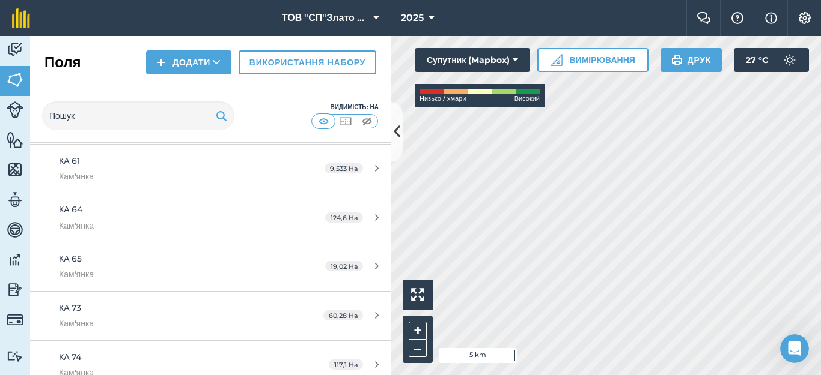
scroll to position [2237, 0]
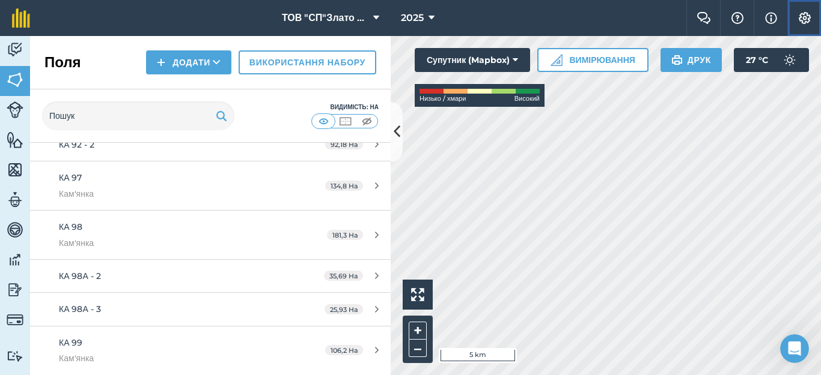
click at [804, 20] on img at bounding box center [804, 18] width 14 height 12
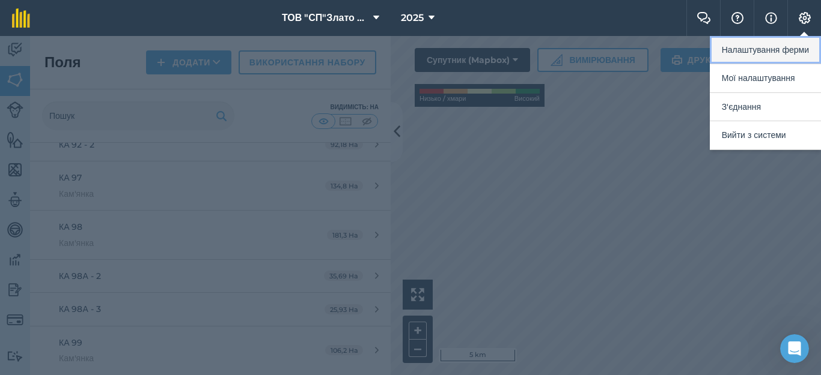
click at [745, 53] on button "Налаштування ферми" at bounding box center [764, 50] width 111 height 28
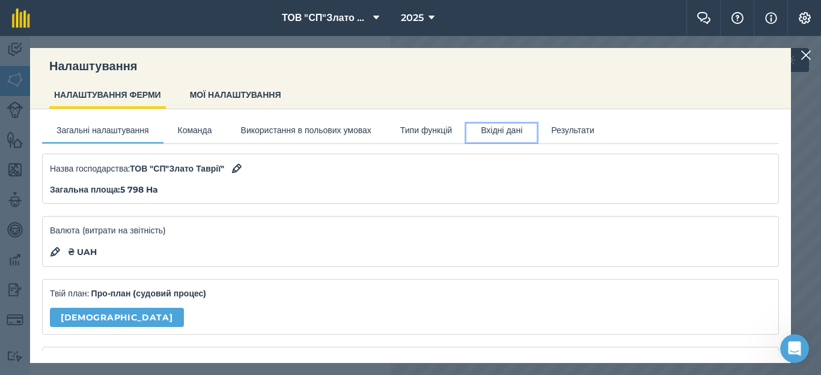
click at [536, 133] on button "Вхідні дані" at bounding box center [501, 133] width 70 height 18
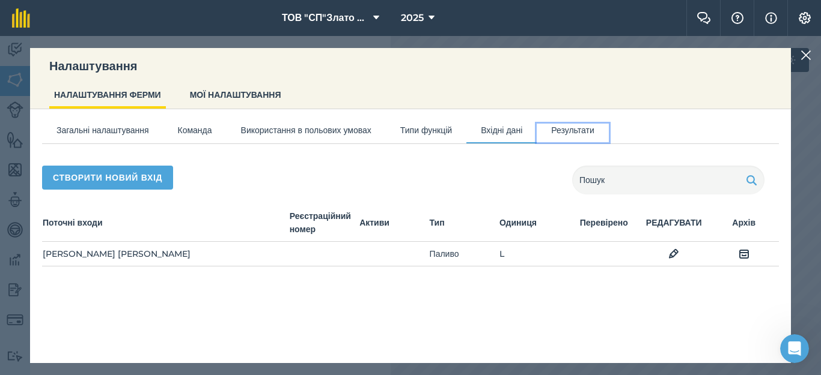
click at [609, 132] on button "Результати" at bounding box center [572, 133] width 72 height 18
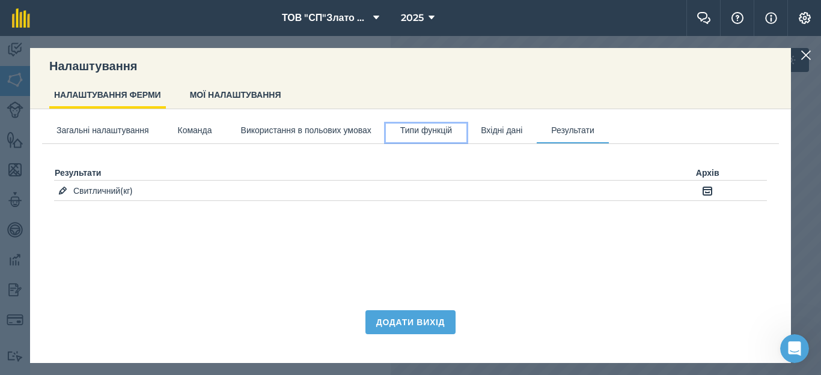
click at [466, 133] on button "Типи функцій" at bounding box center [426, 133] width 80 height 18
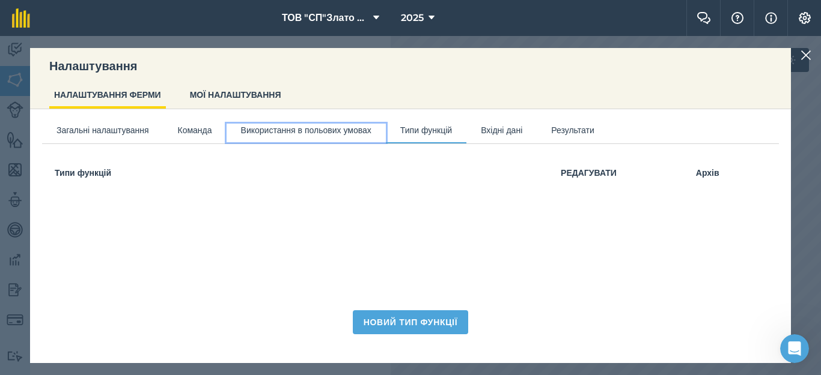
click at [321, 130] on button "Використання в польових умовах" at bounding box center [305, 133] width 159 height 18
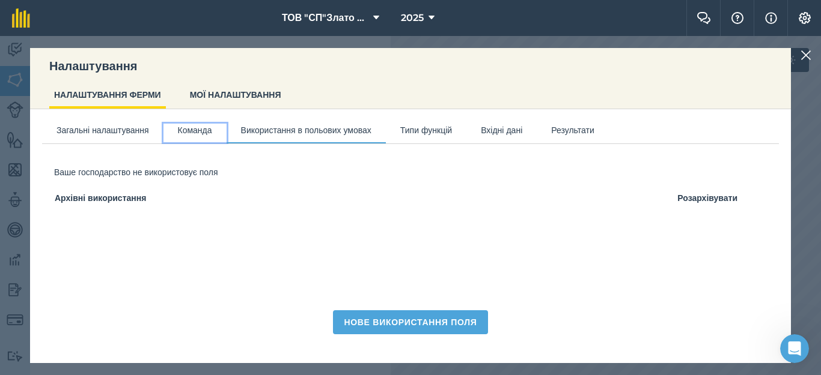
click at [204, 135] on button "Команда" at bounding box center [194, 133] width 63 height 18
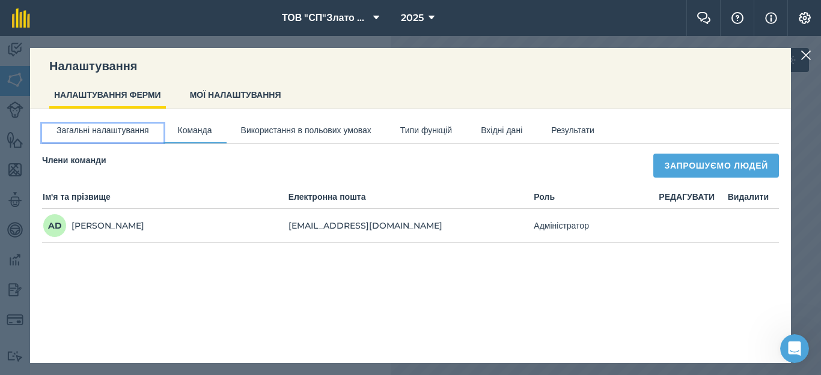
click at [130, 136] on button "Загальні налаштування" at bounding box center [102, 133] width 121 height 18
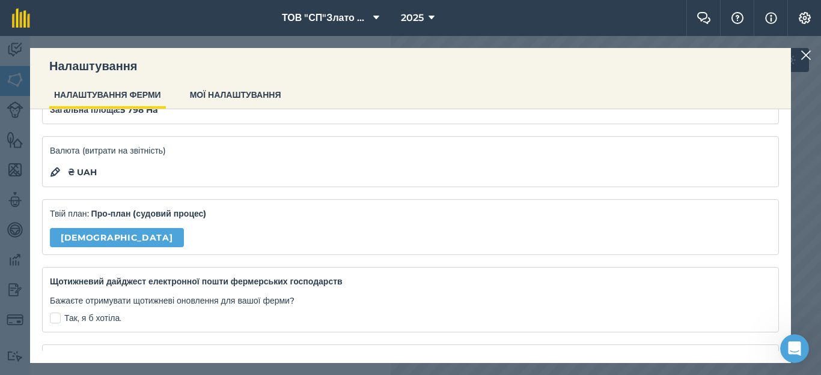
scroll to position [0, 0]
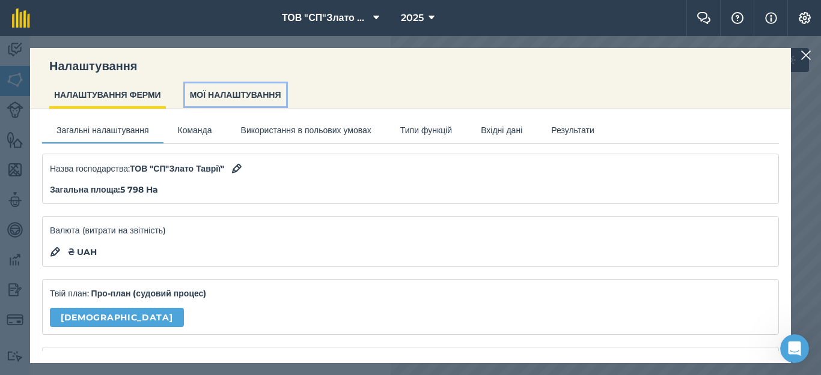
click at [233, 85] on button "МОЇ НАЛАШТУВАННЯ" at bounding box center [235, 94] width 101 height 23
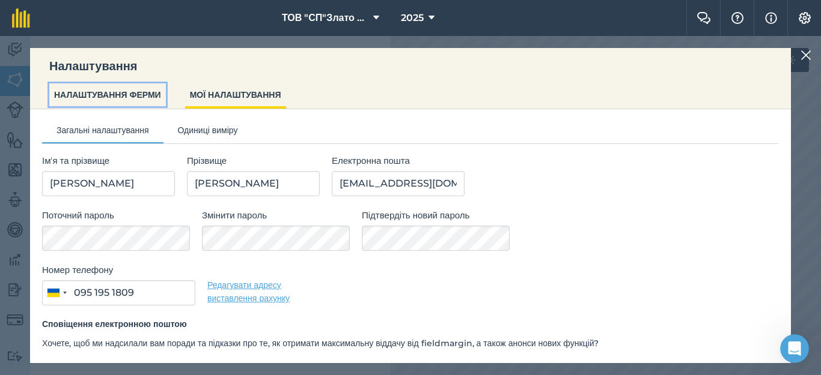
click at [127, 102] on button "НАЛАШТУВАННЯ ФЕРМИ" at bounding box center [107, 94] width 117 height 23
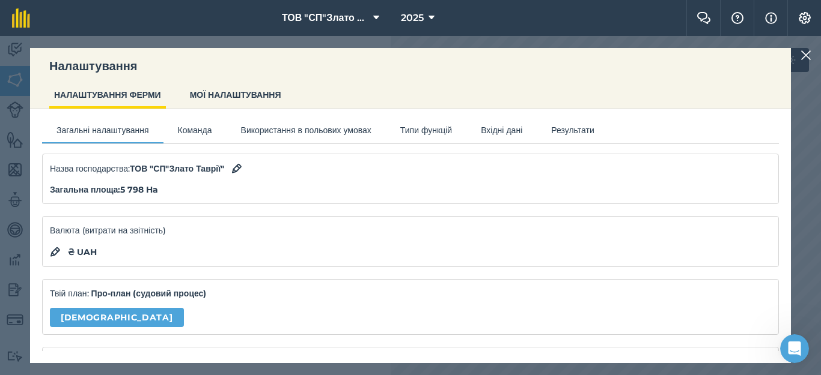
click at [804, 58] on img at bounding box center [805, 55] width 11 height 14
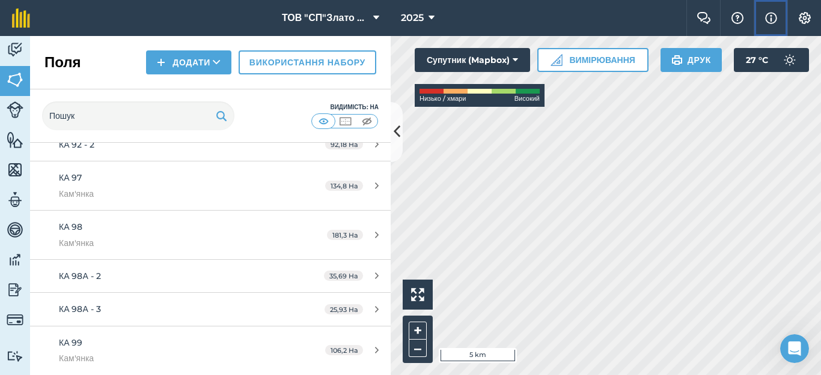
click at [771, 19] on img at bounding box center [771, 18] width 12 height 14
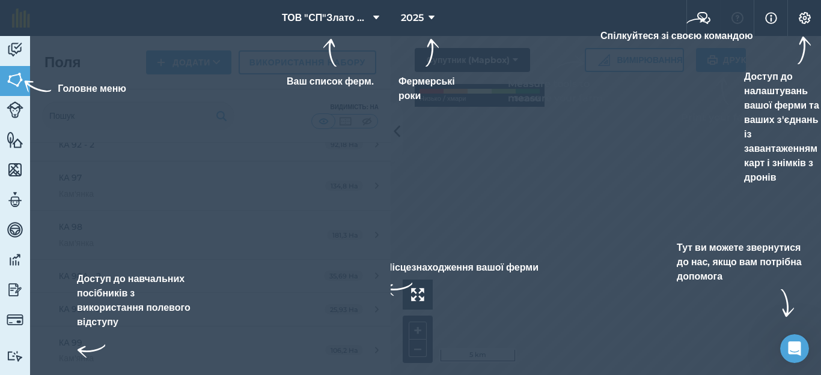
click at [762, 46] on div "Доступ до налаштувань вашої ферми та ваших з'єднань із завантаженням карт і зні…" at bounding box center [782, 110] width 77 height 149
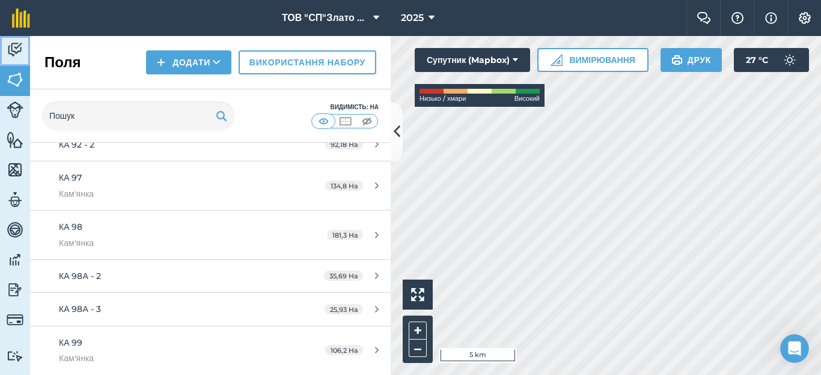
click at [12, 56] on img at bounding box center [15, 50] width 17 height 18
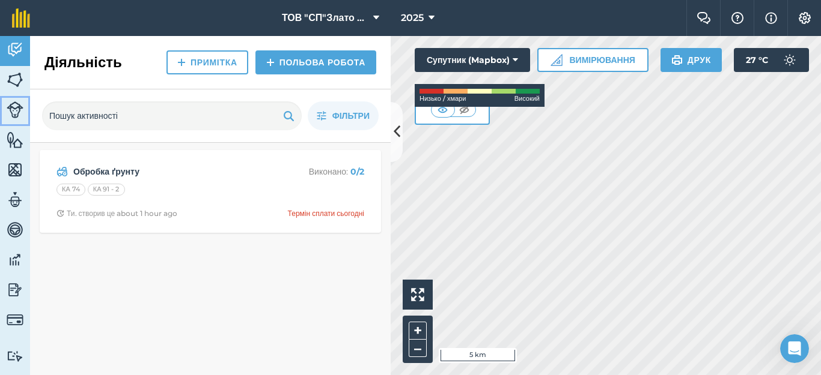
click at [18, 111] on img at bounding box center [15, 110] width 17 height 17
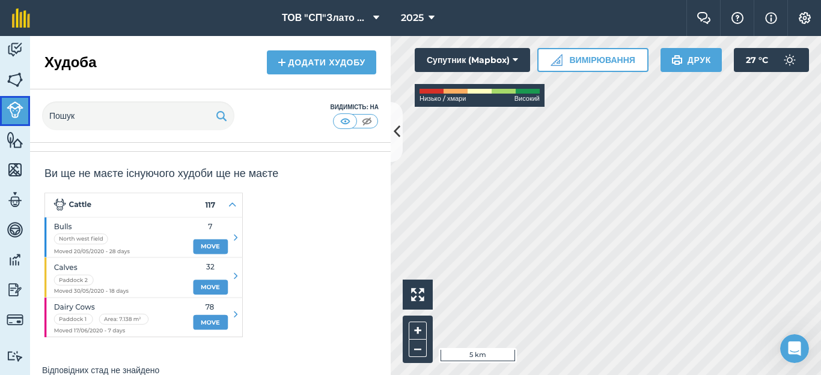
scroll to position [42, 0]
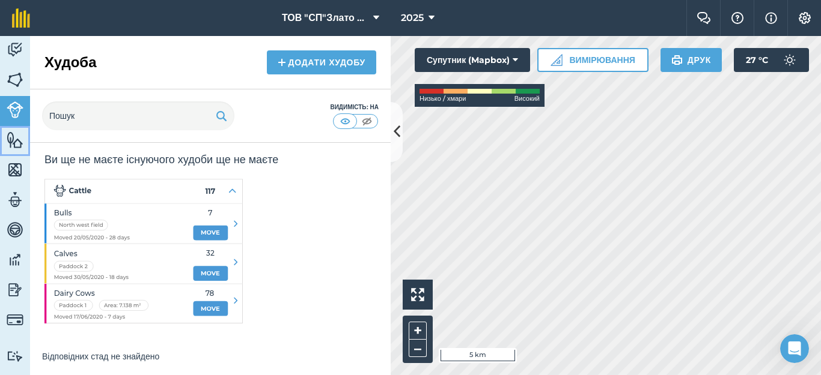
click at [15, 139] on img at bounding box center [15, 140] width 17 height 18
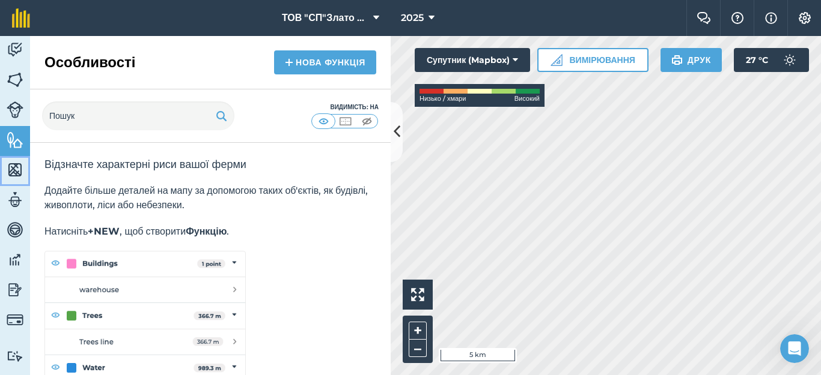
click at [16, 175] on img at bounding box center [15, 170] width 17 height 18
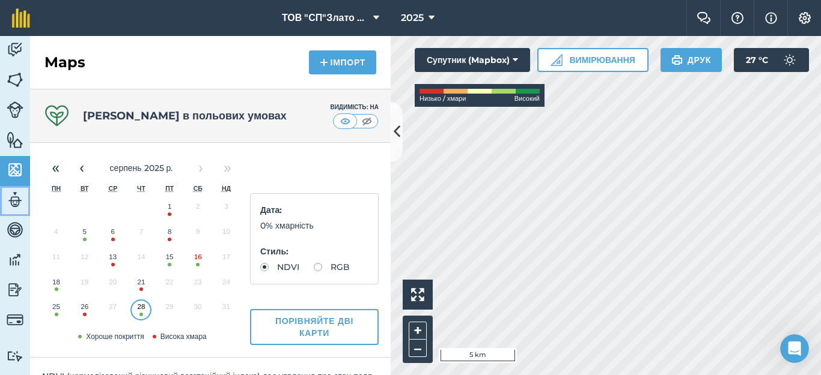
click at [14, 200] on img at bounding box center [15, 200] width 17 height 18
select select "MEMBER"
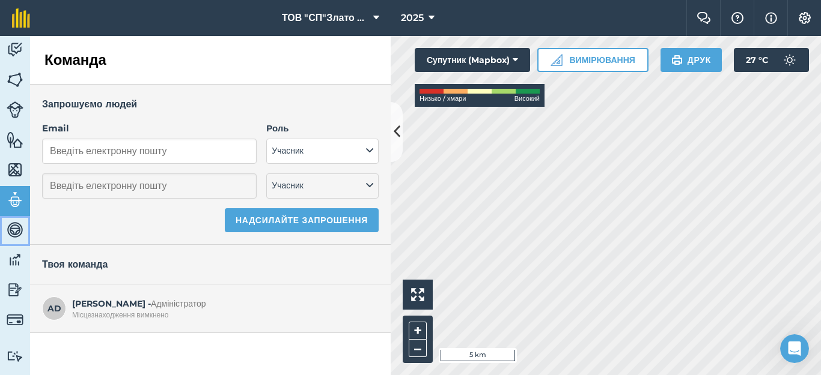
click at [16, 234] on img at bounding box center [15, 230] width 17 height 18
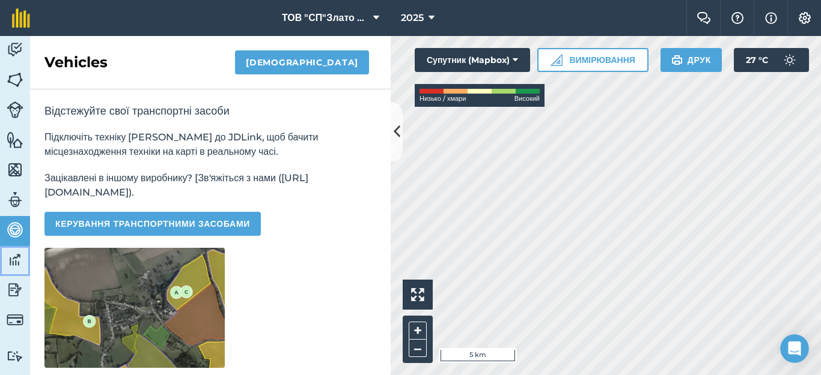
click at [4, 263] on link "Дані" at bounding box center [15, 261] width 30 height 30
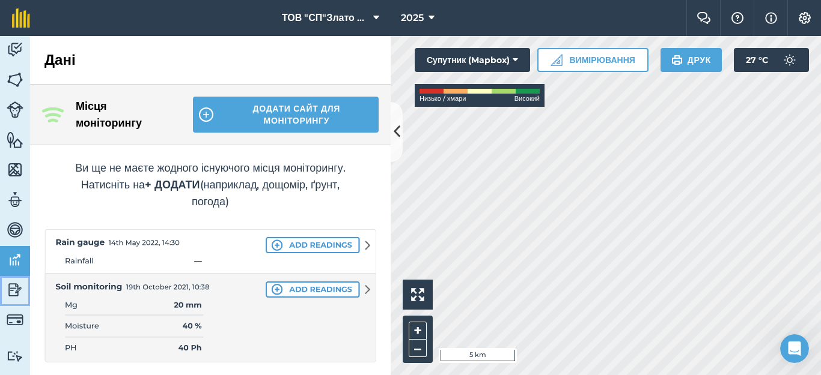
click at [7, 296] on img at bounding box center [15, 290] width 17 height 18
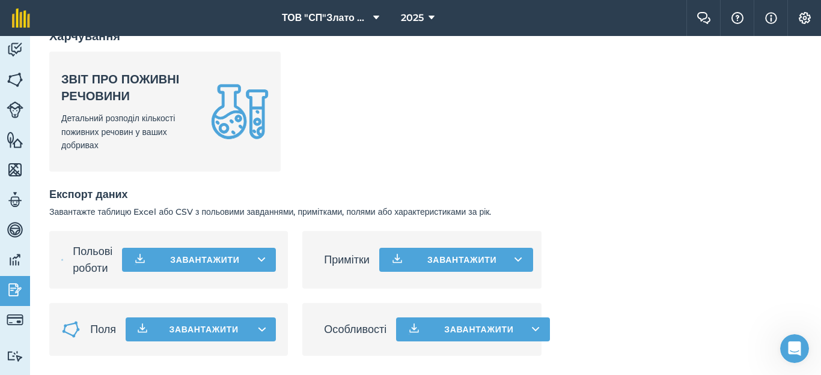
scroll to position [808, 0]
click at [20, 320] on img at bounding box center [15, 320] width 17 height 17
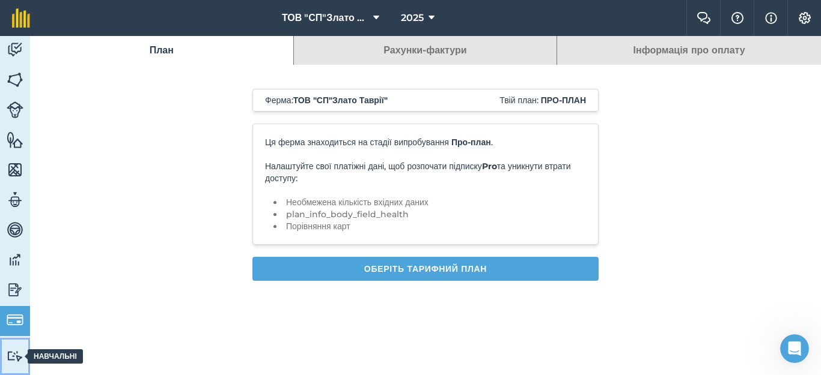
click at [10, 361] on img at bounding box center [15, 356] width 17 height 11
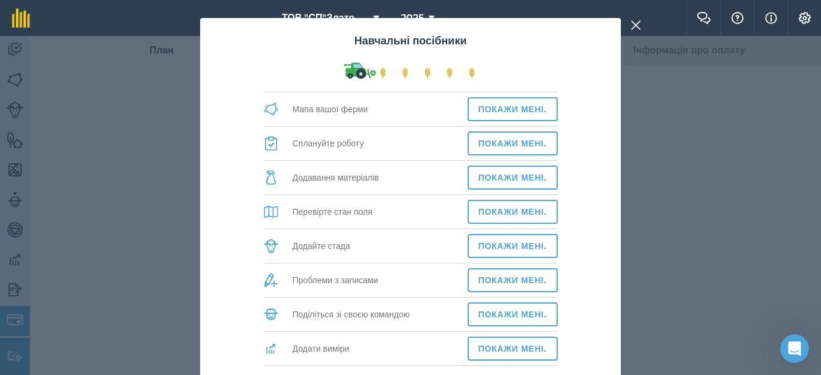
click at [639, 26] on nav "ТОВ "СП"Злато Таврії" 2025" at bounding box center [364, 18] width 644 height 36
click at [666, 97] on div "Навчальні посібники Мапа вашої ферми Покажи мені. Сплануйте роботу Покажи мені.…" at bounding box center [410, 205] width 821 height 339
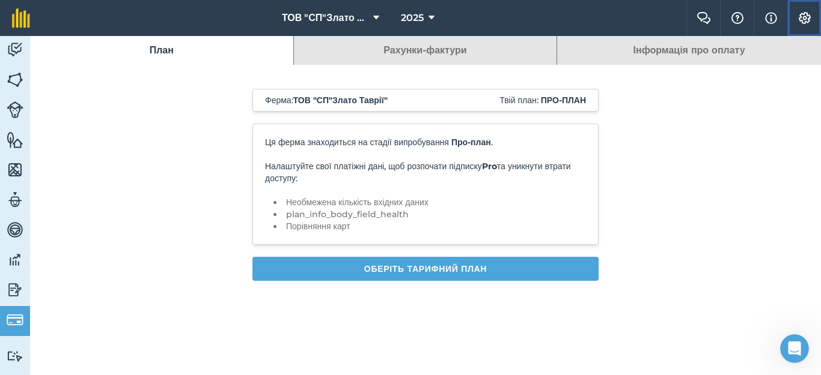
click at [801, 19] on img at bounding box center [804, 18] width 14 height 12
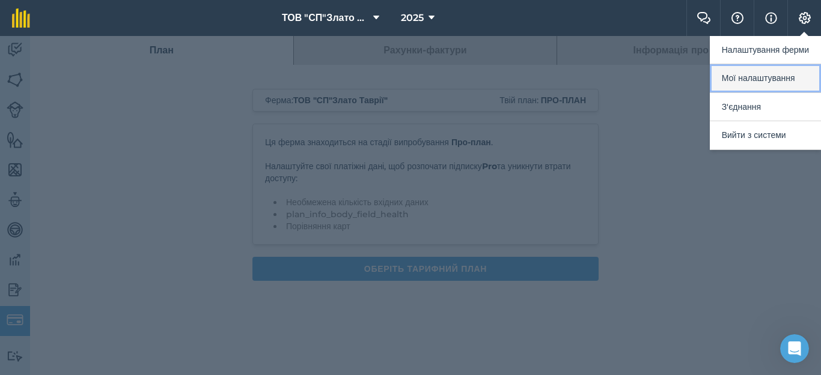
click at [747, 80] on button "Мої налаштування" at bounding box center [764, 78] width 111 height 28
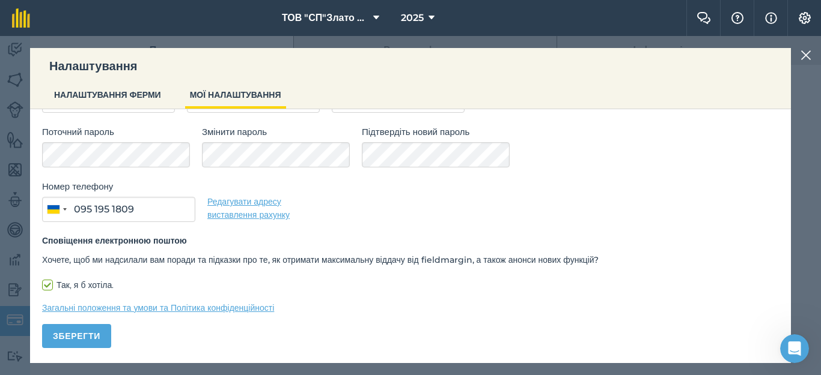
scroll to position [85, 0]
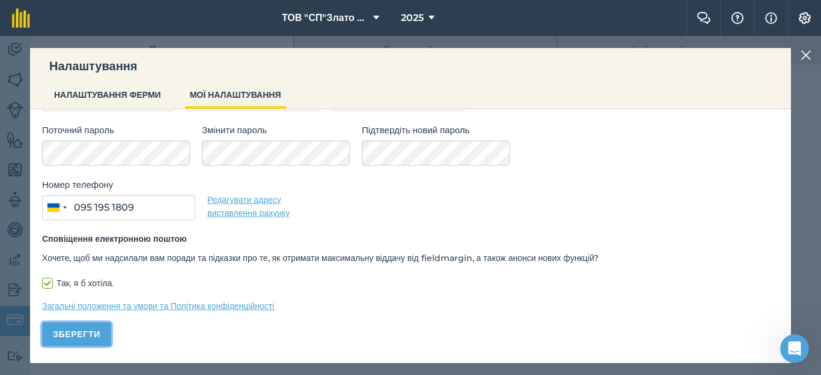
click at [68, 339] on button "Зберегти" at bounding box center [76, 335] width 69 height 24
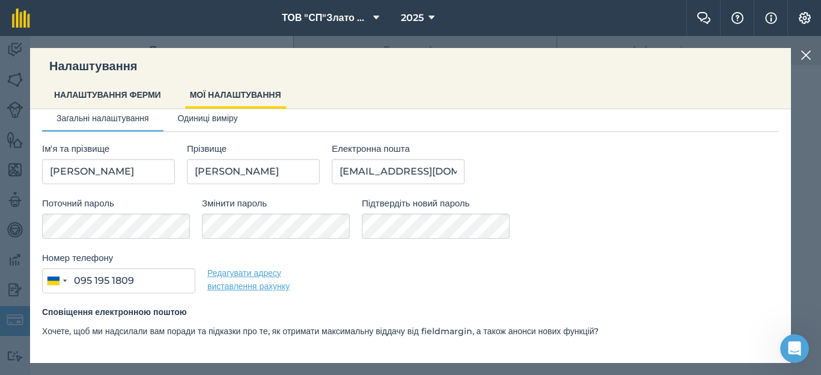
scroll to position [5, 0]
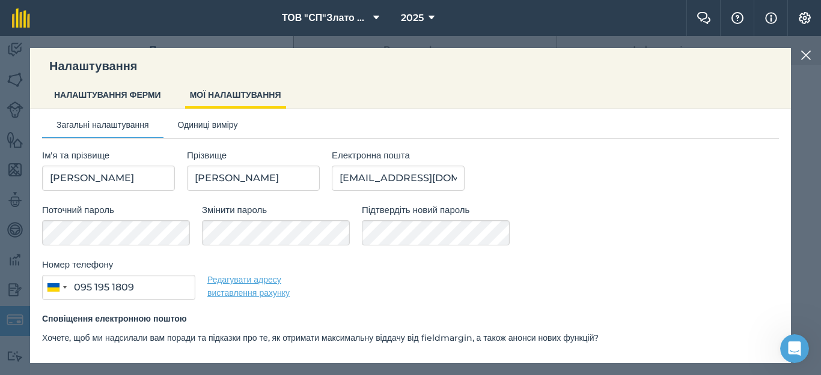
click at [801, 59] on img at bounding box center [805, 55] width 11 height 14
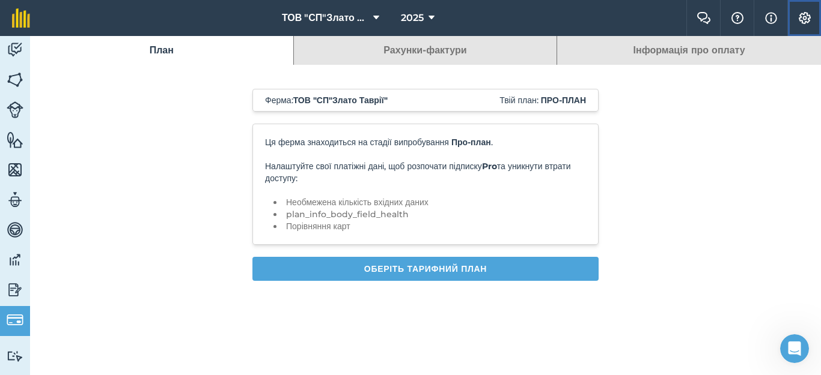
click at [795, 20] on button "Налаштування" at bounding box center [804, 18] width 34 height 36
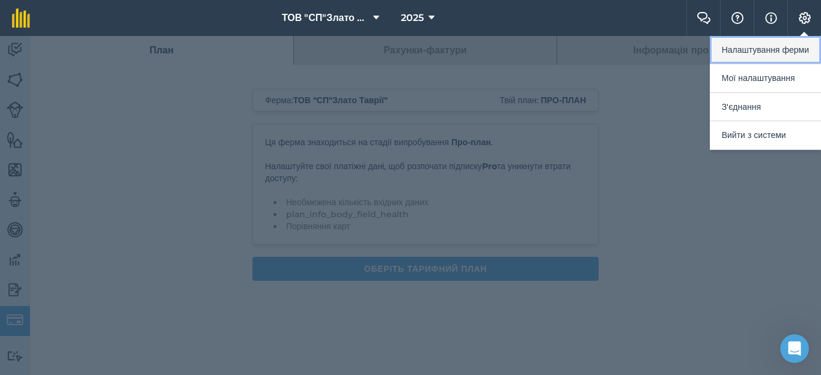
click at [743, 55] on button "Налаштування ферми" at bounding box center [764, 50] width 111 height 28
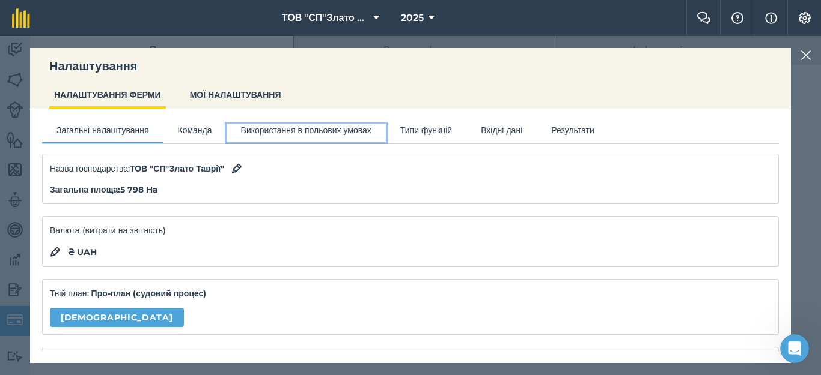
click at [266, 133] on button "Використання в польових умовах" at bounding box center [305, 133] width 159 height 18
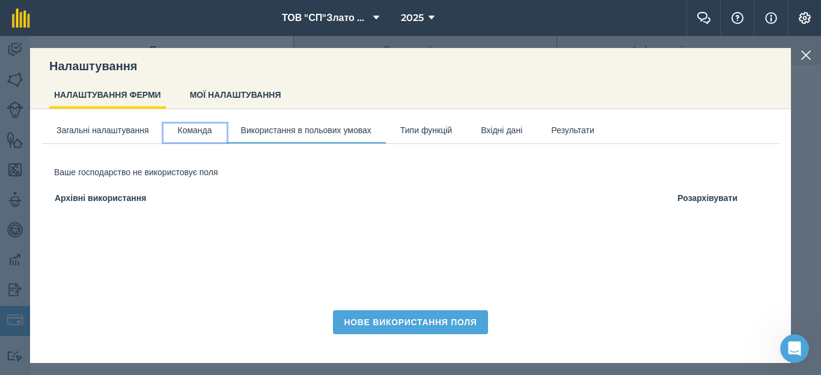
click at [210, 133] on button "Команда" at bounding box center [194, 133] width 63 height 18
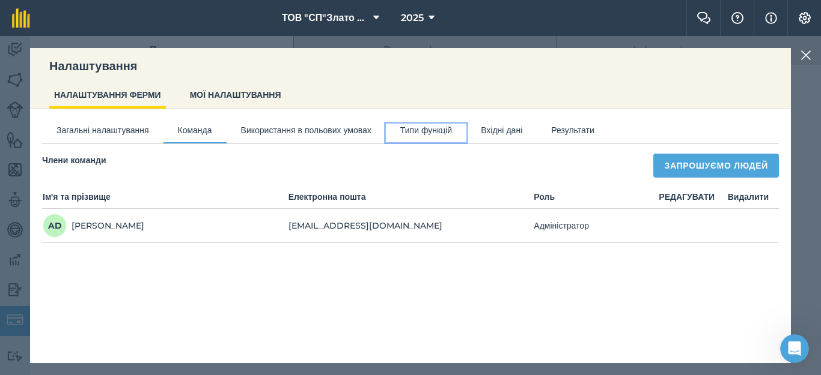
click at [466, 131] on button "Типи функцій" at bounding box center [426, 133] width 80 height 18
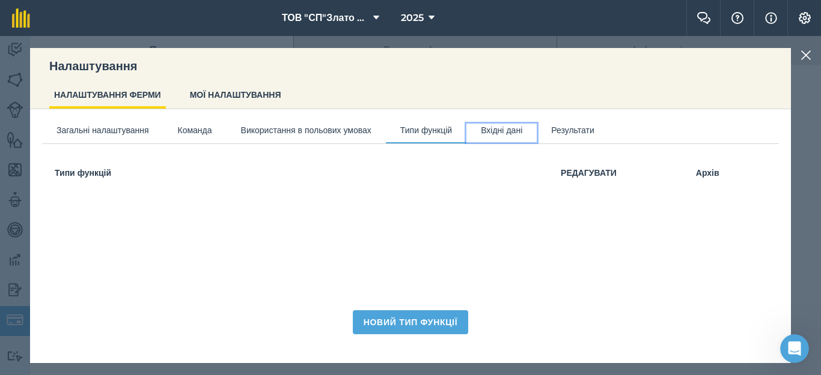
click at [536, 134] on button "Вхідні дані" at bounding box center [501, 133] width 70 height 18
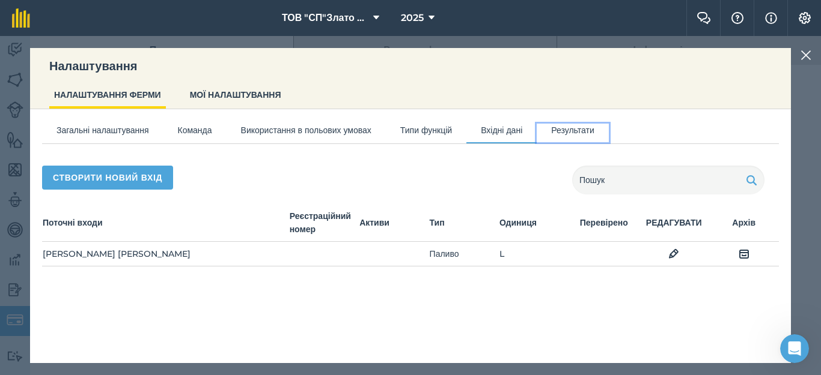
click at [609, 136] on button "Результати" at bounding box center [572, 133] width 72 height 18
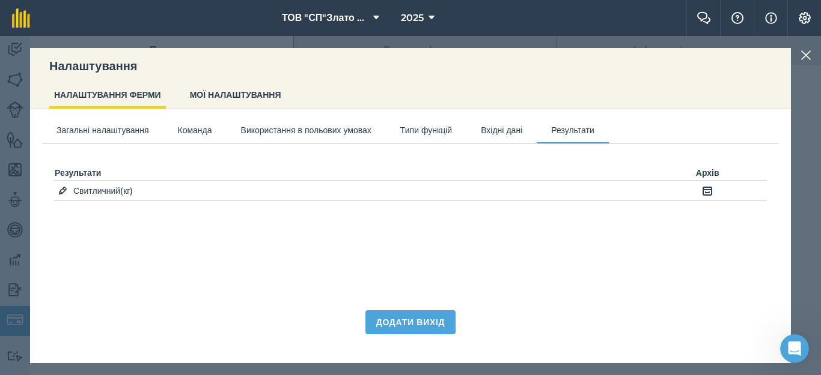
click at [706, 193] on img at bounding box center [707, 191] width 11 height 14
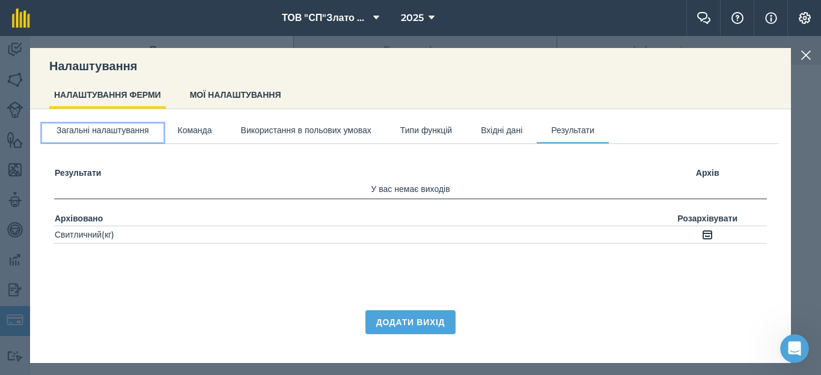
click at [117, 130] on button "Загальні налаштування" at bounding box center [102, 133] width 121 height 18
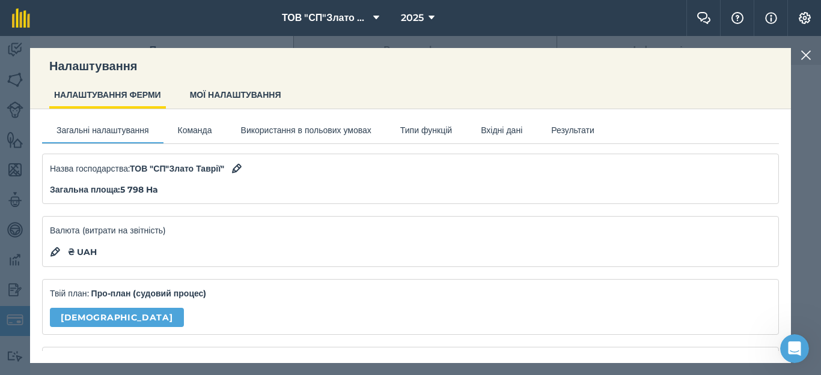
click at [88, 332] on div "Твій план: Про-план (судовий процес) Керувати" at bounding box center [410, 306] width 736 height 55
click at [100, 318] on link "Керувати" at bounding box center [117, 317] width 134 height 19
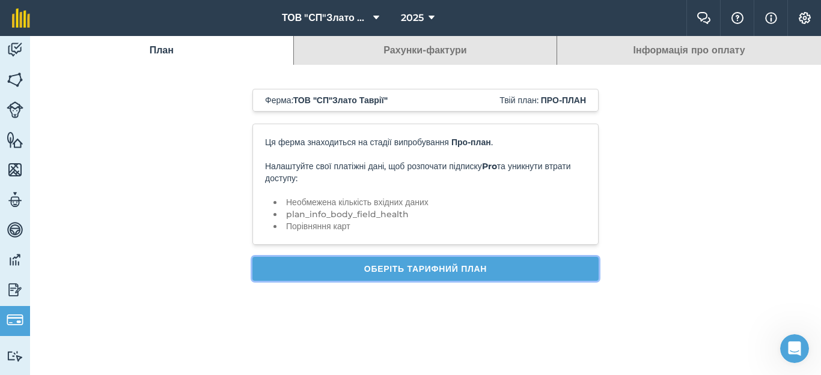
click at [427, 270] on link "Оберіть тарифний план" at bounding box center [425, 269] width 346 height 24
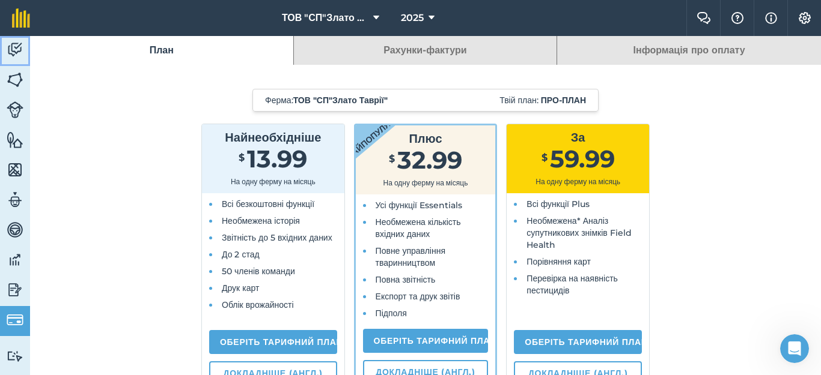
click at [16, 43] on img at bounding box center [15, 50] width 17 height 18
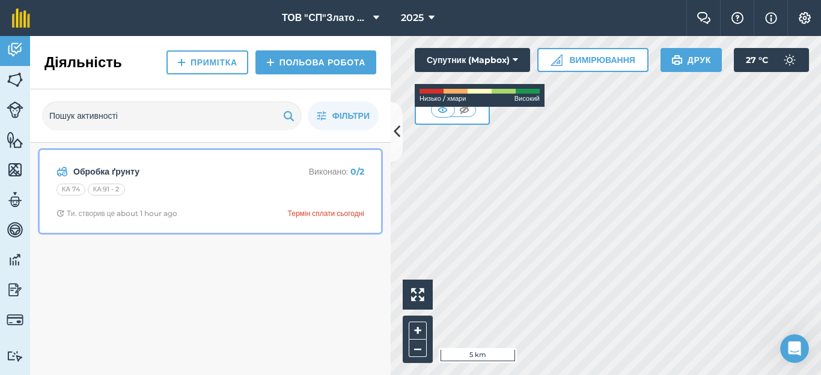
click at [314, 213] on div "Термін сплати сьогодні" at bounding box center [326, 214] width 76 height 10
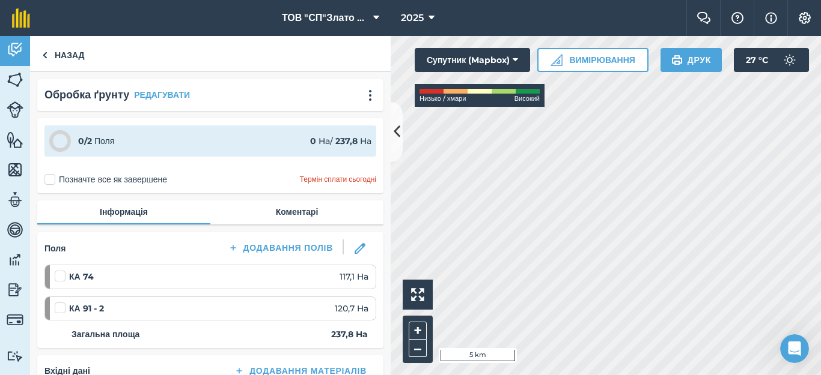
click at [53, 180] on label "Позначте все як завершене" at bounding box center [105, 180] width 123 height 13
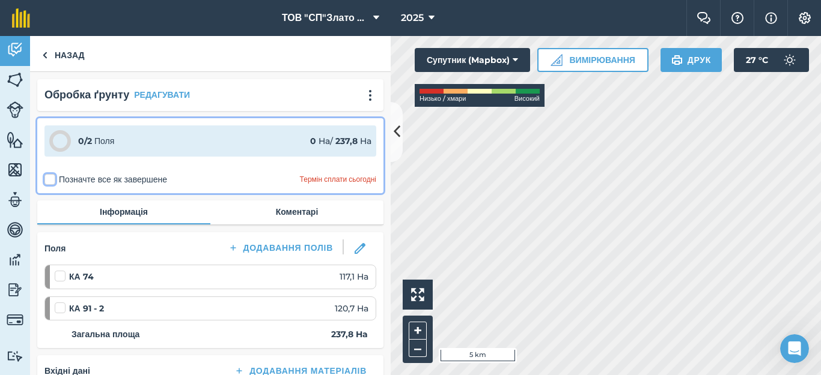
click at [52, 180] on input "Позначте все як завершене" at bounding box center [48, 178] width 8 height 8
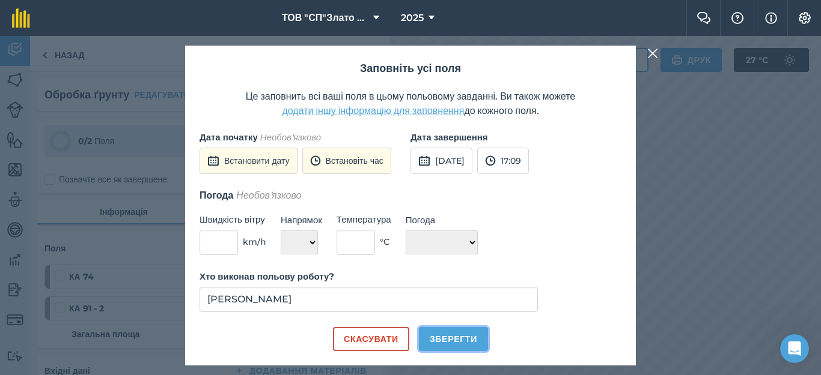
click at [432, 341] on button "Зберегти" at bounding box center [453, 339] width 69 height 24
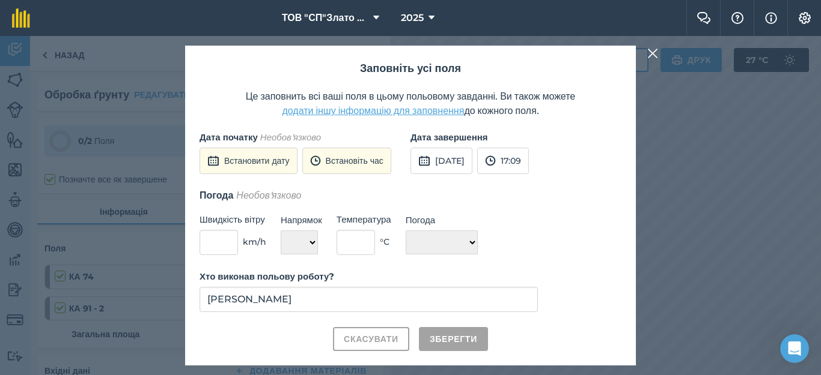
checkbox input "true"
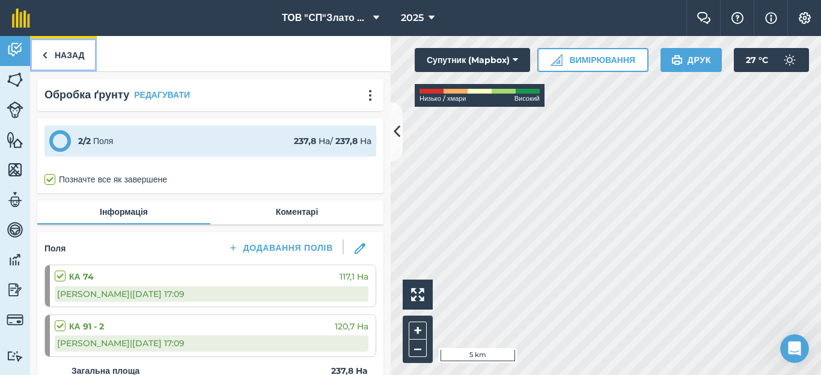
click at [62, 49] on link "Назад" at bounding box center [63, 53] width 67 height 35
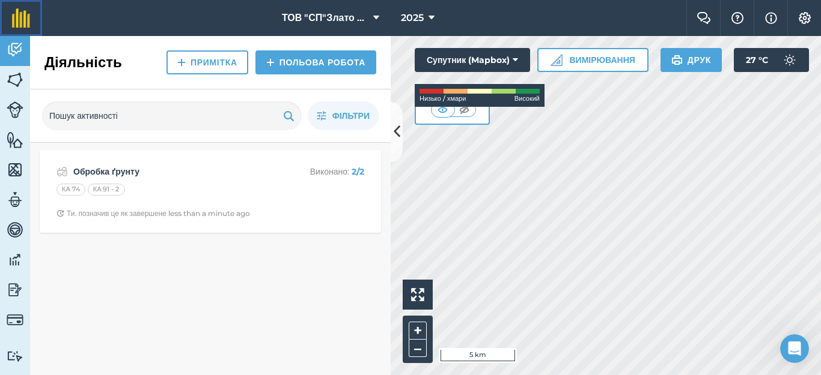
click at [19, 26] on img at bounding box center [21, 17] width 18 height 19
click at [394, 131] on icon at bounding box center [396, 131] width 7 height 21
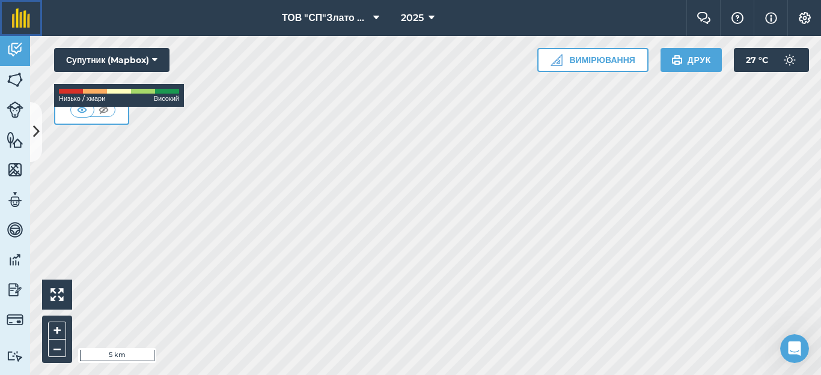
click at [22, 21] on img at bounding box center [21, 17] width 18 height 19
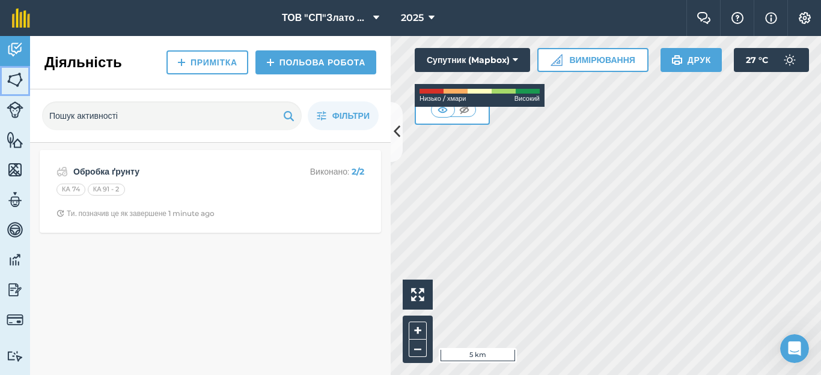
click at [20, 75] on img at bounding box center [15, 80] width 17 height 18
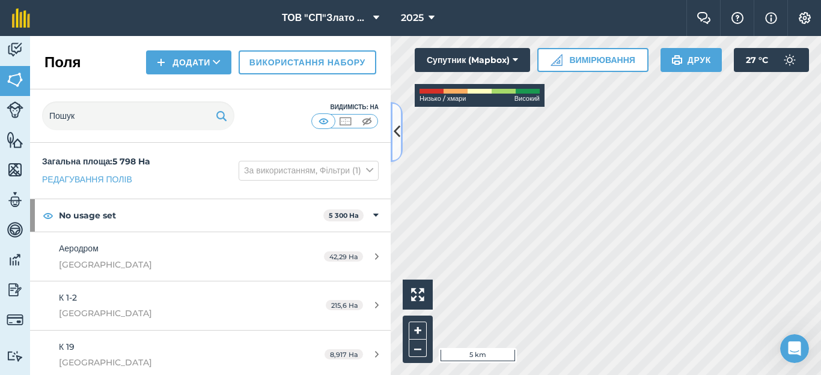
click at [398, 130] on icon at bounding box center [396, 131] width 7 height 21
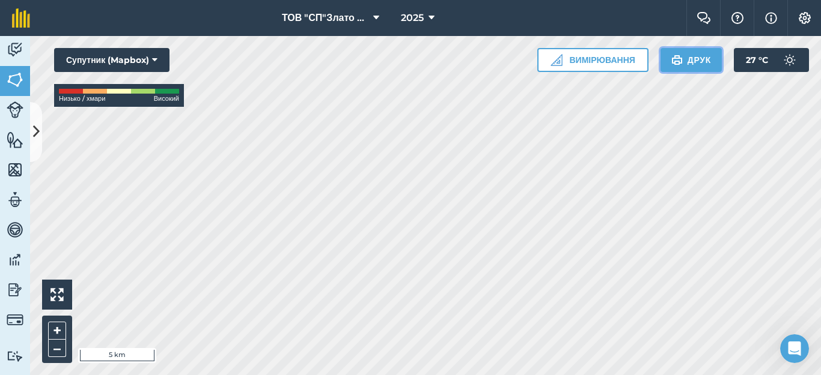
click at [688, 62] on button "Друк" at bounding box center [690, 60] width 61 height 24
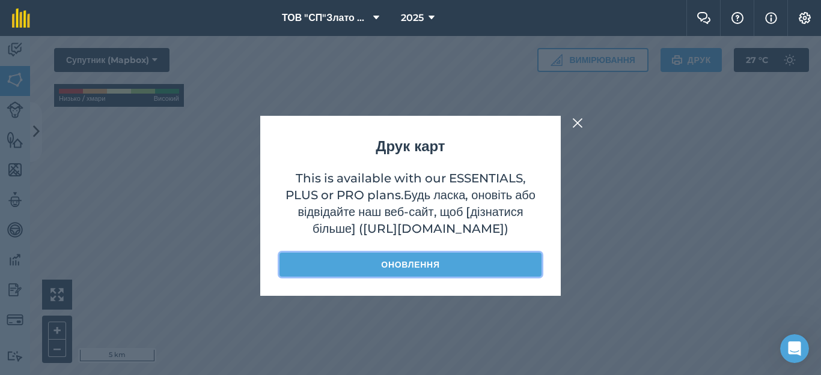
click at [407, 276] on link "Оновлення" at bounding box center [410, 265] width 262 height 24
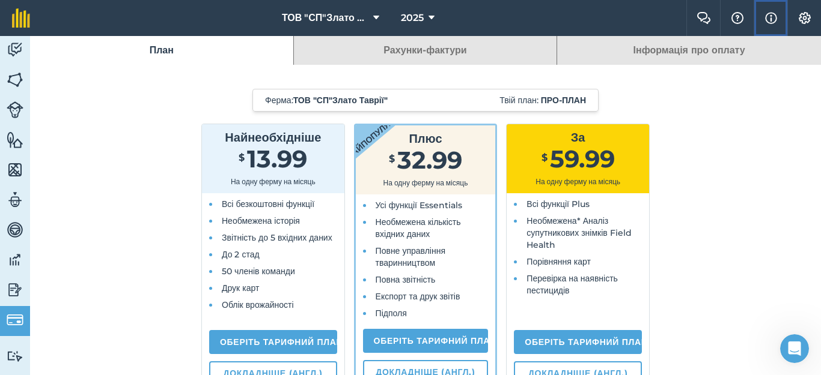
click at [768, 22] on img at bounding box center [771, 18] width 12 height 14
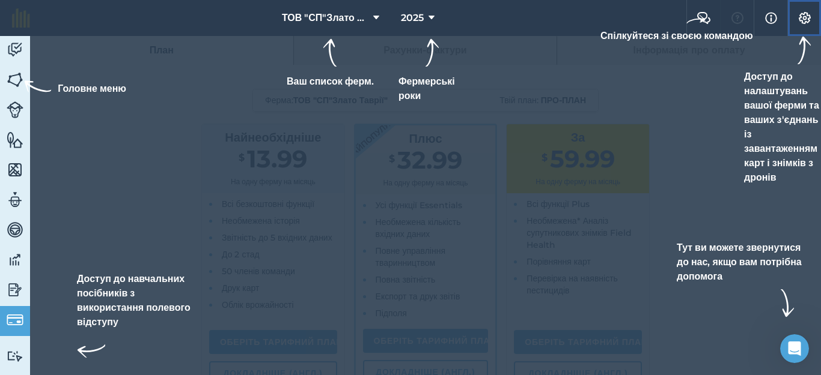
click at [803, 20] on img at bounding box center [804, 18] width 14 height 12
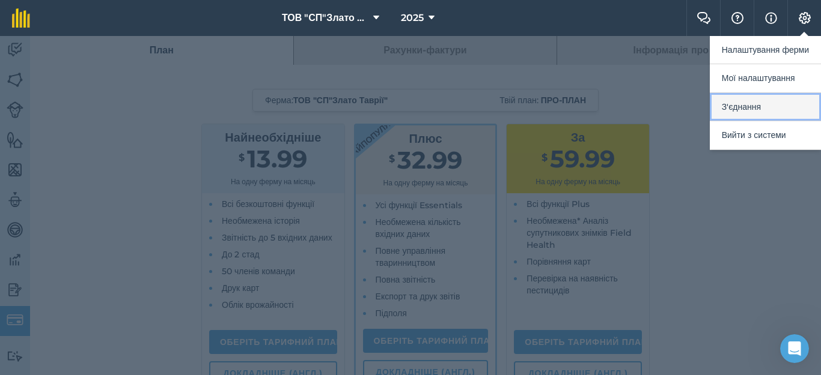
click at [745, 109] on button "З'єднання" at bounding box center [764, 107] width 111 height 28
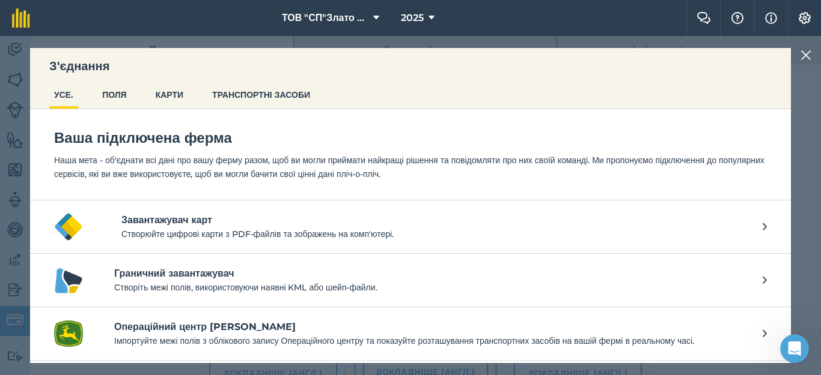
scroll to position [10, 0]
click at [112, 87] on button "ПОЛЯ" at bounding box center [114, 94] width 34 height 23
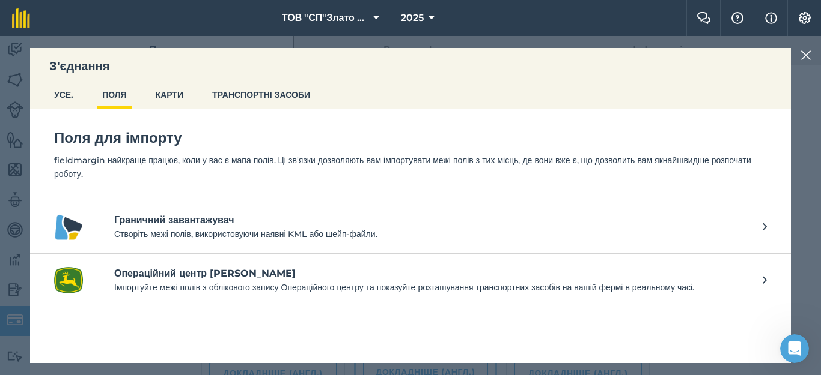
click at [176, 168] on p "fieldmargin найкраще працює, коли у вас є мапа полів. Ці зв'язки дозволяють вам…" at bounding box center [410, 167] width 712 height 27
click at [179, 223] on h4 "Граничний завантажувач" at bounding box center [432, 220] width 636 height 14
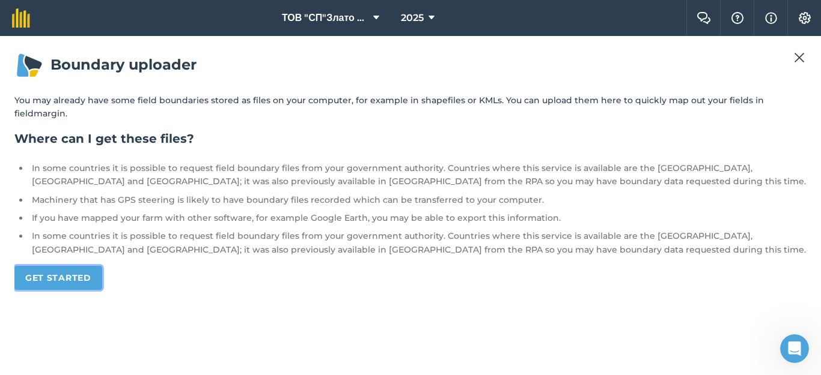
click at [44, 280] on link "Get started" at bounding box center [58, 278] width 88 height 24
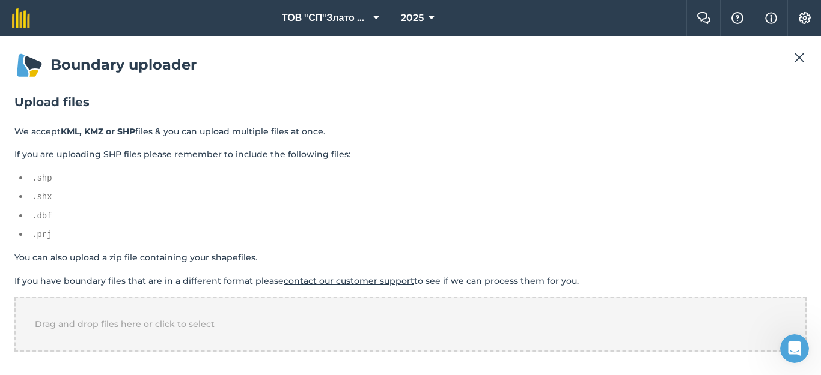
click at [34, 177] on pre ".shp" at bounding box center [419, 178] width 774 height 13
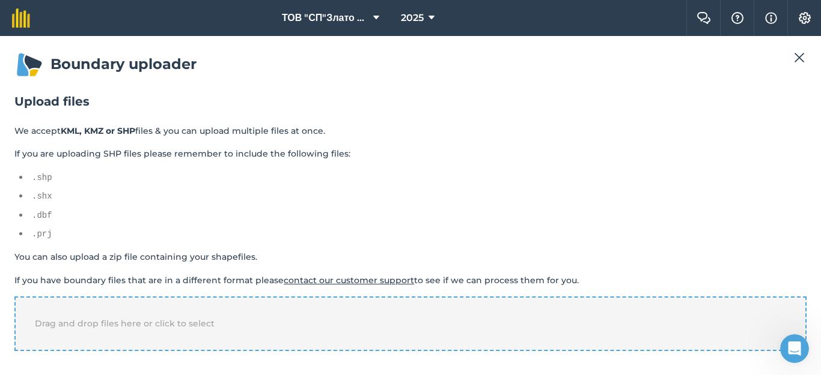
click at [187, 321] on span "Drag and drop files here or click to select" at bounding box center [125, 323] width 180 height 11
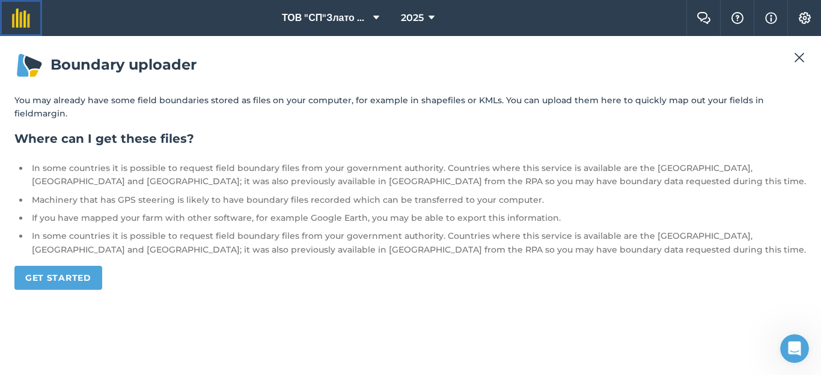
click at [22, 17] on img at bounding box center [21, 17] width 18 height 19
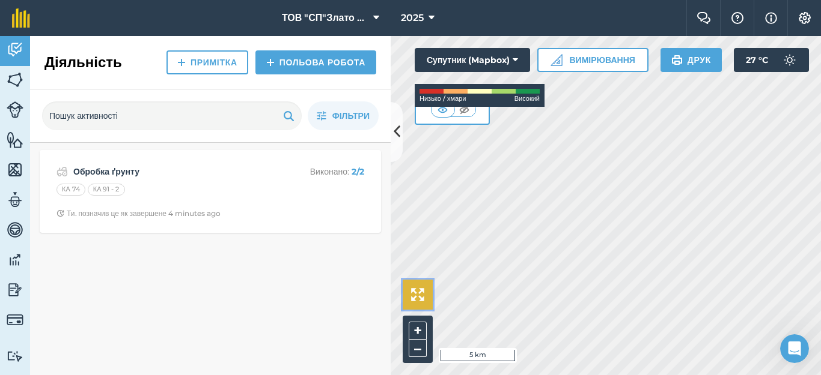
click at [421, 293] on img at bounding box center [417, 294] width 13 height 13
click at [421, 296] on img at bounding box center [417, 294] width 13 height 13
click at [395, 129] on icon at bounding box center [396, 131] width 7 height 21
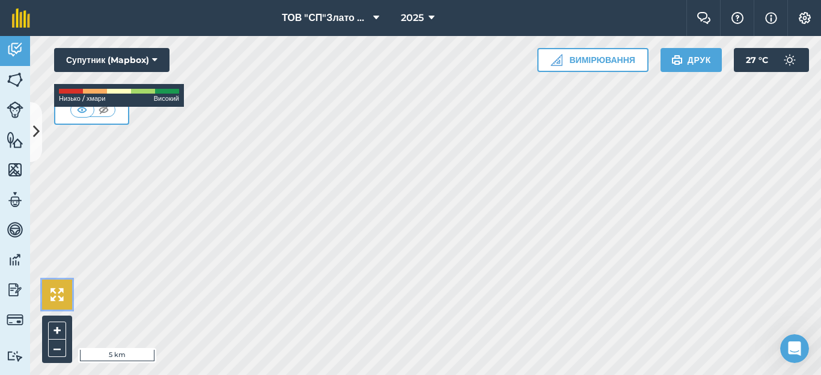
click at [46, 290] on button at bounding box center [57, 295] width 30 height 30
click at [55, 333] on button "+" at bounding box center [57, 331] width 18 height 18
click at [727, 22] on button "Допоможіть!" at bounding box center [737, 18] width 34 height 36
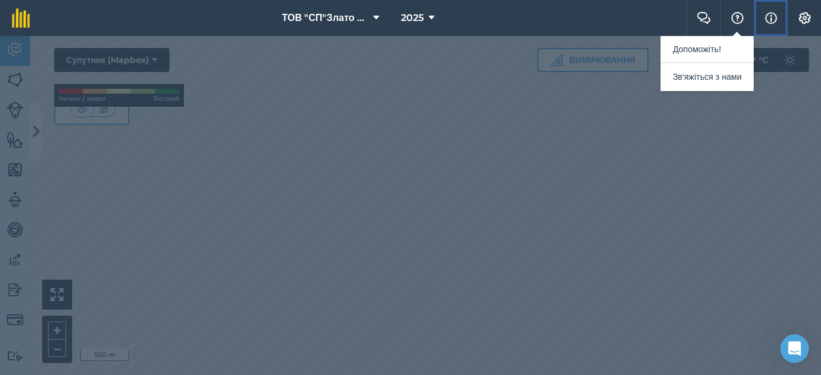
click at [770, 13] on img at bounding box center [771, 18] width 12 height 14
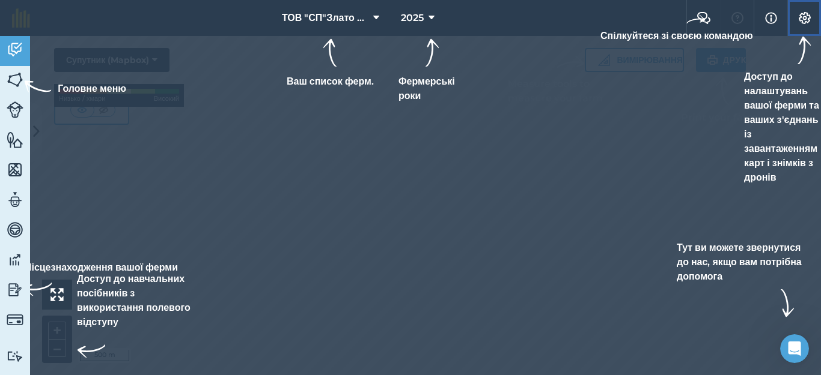
click at [804, 17] on img at bounding box center [804, 18] width 14 height 12
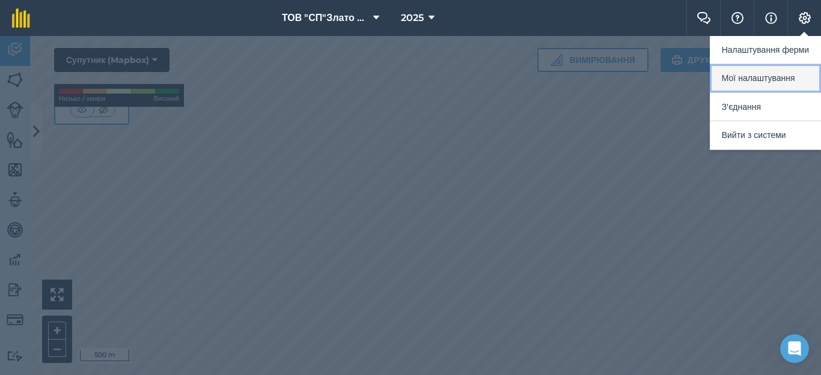
click at [773, 78] on button "Мої налаштування" at bounding box center [764, 78] width 111 height 28
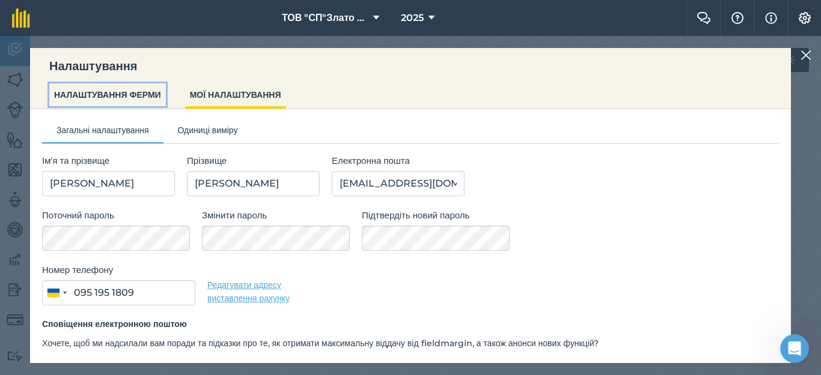
click at [62, 102] on button "НАЛАШТУВАННЯ ФЕРМИ" at bounding box center [107, 94] width 117 height 23
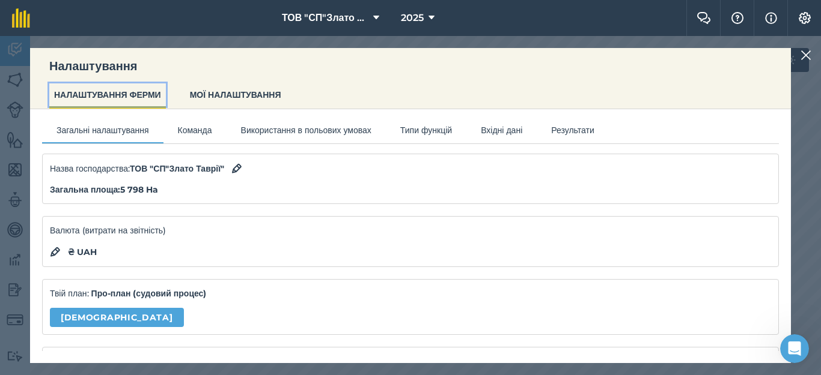
scroll to position [80, 0]
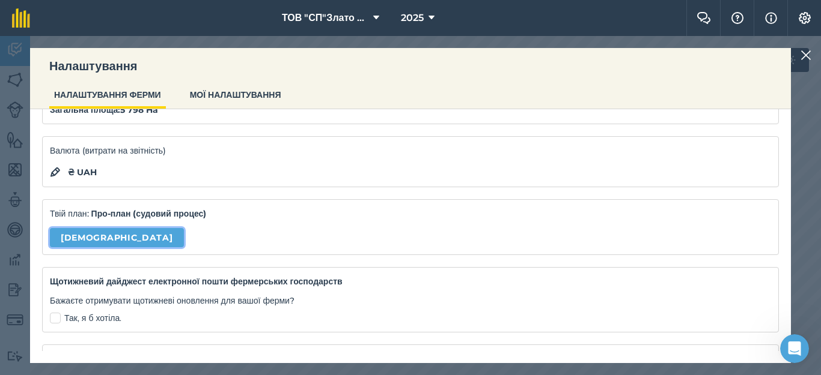
click at [81, 238] on link "Керувати" at bounding box center [117, 237] width 134 height 19
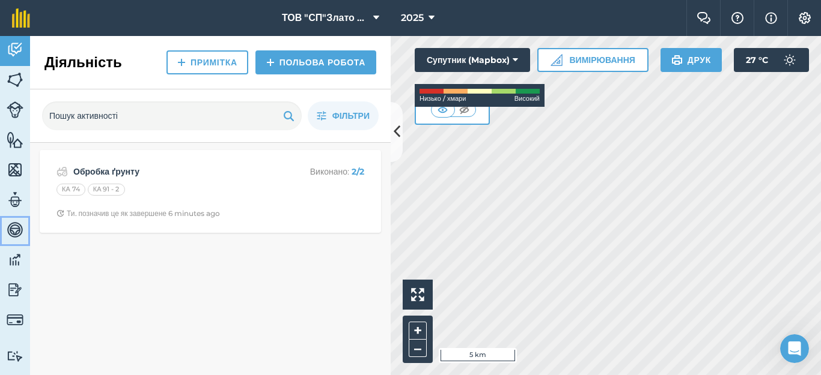
click at [11, 231] on img at bounding box center [15, 230] width 17 height 18
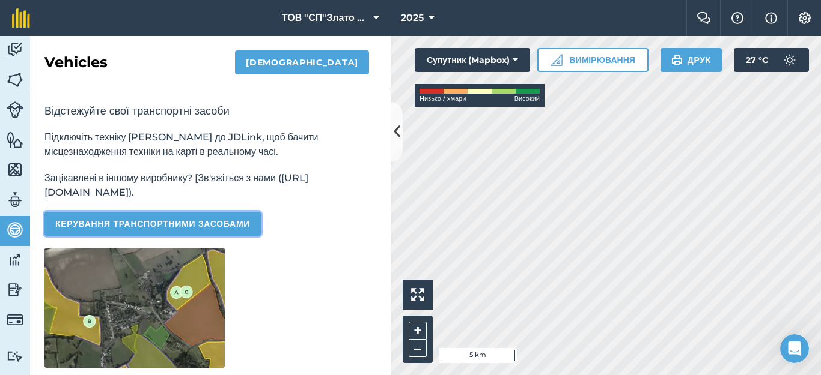
click at [120, 226] on button "Керування транспортними засобами" at bounding box center [152, 224] width 216 height 24
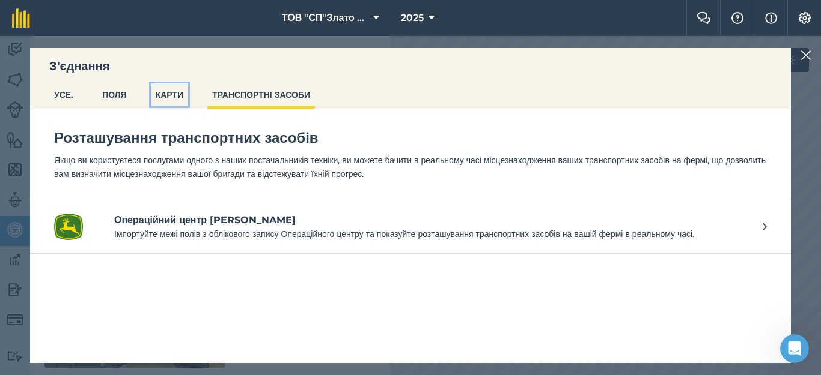
click at [180, 94] on button "КАРТИ" at bounding box center [169, 94] width 37 height 23
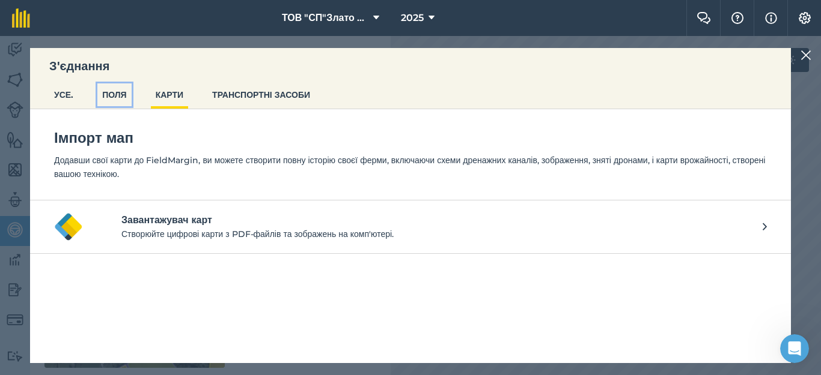
click at [107, 97] on button "ПОЛЯ" at bounding box center [114, 94] width 34 height 23
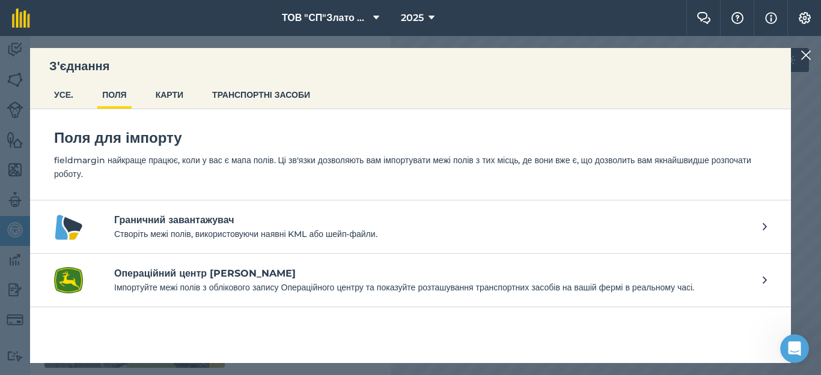
click at [172, 231] on p "Створіть межі полів, використовуючи наявні KML або шейп-файли." at bounding box center [432, 234] width 636 height 13
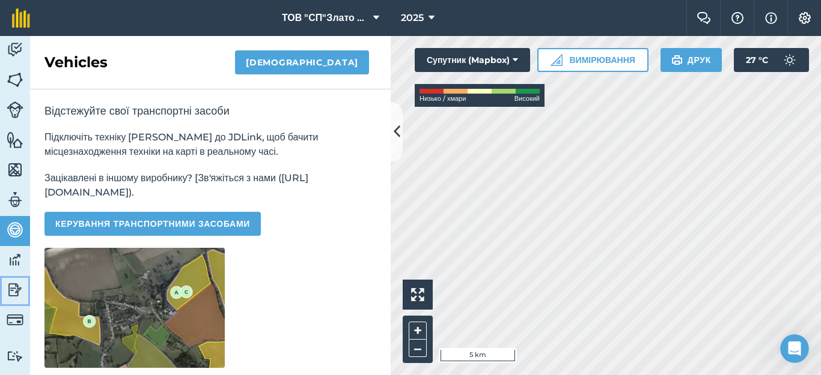
click at [20, 293] on img at bounding box center [15, 290] width 17 height 18
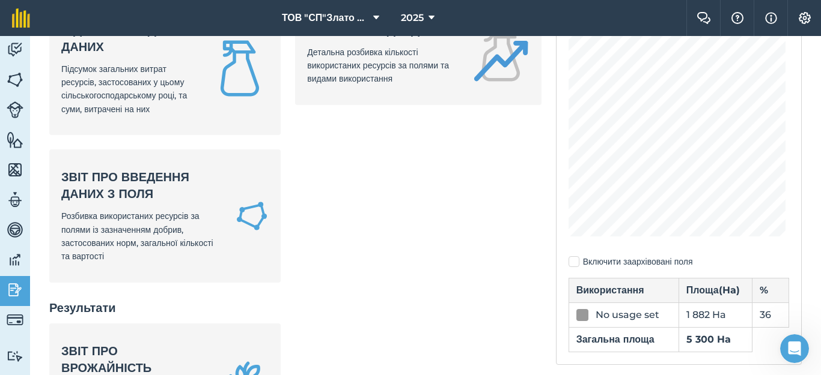
scroll to position [160, 0]
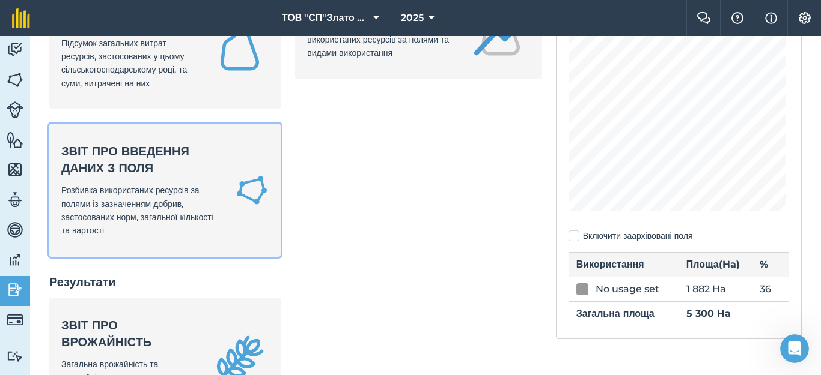
click at [112, 227] on span "Розбивка використаних ресурсів за полями із зазначенням добрив, застосованих но…" at bounding box center [137, 210] width 152 height 51
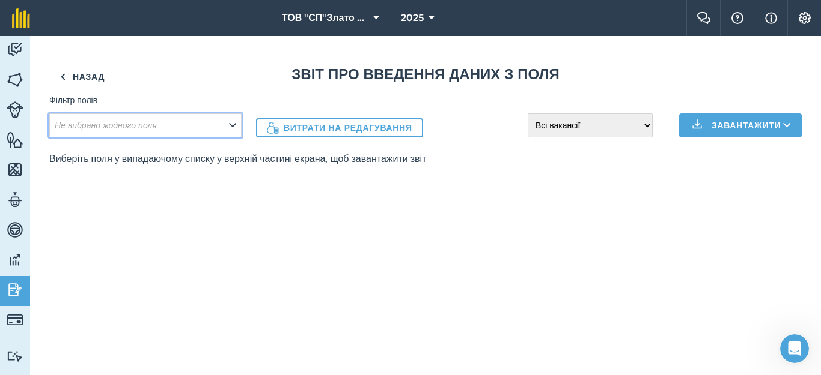
click at [231, 121] on icon at bounding box center [232, 125] width 7 height 13
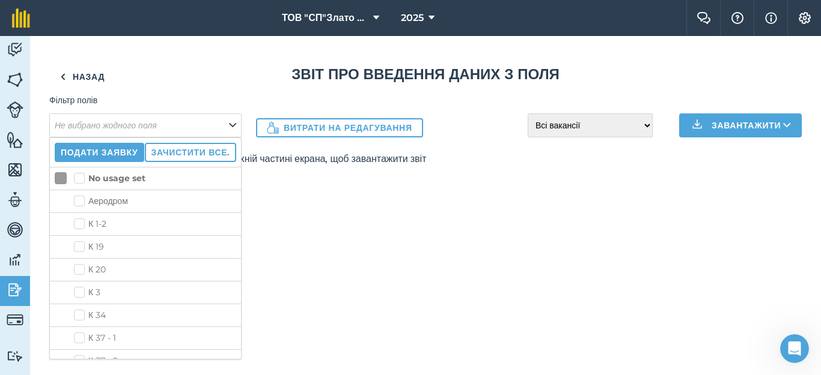
click at [76, 226] on label "К 1-2" at bounding box center [155, 224] width 162 height 13
click at [76, 226] on input "К 1-2" at bounding box center [78, 222] width 8 height 8
checkbox input "true"
click at [303, 197] on div "Назад Звіт про введення даних з поля Фільтр полів Не вибрано жодного поля Подат…" at bounding box center [425, 205] width 791 height 339
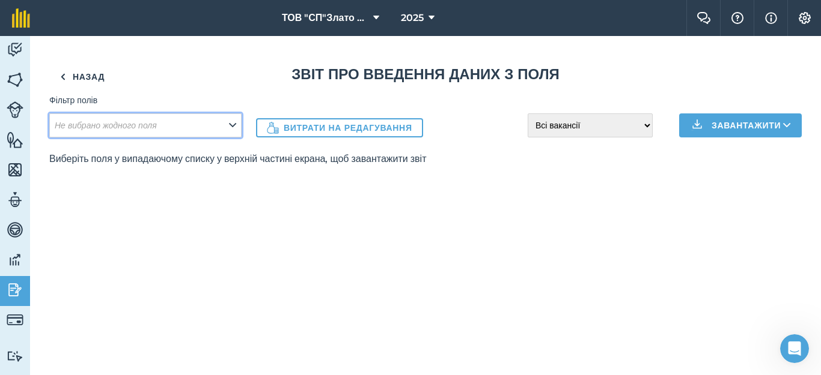
click at [232, 124] on icon at bounding box center [232, 125] width 7 height 13
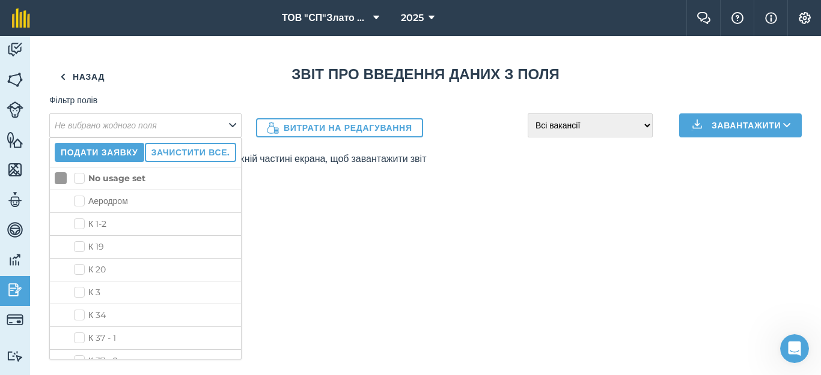
click at [79, 220] on label "К 1-2" at bounding box center [155, 224] width 162 height 13
click at [79, 220] on input "К 1-2" at bounding box center [78, 222] width 8 height 8
click at [147, 227] on label "К 1-2" at bounding box center [155, 224] width 162 height 13
click at [82, 226] on input "К 1-2" at bounding box center [78, 222] width 8 height 8
click at [147, 227] on label "К 1-2" at bounding box center [155, 224] width 162 height 13
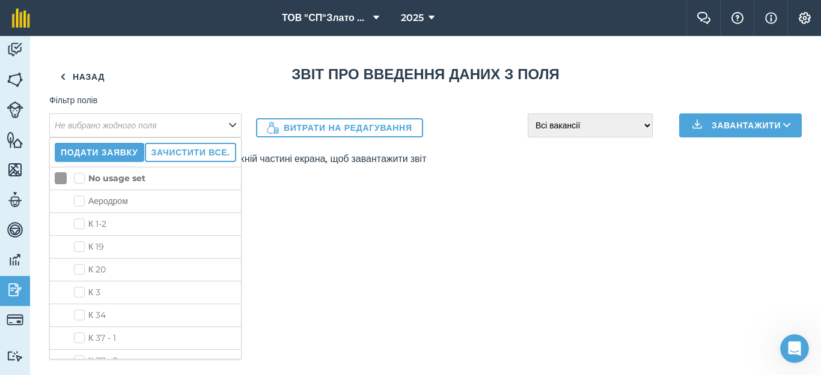
click at [82, 226] on input "К 1-2" at bounding box center [78, 222] width 8 height 8
checkbox input "true"
click at [83, 180] on label "No usage set" at bounding box center [109, 178] width 71 height 13
click at [82, 180] on input "No usage set" at bounding box center [78, 176] width 8 height 8
checkbox input "true"
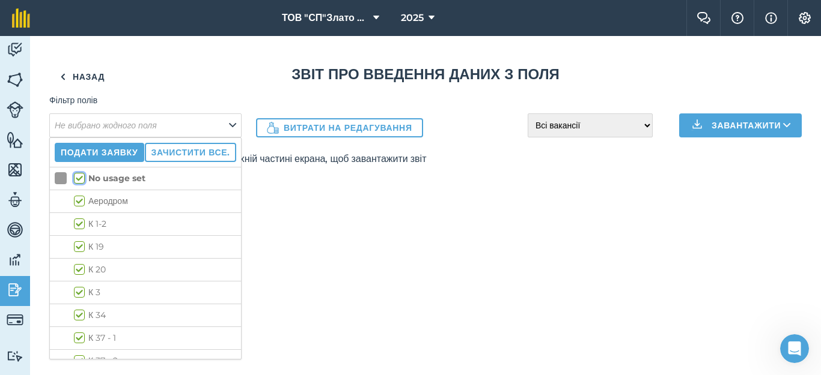
checkbox input "true"
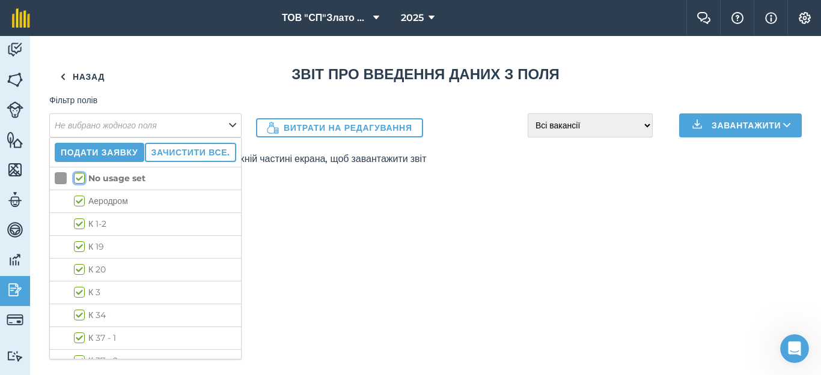
checkbox input "true"
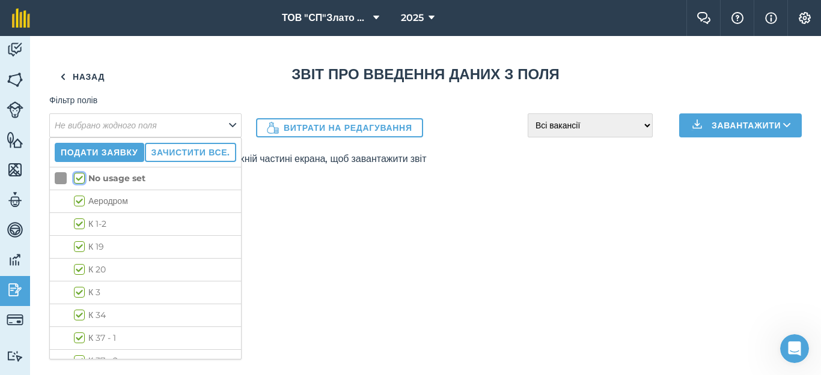
checkbox input "true"
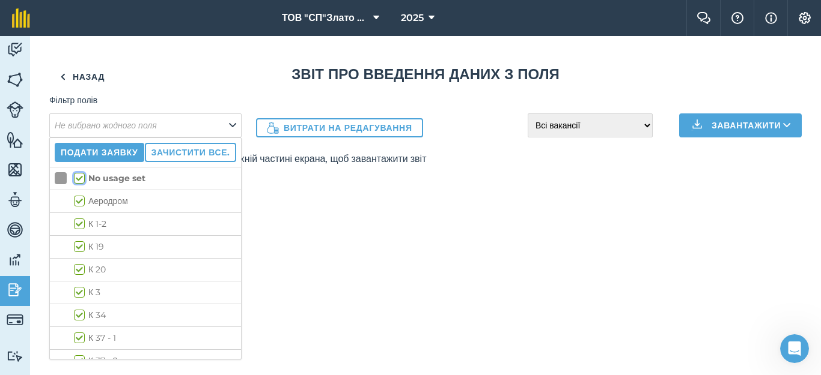
checkbox input "true"
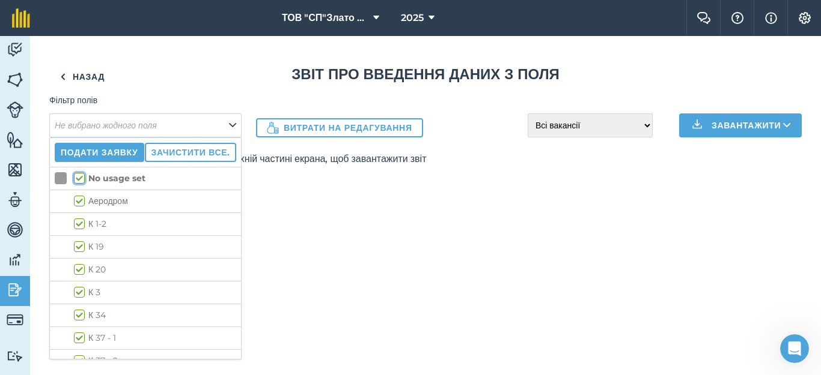
checkbox input "true"
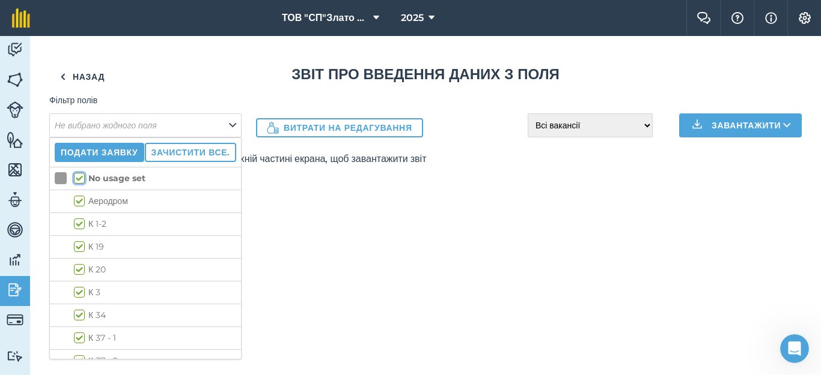
checkbox input "true"
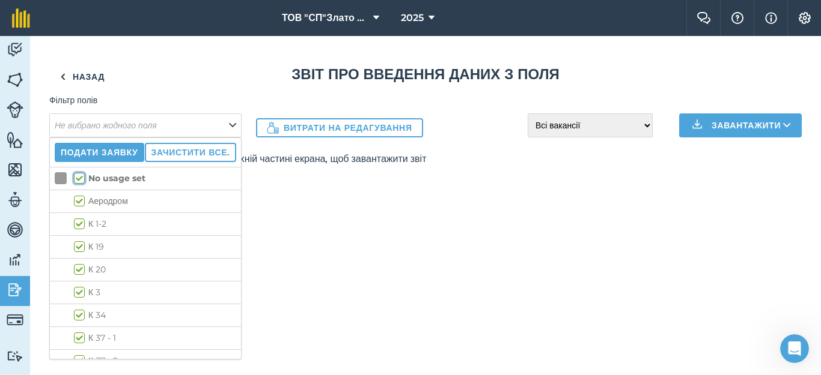
checkbox input "true"
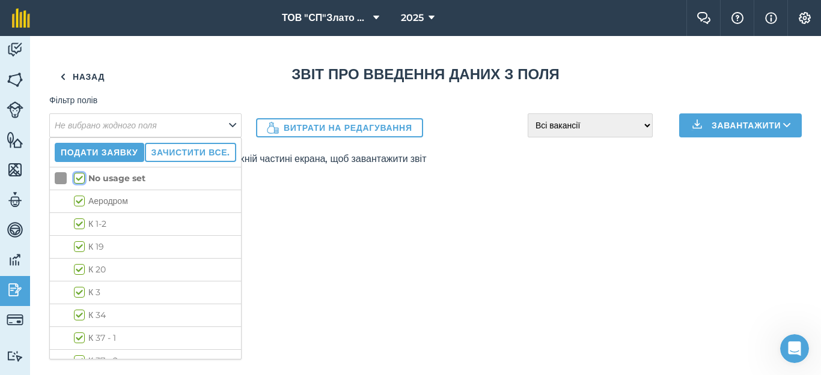
checkbox input "true"
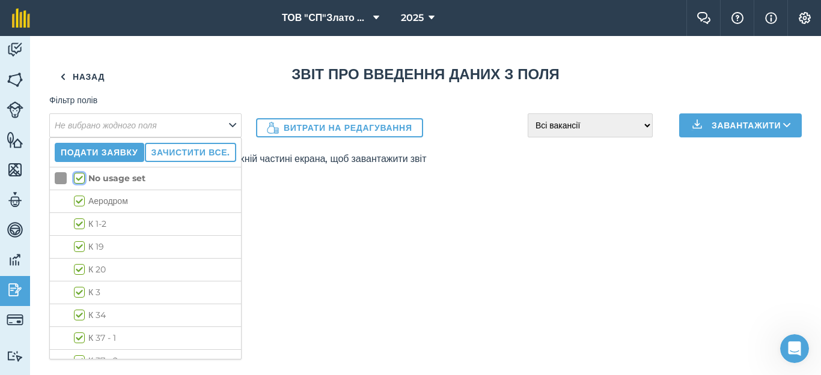
checkbox input "true"
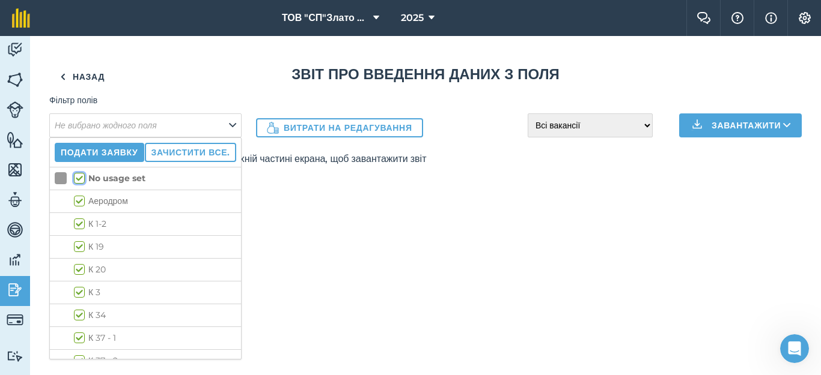
checkbox input "true"
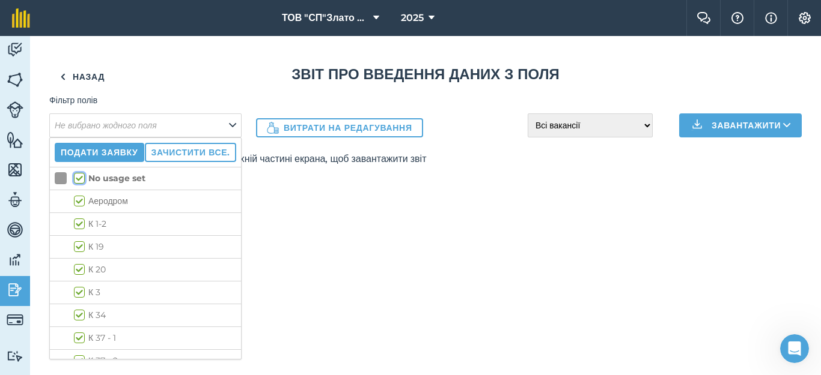
checkbox input "true"
click at [638, 126] on select "Всі вакансії Незавершені завдання Виконання завдань" at bounding box center [589, 126] width 125 height 24
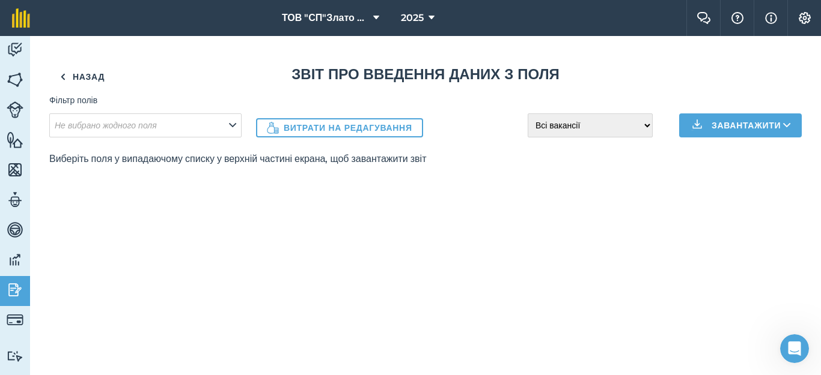
click at [358, 187] on div "Назад Звіт про введення даних з поля Фільтр полів Не вибрано жодного поля Витра…" at bounding box center [425, 205] width 791 height 339
click at [56, 83] on link "Назад" at bounding box center [82, 77] width 66 height 24
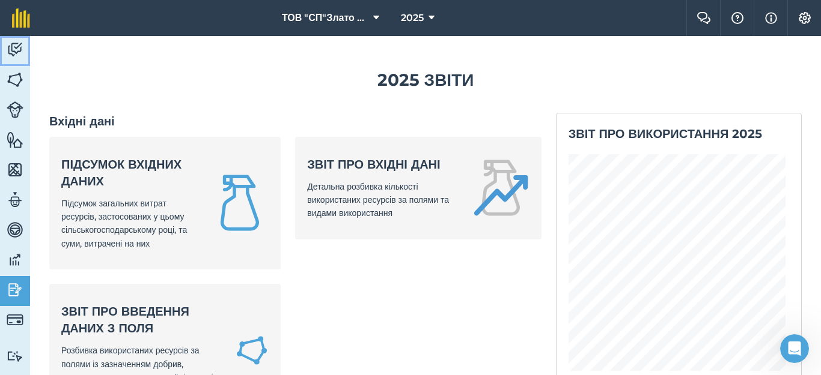
click at [15, 48] on img at bounding box center [15, 50] width 17 height 18
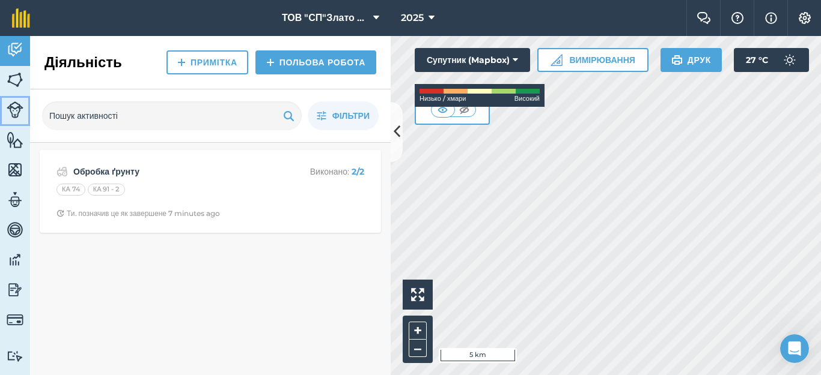
click at [19, 107] on img at bounding box center [15, 110] width 17 height 17
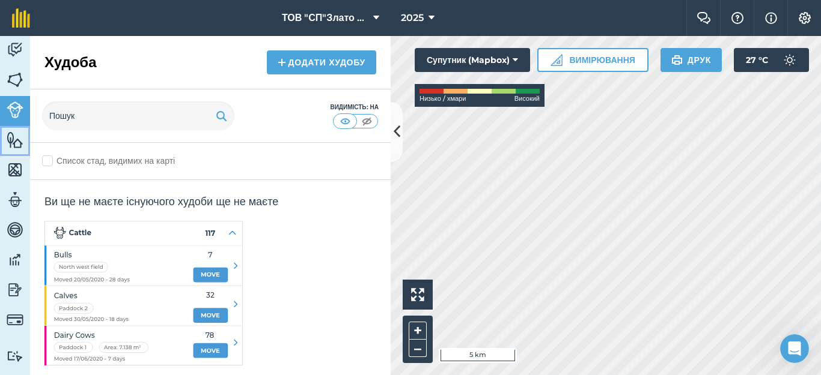
click at [13, 145] on img at bounding box center [15, 140] width 17 height 18
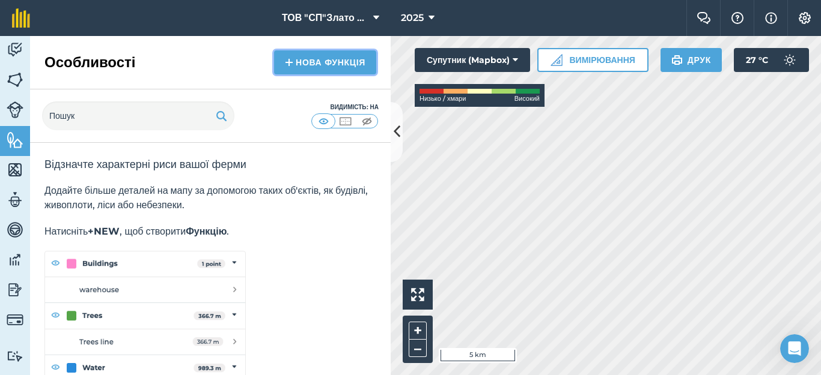
click at [315, 59] on link "Нова функція" at bounding box center [325, 62] width 102 height 24
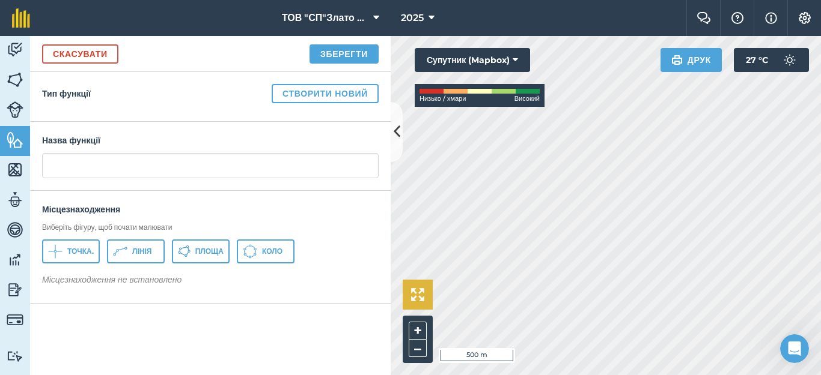
click at [428, 302] on div "Hello i 500 m + – Супутник (Mapbox) Низько / хмари Високий Друк 27 ° C" at bounding box center [605, 205] width 430 height 339
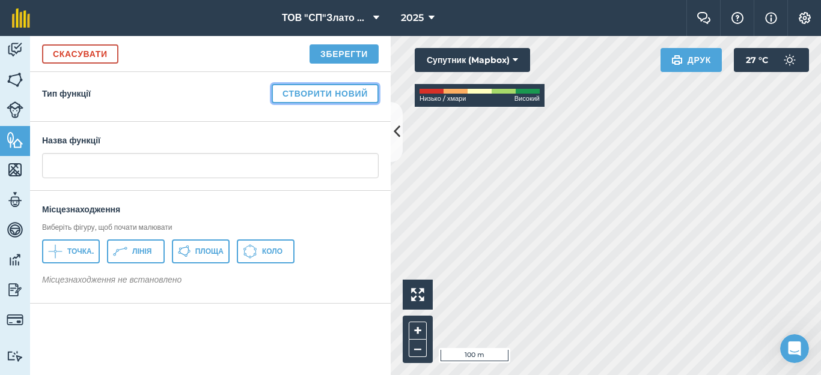
click at [307, 94] on button "Створити новий" at bounding box center [325, 93] width 107 height 19
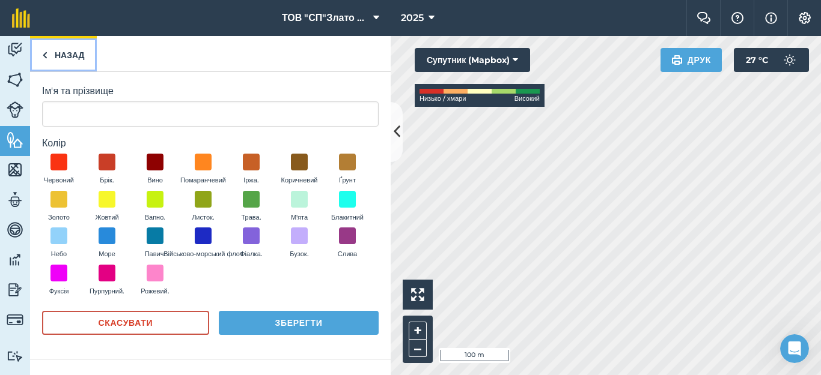
click at [44, 65] on link "Назад" at bounding box center [63, 53] width 67 height 35
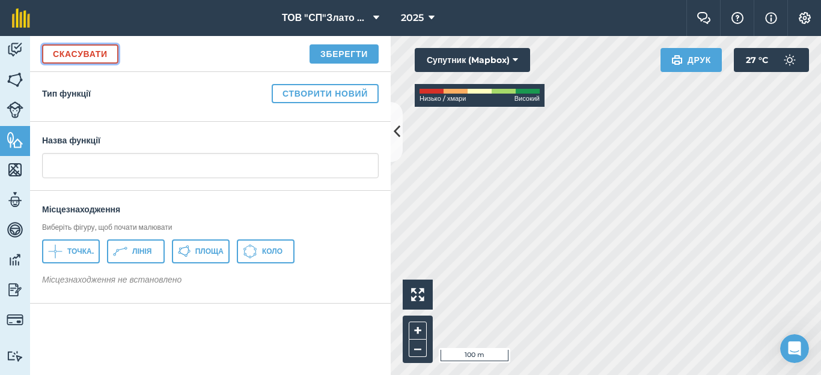
click at [67, 50] on link "Скасувати" at bounding box center [80, 53] width 76 height 19
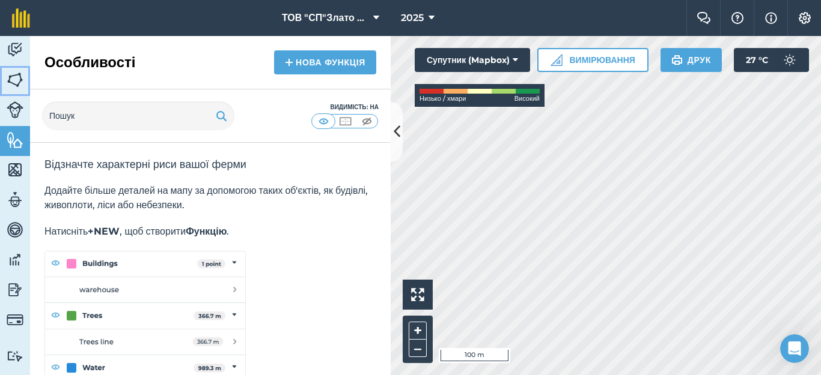
click at [10, 80] on img at bounding box center [15, 80] width 17 height 18
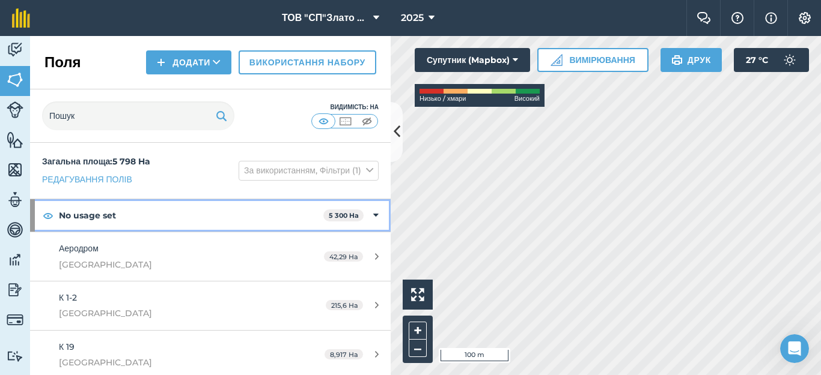
click at [133, 217] on strong "No usage set" at bounding box center [191, 215] width 264 height 32
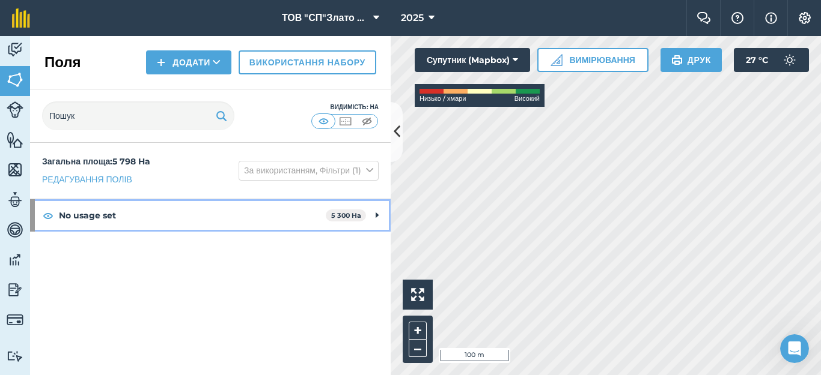
drag, startPoint x: 221, startPoint y: 216, endPoint x: 142, endPoint y: 223, distance: 79.7
click at [142, 223] on strong "No usage set" at bounding box center [192, 215] width 267 height 32
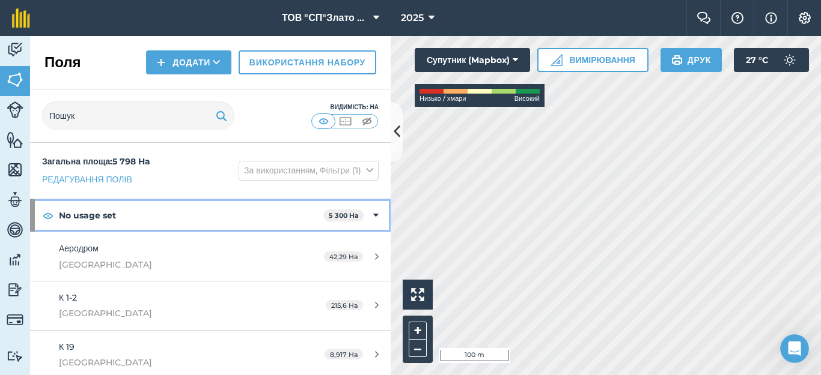
click at [140, 222] on strong "No usage set" at bounding box center [191, 215] width 264 height 32
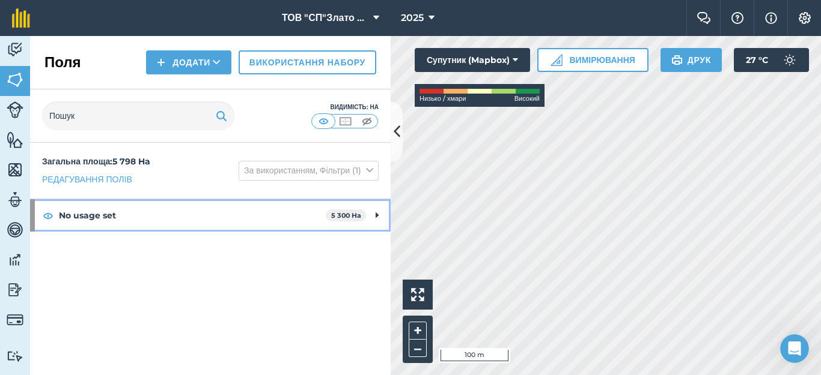
click at [374, 211] on div "No usage set 5 300 Ha" at bounding box center [210, 215] width 360 height 32
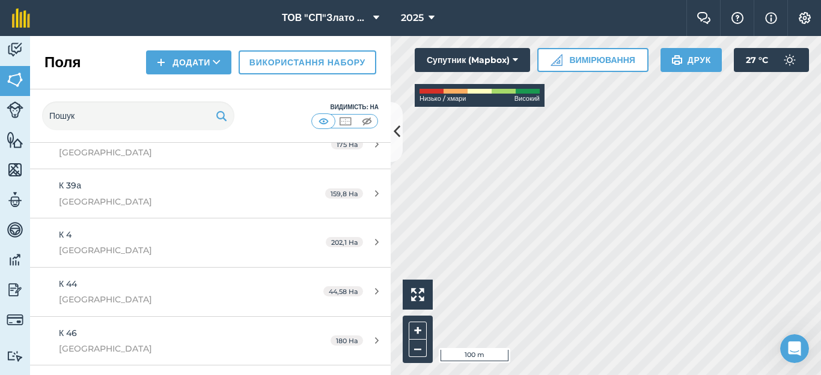
scroll to position [560, 0]
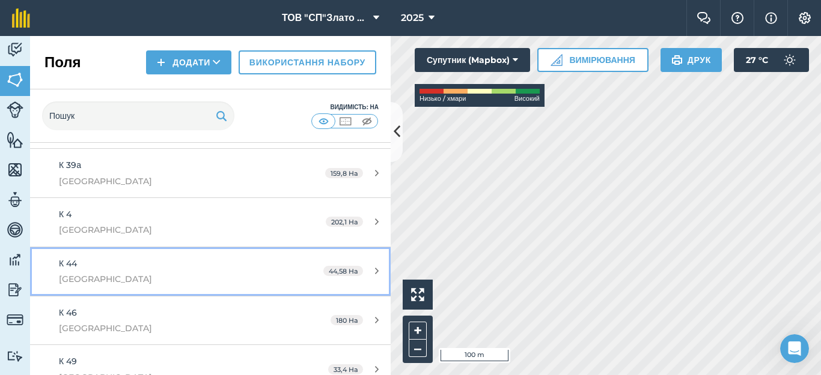
click at [150, 271] on div "К 44 Качкарівка" at bounding box center [172, 271] width 226 height 29
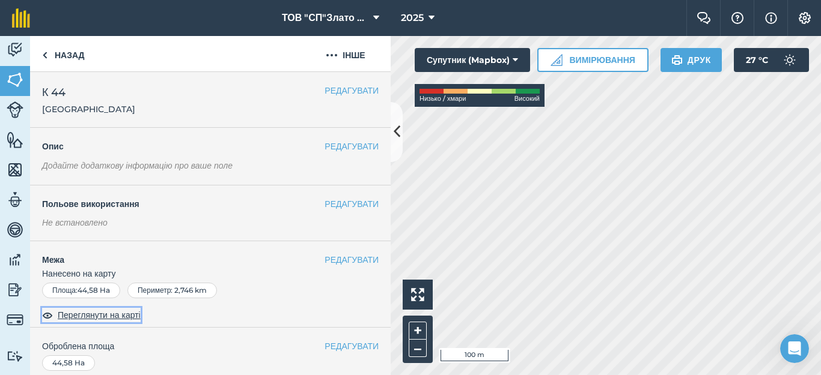
click at [116, 319] on span "Переглянути на карті" at bounding box center [99, 315] width 83 height 13
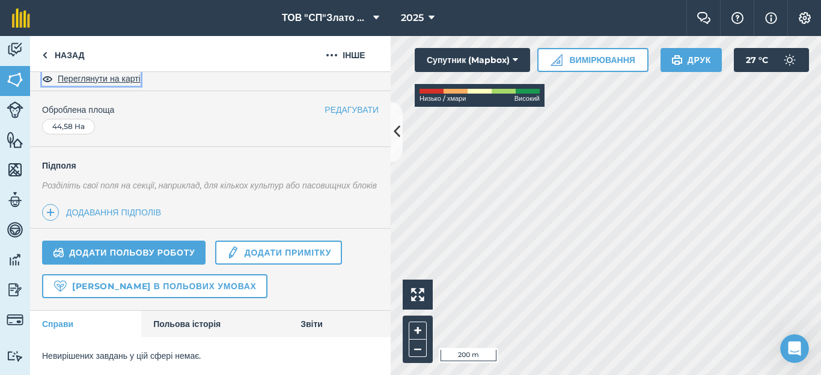
scroll to position [250, 0]
click at [177, 330] on link "Польова історія" at bounding box center [214, 324] width 147 height 26
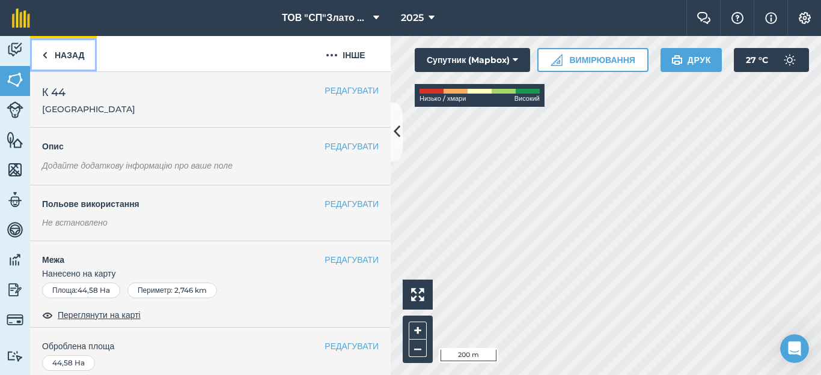
click at [38, 53] on link "Назад" at bounding box center [63, 53] width 67 height 35
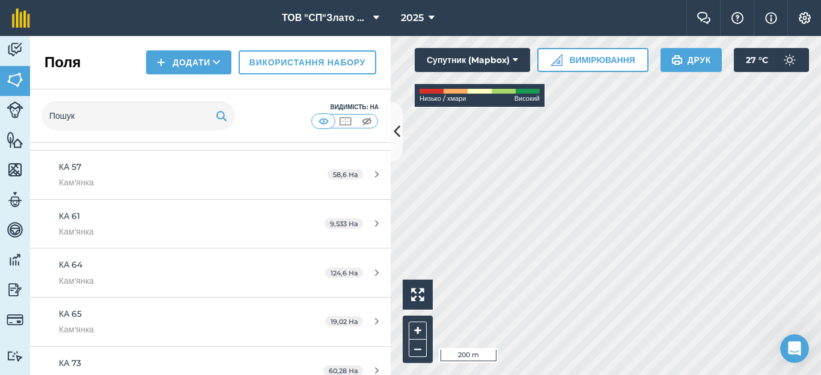
scroll to position [1762, 0]
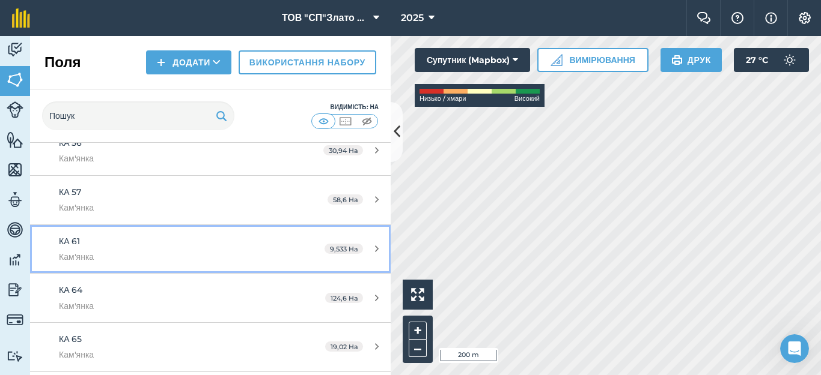
click at [150, 246] on div "КА 61 Кам'янка" at bounding box center [172, 249] width 226 height 29
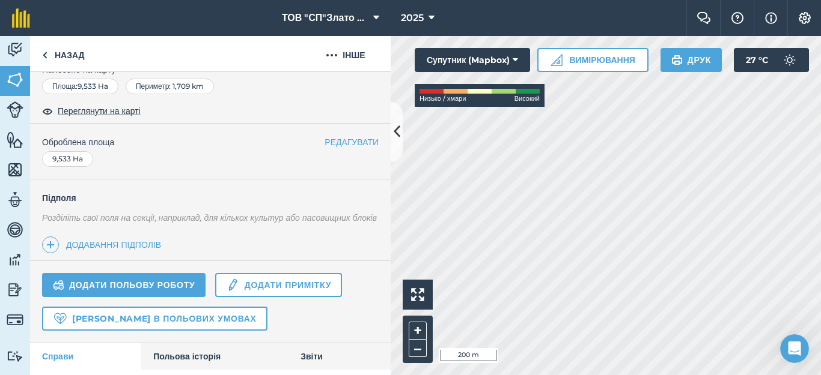
scroll to position [250, 0]
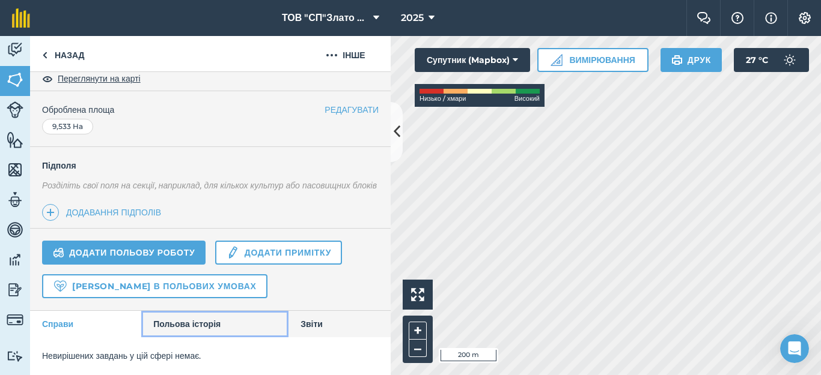
click at [182, 325] on link "Польова історія" at bounding box center [214, 324] width 147 height 26
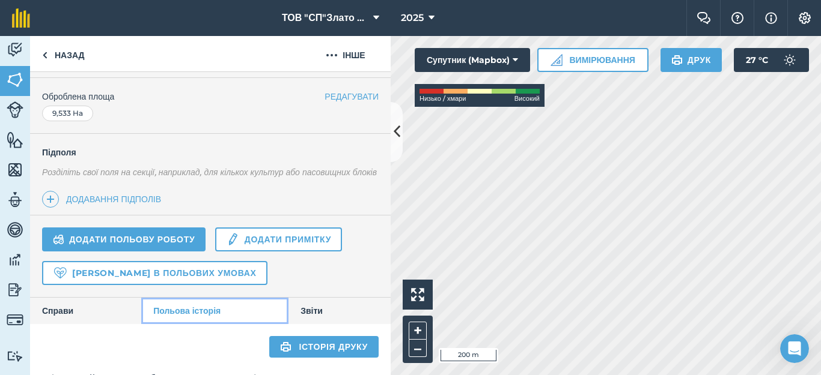
scroll to position [459, 0]
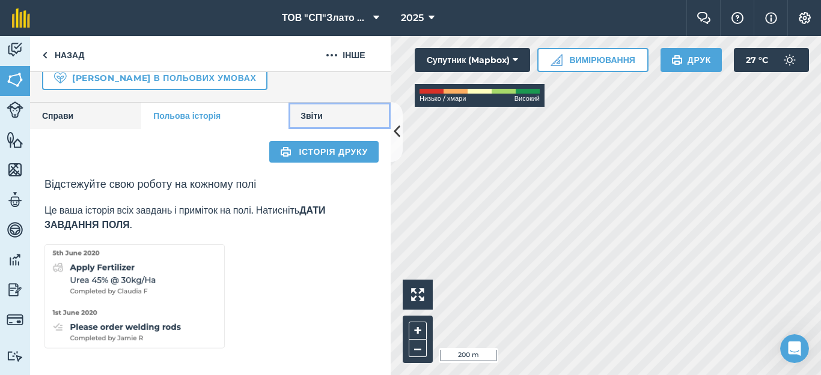
click at [318, 111] on link "Звіти" at bounding box center [339, 116] width 102 height 26
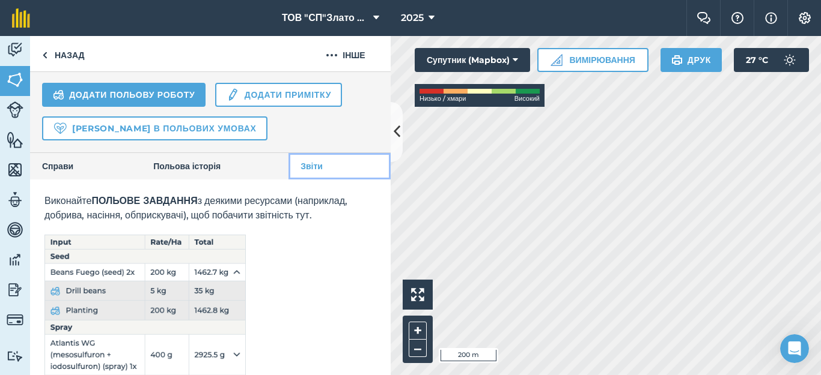
scroll to position [357, 0]
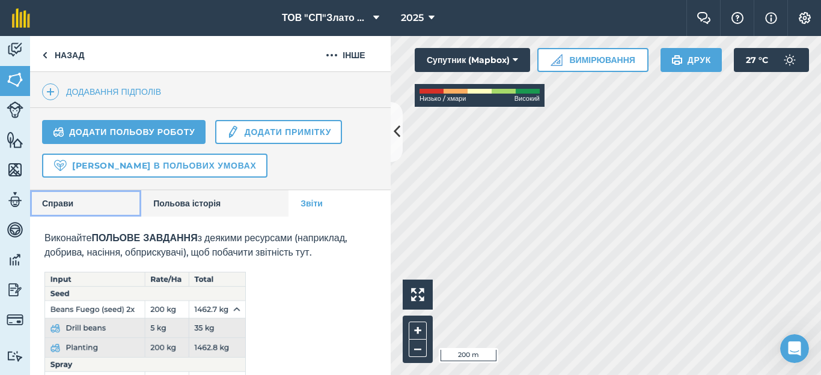
click at [76, 217] on link "Справи" at bounding box center [85, 203] width 111 height 26
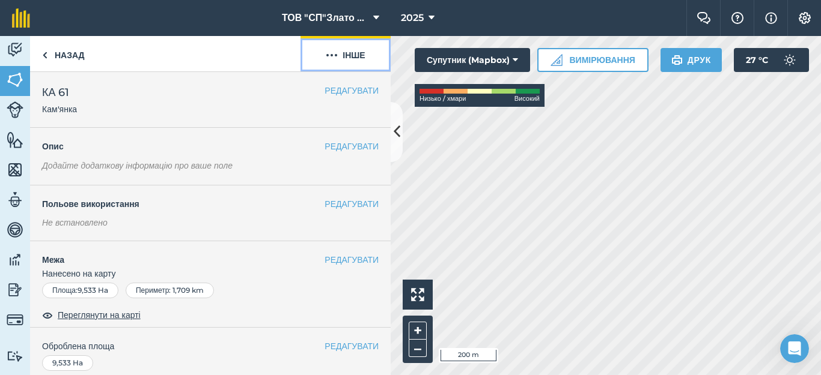
click at [338, 58] on button "Інше" at bounding box center [345, 53] width 90 height 35
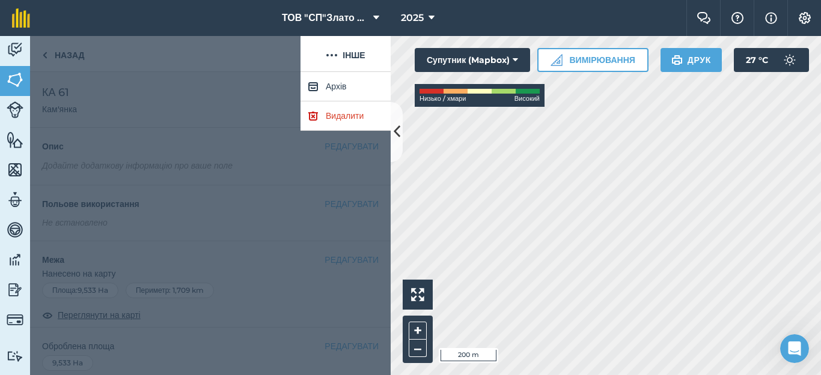
click at [137, 61] on div at bounding box center [165, 54] width 270 height 36
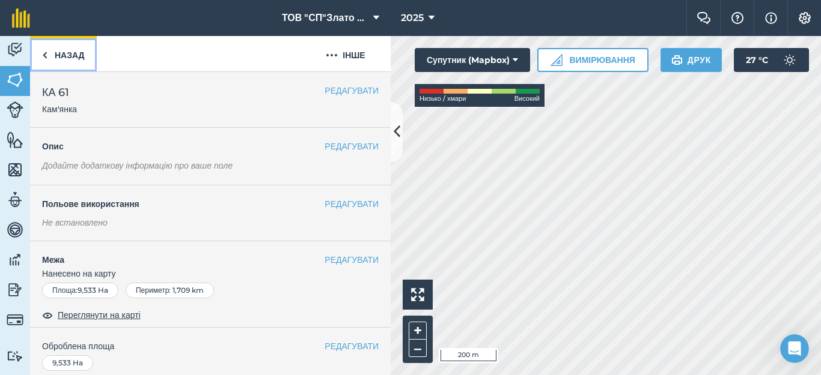
click at [49, 56] on link "Назад" at bounding box center [63, 53] width 67 height 35
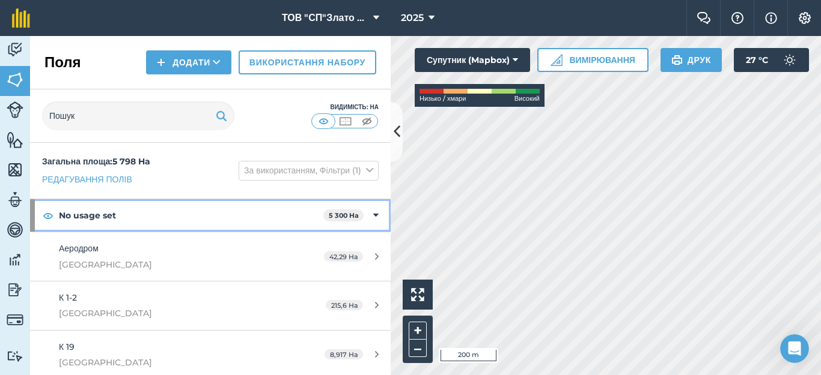
click at [231, 216] on strong "No usage set" at bounding box center [191, 215] width 264 height 32
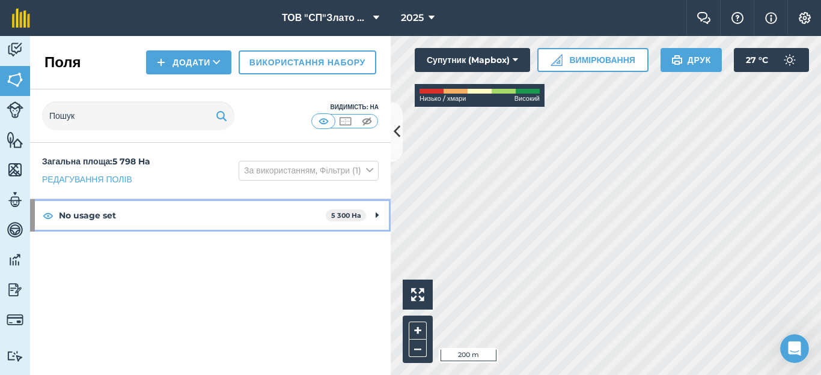
click at [372, 217] on div "No usage set 5 300 Ha" at bounding box center [210, 215] width 360 height 32
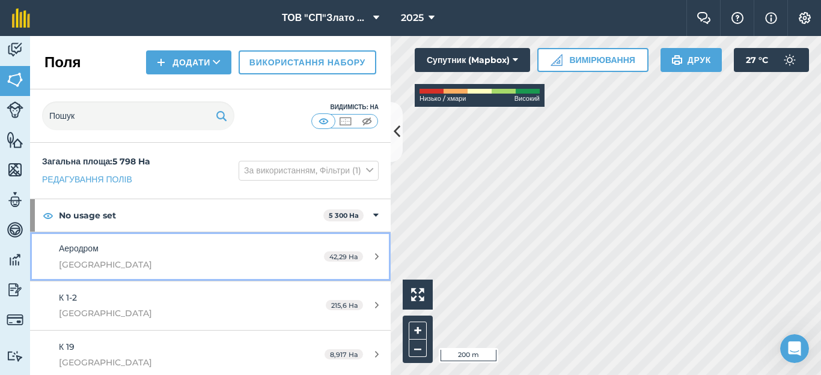
click at [275, 257] on link "Аеродром Качкарівка 42,29 Ha" at bounding box center [210, 256] width 360 height 49
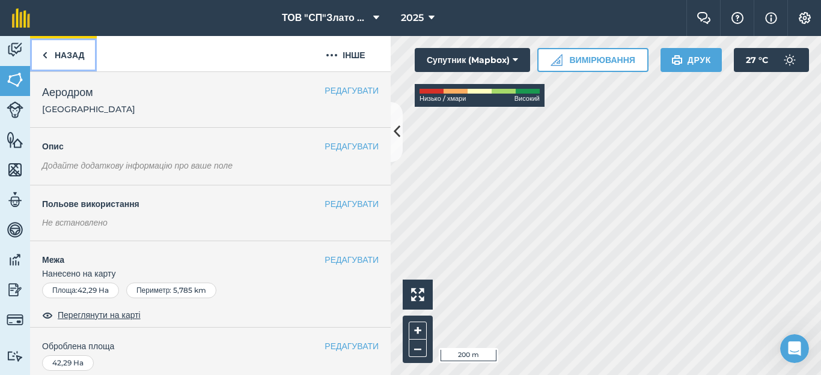
click at [43, 60] on img at bounding box center [44, 55] width 5 height 14
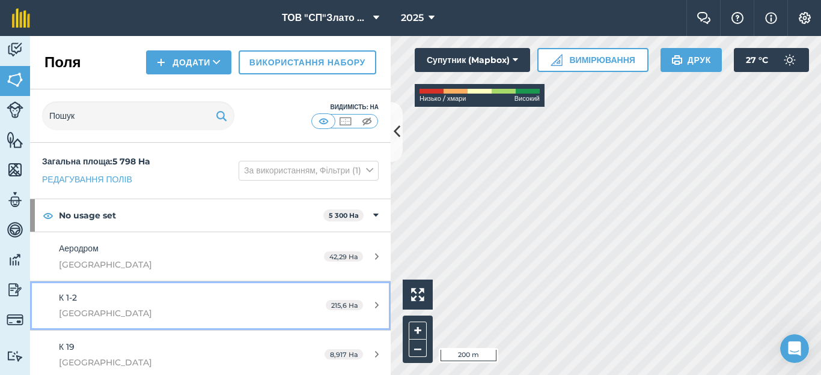
click at [226, 300] on div "К 1-2 Качкарівка" at bounding box center [172, 305] width 226 height 29
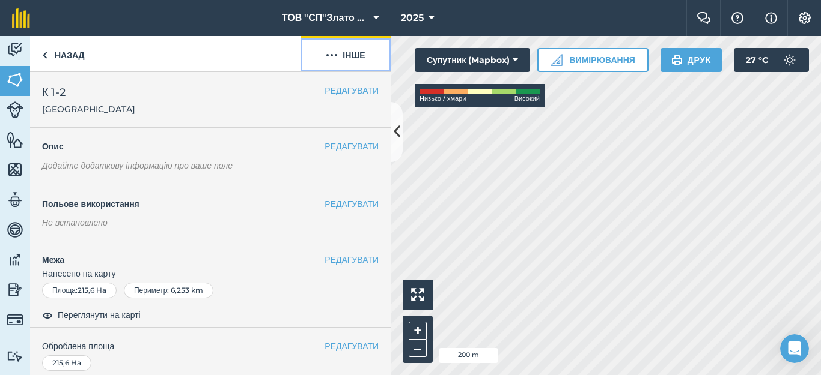
click at [342, 58] on button "Інше" at bounding box center [345, 53] width 90 height 35
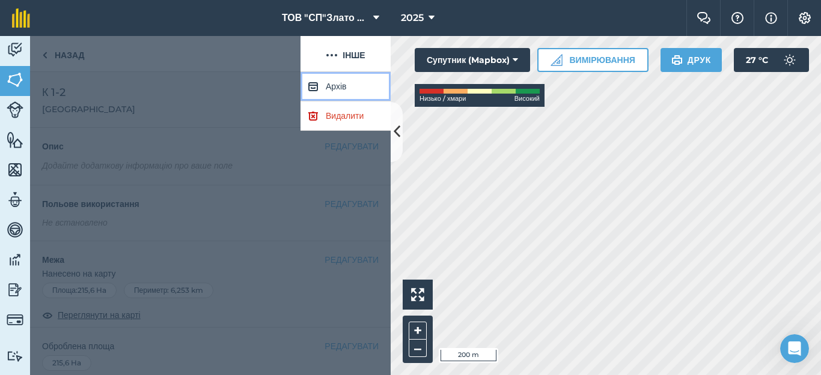
click at [325, 84] on button "Архів" at bounding box center [345, 86] width 90 height 29
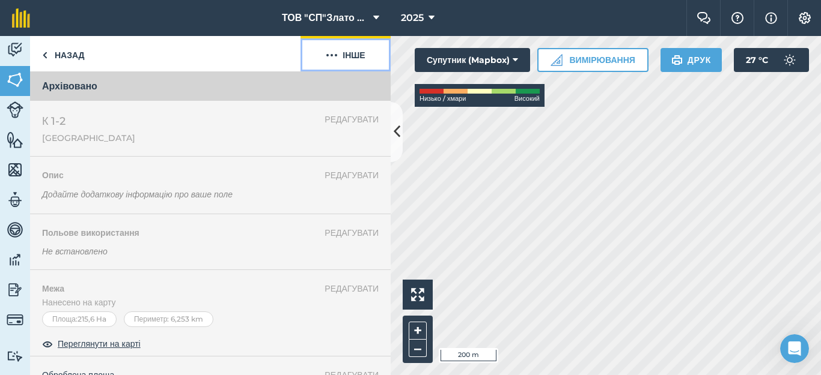
click at [335, 58] on img at bounding box center [332, 55] width 12 height 14
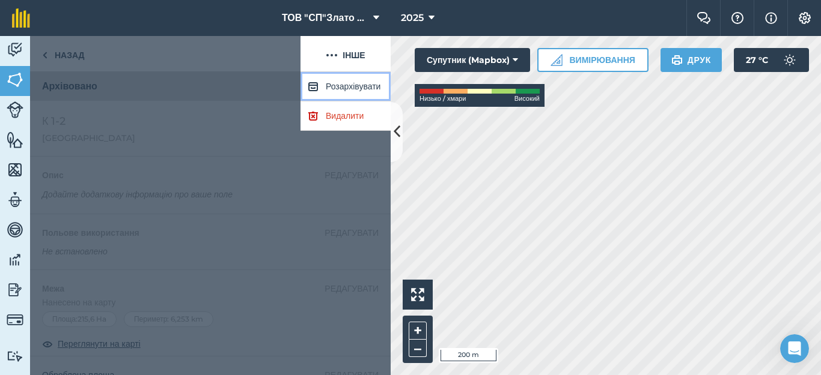
click at [338, 88] on button "Розархівувати" at bounding box center [345, 86] width 90 height 29
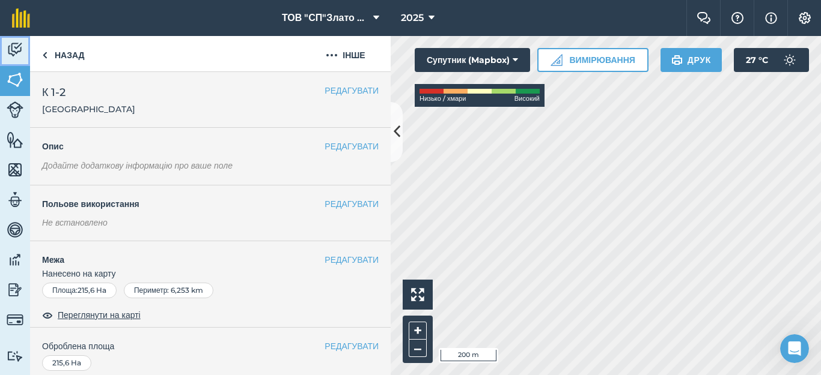
click at [19, 45] on img at bounding box center [15, 50] width 17 height 18
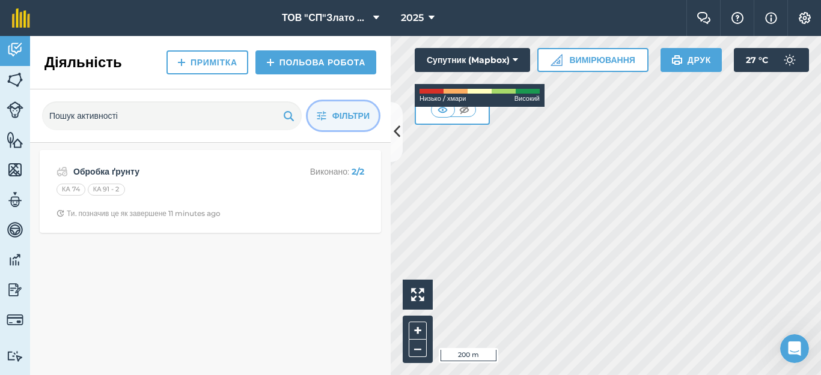
click at [353, 114] on span "Фільтри" at bounding box center [350, 115] width 37 height 13
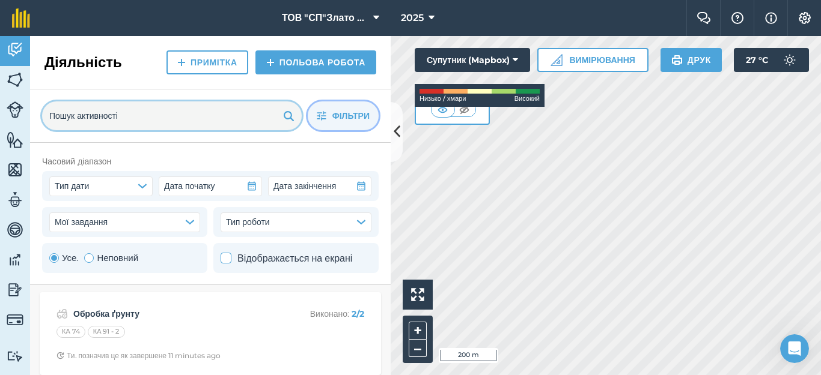
click at [147, 114] on input "text" at bounding box center [172, 116] width 260 height 29
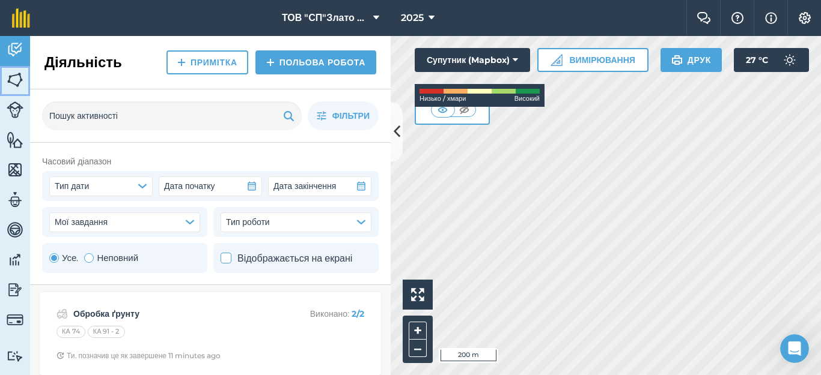
click at [12, 85] on img at bounding box center [15, 80] width 17 height 18
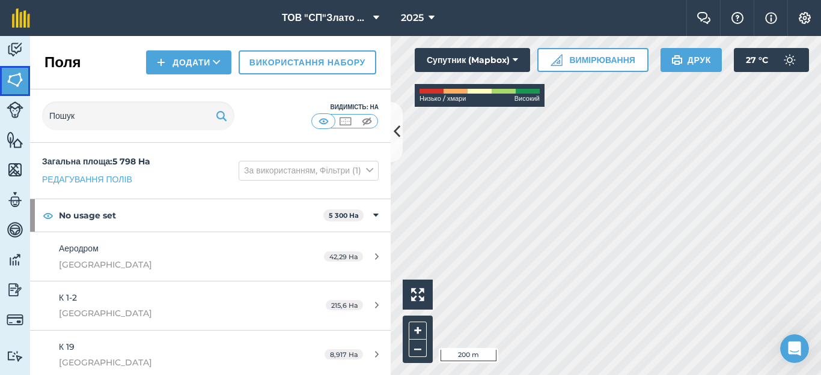
click at [12, 85] on img at bounding box center [15, 80] width 17 height 18
click at [397, 136] on icon at bounding box center [396, 131] width 7 height 21
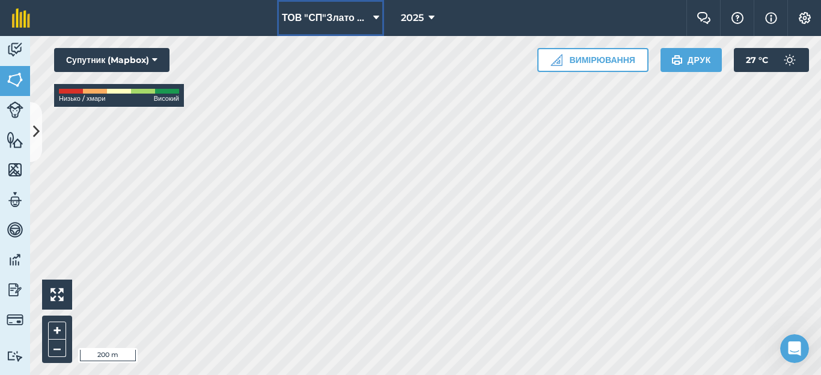
click at [371, 14] on button "ТОВ "СП"Злато Таврії"" at bounding box center [330, 18] width 107 height 36
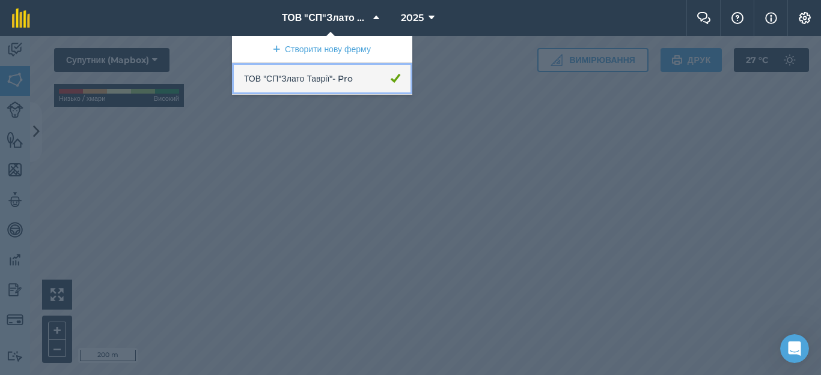
click at [329, 77] on link "ТОВ "СП"Злато Таврії" - Pro" at bounding box center [322, 79] width 180 height 32
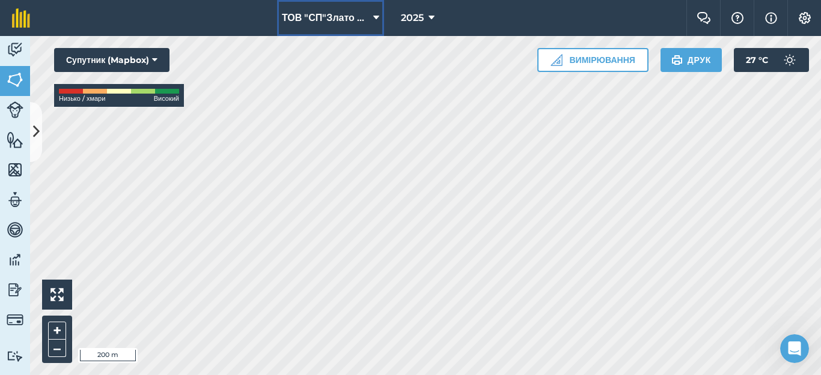
click at [324, 17] on span "ТОВ "СП"Злато Таврії"" at bounding box center [325, 18] width 87 height 14
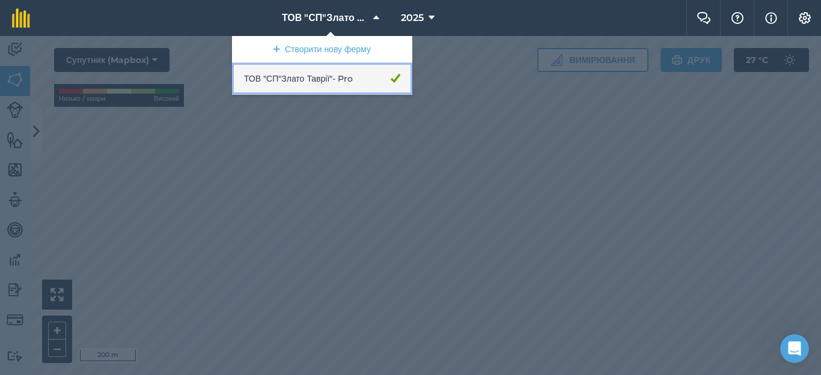
drag, startPoint x: 335, startPoint y: 80, endPoint x: 308, endPoint y: 83, distance: 27.2
click at [308, 83] on link "ТОВ "СП"Злато Таврії" - Pro" at bounding box center [322, 79] width 180 height 32
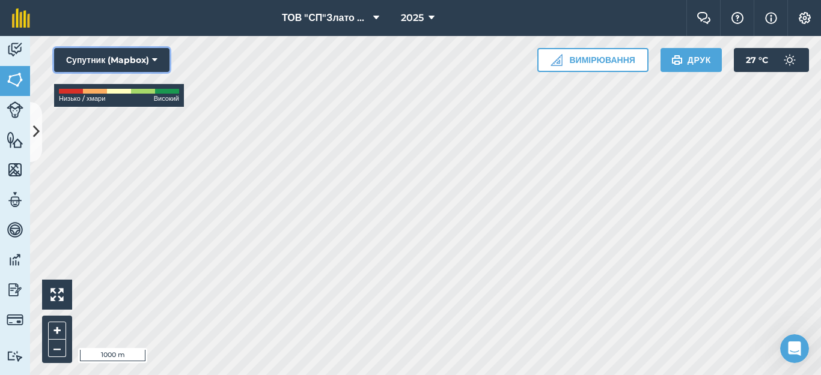
click at [155, 58] on icon at bounding box center [154, 60] width 5 height 12
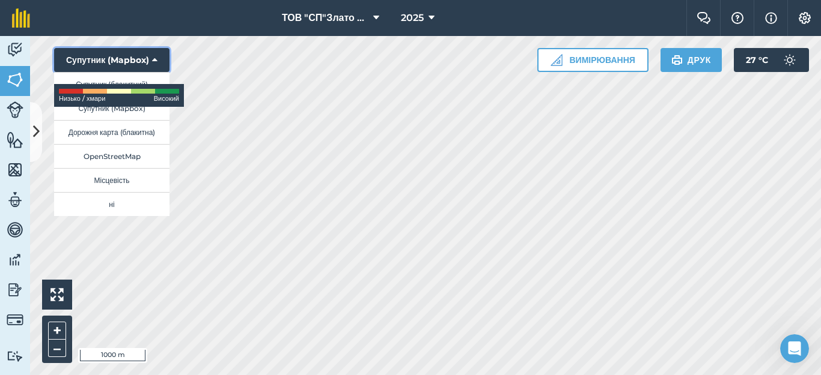
click at [154, 60] on icon at bounding box center [154, 60] width 5 height 12
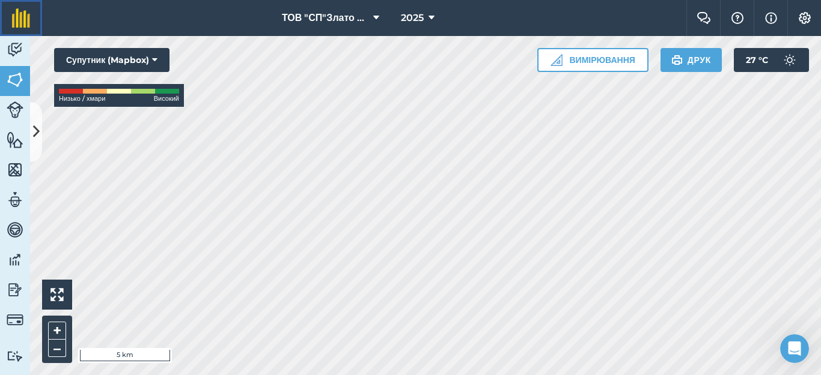
click at [25, 13] on img at bounding box center [21, 17] width 18 height 19
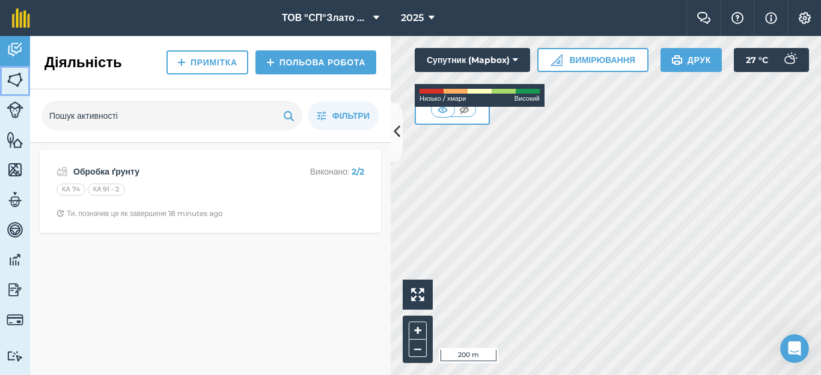
click at [17, 83] on img at bounding box center [15, 80] width 17 height 18
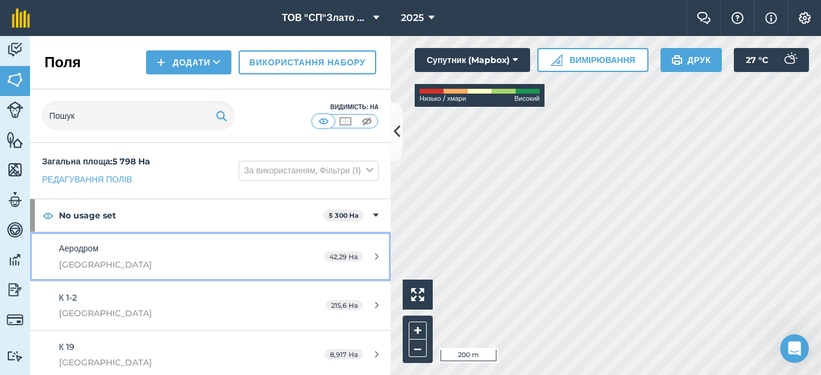
drag, startPoint x: 241, startPoint y: 215, endPoint x: 201, endPoint y: 246, distance: 51.4
click at [201, 246] on div "Аеродром Качкарівка" at bounding box center [172, 256] width 226 height 29
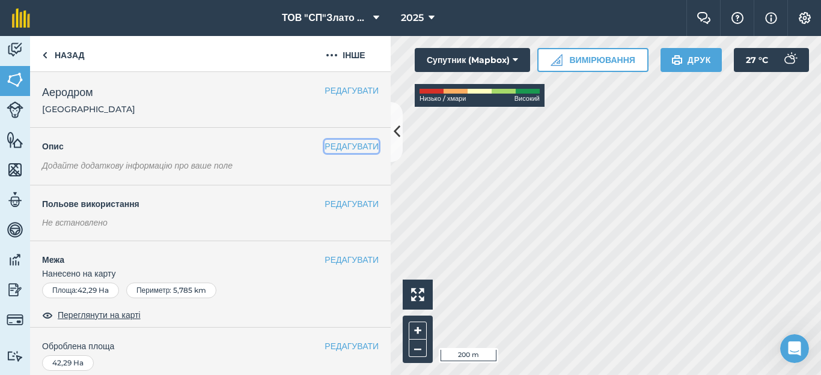
click at [324, 142] on button "РЕДАГУВАТИ" at bounding box center [351, 146] width 54 height 13
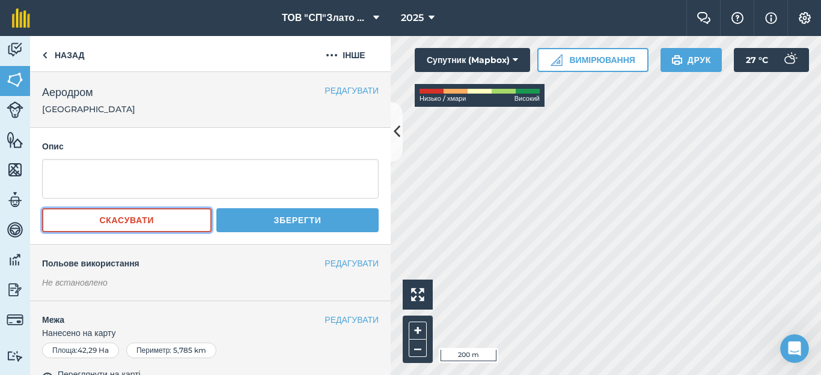
click at [161, 218] on button "Скасувати" at bounding box center [126, 220] width 169 height 24
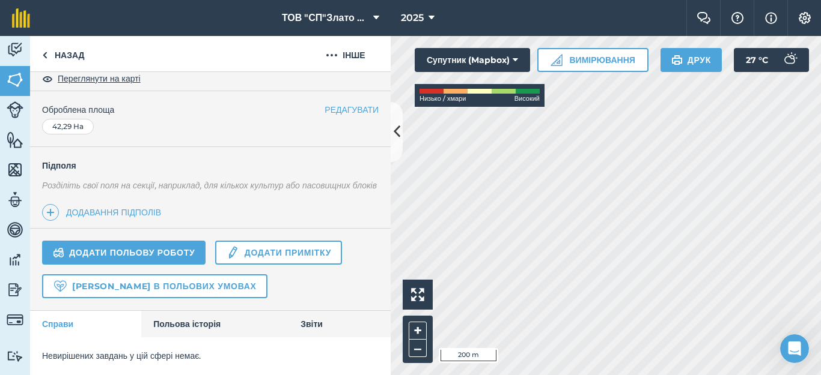
scroll to position [250, 0]
click at [114, 286] on link "Здоров'я в польових умовах" at bounding box center [154, 287] width 225 height 24
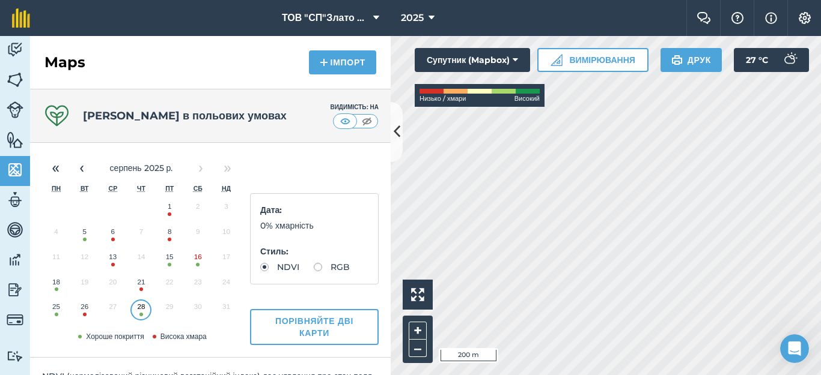
click at [139, 311] on button "28" at bounding box center [141, 309] width 28 height 25
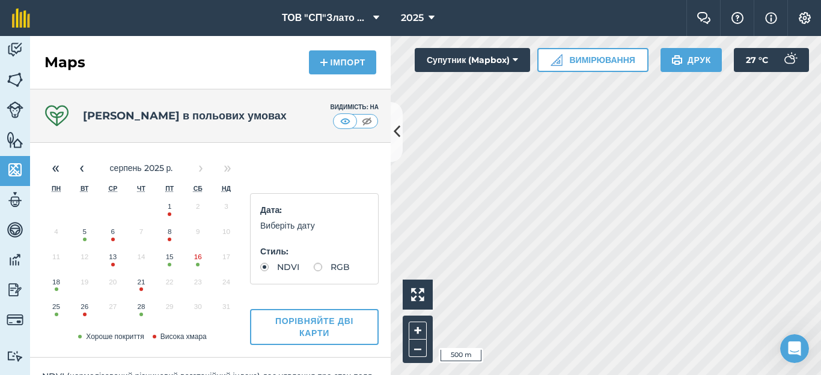
click at [135, 308] on button "28" at bounding box center [141, 309] width 28 height 25
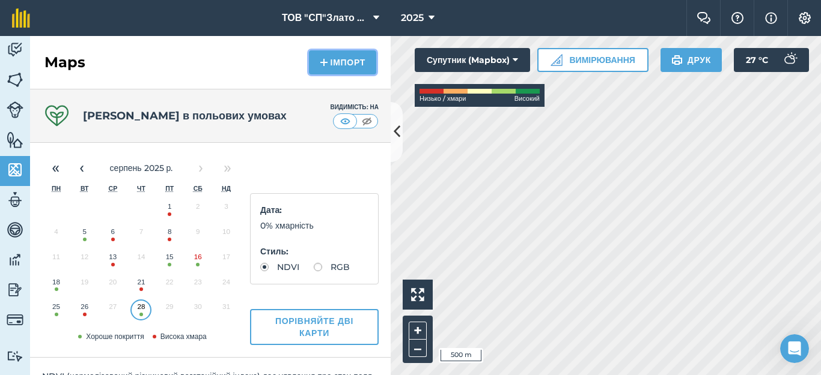
click at [334, 63] on button "Імпорт" at bounding box center [342, 62] width 67 height 24
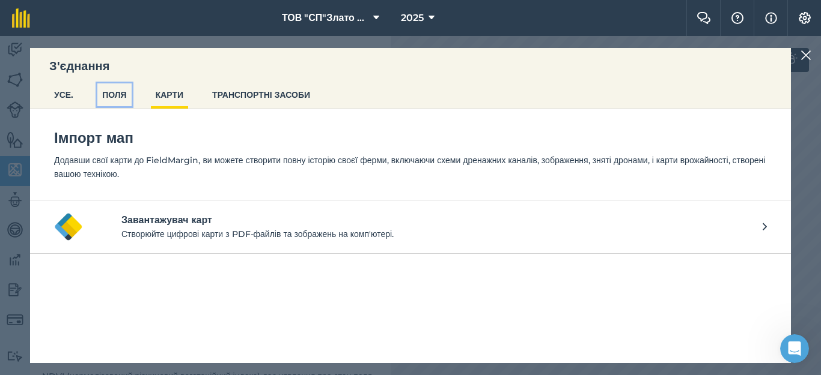
click at [122, 97] on button "ПОЛЯ" at bounding box center [114, 94] width 34 height 23
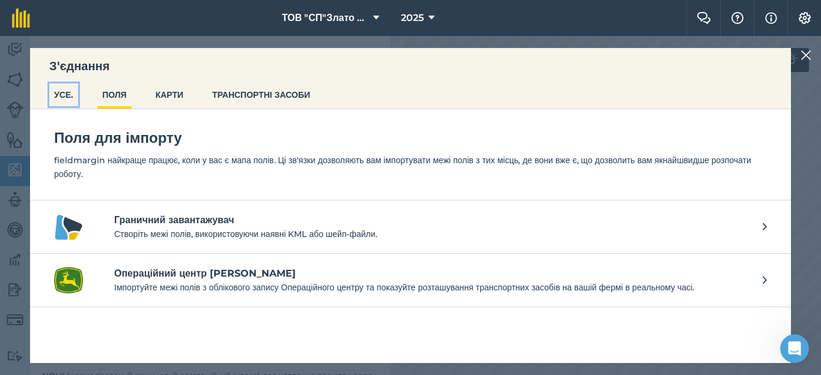
click at [59, 96] on button "УСЕ." at bounding box center [63, 94] width 29 height 23
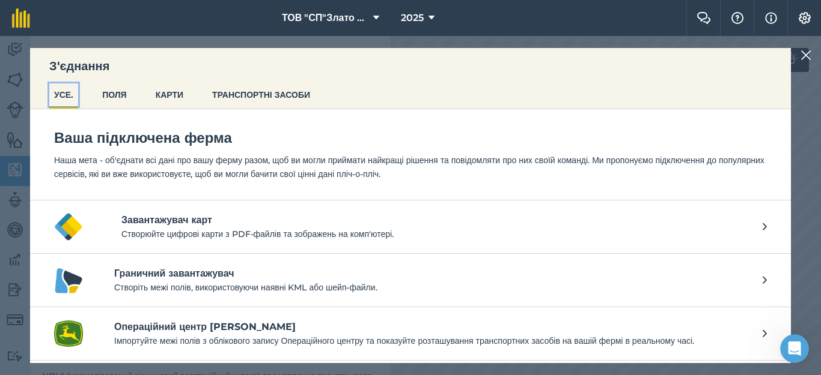
scroll to position [10, 0]
click at [401, 282] on p "Створіть межі полів, використовуючи наявні KML або шейп-файли." at bounding box center [432, 287] width 636 height 13
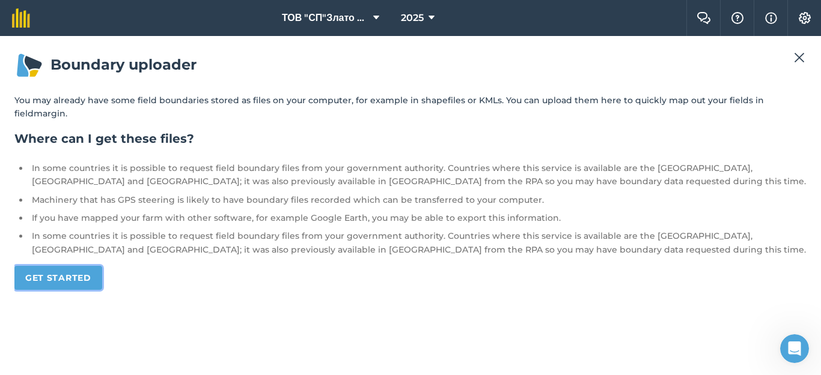
click at [77, 282] on link "Get started" at bounding box center [58, 278] width 88 height 24
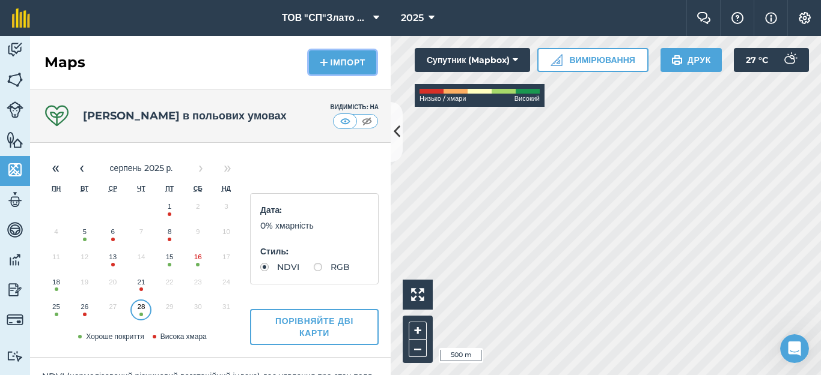
click at [327, 64] on button "Імпорт" at bounding box center [342, 62] width 67 height 24
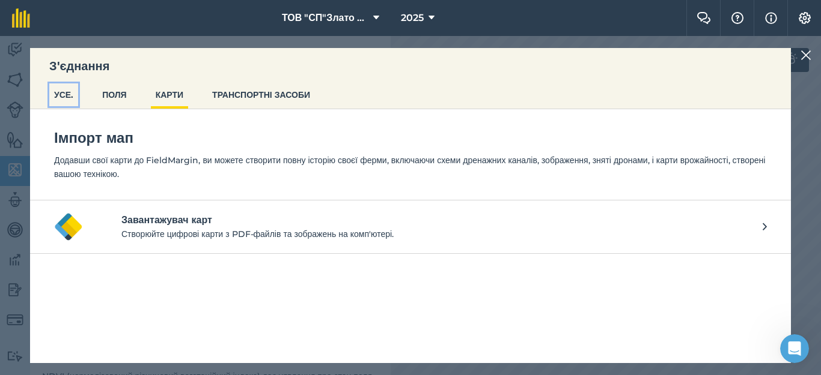
click at [60, 100] on button "УСЕ." at bounding box center [63, 94] width 29 height 23
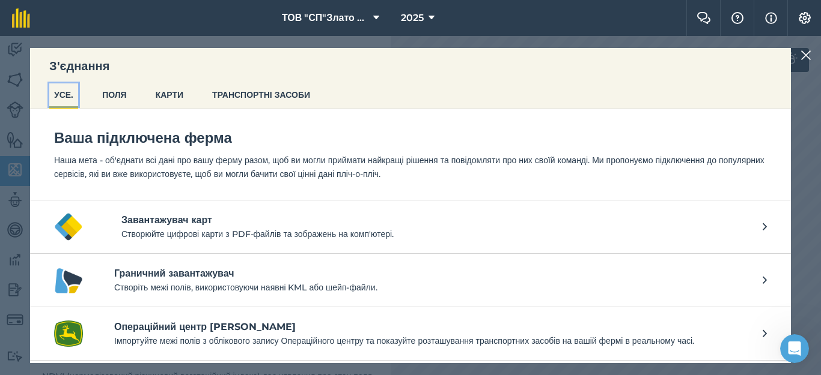
scroll to position [10, 0]
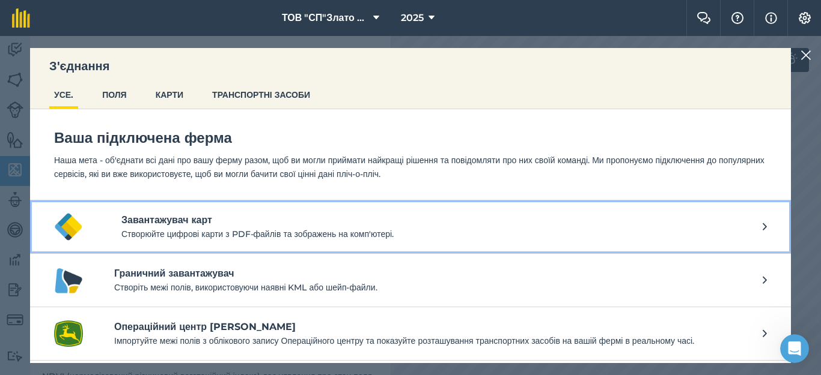
click at [194, 216] on h4 "Завантажувач карт" at bounding box center [441, 220] width 641 height 14
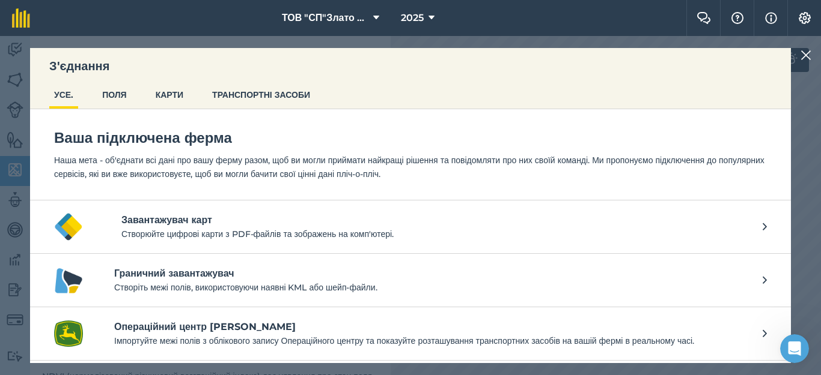
scroll to position [0, 0]
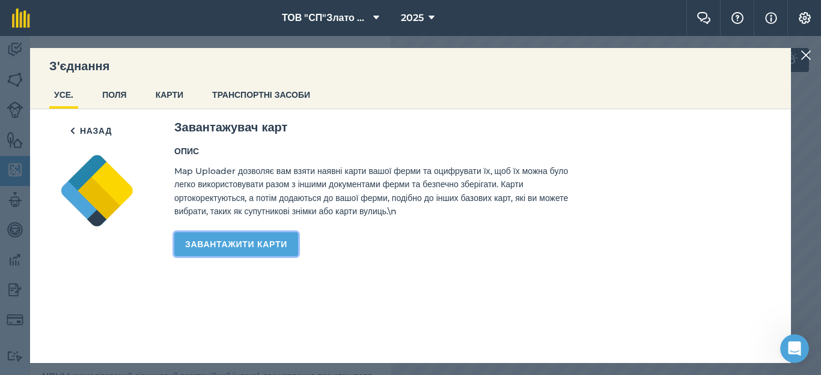
click at [249, 247] on link "Завантажити карти" at bounding box center [236, 244] width 124 height 24
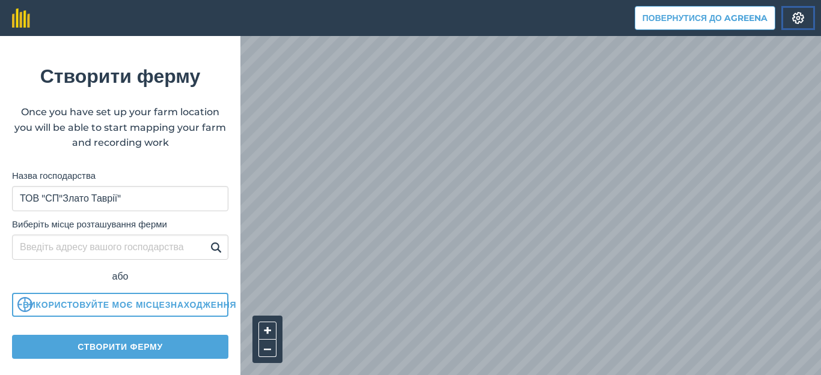
click at [798, 19] on img at bounding box center [798, 18] width 14 height 12
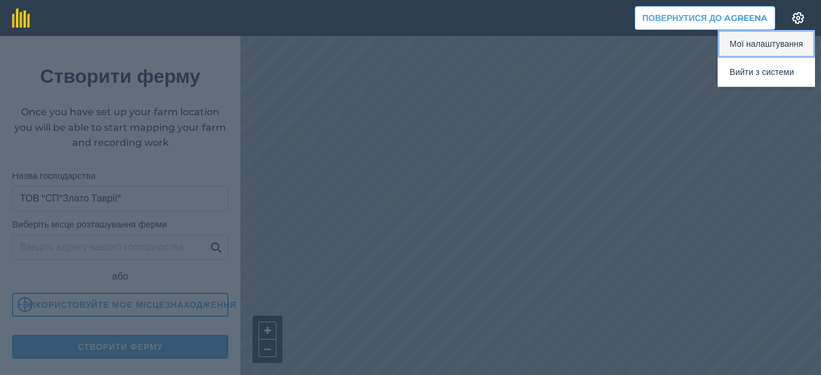
click at [753, 45] on button "Мої налаштування" at bounding box center [765, 44] width 97 height 28
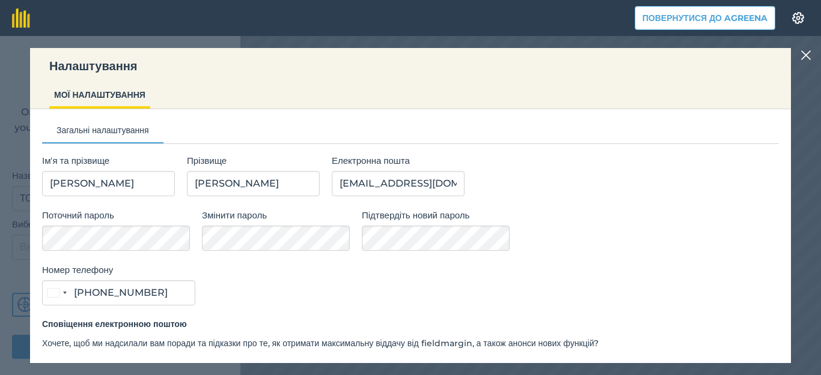
type input "095 195 1809"
click at [807, 56] on img at bounding box center [805, 55] width 11 height 14
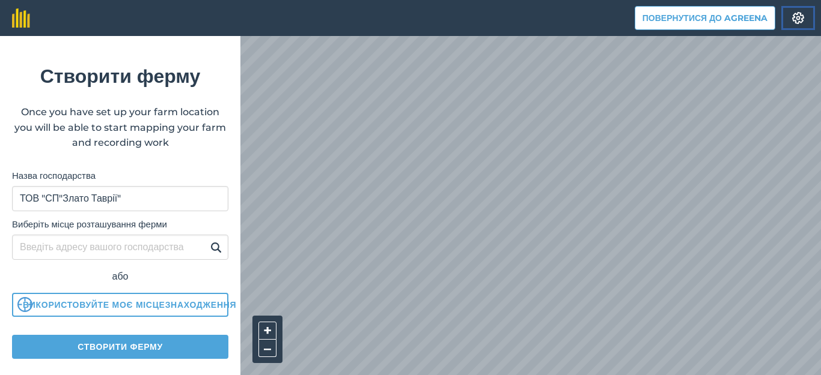
click at [797, 17] on img at bounding box center [798, 18] width 14 height 12
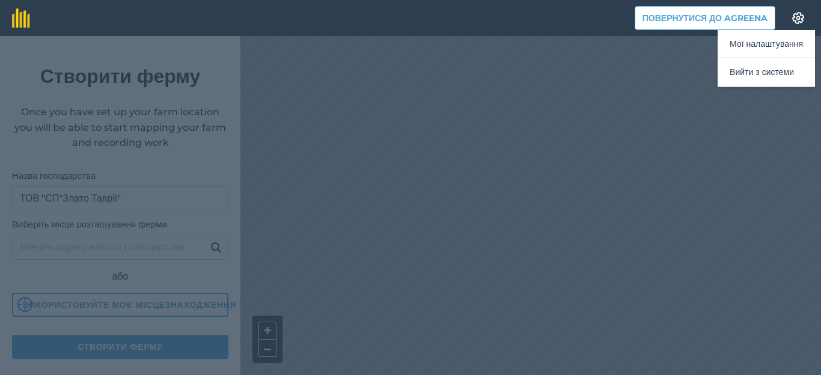
click at [399, 186] on div at bounding box center [410, 205] width 821 height 339
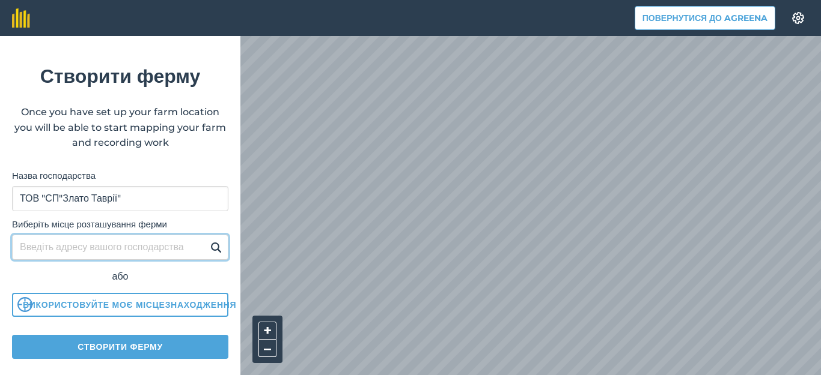
click at [109, 251] on input "Виберіть місце розташування ферми" at bounding box center [120, 247] width 216 height 25
click at [121, 244] on input "Виберіть місце розташування ферми" at bounding box center [120, 247] width 216 height 25
click at [112, 255] on input "Виберіть місце розташування ферми" at bounding box center [120, 247] width 216 height 25
click at [114, 246] on input "Виберіть місце розташування ферми" at bounding box center [120, 247] width 216 height 25
click at [117, 281] on div "або" at bounding box center [120, 277] width 216 height 16
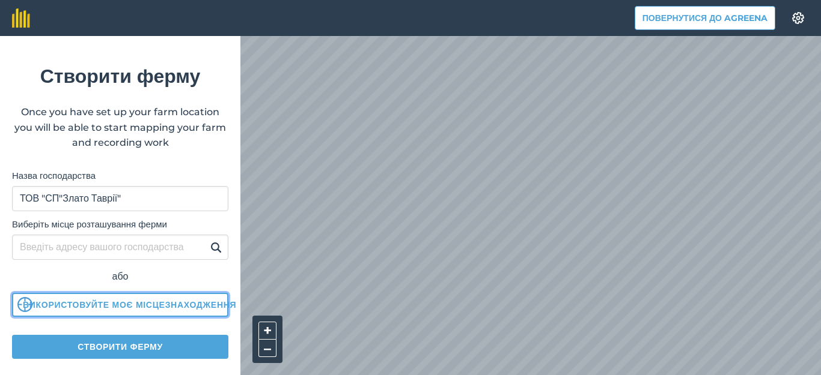
click at [53, 301] on button "Використовуйте моє місцезнаходження" at bounding box center [120, 305] width 216 height 24
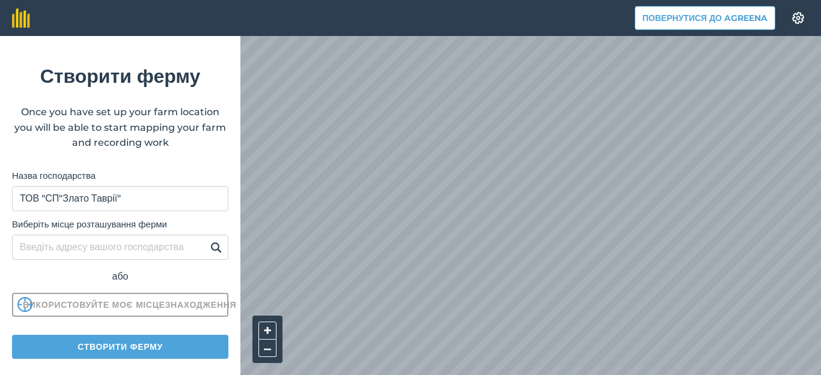
click at [25, 303] on img at bounding box center [24, 304] width 15 height 15
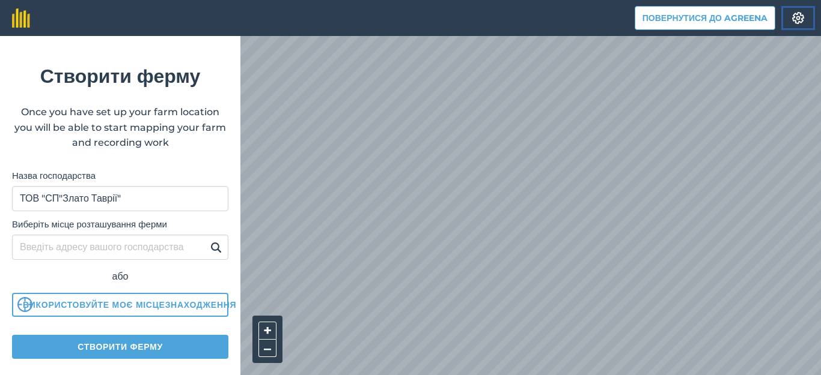
click at [797, 18] on img at bounding box center [798, 18] width 14 height 12
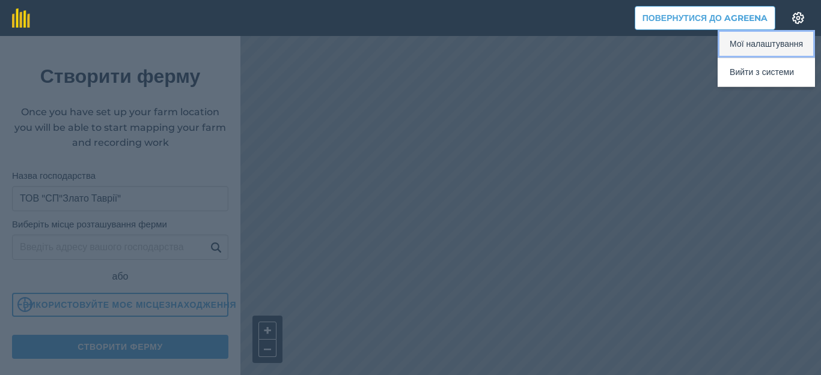
click at [747, 47] on button "Мої налаштування" at bounding box center [765, 44] width 97 height 28
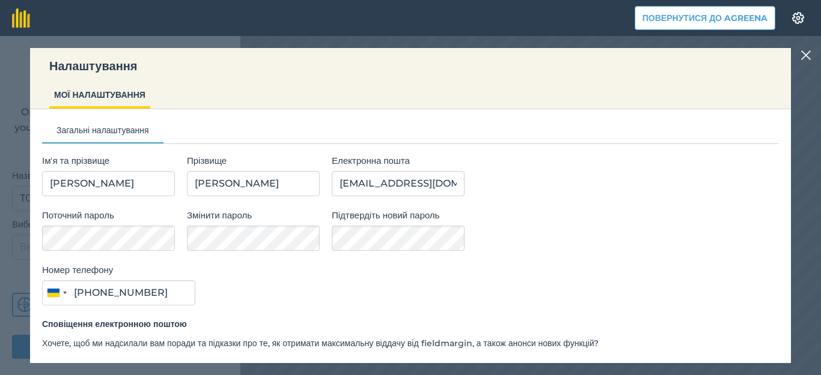
type input "095 195 1809"
click at [801, 52] on img at bounding box center [805, 55] width 11 height 14
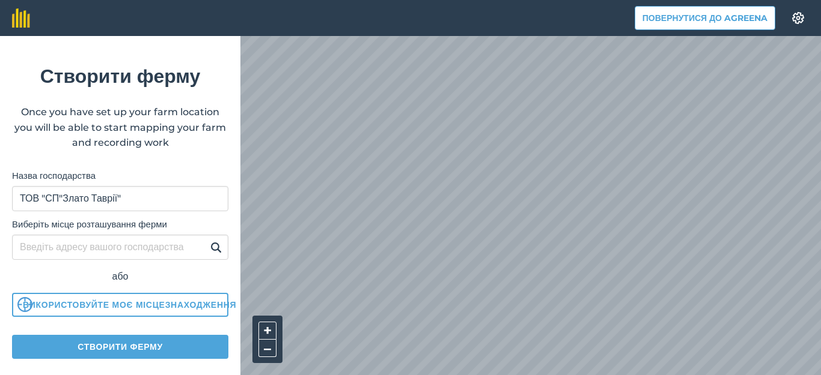
click at [210, 243] on img at bounding box center [215, 247] width 11 height 14
click at [150, 252] on input "Виберіть місце розташування ферми" at bounding box center [120, 247] width 216 height 25
click at [148, 252] on input "Виберіть місце розташування ферми" at bounding box center [120, 247] width 216 height 25
click at [22, 22] on img at bounding box center [21, 17] width 18 height 19
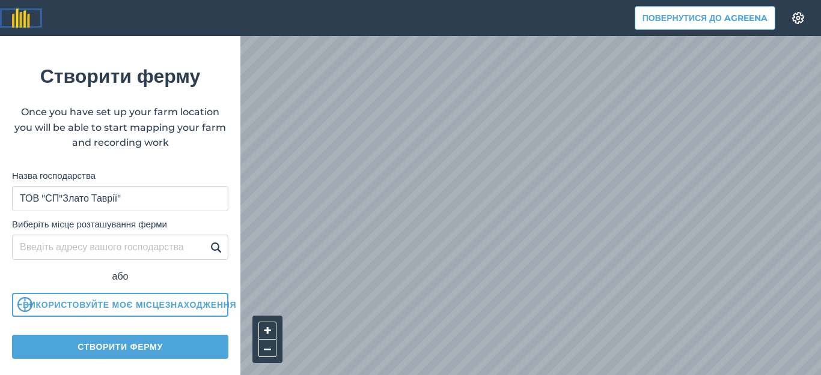
click at [22, 16] on img at bounding box center [21, 17] width 18 height 19
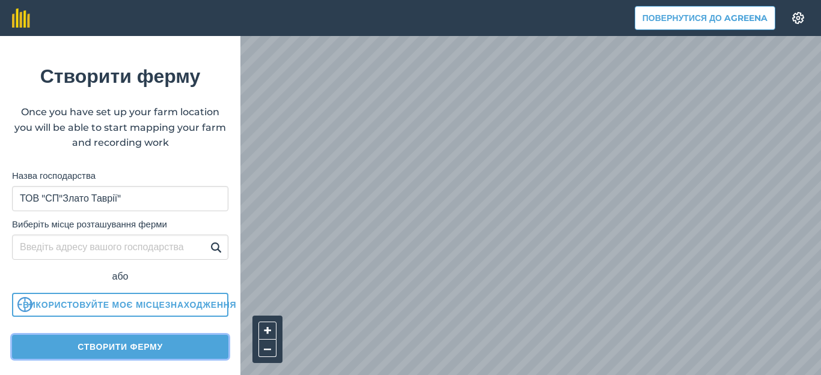
click at [103, 342] on button "Створити ферму" at bounding box center [120, 347] width 216 height 24
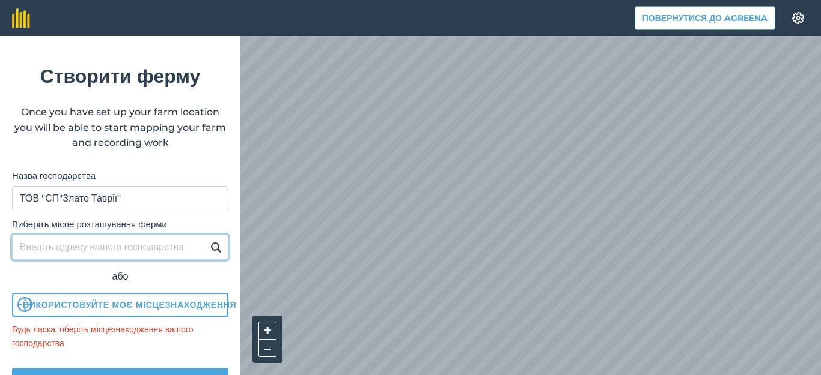
click at [73, 245] on input "Виберіть місце розташування ферми" at bounding box center [120, 247] width 216 height 25
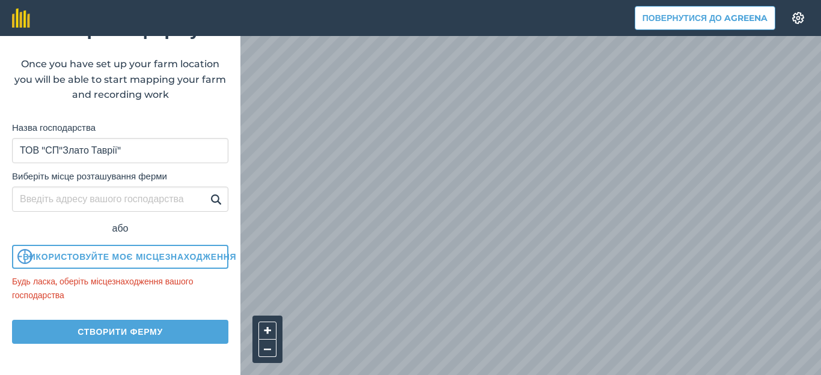
click at [405, 375] on html "Повернутися до Agreena Налаштування Створити ферму Once you have set up your fa…" at bounding box center [410, 187] width 821 height 375
click at [342, 375] on html "Повернутися до Agreena Налаштування Створити ферму Once you have set up your fa…" at bounding box center [410, 187] width 821 height 375
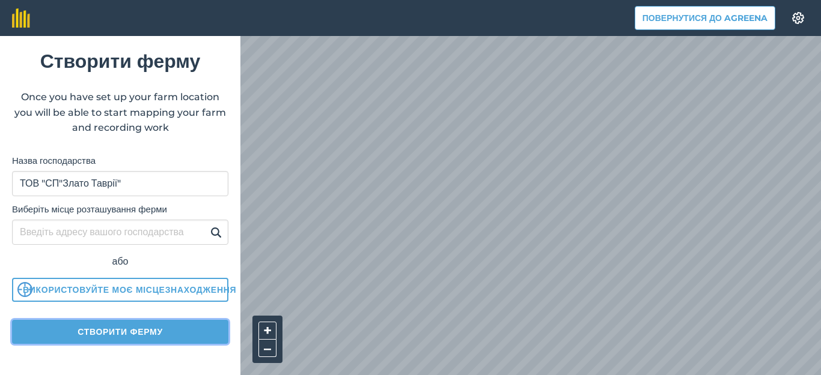
click at [113, 323] on button "Створити ферму" at bounding box center [120, 332] width 216 height 24
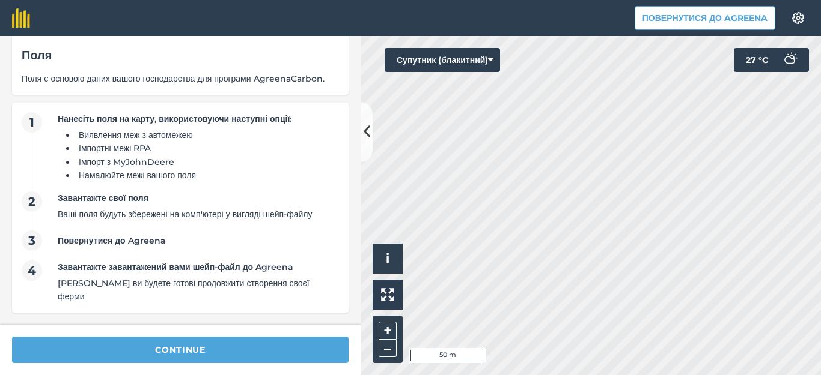
scroll to position [41, 0]
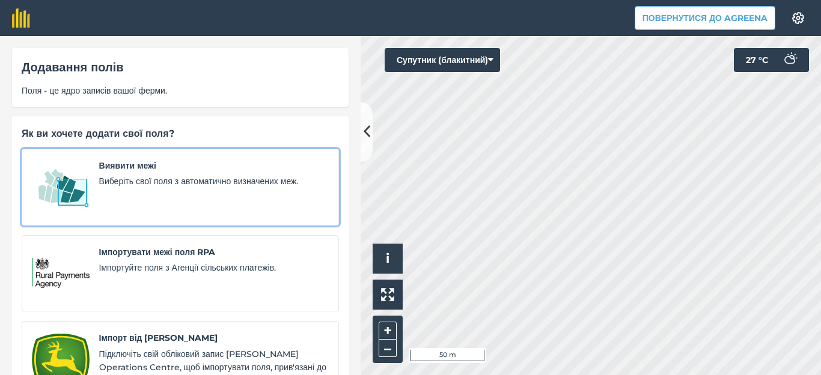
click at [148, 188] on span "Виберіть свої поля з автоматично визначених меж." at bounding box center [213, 181] width 229 height 13
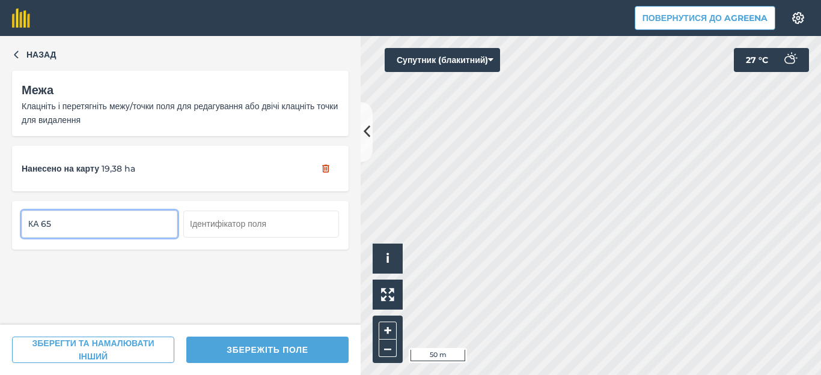
type input "КА 65"
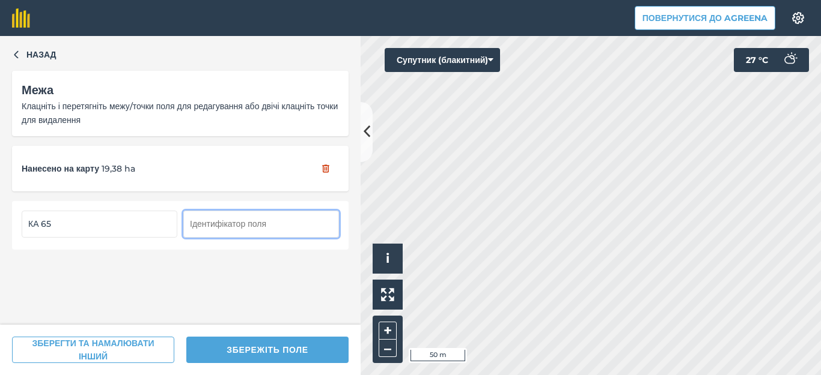
click at [218, 227] on input "text" at bounding box center [261, 224] width 156 height 26
click at [188, 224] on input "Кам'янка" at bounding box center [261, 224] width 156 height 26
type input "Нова Кам'янка"
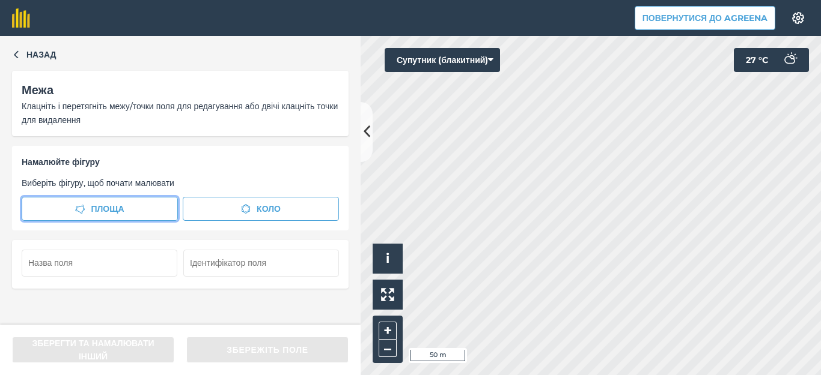
click at [121, 208] on span "Площа" at bounding box center [107, 208] width 33 height 13
click at [682, 375] on html "Повернутися до Agreena Налаштування Map printing is not available on our free p…" at bounding box center [410, 187] width 821 height 375
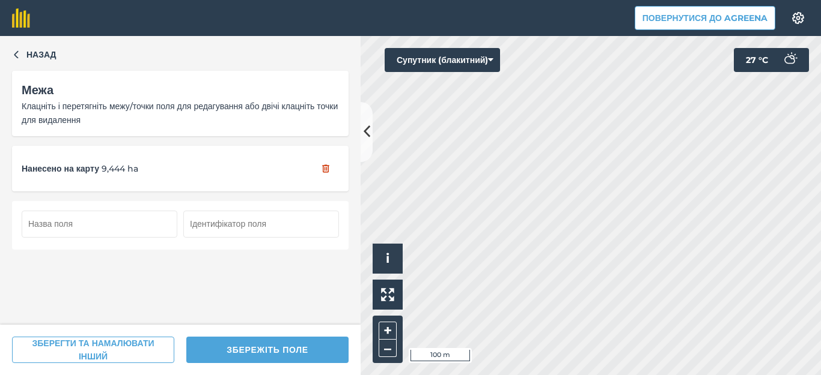
click at [43, 225] on input "text" at bounding box center [100, 224] width 156 height 26
type input "КА 61"
click at [202, 221] on input "text" at bounding box center [261, 224] width 156 height 26
type input "Нова Кам'янка"
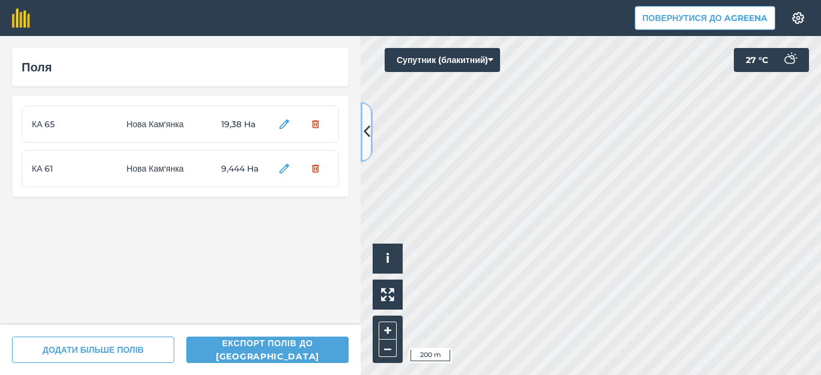
click at [368, 138] on icon at bounding box center [366, 131] width 7 height 21
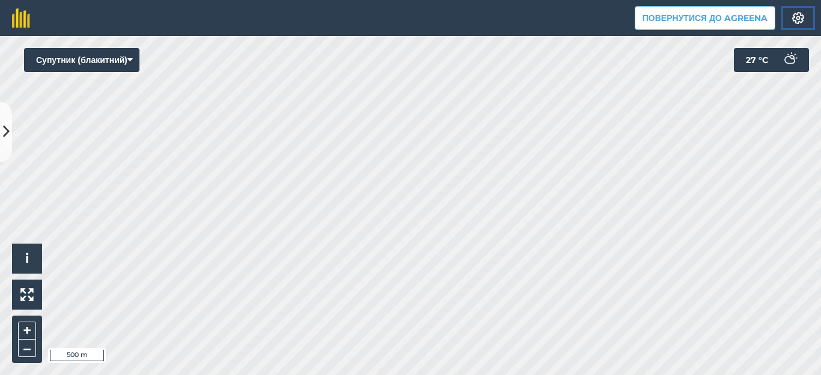
click at [798, 20] on img at bounding box center [798, 18] width 14 height 12
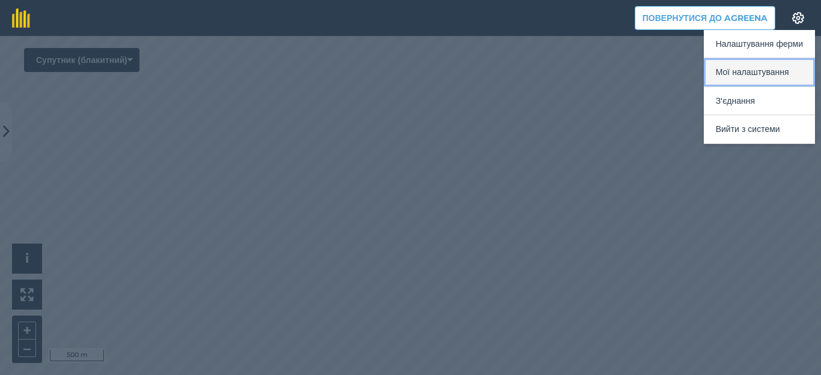
click at [774, 74] on button "Мої налаштування" at bounding box center [758, 72] width 111 height 28
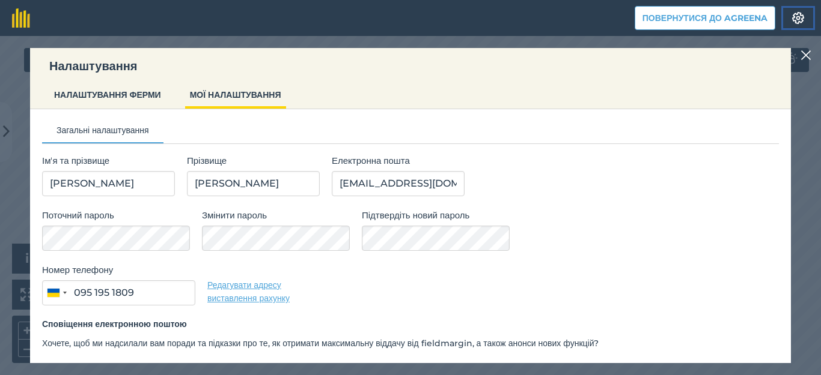
click at [794, 20] on img at bounding box center [798, 18] width 14 height 12
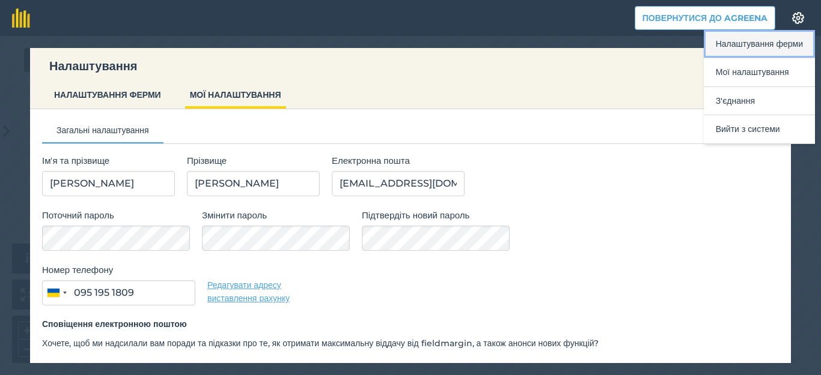
click at [770, 48] on button "Налаштування ферми" at bounding box center [758, 44] width 111 height 28
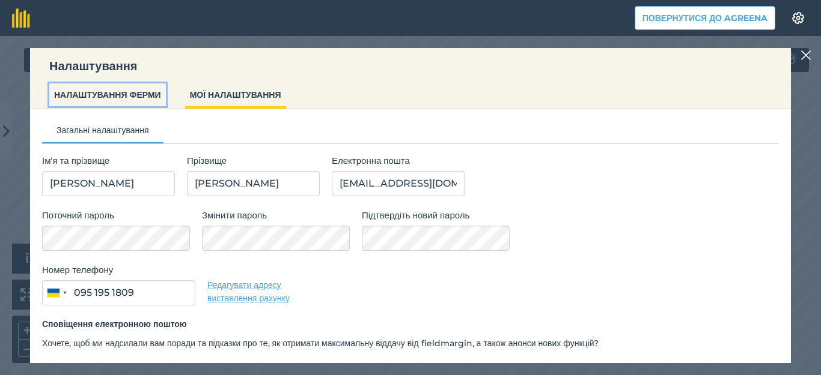
click at [114, 97] on button "НАЛАШТУВАННЯ ФЕРМИ" at bounding box center [107, 94] width 117 height 23
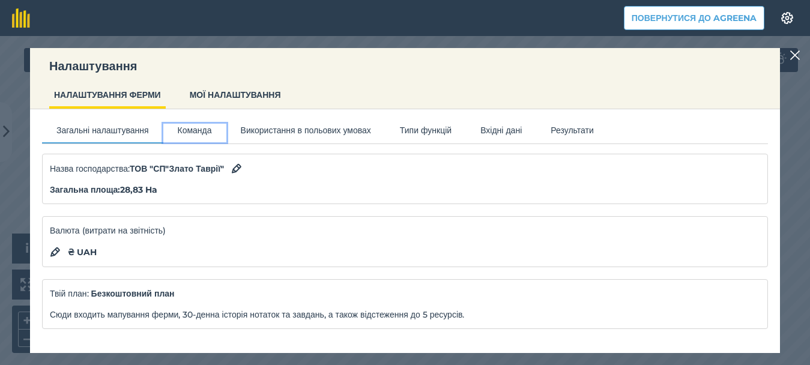
click at [214, 129] on button "Команда" at bounding box center [194, 133] width 63 height 18
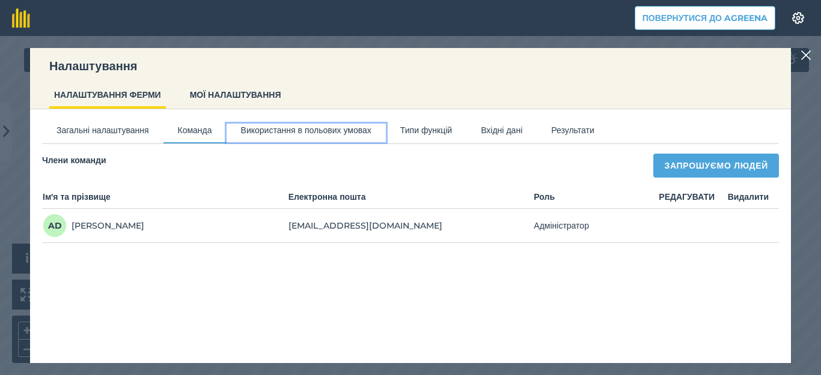
click at [294, 125] on button "Використання в польових умовах" at bounding box center [305, 133] width 159 height 18
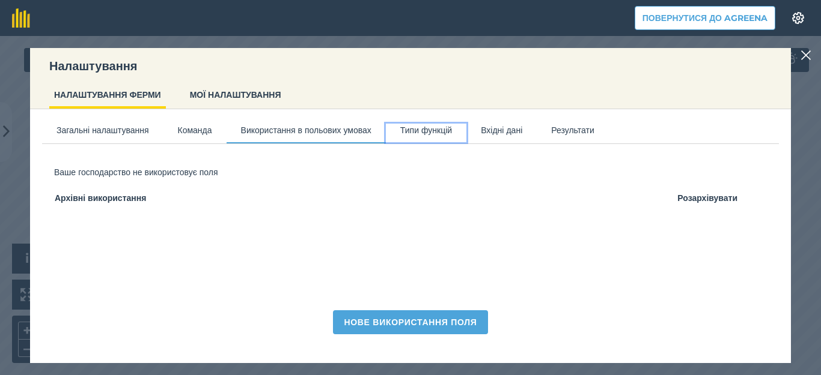
click at [463, 130] on button "Типи функцій" at bounding box center [426, 133] width 80 height 18
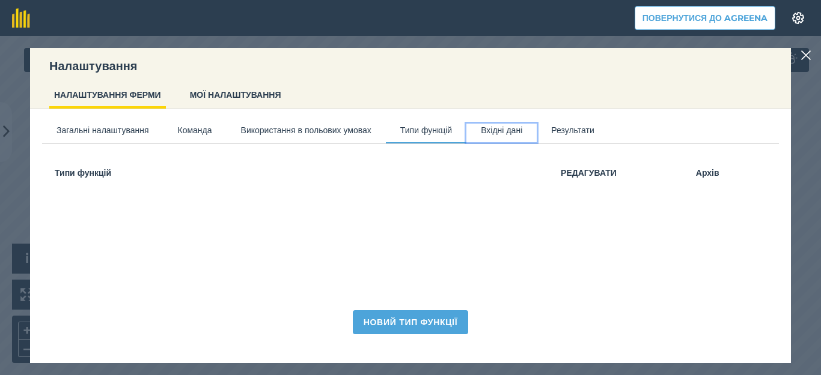
click at [536, 132] on button "Вхідні дані" at bounding box center [501, 133] width 70 height 18
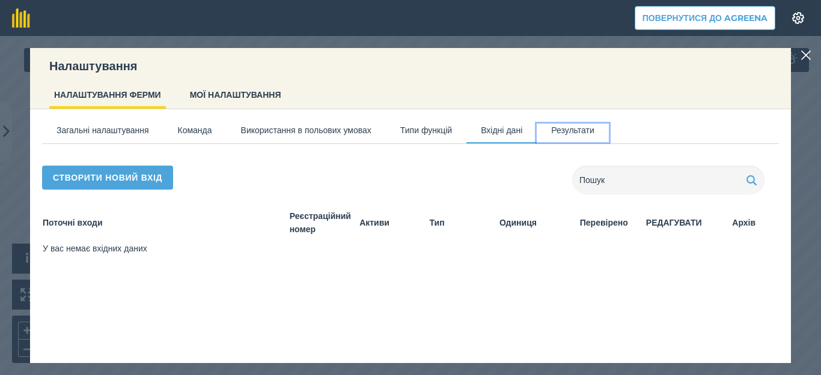
click at [609, 129] on button "Результати" at bounding box center [572, 133] width 72 height 18
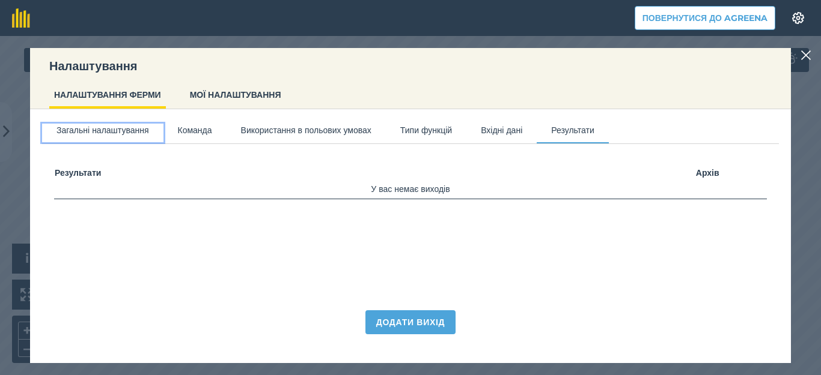
click at [96, 133] on button "Загальні налаштування" at bounding box center [102, 133] width 121 height 18
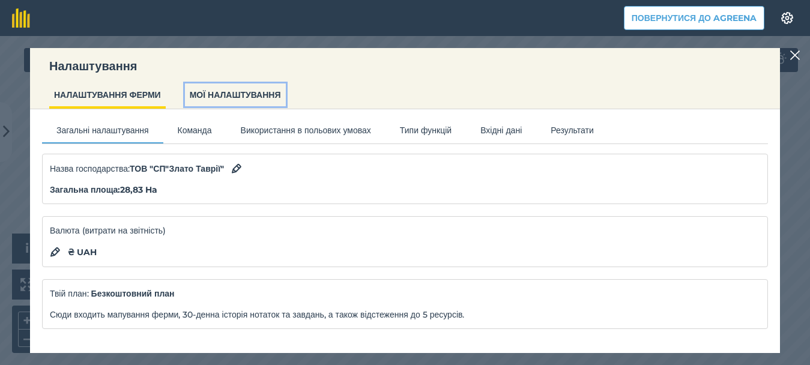
click at [265, 96] on button "МОЇ НАЛАШТУВАННЯ" at bounding box center [235, 94] width 101 height 23
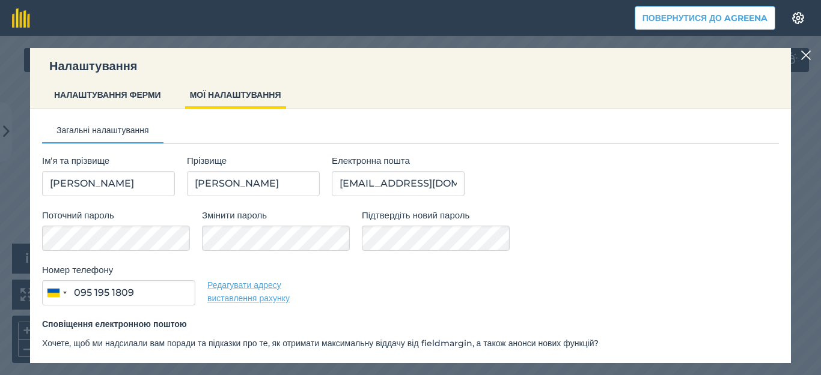
click at [123, 107] on li "НАЛАШТУВАННЯ ФЕРМИ" at bounding box center [107, 95] width 117 height 25
click at [130, 98] on button "НАЛАШТУВАННЯ ФЕРМИ" at bounding box center [107, 94] width 117 height 23
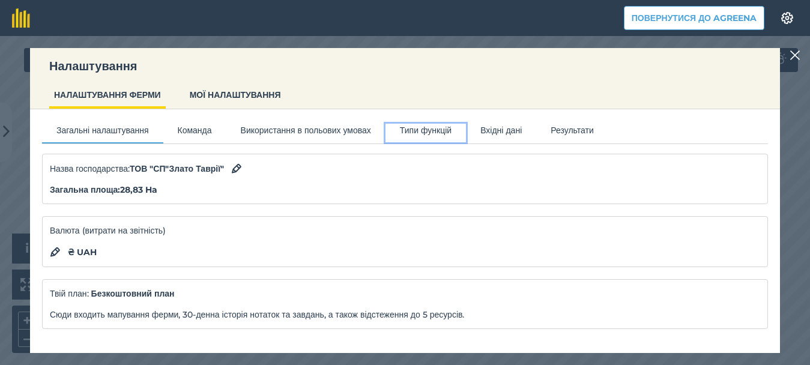
click at [466, 134] on button "Типи функцій" at bounding box center [426, 133] width 80 height 18
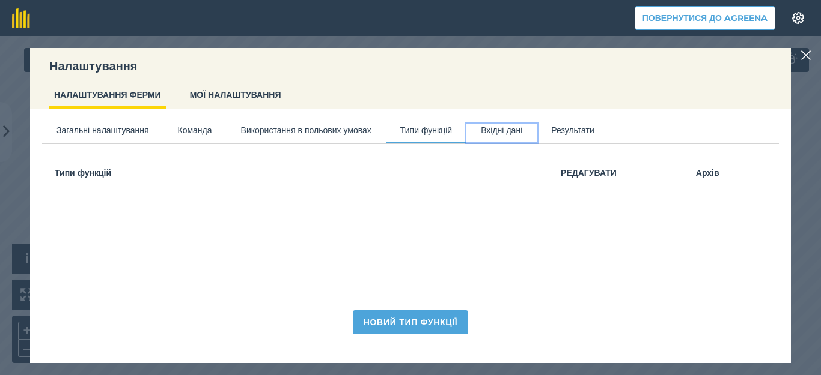
click at [536, 130] on button "Вхідні дані" at bounding box center [501, 133] width 70 height 18
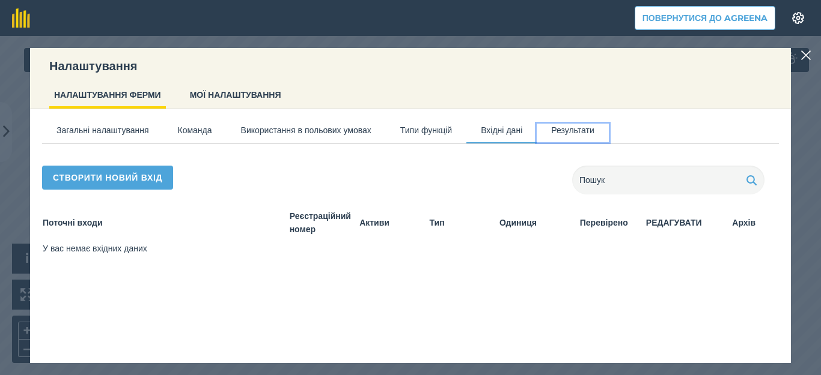
click at [609, 127] on button "Результати" at bounding box center [572, 133] width 72 height 18
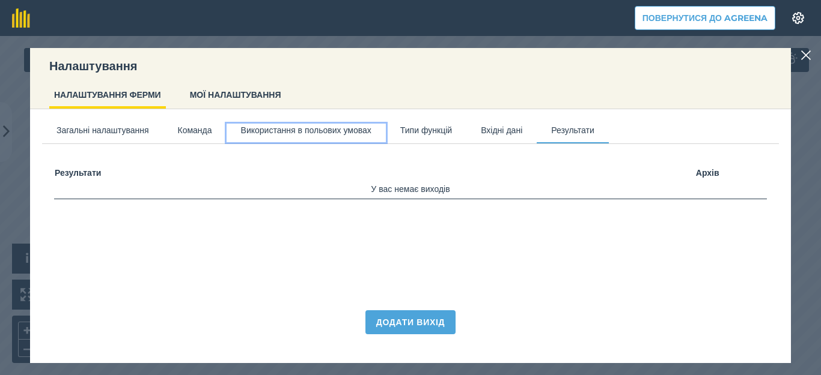
click at [350, 130] on button "Використання в польових умовах" at bounding box center [305, 133] width 159 height 18
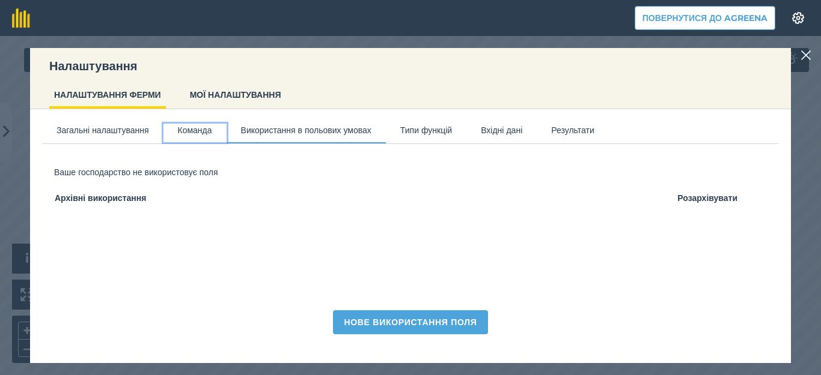
click at [201, 132] on button "Команда" at bounding box center [194, 133] width 63 height 18
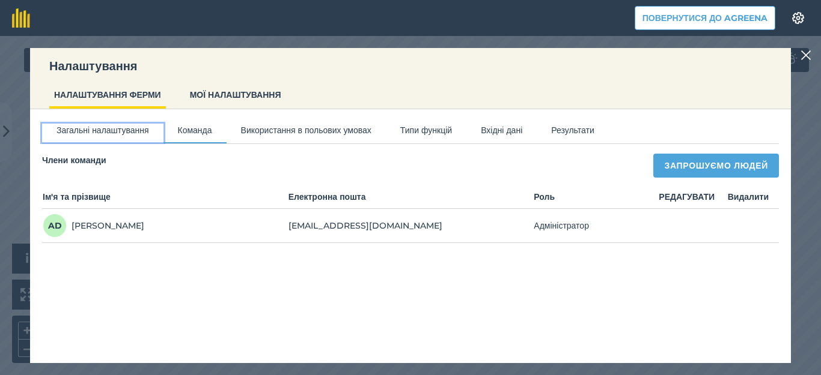
click at [138, 126] on button "Загальні налаштування" at bounding box center [102, 133] width 121 height 18
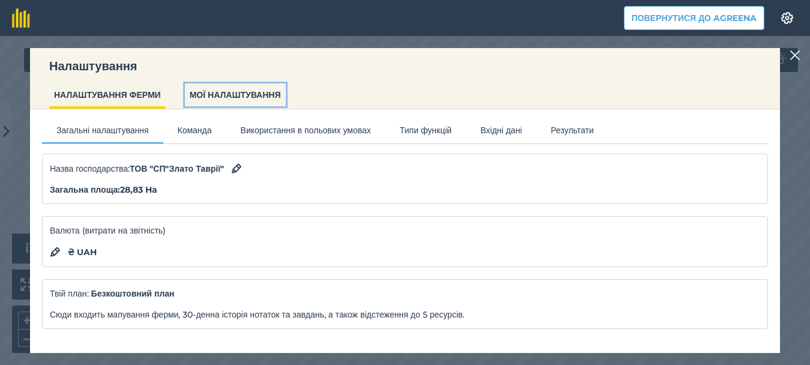
click at [227, 98] on button "МОЇ НАЛАШТУВАННЯ" at bounding box center [235, 94] width 101 height 23
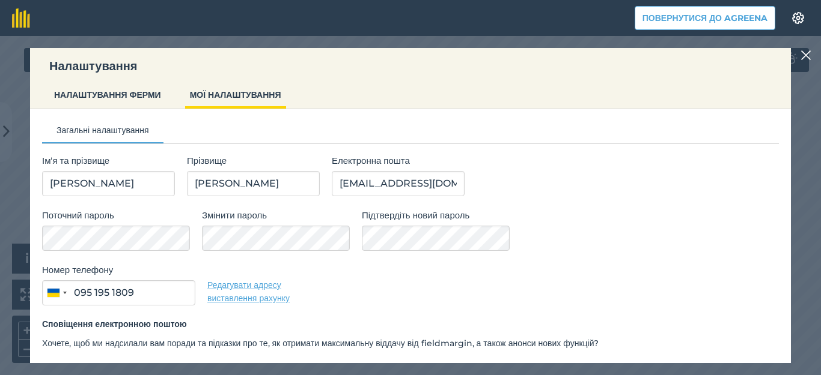
click at [807, 53] on img at bounding box center [805, 55] width 11 height 14
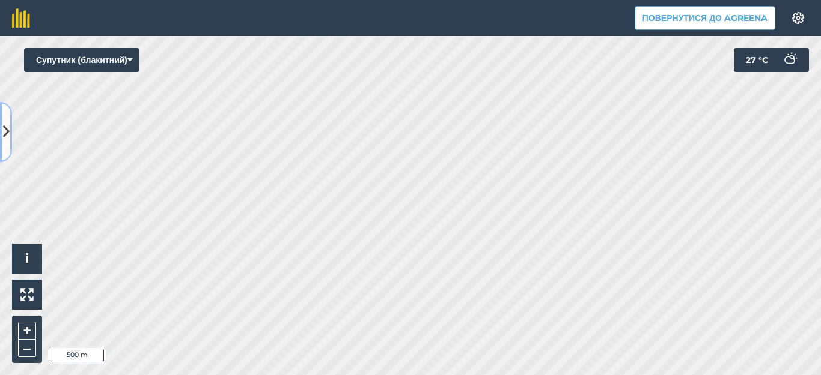
click at [3, 134] on icon at bounding box center [6, 131] width 7 height 21
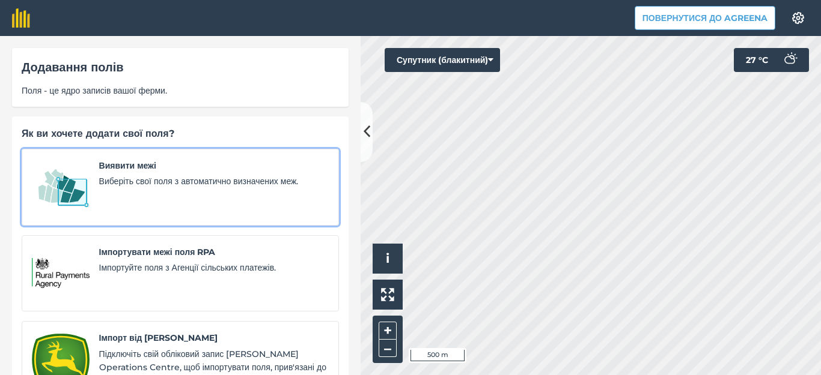
click at [154, 174] on div "Виявити межі Виберіть свої поля з автоматично визначених меж." at bounding box center [213, 187] width 229 height 56
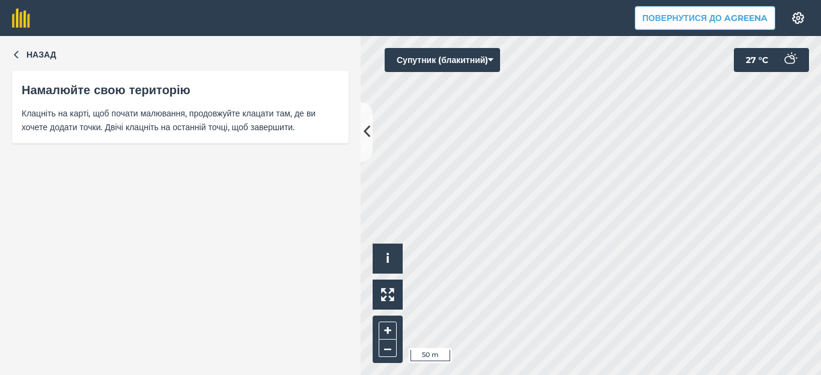
click at [397, 375] on html "Повернутися до Agreena Налаштування Map printing is not available on our free p…" at bounding box center [410, 187] width 821 height 375
click at [330, 135] on div "Назад Намалюйте свою територію Клацніть на карті, щоб почати малювання, продовж…" at bounding box center [410, 205] width 821 height 339
click at [258, 104] on div "Назад Намалюйте свою територію Клацніть на карті, щоб почати малювання, продовж…" at bounding box center [410, 205] width 821 height 339
click at [561, 0] on html "Повернутися до Agreena Налаштування Map printing is not available on our free p…" at bounding box center [410, 187] width 821 height 375
click at [575, 0] on html "Повернутися до Agreena Налаштування Map printing is not available on our free p…" at bounding box center [410, 187] width 821 height 375
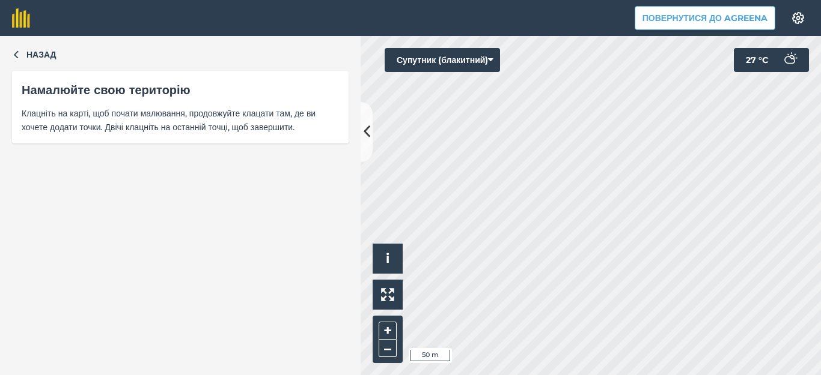
click at [820, 375] on html "Повернутися до Agreena Налаштування Map printing is not available on our free p…" at bounding box center [410, 187] width 821 height 375
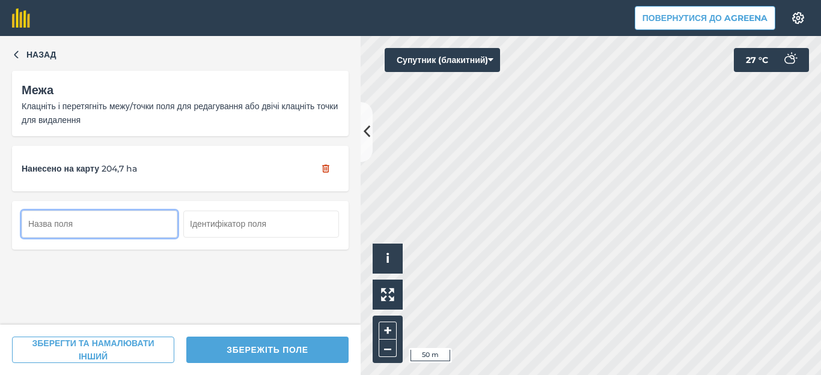
click at [48, 226] on input "text" at bounding box center [100, 224] width 156 height 26
type input "К 3"
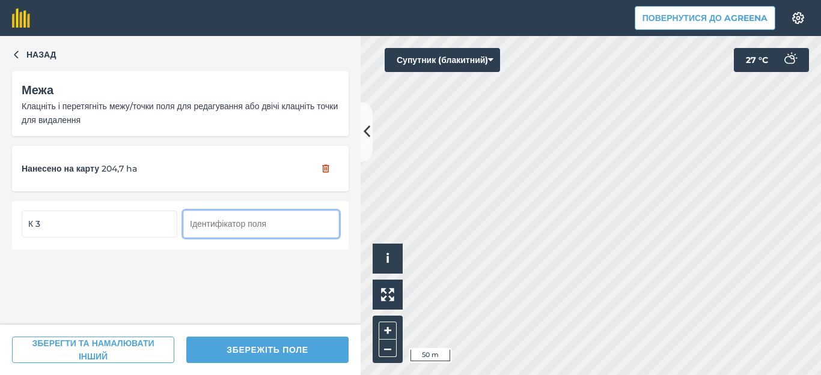
click at [200, 220] on input "text" at bounding box center [261, 224] width 156 height 26
type input "[GEOGRAPHIC_DATA]"
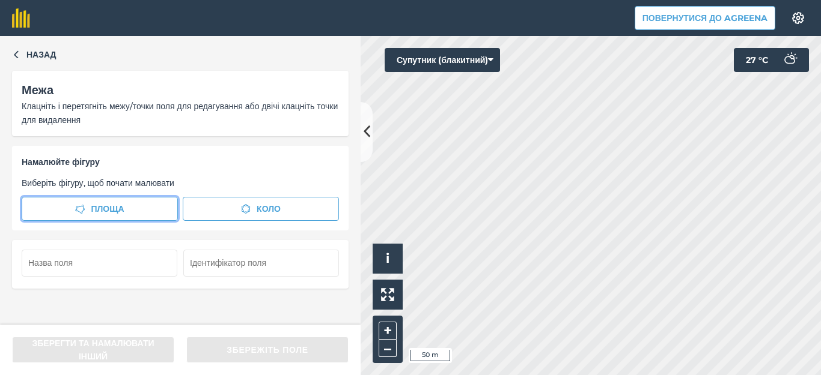
click at [119, 210] on span "Площа" at bounding box center [107, 208] width 33 height 13
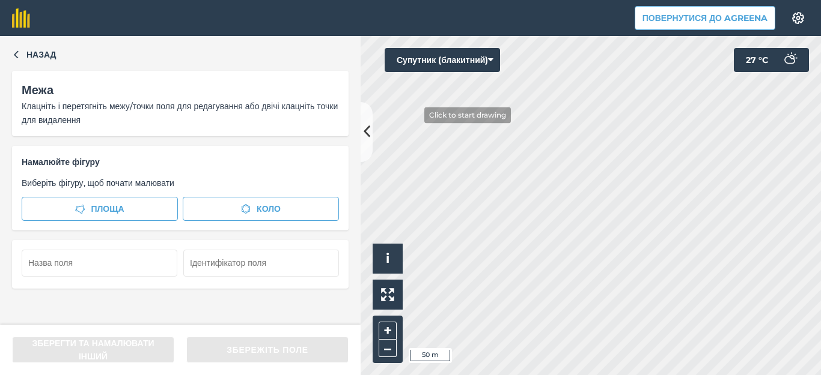
click at [348, 74] on div "Назад Межа Клацніть і перетягніть межу/точки поля для редагування або двічі кла…" at bounding box center [410, 205] width 821 height 339
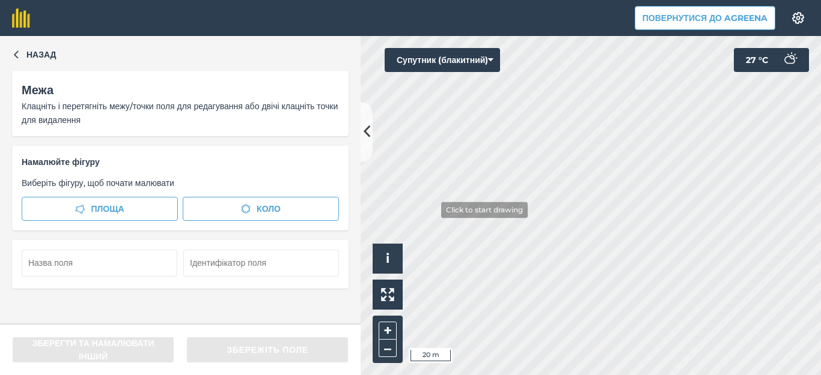
click at [398, 320] on div "Click to start drawing i © 2025 TomTom, Microsoft 20 m + –" at bounding box center [590, 205] width 460 height 339
click at [356, 375] on html "Повернутися до Agreena Налаштування Map printing is not available on our free p…" at bounding box center [410, 187] width 821 height 375
click at [372, 375] on html "Повернутися до Agreena Налаштування Map printing is not available on our free p…" at bounding box center [410, 187] width 821 height 375
click at [397, 375] on html "Повернутися до Agreena Налаштування Map printing is not available on our free p…" at bounding box center [410, 187] width 821 height 375
click at [367, 375] on html "Повернутися до Agreena Налаштування Map printing is not available on our free p…" at bounding box center [410, 187] width 821 height 375
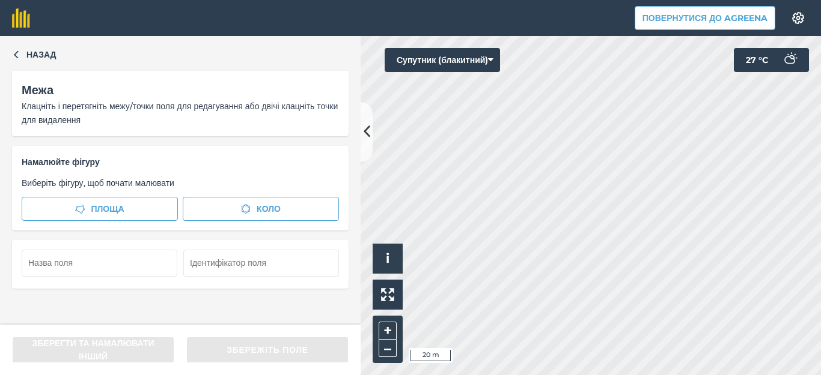
click at [287, 135] on div "Назад Межа Клацніть і перетягніть межу/точки поля для редагування або двічі кла…" at bounding box center [410, 205] width 821 height 339
click at [678, 17] on div "Повернутися до Agreena Налаштування Map printing is not available on our free p…" at bounding box center [410, 187] width 821 height 375
click at [745, 0] on html "Повернутися до Agreena Налаштування Map printing is not available on our free p…" at bounding box center [410, 187] width 821 height 375
click at [739, 0] on html "Повернутися до Agreena Налаштування Map printing is not available on our free p…" at bounding box center [410, 187] width 821 height 375
click at [693, 34] on div "Повернутися до Agreena Налаштування Map printing is not available on our free p…" at bounding box center [410, 187] width 821 height 375
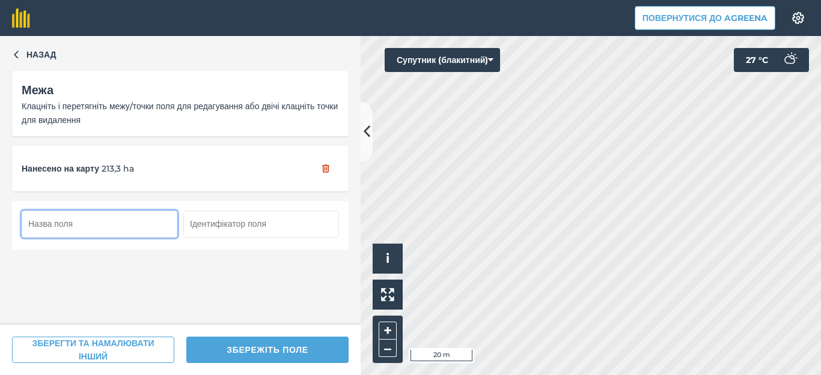
click at [47, 227] on input "text" at bounding box center [100, 224] width 156 height 26
type input "К 5"
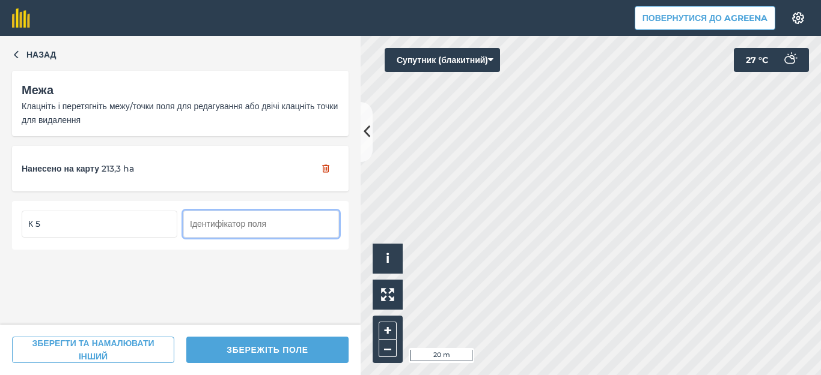
click at [205, 225] on input "text" at bounding box center [261, 224] width 156 height 26
type input "[GEOGRAPHIC_DATA]"
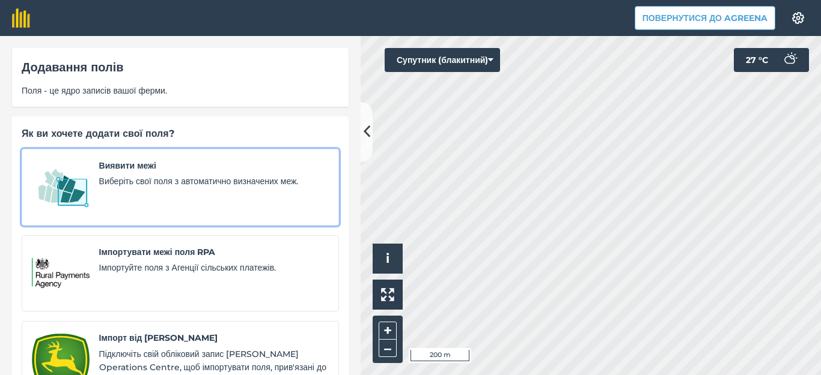
click at [164, 177] on span "Виберіть свої поля з автоматично визначених меж." at bounding box center [213, 181] width 229 height 13
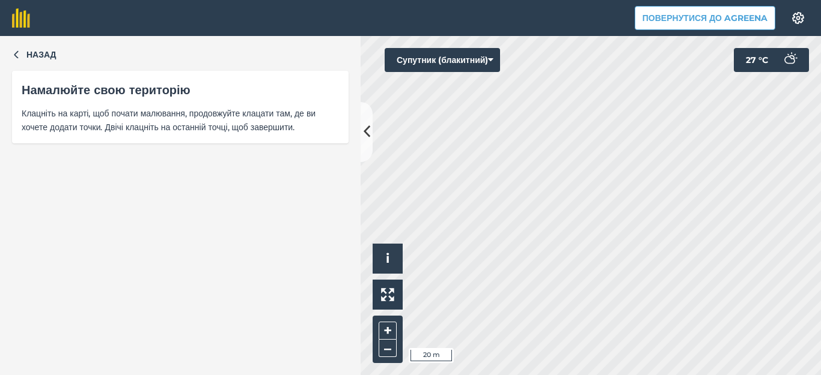
click at [684, 0] on html "Повернутися до Agreena Налаштування Map printing is not available on our free p…" at bounding box center [410, 187] width 821 height 375
click at [682, 0] on html "Повернутися до Agreena Налаштування Map printing is not available on our free p…" at bounding box center [410, 187] width 821 height 375
click at [680, 0] on html "Повернутися до Agreena Налаштування Map printing is not available on our free p…" at bounding box center [410, 187] width 821 height 375
click at [690, 0] on html "Повернутися до Agreena Налаштування Map printing is not available on our free p…" at bounding box center [410, 187] width 821 height 375
click at [677, 11] on div "Повернутися до Agreena Налаштування Map printing is not available on our free p…" at bounding box center [410, 187] width 821 height 375
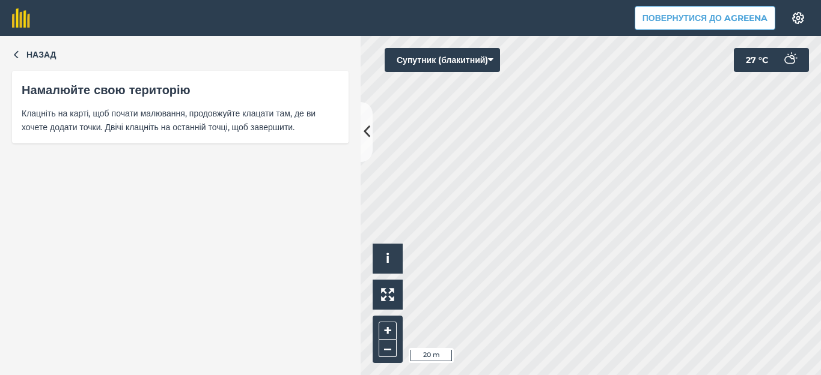
click at [648, 20] on div "Повернутися до Agreena Налаштування Map printing is not available on our free p…" at bounding box center [410, 187] width 821 height 375
click at [708, 0] on html "Повернутися до Agreena Налаштування Map printing is not available on our free p…" at bounding box center [410, 187] width 821 height 375
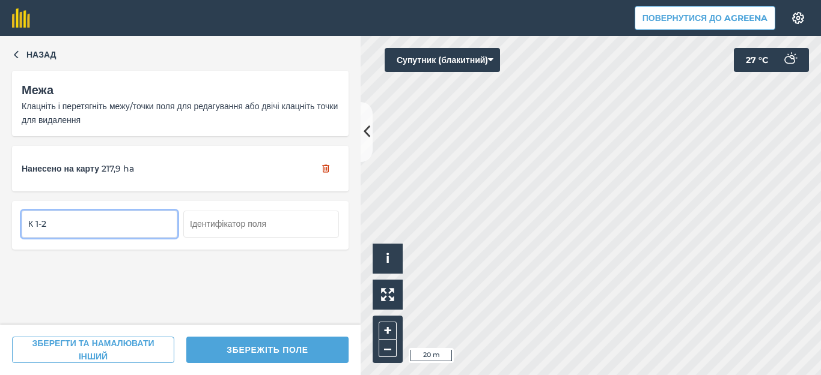
type input "К 1-2"
click at [211, 224] on input "text" at bounding box center [261, 224] width 156 height 26
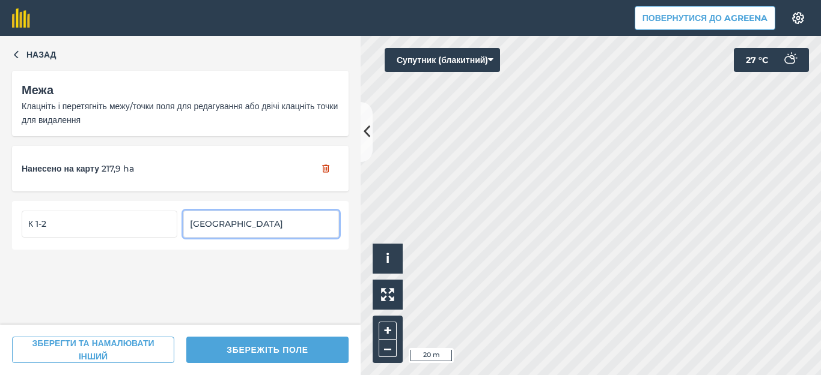
type input "[GEOGRAPHIC_DATA]"
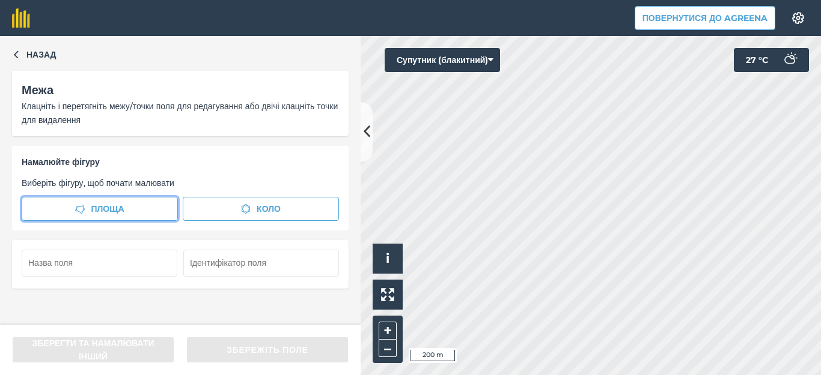
click at [140, 208] on button "Площа" at bounding box center [100, 209] width 156 height 24
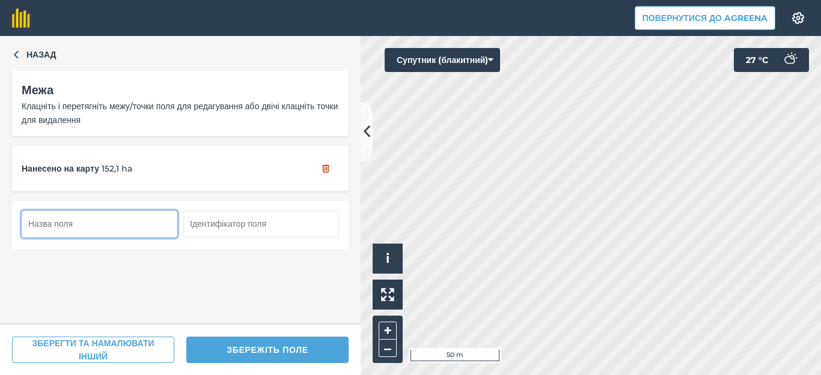
click at [77, 225] on input "text" at bounding box center [100, 224] width 156 height 26
type input "К 6"
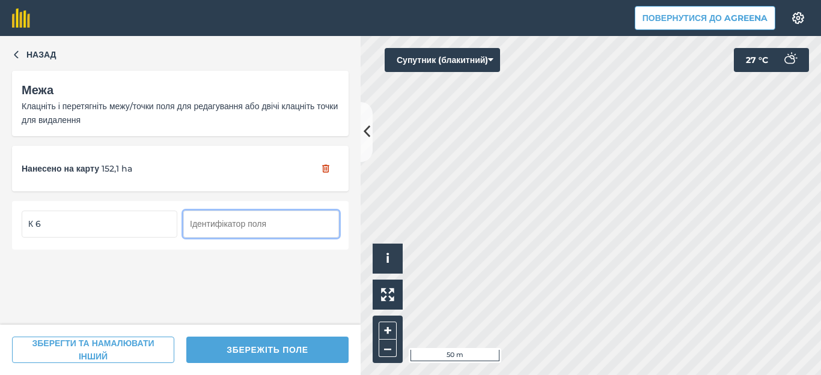
click at [201, 224] on input "text" at bounding box center [261, 224] width 156 height 26
type input "[GEOGRAPHIC_DATA]"
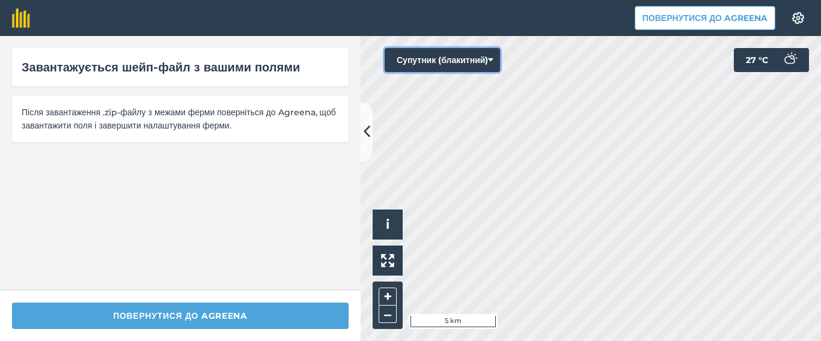
click at [496, 62] on button "Супутник (блакитний)" at bounding box center [441, 60] width 115 height 24
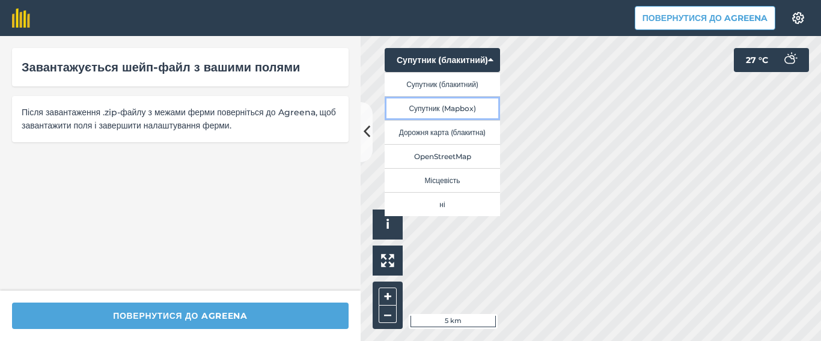
click at [461, 105] on button "Супутник (Mapbox)" at bounding box center [441, 108] width 115 height 24
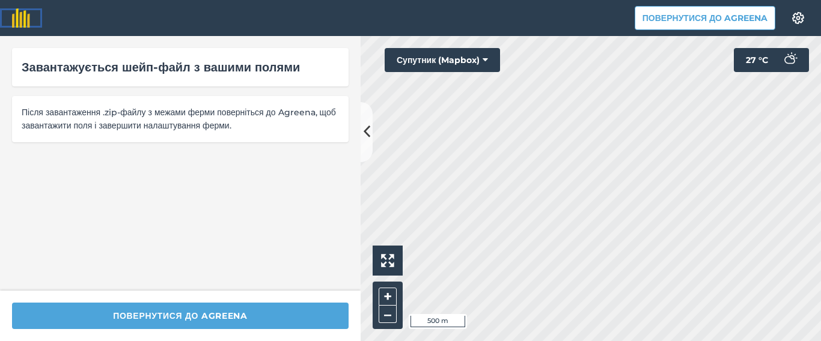
click at [14, 9] on img at bounding box center [21, 17] width 18 height 19
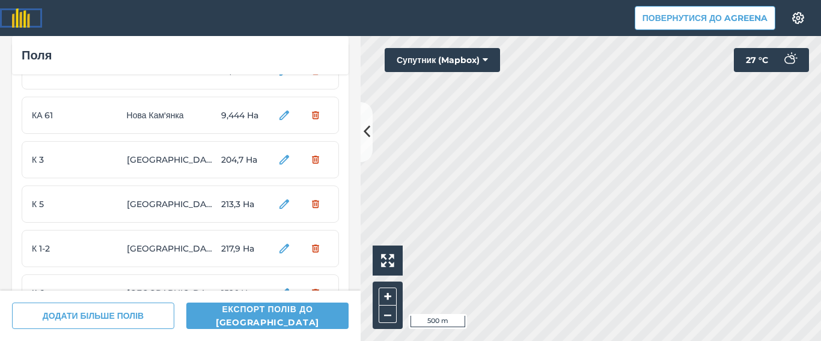
scroll to position [96, 0]
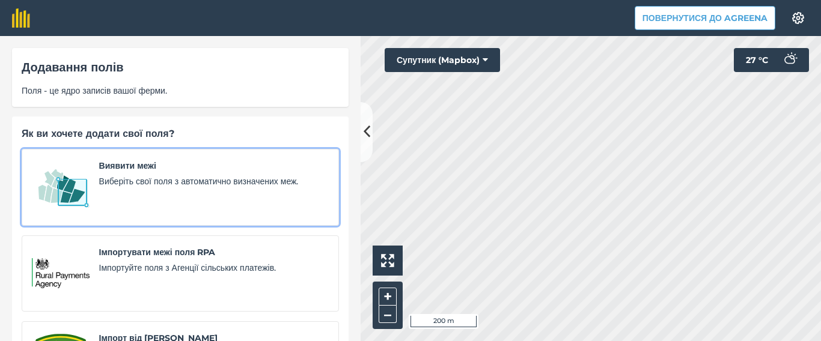
click at [157, 156] on link "Виявити межі Виберіть свої поля з автоматично визначених меж." at bounding box center [180, 187] width 317 height 77
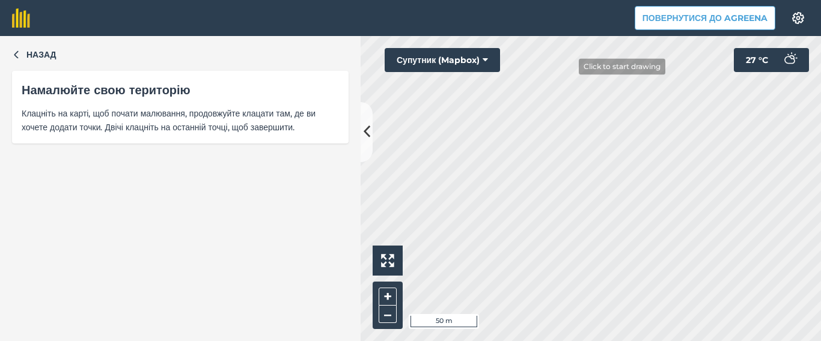
click at [591, 34] on div "Повернутися до Agreena Налаштування Map printing is not available on our free p…" at bounding box center [410, 170] width 821 height 341
click at [491, 341] on html "Повернутися до Agreena Налаштування Map printing is not available on our free p…" at bounding box center [410, 170] width 821 height 341
click at [424, 341] on html "Повернутися до Agreena Налаштування Map printing is not available on our free p…" at bounding box center [410, 170] width 821 height 341
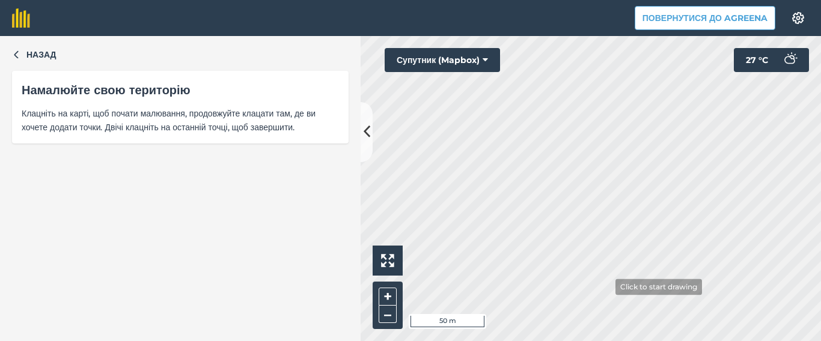
click at [701, 341] on html "Повернутися до Agreena Налаштування Map printing is not available on our free p…" at bounding box center [410, 170] width 821 height 341
click at [676, 341] on html "Повернутися до Agreena Налаштування Map printing is not available on our free p…" at bounding box center [410, 170] width 821 height 341
click at [375, 341] on html "Повернутися до Agreena Налаштування Map printing is not available on our free p…" at bounding box center [410, 170] width 821 height 341
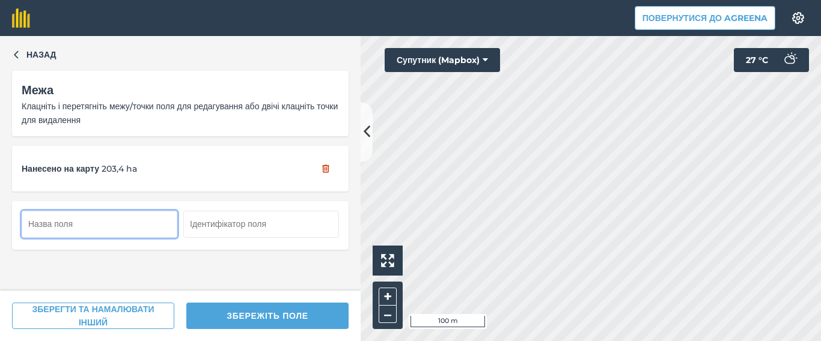
click at [56, 222] on input "text" at bounding box center [100, 224] width 156 height 26
type input "К 4"
click at [204, 222] on input "text" at bounding box center [261, 224] width 156 height 26
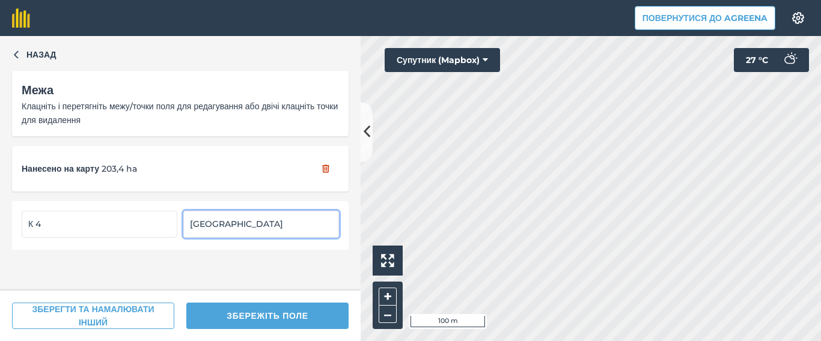
type input "[GEOGRAPHIC_DATA]"
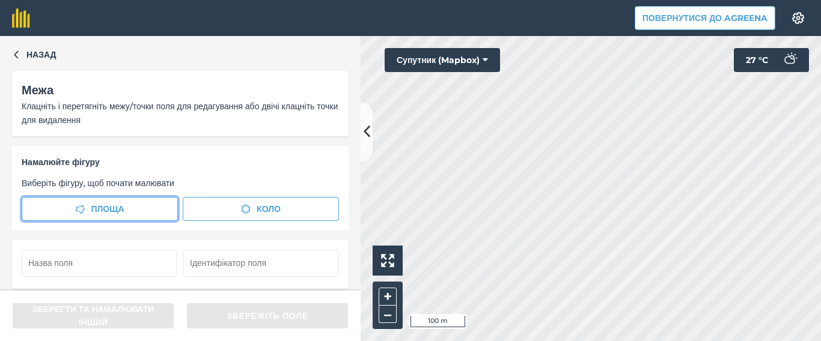
click at [91, 214] on span "Площа" at bounding box center [107, 208] width 33 height 13
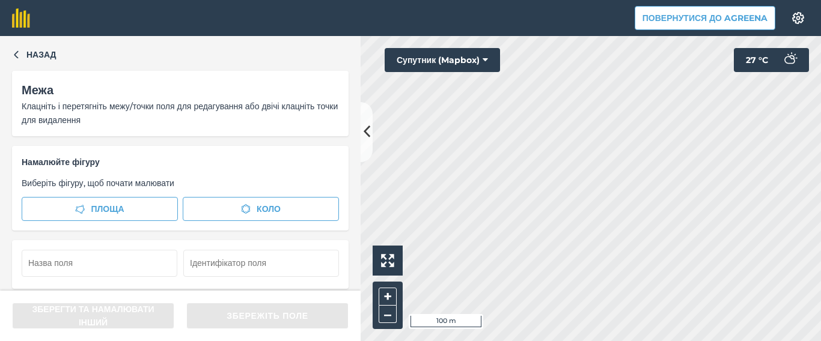
click at [440, 341] on html "Повернутися до Agreena Налаштування Map printing is not available on our free p…" at bounding box center [410, 170] width 821 height 341
click at [364, 121] on div "Назад Межа Клацніть і перетягніть межу/точки поля для редагування або двічі кла…" at bounding box center [410, 188] width 821 height 305
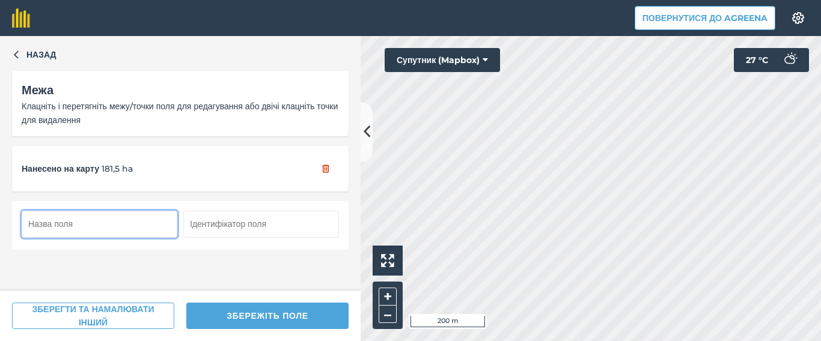
click at [57, 221] on input "text" at bounding box center [100, 224] width 156 height 26
type input "К 45"
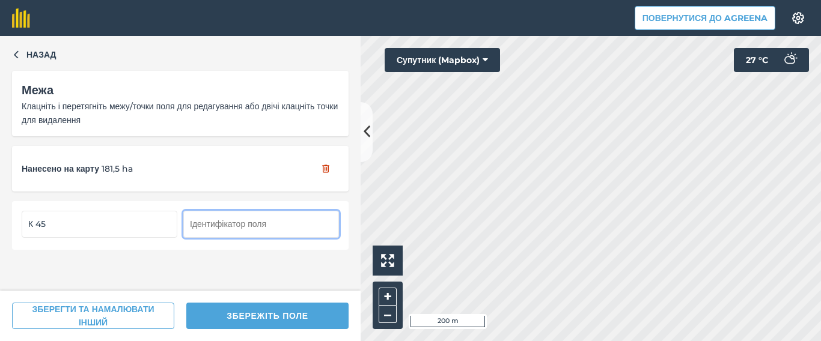
click at [199, 225] on input "text" at bounding box center [261, 224] width 156 height 26
type input "[GEOGRAPHIC_DATA]"
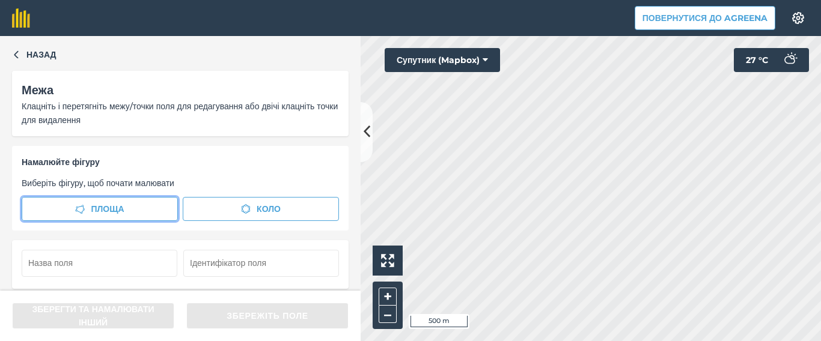
click at [125, 207] on button "Площа" at bounding box center [100, 209] width 156 height 24
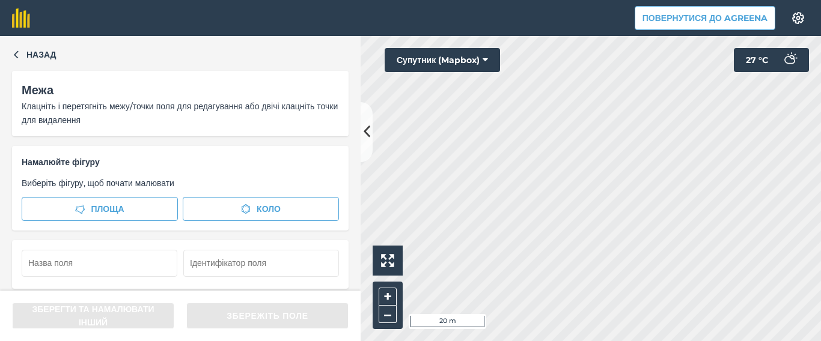
click at [628, 0] on html "Повернутися до Agreena Налаштування Map printing is not available on our free p…" at bounding box center [410, 170] width 821 height 341
click at [669, 0] on html "Повернутися до Agreena Налаштування Map printing is not available on our free p…" at bounding box center [410, 170] width 821 height 341
click at [648, 0] on html "Повернутися до Agreena Налаштування Map printing is not available on our free p…" at bounding box center [410, 170] width 821 height 341
click at [618, 2] on div "Повернутися до Agreena Налаштування Map printing is not available on our free p…" at bounding box center [410, 170] width 821 height 341
click at [369, 0] on html "Повернутися до Agreena Налаштування Map printing is not available on our free p…" at bounding box center [410, 170] width 821 height 341
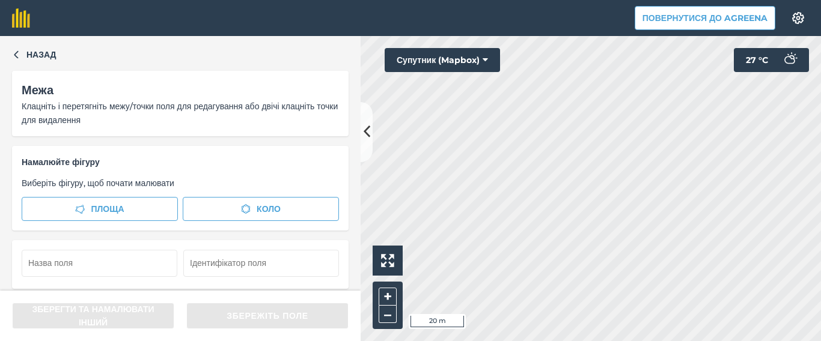
click at [434, 341] on html "Повернутися до Agreena Налаштування Map printing is not available on our free p…" at bounding box center [410, 170] width 821 height 341
click at [424, 341] on html "Повернутися до Agreena Налаштування Map printing is not available on our free p…" at bounding box center [410, 170] width 821 height 341
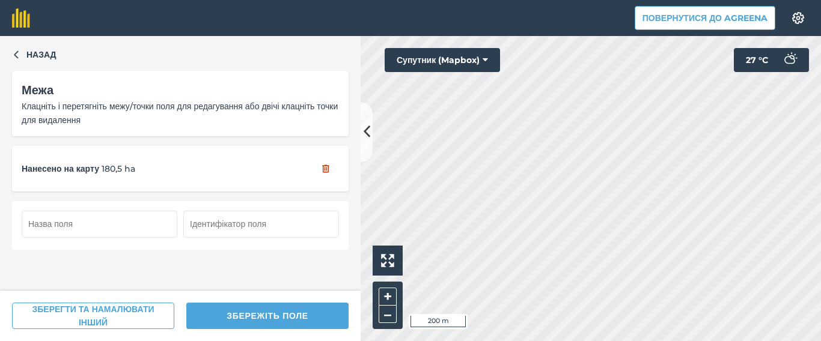
click at [41, 224] on input "text" at bounding box center [100, 224] width 156 height 26
type input "К 46"
click at [204, 226] on input "text" at bounding box center [261, 224] width 156 height 26
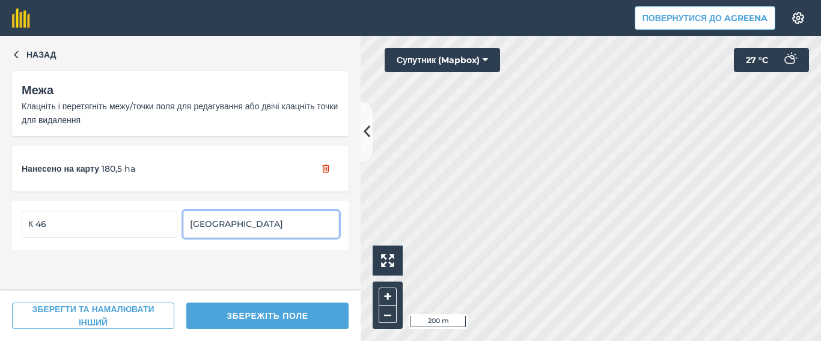
type input "[GEOGRAPHIC_DATA]"
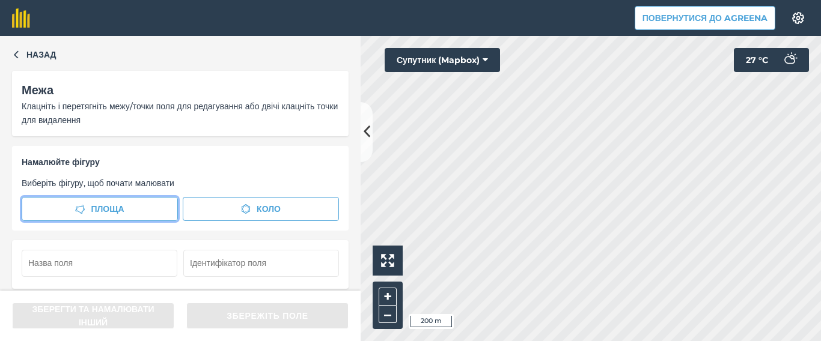
click at [129, 209] on button "Площа" at bounding box center [100, 209] width 156 height 24
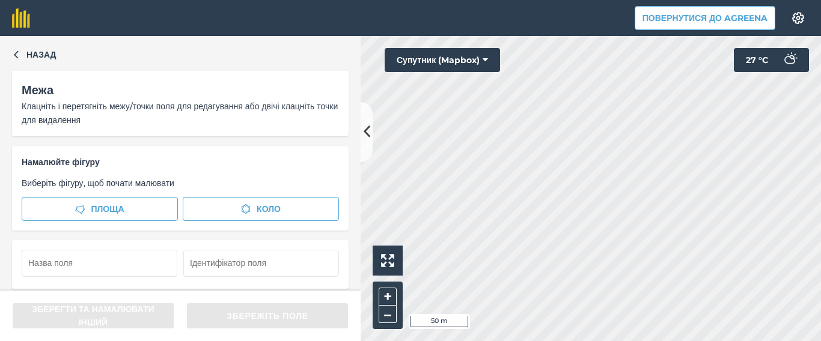
click at [667, 29] on div "Повернутися до Agreena Налаштування Map printing is not available on our free p…" at bounding box center [410, 170] width 821 height 341
click at [658, 21] on div "Повернутися до Agreena Налаштування Map printing is not available on our free p…" at bounding box center [410, 170] width 821 height 341
click at [665, 34] on div "Повернутися до Agreena Налаштування Map printing is not available on our free p…" at bounding box center [410, 170] width 821 height 341
click at [460, 341] on html "Повернутися до Agreena Налаштування Map printing is not available on our free p…" at bounding box center [410, 170] width 821 height 341
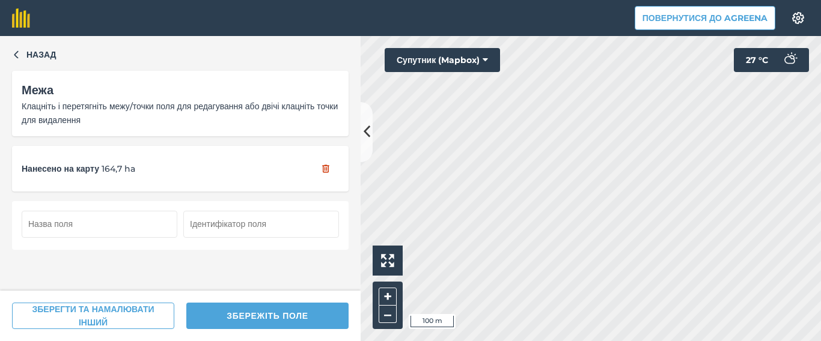
click at [59, 220] on input "text" at bounding box center [100, 224] width 156 height 26
type input "К 47"
click at [195, 226] on input "text" at bounding box center [261, 224] width 156 height 26
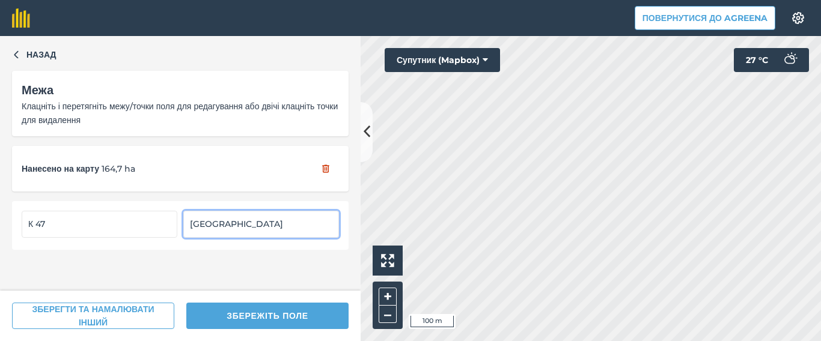
type input "[GEOGRAPHIC_DATA]"
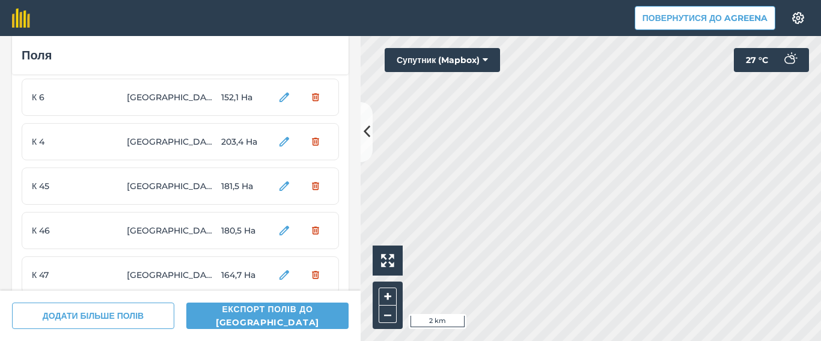
scroll to position [274, 0]
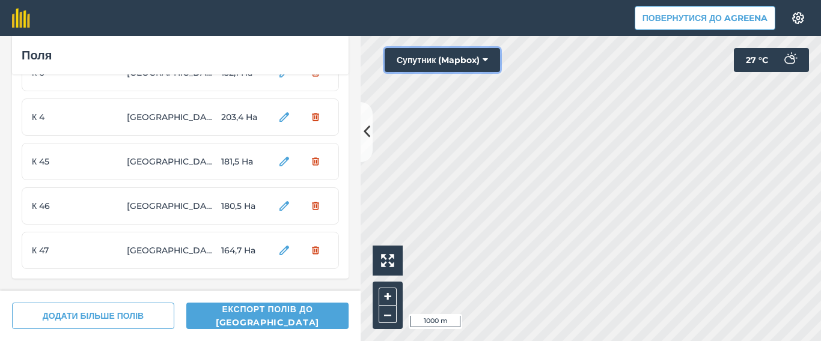
click at [488, 56] on icon at bounding box center [484, 60] width 5 height 12
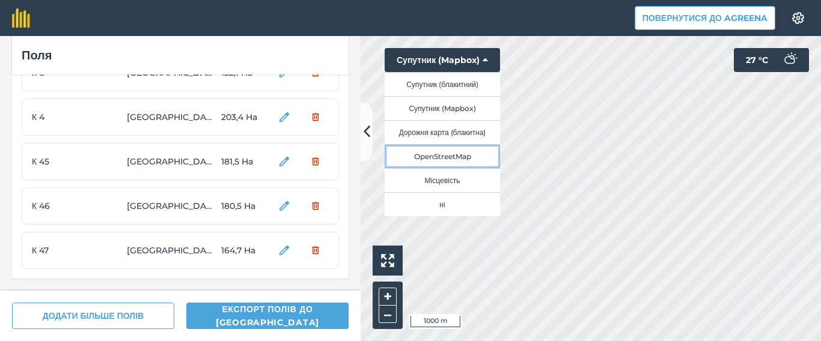
click at [468, 158] on button "OpenStreetMap" at bounding box center [441, 156] width 115 height 24
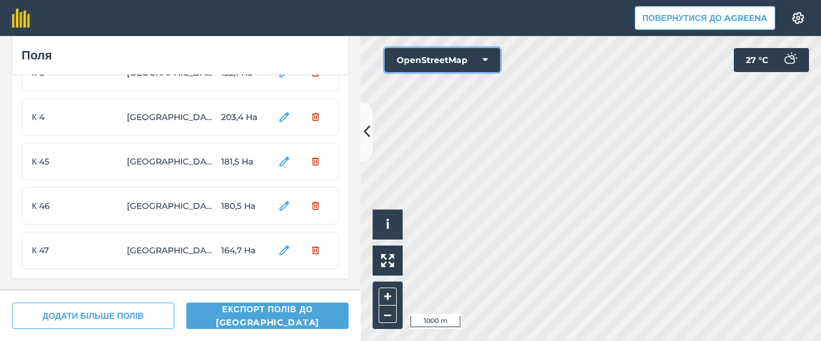
click at [483, 56] on icon at bounding box center [484, 60] width 5 height 12
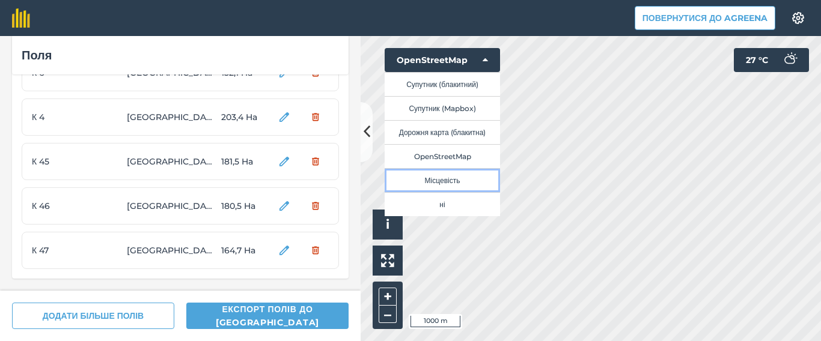
click at [463, 183] on button "Місцевість" at bounding box center [441, 180] width 115 height 24
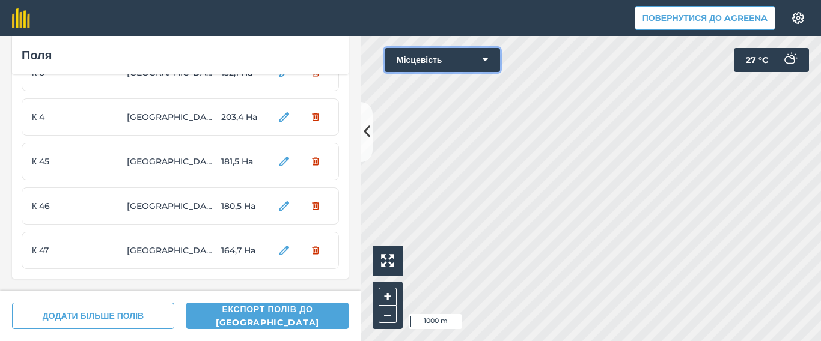
click at [484, 55] on icon at bounding box center [484, 60] width 5 height 12
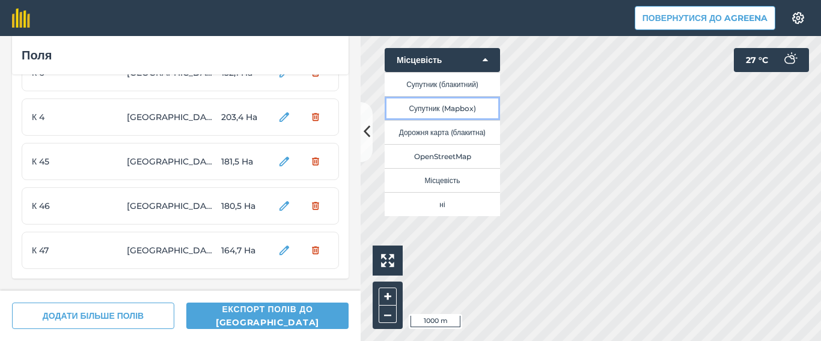
click at [467, 105] on button "Супутник (Mapbox)" at bounding box center [441, 108] width 115 height 24
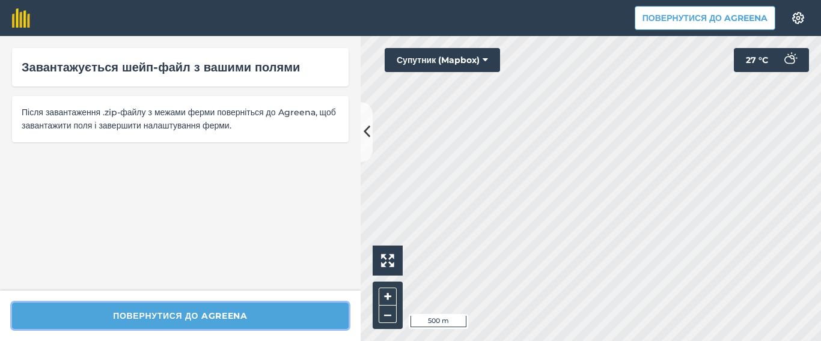
click at [207, 314] on button "Повернутися до Agreena" at bounding box center [180, 316] width 336 height 26
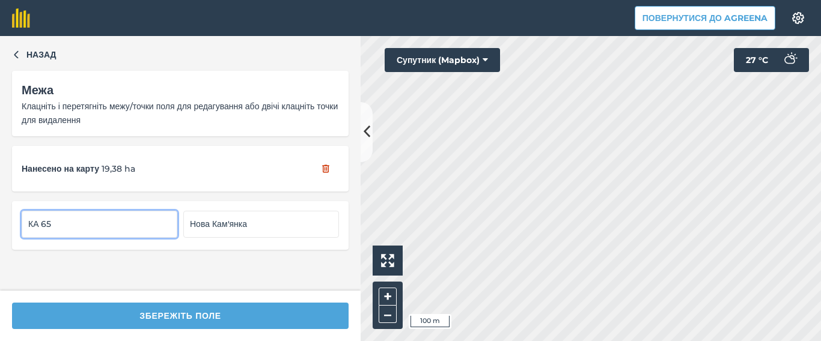
click at [43, 226] on input "КА 65" at bounding box center [100, 224] width 156 height 26
type input "КА65"
click at [41, 225] on input "КА 61" at bounding box center [100, 224] width 156 height 26
click at [43, 225] on input "КА 61" at bounding box center [100, 224] width 156 height 26
type input "КА61"
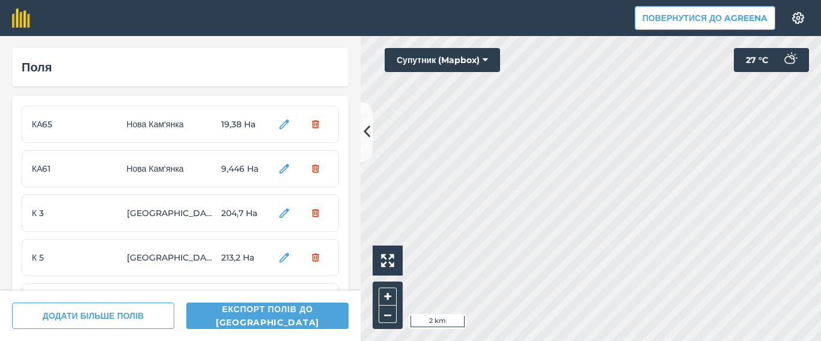
click at [40, 213] on span "К 3" at bounding box center [77, 213] width 90 height 13
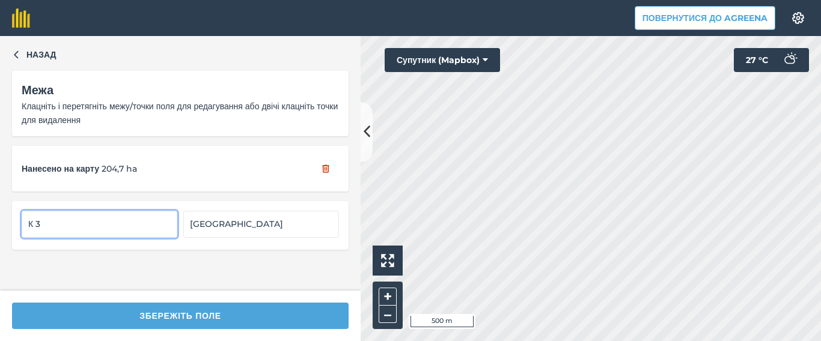
click at [36, 227] on input "К 3" at bounding box center [100, 224] width 156 height 26
type input "К3"
click at [37, 226] on input "К 5" at bounding box center [100, 224] width 156 height 26
type input "К5"
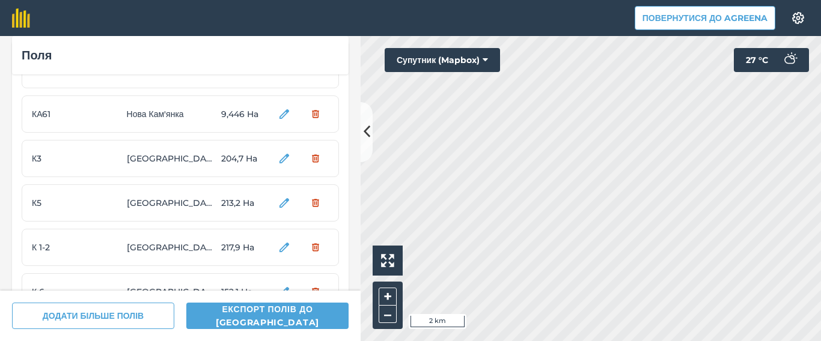
scroll to position [80, 0]
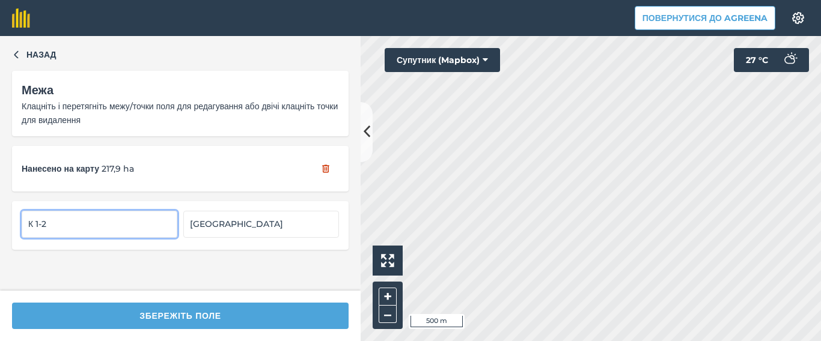
click at [35, 224] on input "К 1-2" at bounding box center [100, 224] width 156 height 26
type input "1"
type input "К1-2"
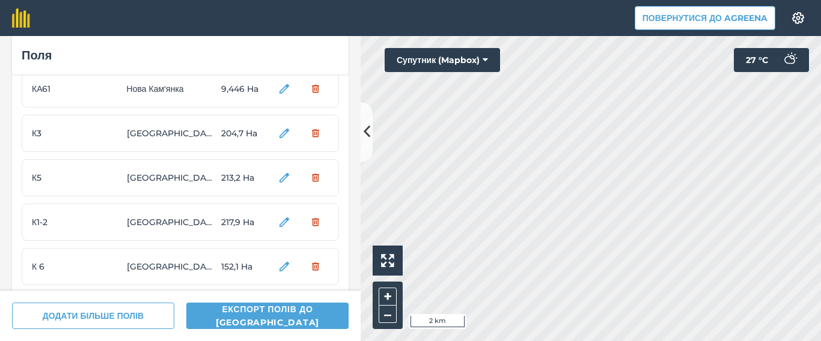
scroll to position [160, 0]
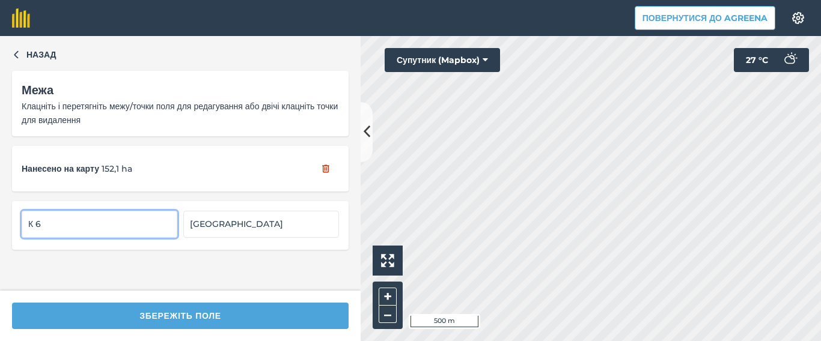
click at [36, 225] on input "К 6" at bounding box center [100, 224] width 156 height 26
type input "К6"
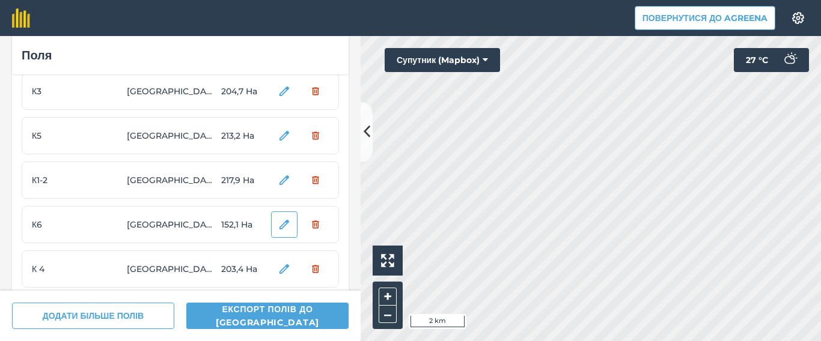
scroll to position [160, 0]
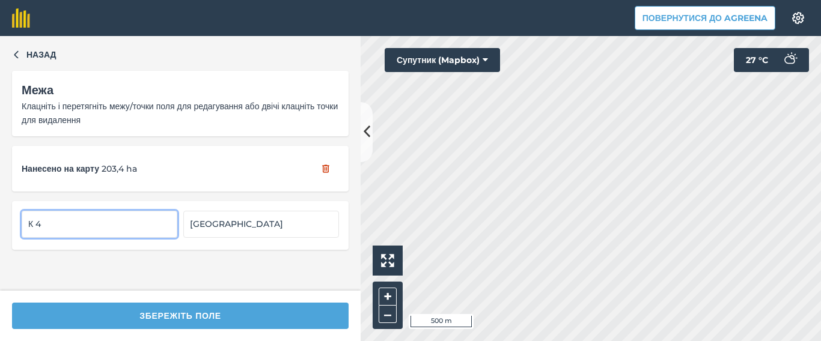
click at [36, 226] on input "К 4" at bounding box center [100, 224] width 156 height 26
type input "К4"
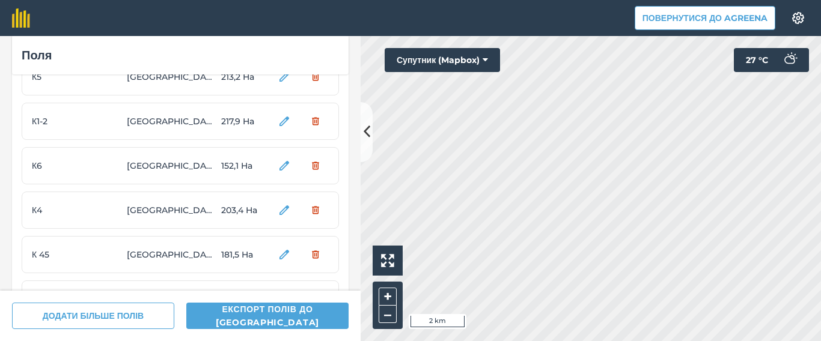
scroll to position [240, 0]
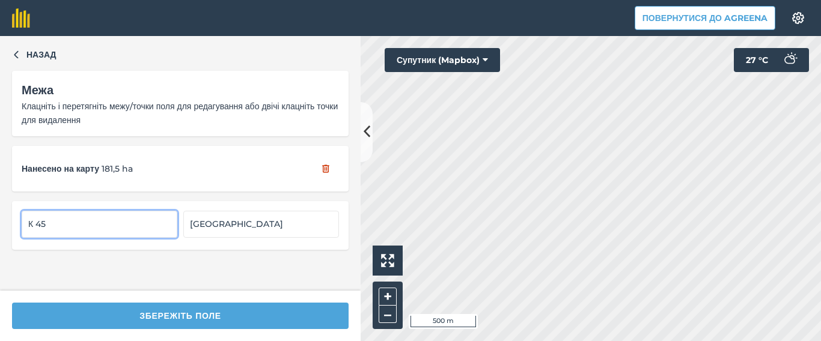
click at [38, 225] on input "К 45" at bounding box center [100, 224] width 156 height 26
type input "К45"
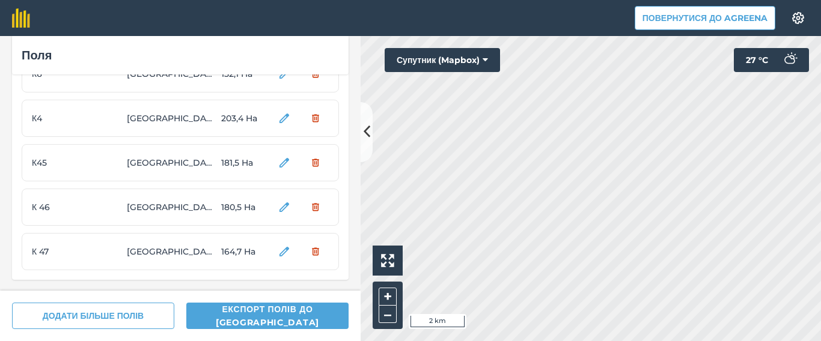
scroll to position [274, 0]
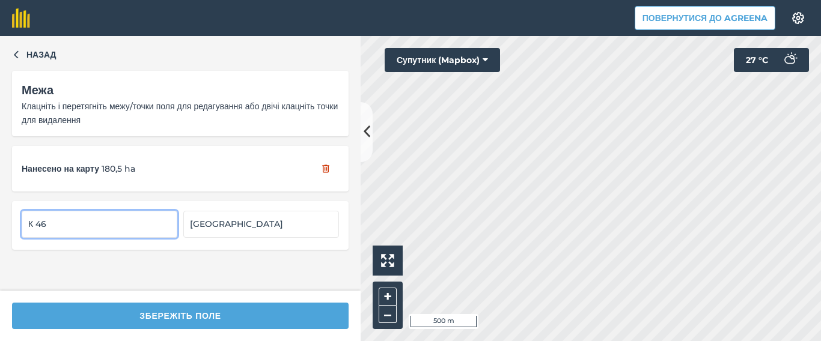
click at [36, 225] on input "К 46" at bounding box center [100, 224] width 156 height 26
type input "К46"
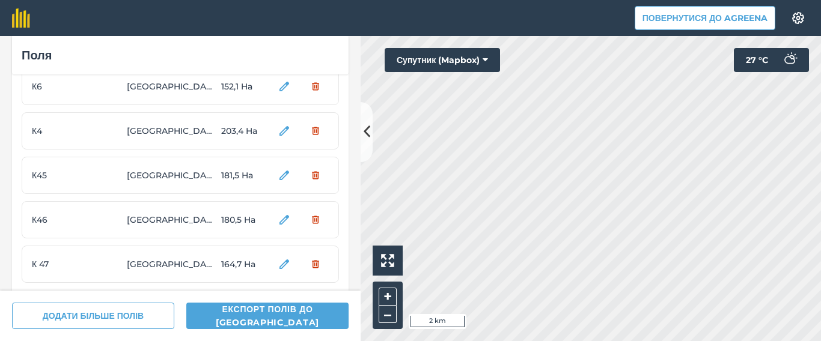
scroll to position [274, 0]
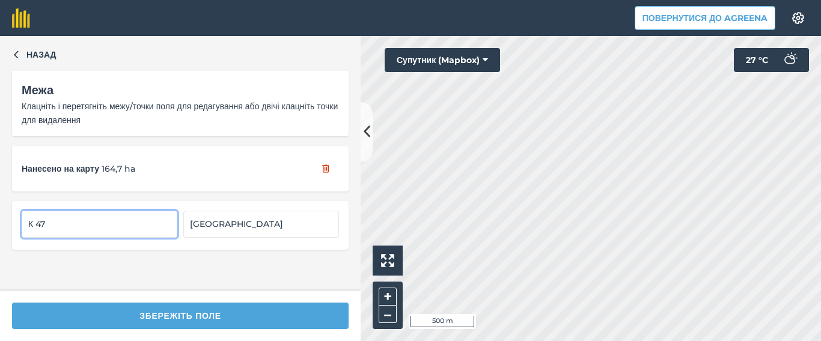
click at [38, 225] on input "К 47" at bounding box center [100, 224] width 156 height 26
type input "К47"
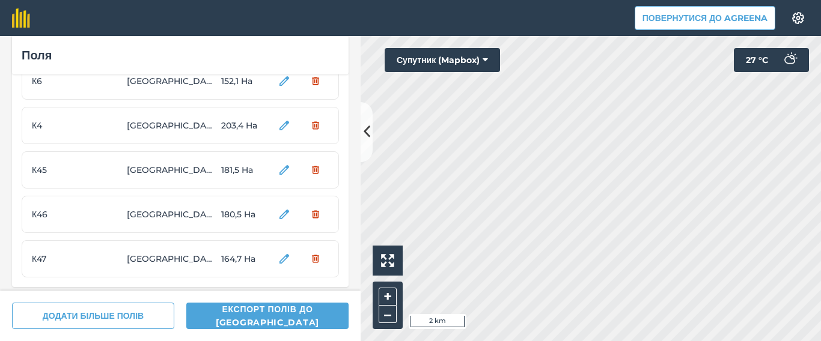
scroll to position [274, 0]
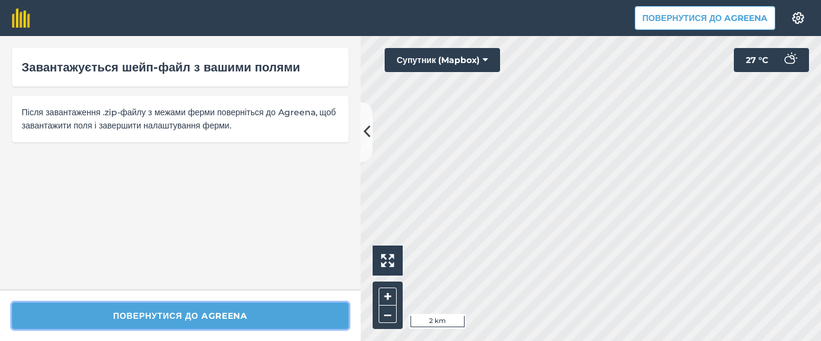
click at [169, 312] on button "Повернутися до Agreena" at bounding box center [180, 316] width 336 height 26
